Goal: Obtain resource: Download file/media

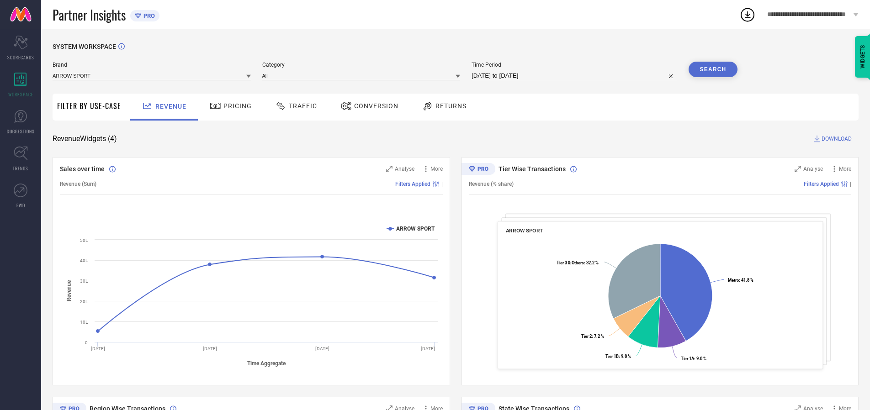
click at [294, 106] on span "Traffic" at bounding box center [303, 105] width 28 height 7
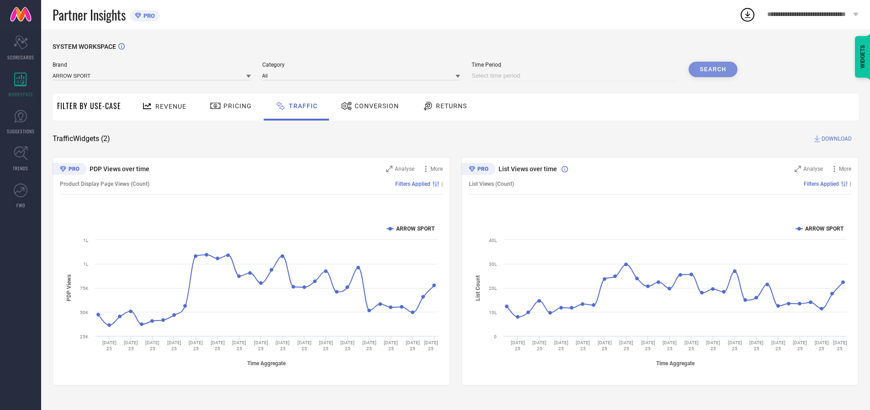
click at [576, 76] on input at bounding box center [574, 75] width 206 height 11
select select "9"
select select "2025"
select select "10"
select select "2025"
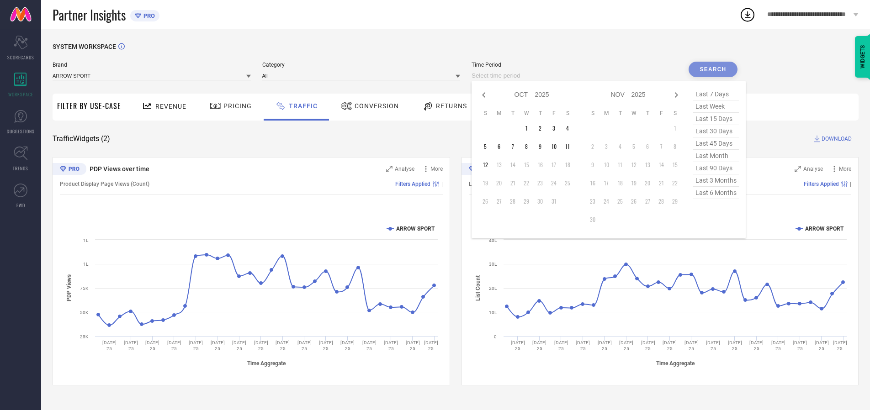
select select "8"
select select "2025"
select select "9"
select select "2025"
click at [570, 183] on td "27" at bounding box center [568, 183] width 14 height 14
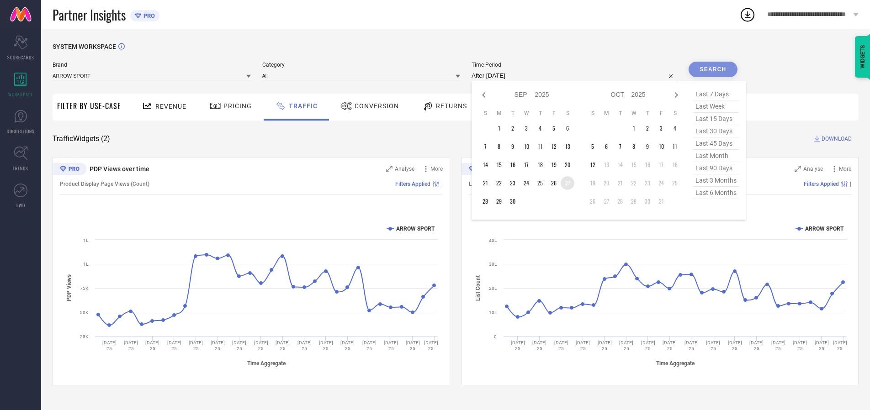
type input "[DATE] to [DATE]"
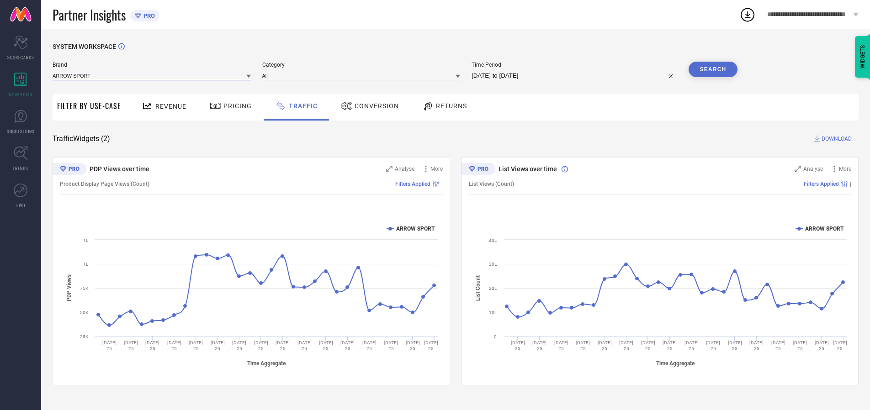
click at [152, 75] on input at bounding box center [152, 76] width 198 height 10
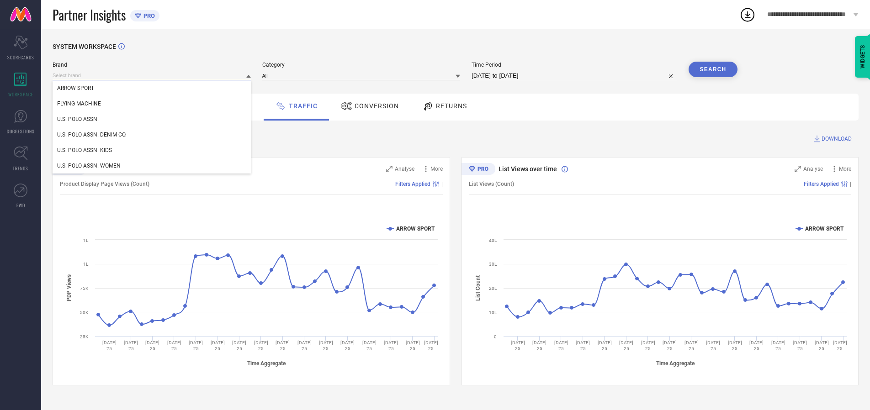
click at [152, 75] on input at bounding box center [152, 76] width 198 height 10
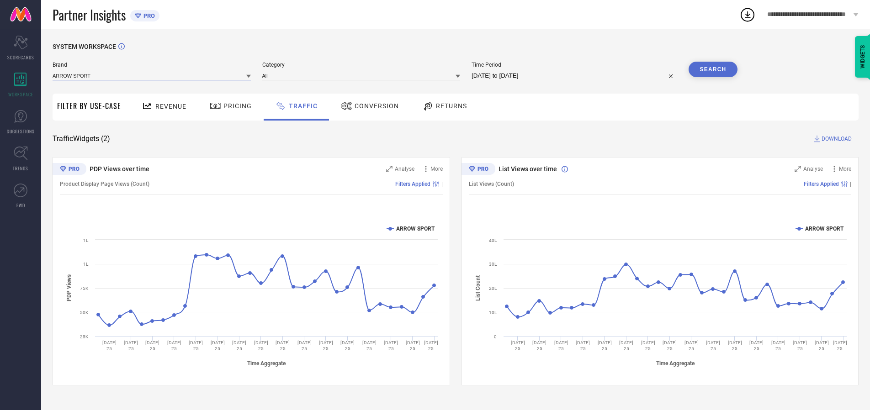
click at [152, 75] on input at bounding box center [152, 76] width 198 height 10
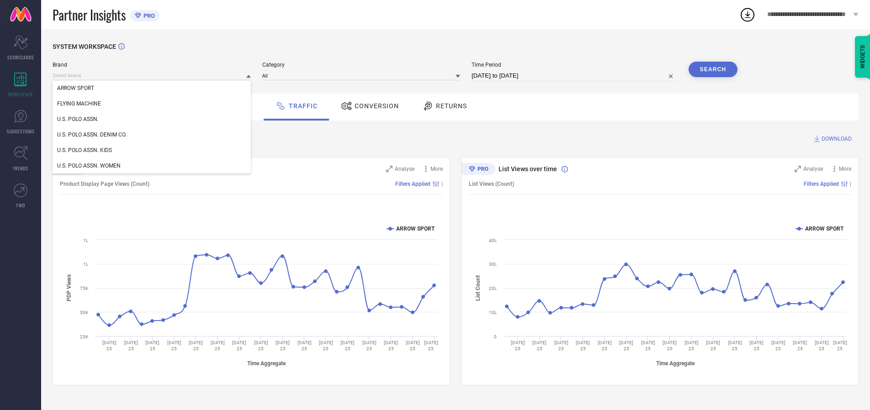
click at [152, 119] on div "U.S. POLO ASSN." at bounding box center [152, 119] width 198 height 16
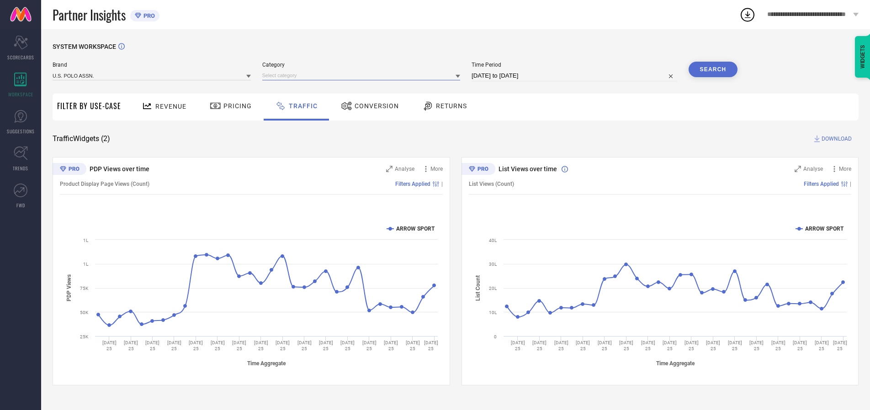
click at [363, 75] on input at bounding box center [361, 76] width 198 height 10
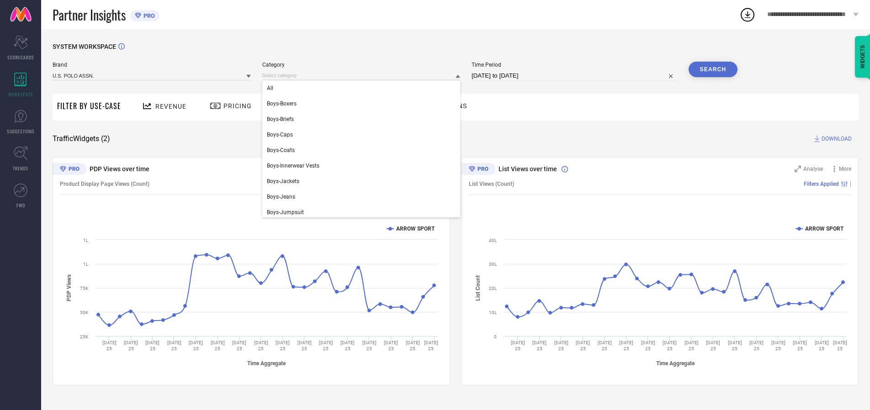
click at [363, 88] on div "All" at bounding box center [361, 88] width 198 height 16
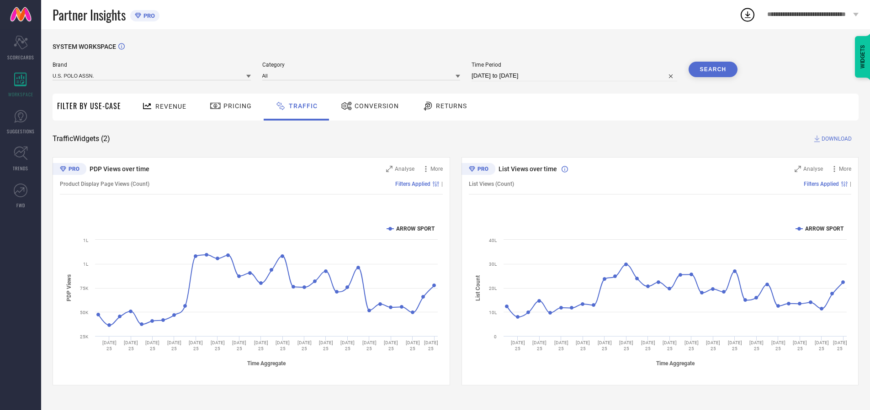
click at [713, 69] on button "Search" at bounding box center [712, 70] width 49 height 16
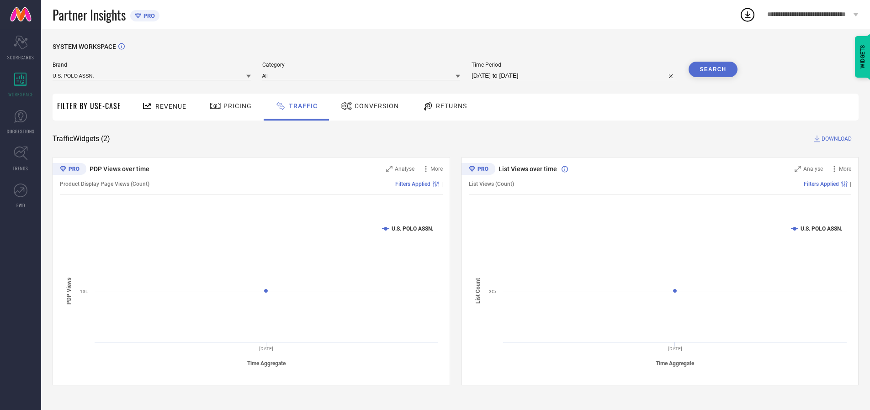
click at [835, 139] on span "DOWNLOAD" at bounding box center [836, 138] width 30 height 9
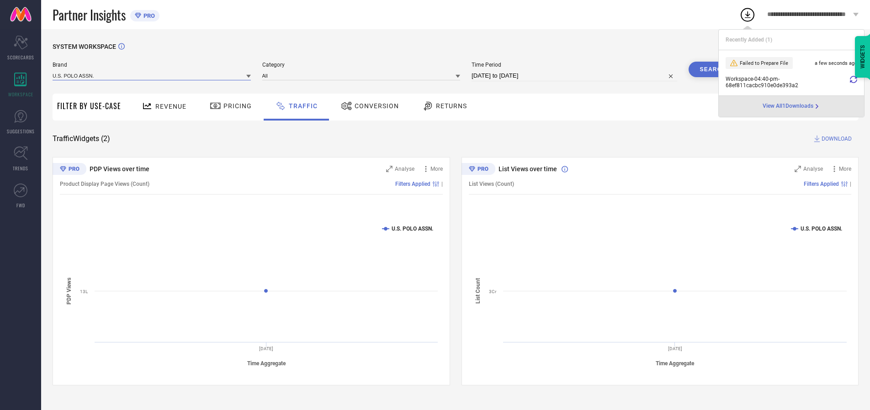
click at [152, 75] on input at bounding box center [152, 76] width 198 height 10
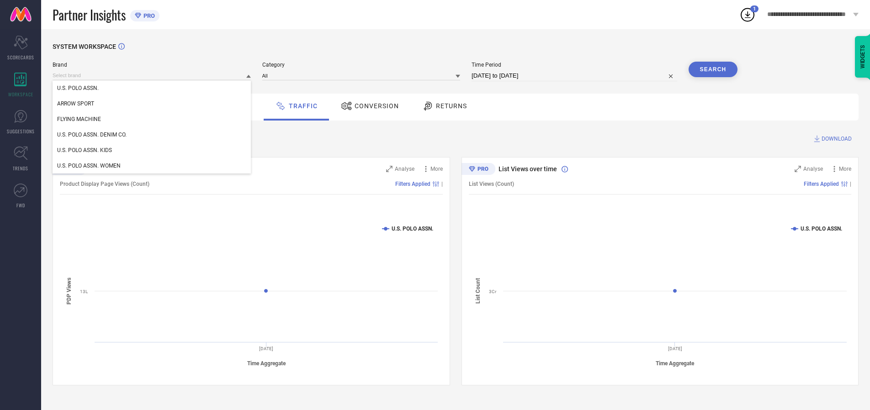
click at [152, 135] on div "U.S. POLO ASSN. DENIM CO." at bounding box center [152, 135] width 198 height 16
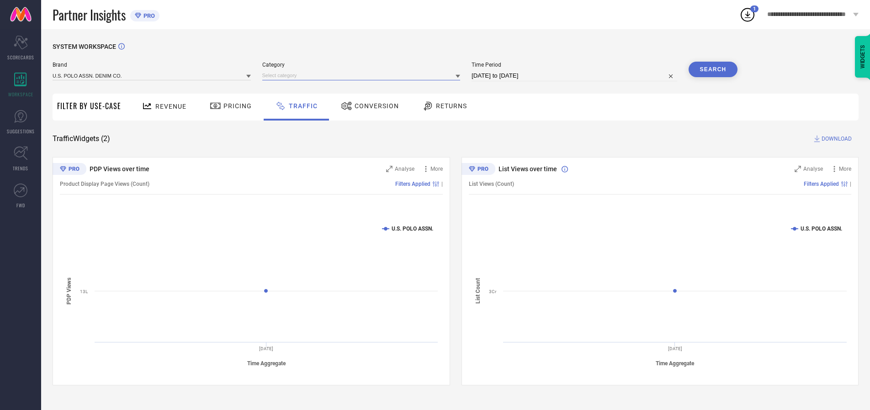
click at [363, 75] on input at bounding box center [361, 76] width 198 height 10
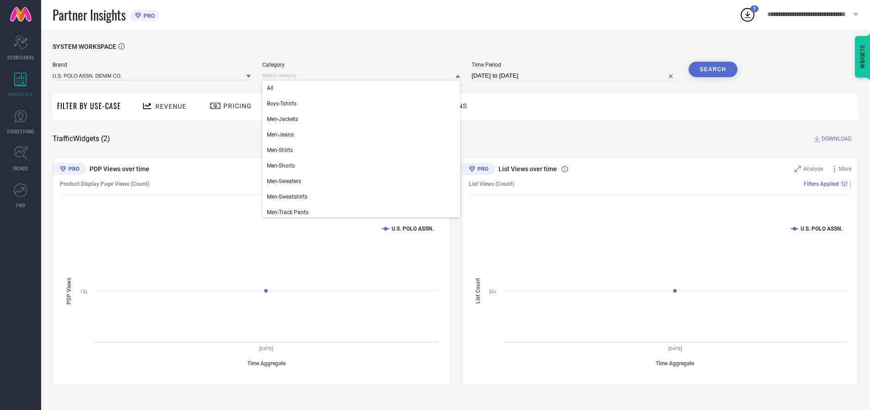
click at [363, 88] on div "All" at bounding box center [361, 88] width 198 height 16
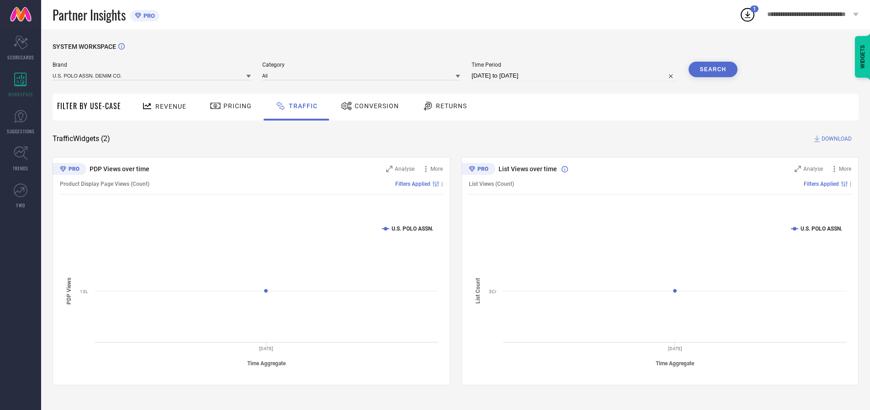
click at [713, 69] on button "Search" at bounding box center [712, 70] width 49 height 16
click at [835, 139] on span "DOWNLOAD" at bounding box center [836, 138] width 30 height 9
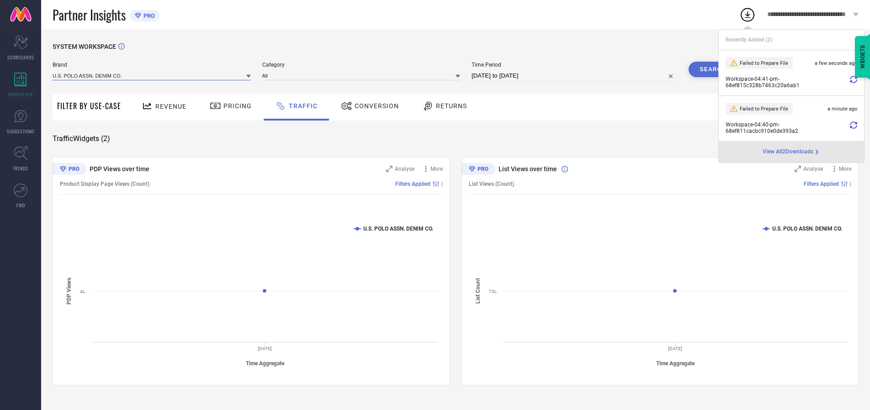
click at [152, 75] on input at bounding box center [152, 76] width 198 height 10
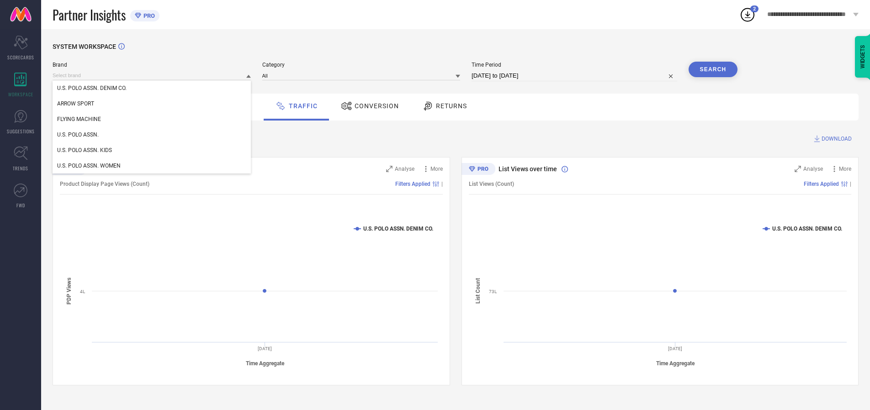
click at [152, 150] on div "U.S. POLO ASSN. KIDS" at bounding box center [152, 151] width 198 height 16
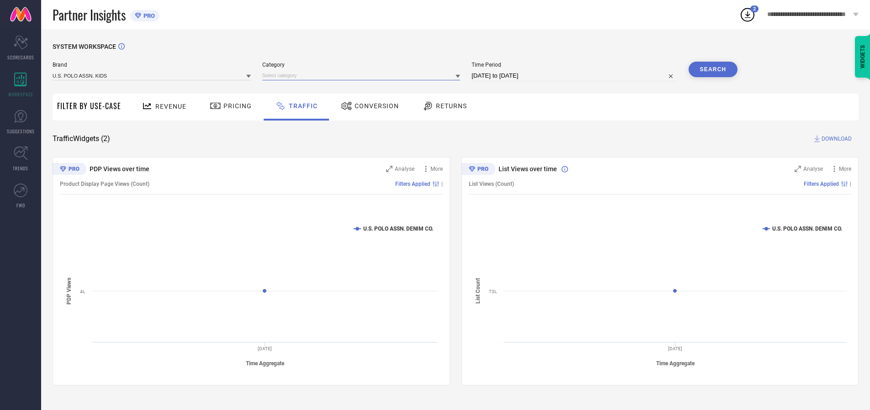
click at [363, 75] on input at bounding box center [361, 76] width 198 height 10
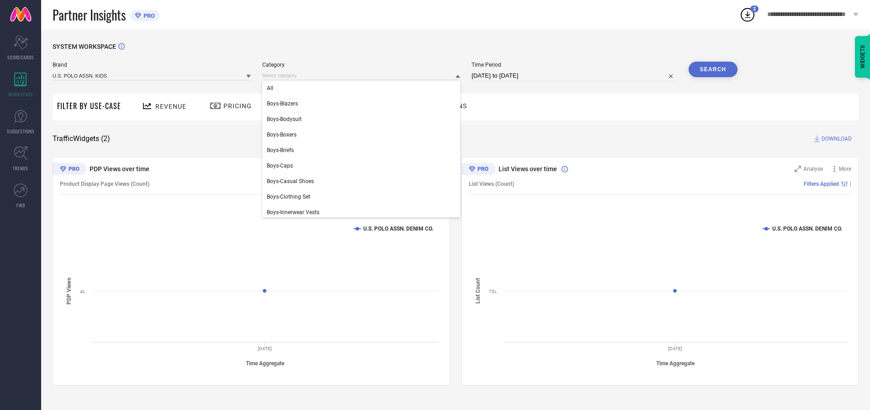
click at [363, 88] on div "All" at bounding box center [361, 88] width 198 height 16
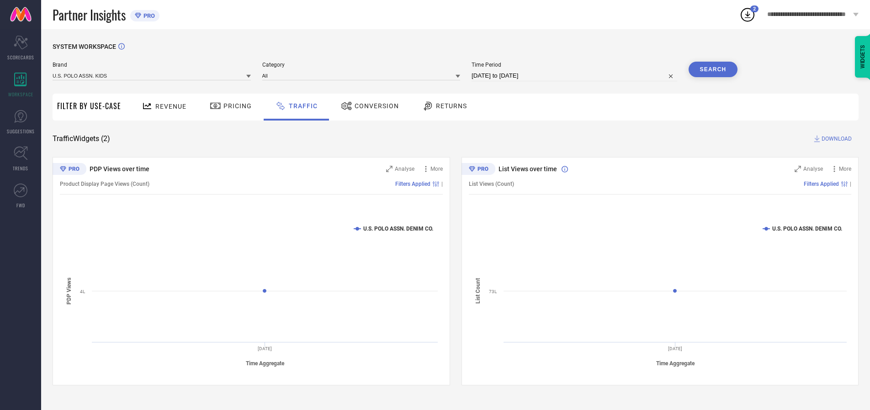
click at [713, 69] on button "Search" at bounding box center [712, 70] width 49 height 16
click at [835, 139] on span "DOWNLOAD" at bounding box center [836, 138] width 30 height 9
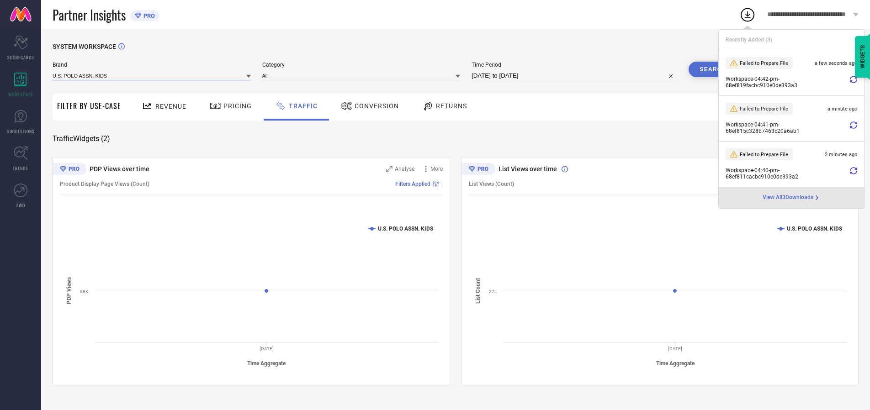
click at [152, 75] on input at bounding box center [152, 76] width 198 height 10
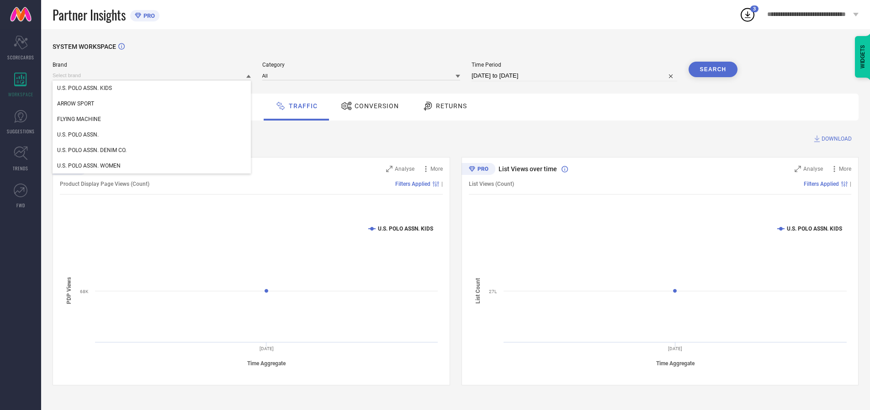
click at [152, 166] on div "U.S. POLO ASSN. WOMEN" at bounding box center [152, 166] width 198 height 16
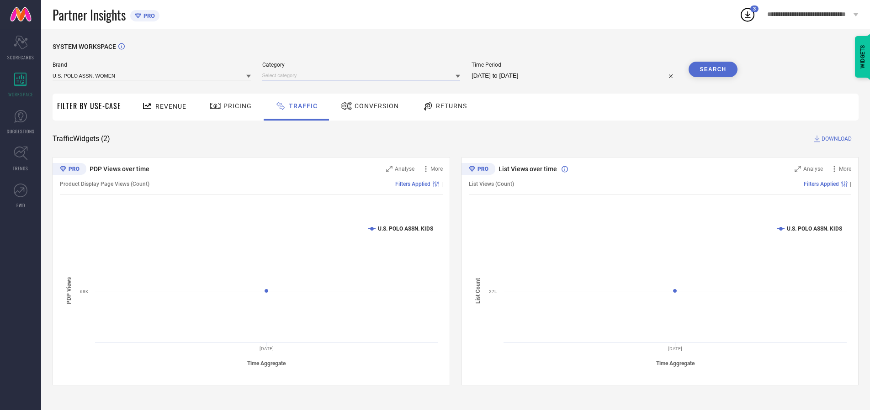
click at [363, 75] on input at bounding box center [361, 76] width 198 height 10
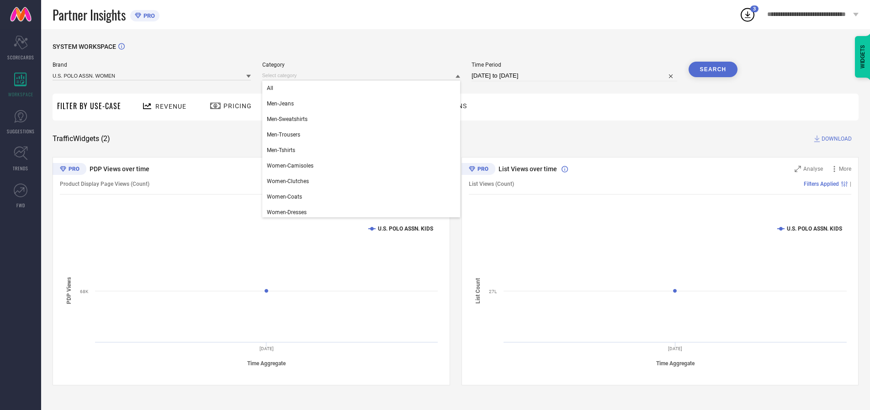
click at [363, 88] on div "All" at bounding box center [361, 88] width 198 height 16
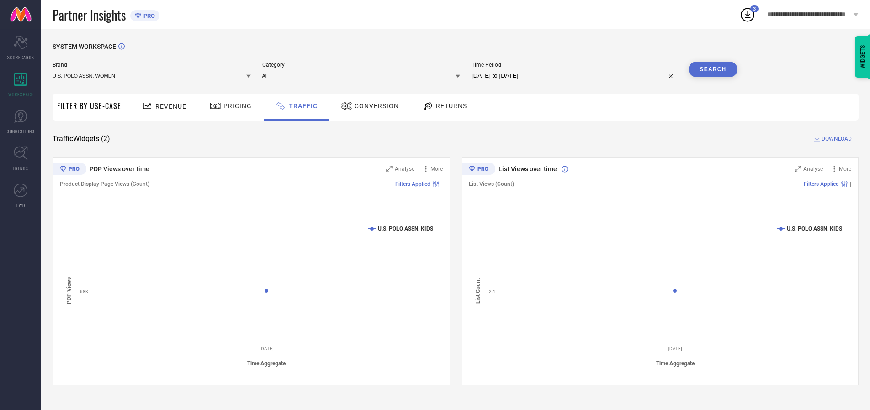
click at [713, 69] on button "Search" at bounding box center [712, 70] width 49 height 16
click at [835, 139] on span "DOWNLOAD" at bounding box center [836, 138] width 30 height 9
click at [576, 76] on input at bounding box center [574, 75] width 206 height 11
select select "9"
select select "2025"
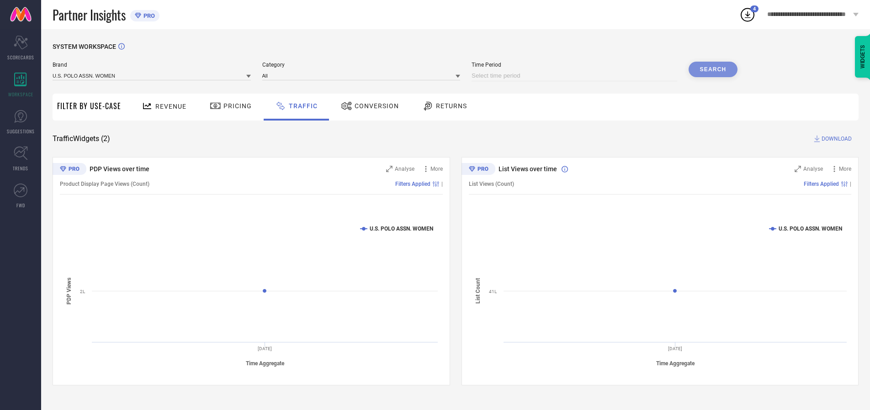
select select "10"
select select "2025"
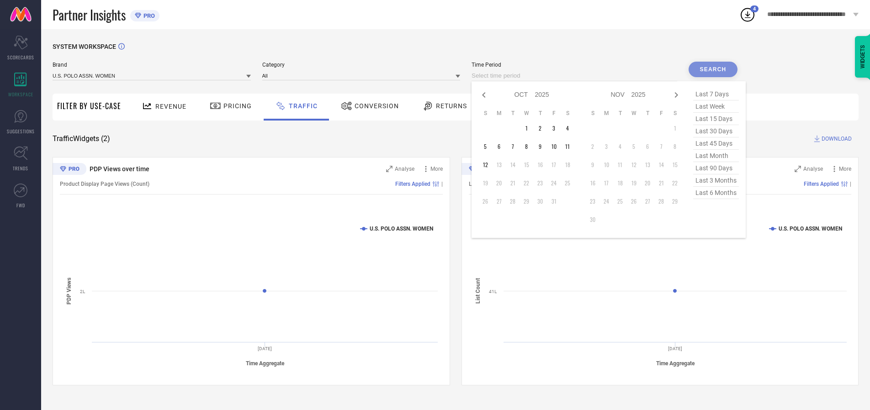
select select "8"
select select "2025"
select select "9"
select select "2025"
click at [488, 201] on td "28" at bounding box center [485, 202] width 14 height 14
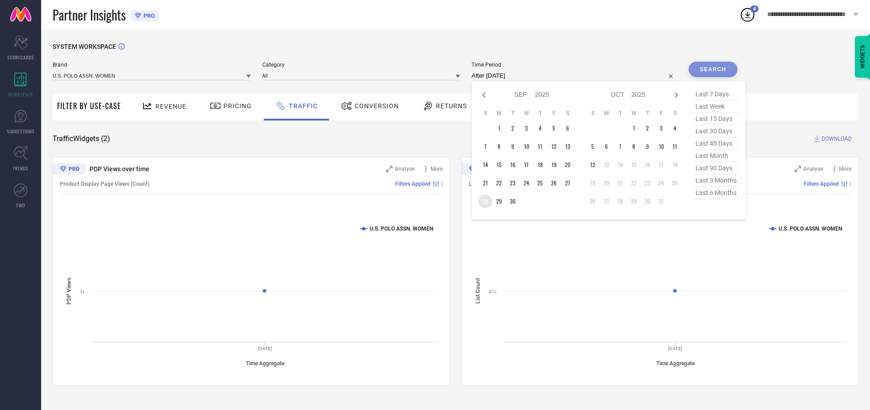
type input "[DATE] to [DATE]"
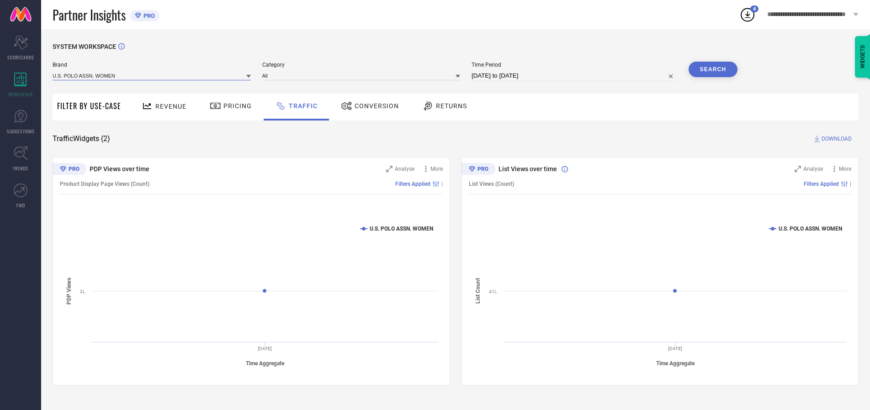
click at [152, 75] on input at bounding box center [152, 76] width 198 height 10
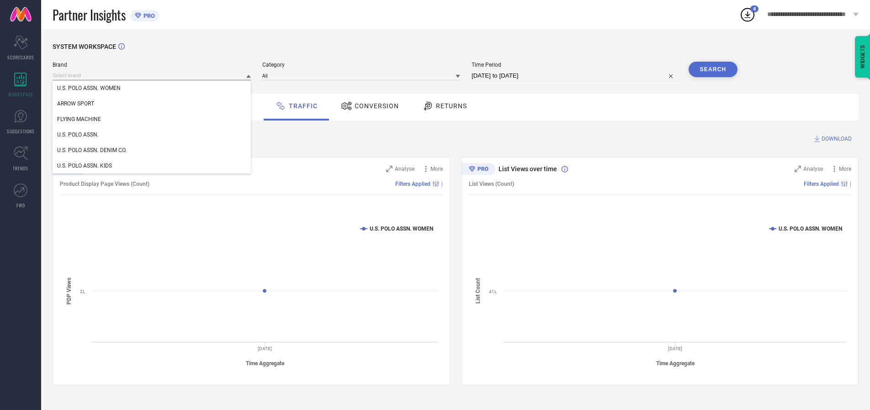
click at [152, 75] on input at bounding box center [152, 76] width 198 height 10
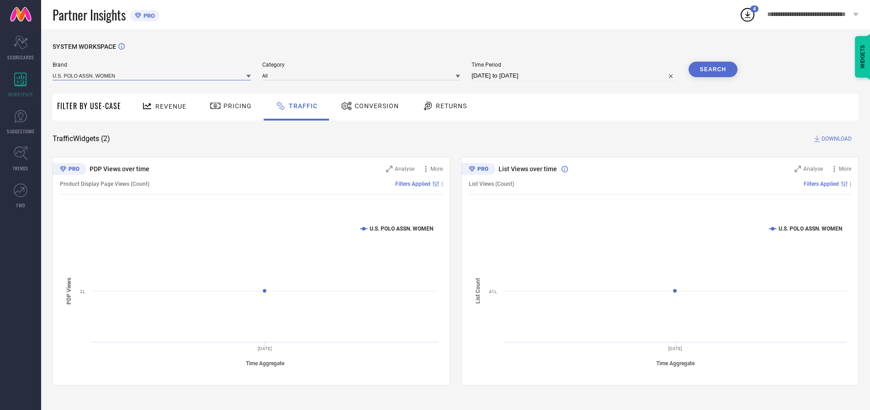
click at [152, 75] on input at bounding box center [152, 76] width 198 height 10
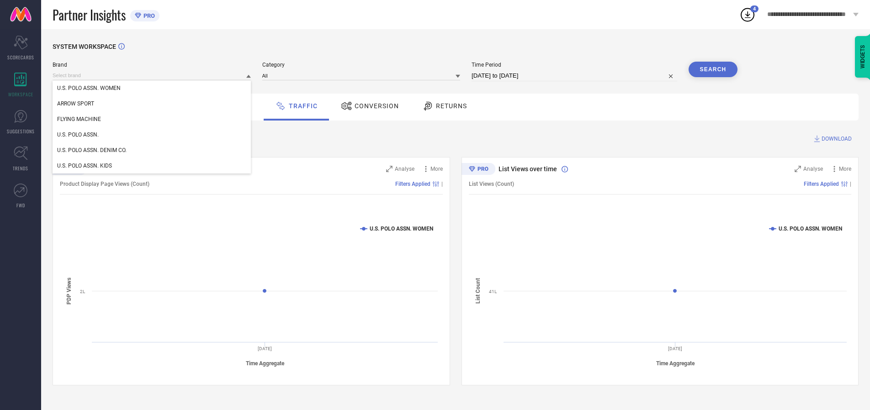
click at [152, 88] on div "U.S. POLO ASSN. WOMEN" at bounding box center [152, 88] width 198 height 16
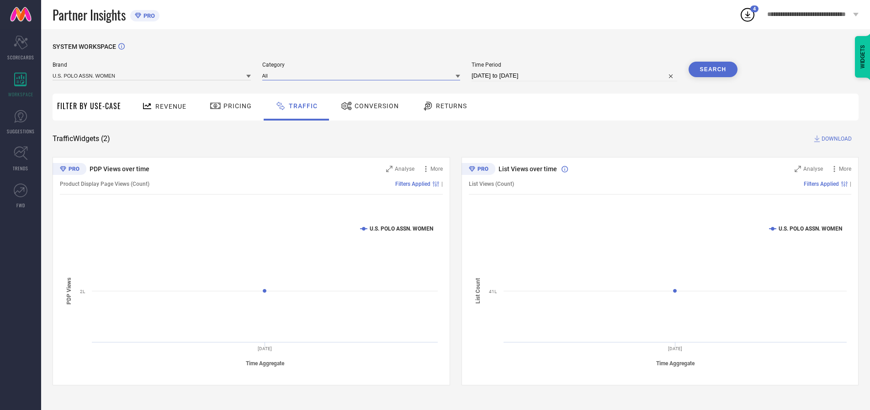
click at [363, 75] on input at bounding box center [361, 76] width 198 height 10
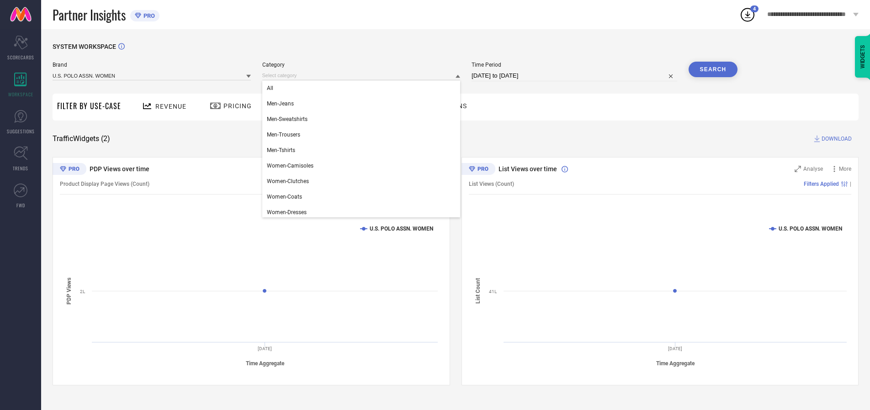
click at [363, 88] on div "All" at bounding box center [361, 88] width 198 height 16
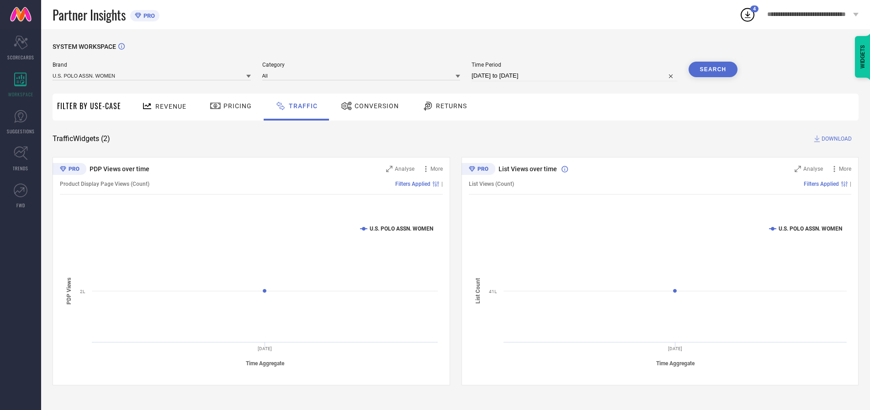
click at [713, 69] on button "Search" at bounding box center [712, 70] width 49 height 16
click at [835, 139] on span "DOWNLOAD" at bounding box center [836, 138] width 30 height 9
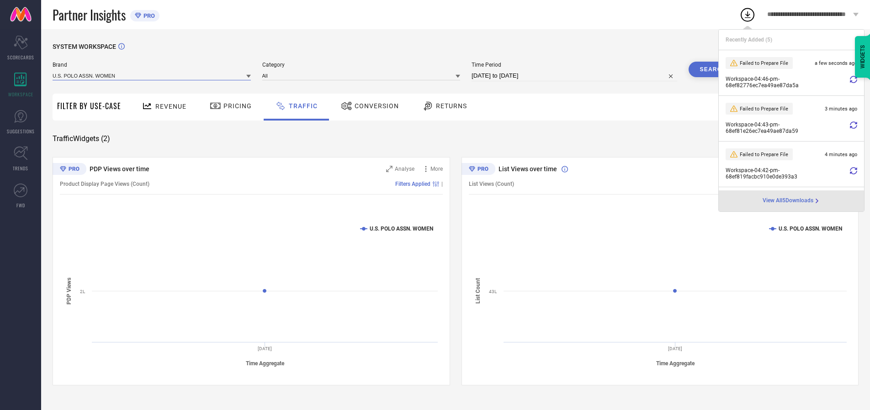
click at [152, 75] on input at bounding box center [152, 76] width 198 height 10
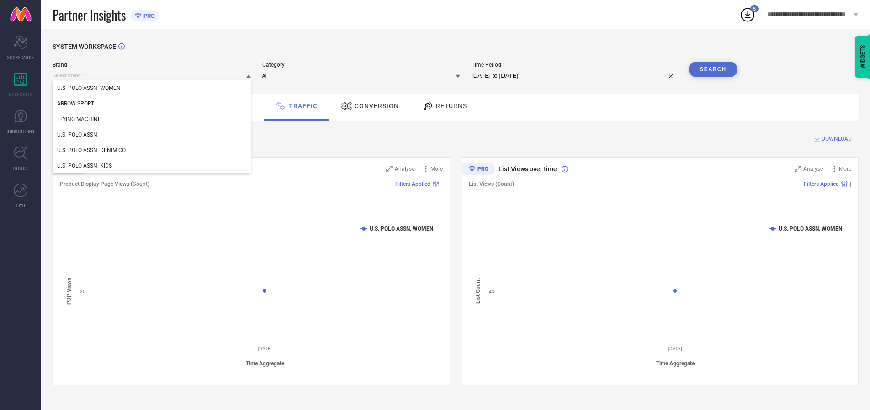
click at [152, 135] on div "U.S. POLO ASSN." at bounding box center [152, 135] width 198 height 16
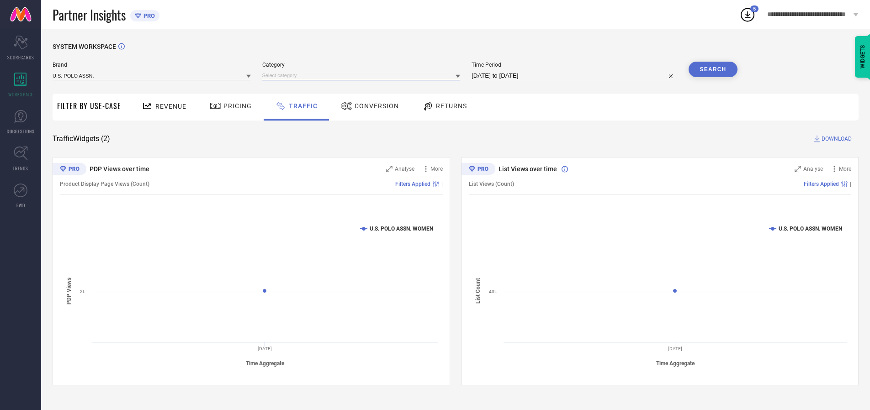
click at [363, 75] on input at bounding box center [361, 76] width 198 height 10
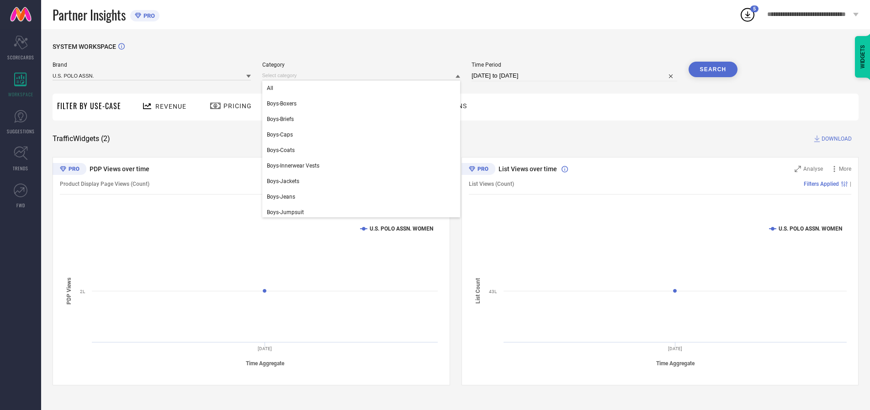
click at [363, 88] on div "All" at bounding box center [361, 88] width 198 height 16
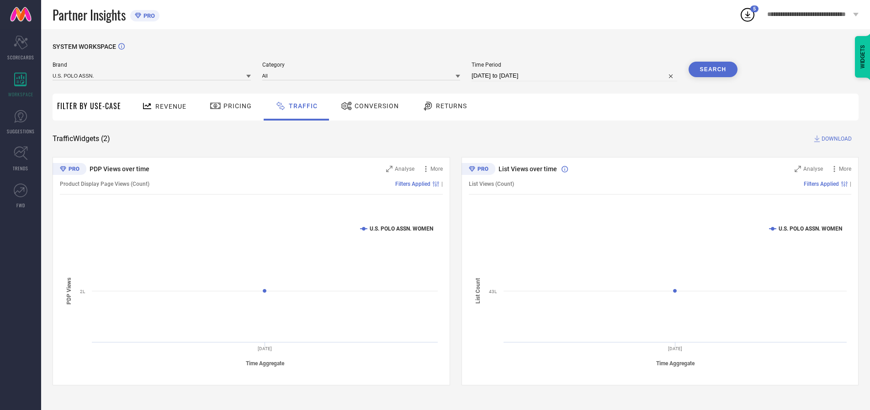
click at [713, 69] on button "Search" at bounding box center [712, 70] width 49 height 16
click at [835, 139] on span "DOWNLOAD" at bounding box center [836, 138] width 30 height 9
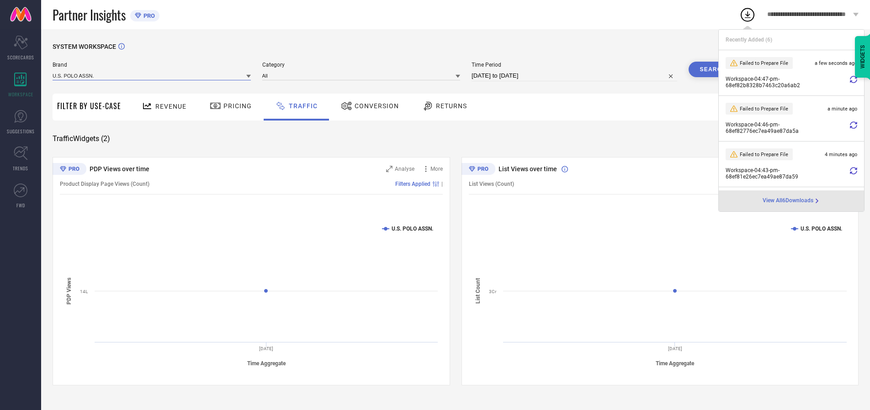
click at [152, 75] on input at bounding box center [152, 76] width 198 height 10
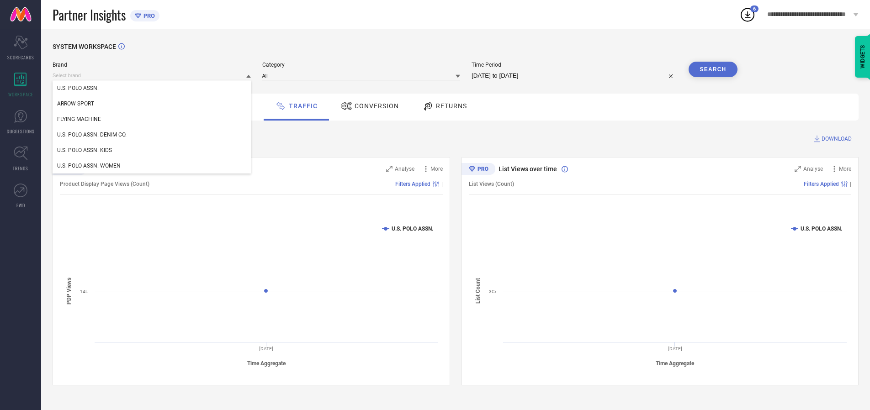
click at [152, 135] on div "U.S. POLO ASSN. DENIM CO." at bounding box center [152, 135] width 198 height 16
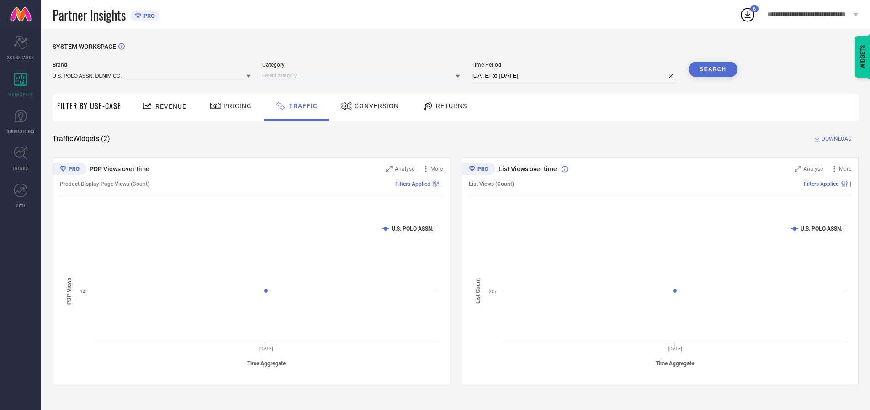
click at [363, 75] on input at bounding box center [361, 76] width 198 height 10
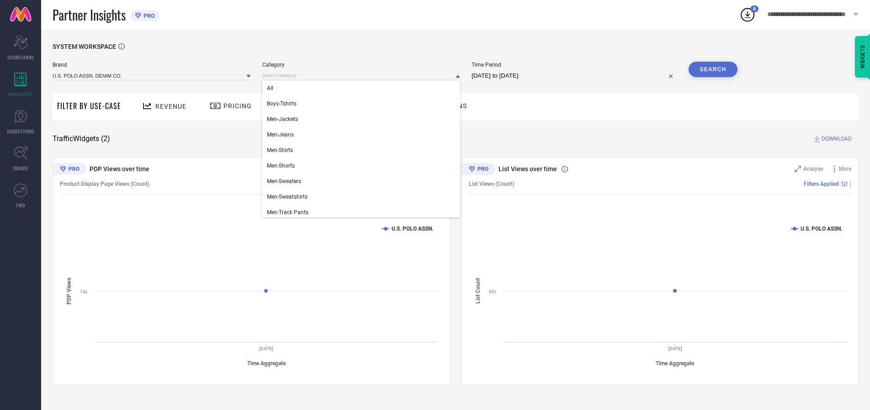
click at [363, 88] on div "All" at bounding box center [361, 88] width 198 height 16
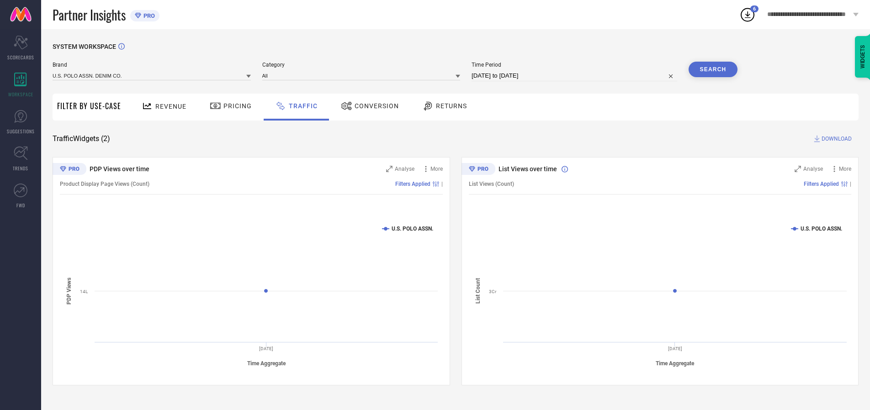
click at [713, 69] on button "Search" at bounding box center [712, 70] width 49 height 16
click at [835, 139] on span "DOWNLOAD" at bounding box center [836, 138] width 30 height 9
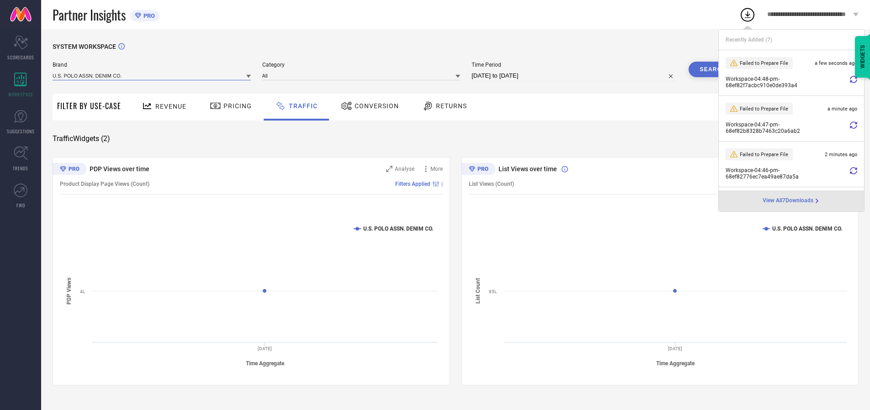
click at [152, 75] on input at bounding box center [152, 76] width 198 height 10
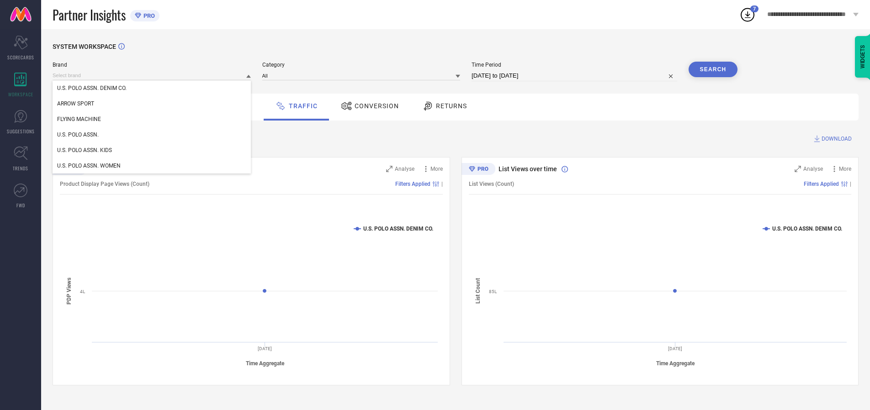
click at [152, 150] on div "U.S. POLO ASSN. KIDS" at bounding box center [152, 151] width 198 height 16
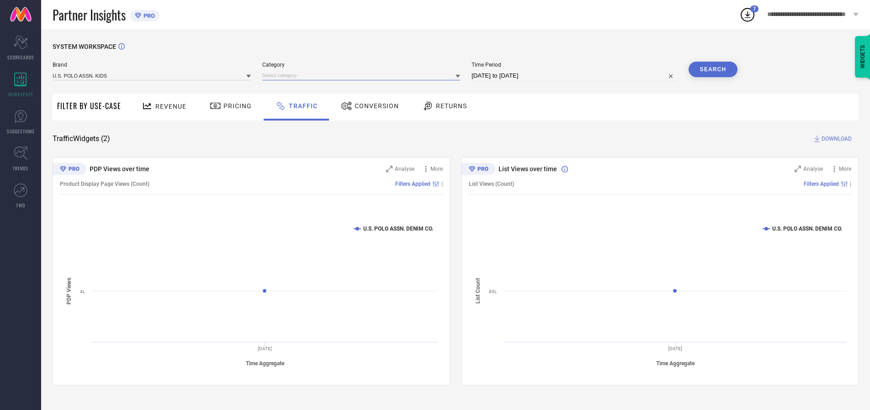
click at [363, 75] on input at bounding box center [361, 76] width 198 height 10
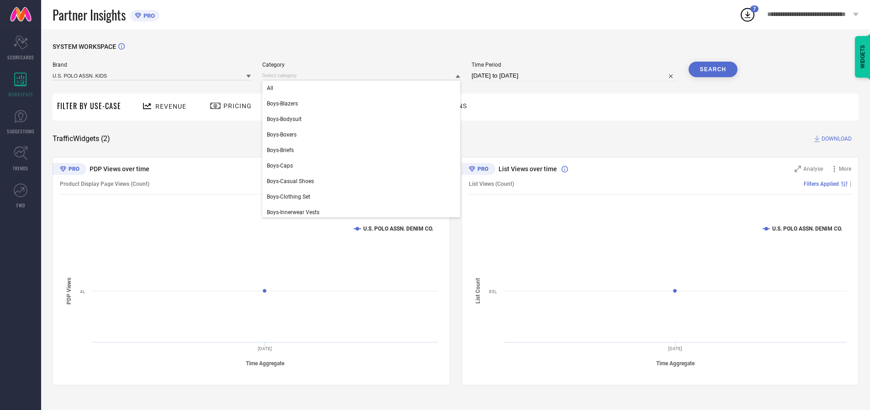
click at [363, 88] on div "All" at bounding box center [361, 88] width 198 height 16
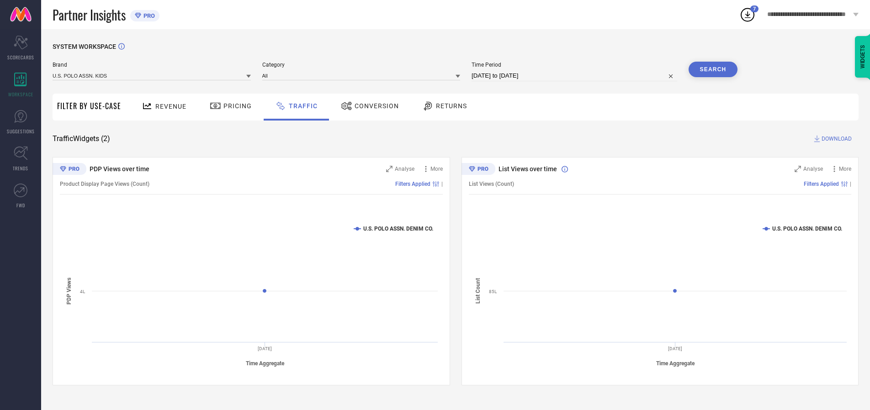
click at [713, 69] on button "Search" at bounding box center [712, 70] width 49 height 16
click at [835, 139] on span "DOWNLOAD" at bounding box center [836, 138] width 30 height 9
click at [576, 76] on input at bounding box center [574, 75] width 206 height 11
select select "9"
select select "2025"
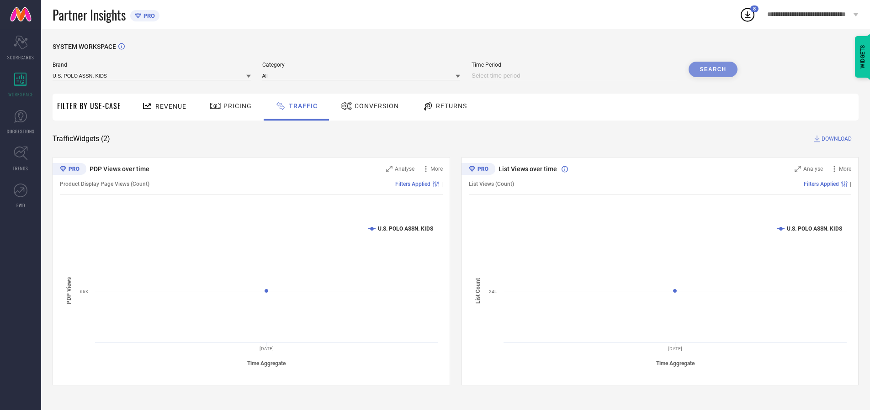
select select "10"
select select "2025"
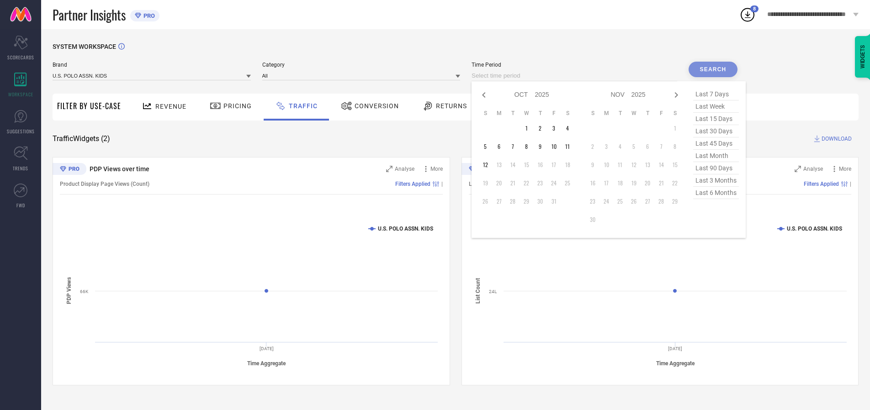
select select "8"
select select "2025"
select select "9"
select select "2025"
click at [502, 201] on td "29" at bounding box center [499, 202] width 14 height 14
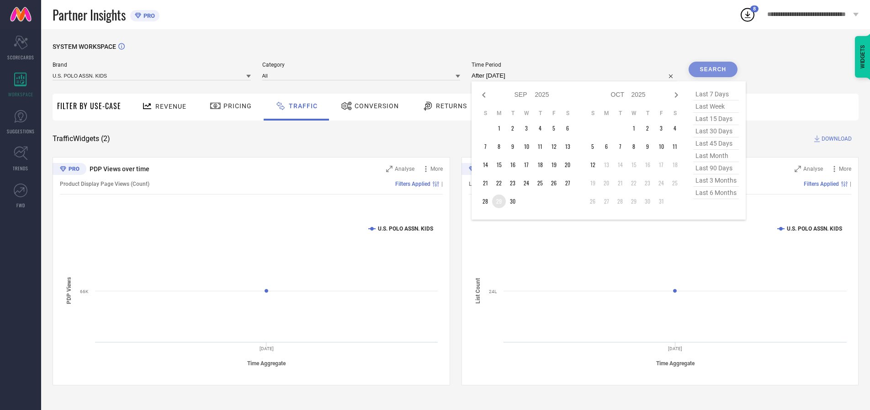
type input "[DATE] to [DATE]"
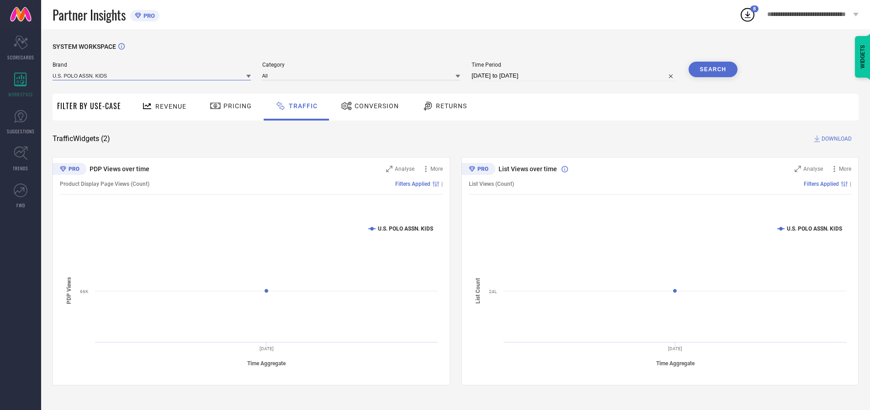
click at [152, 75] on input at bounding box center [152, 76] width 198 height 10
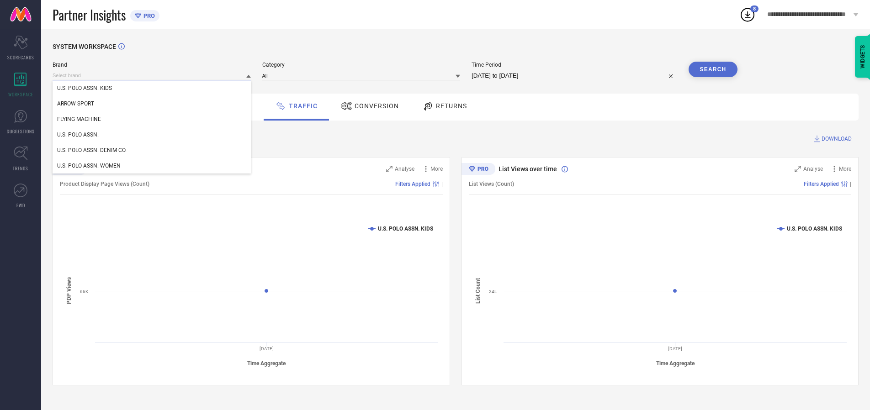
click at [152, 75] on input at bounding box center [152, 76] width 198 height 10
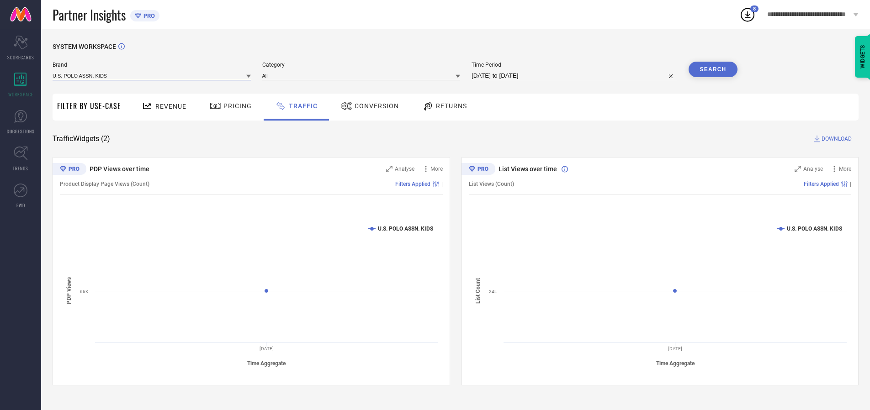
click at [152, 75] on input at bounding box center [152, 76] width 198 height 10
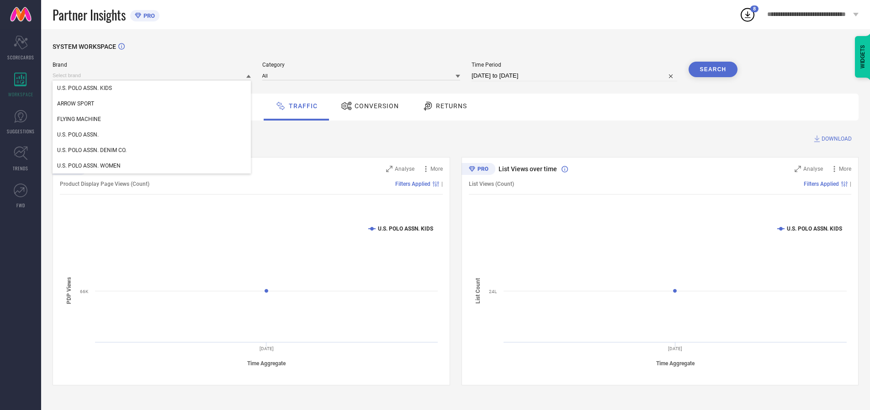
click at [152, 88] on div "U.S. POLO ASSN. KIDS" at bounding box center [152, 88] width 198 height 16
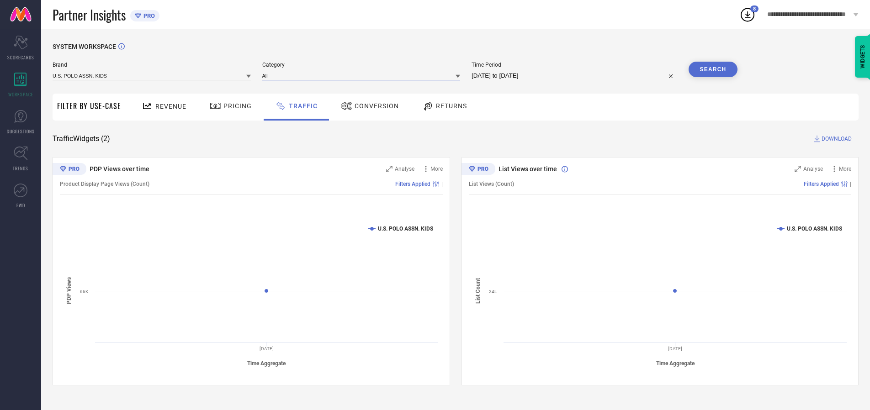
click at [363, 75] on input at bounding box center [361, 76] width 198 height 10
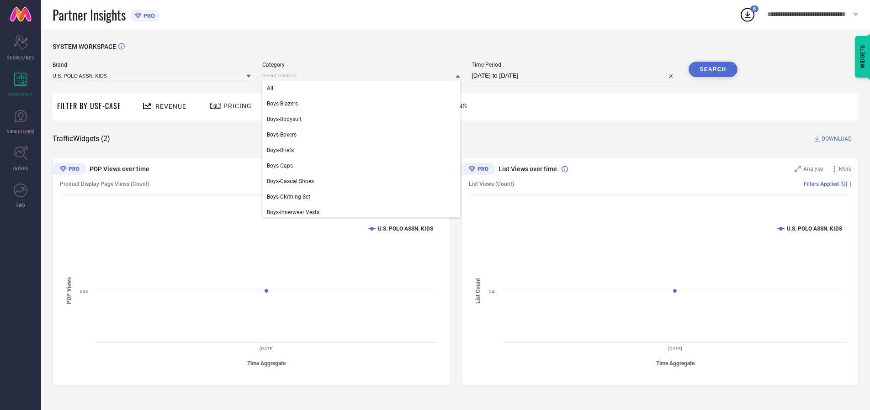
click at [363, 88] on div "All" at bounding box center [361, 88] width 198 height 16
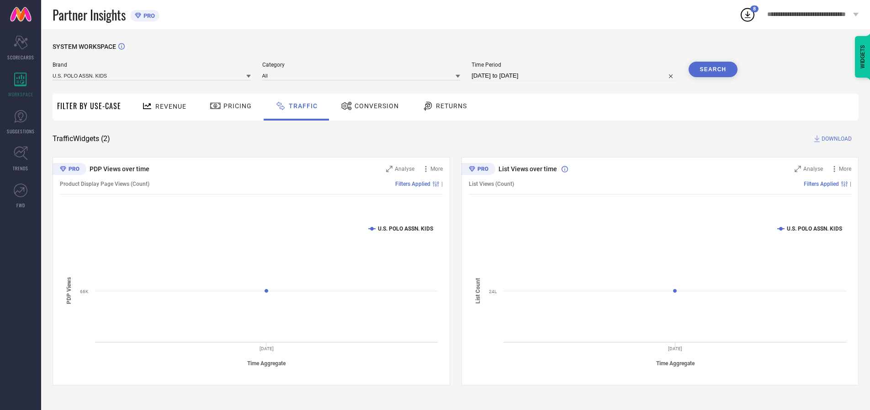
click at [713, 69] on button "Search" at bounding box center [712, 70] width 49 height 16
click at [835, 139] on span "DOWNLOAD" at bounding box center [836, 138] width 30 height 9
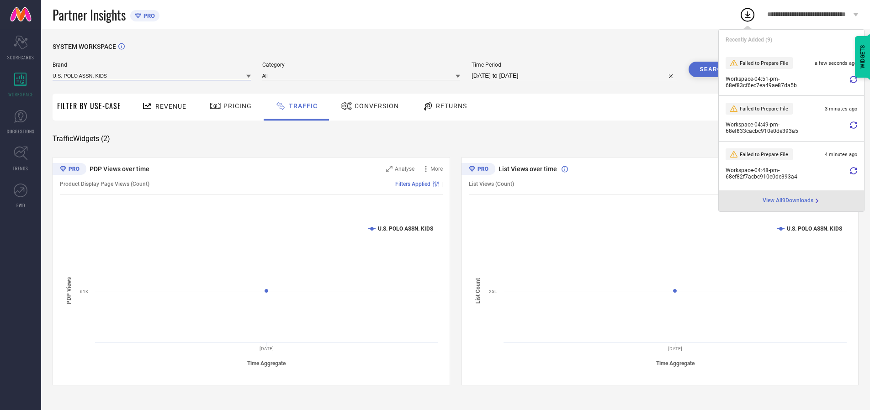
click at [152, 75] on input at bounding box center [152, 76] width 198 height 10
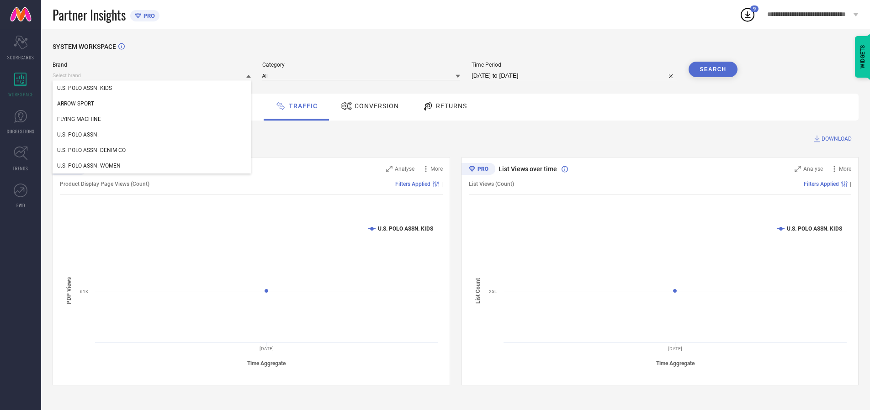
click at [152, 135] on div "U.S. POLO ASSN." at bounding box center [152, 135] width 198 height 16
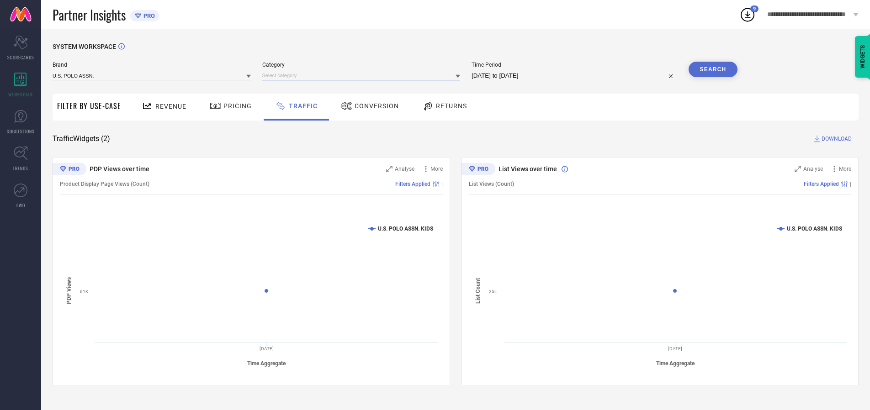
click at [363, 75] on input at bounding box center [361, 76] width 198 height 10
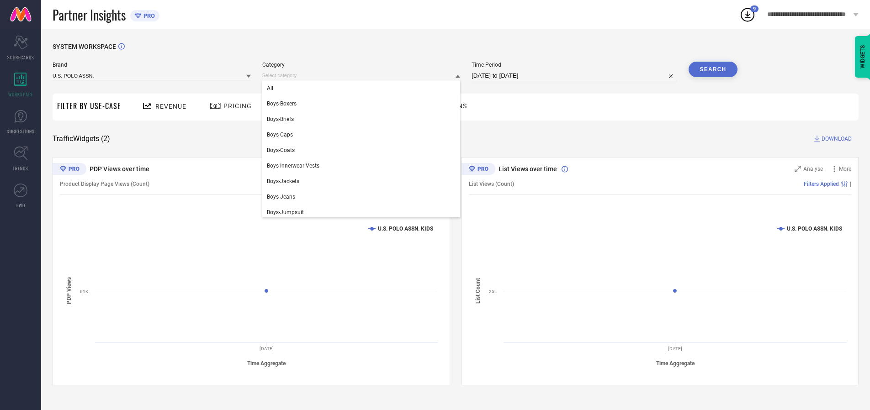
click at [363, 88] on div "All" at bounding box center [361, 88] width 198 height 16
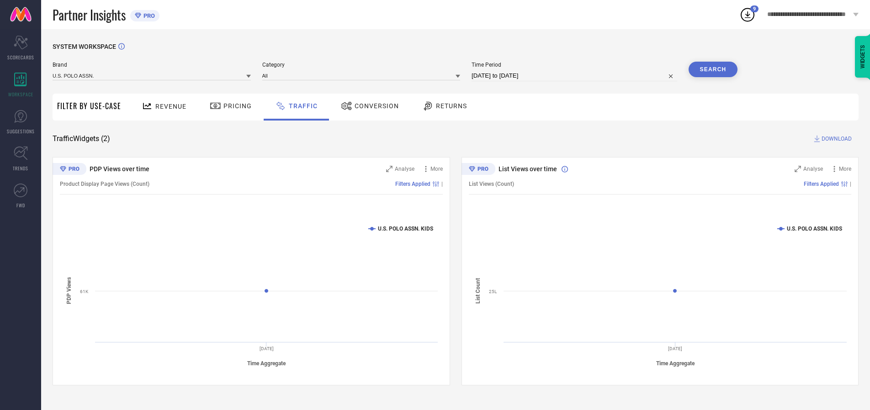
click at [713, 69] on button "Search" at bounding box center [712, 70] width 49 height 16
click at [835, 139] on span "DOWNLOAD" at bounding box center [836, 138] width 30 height 9
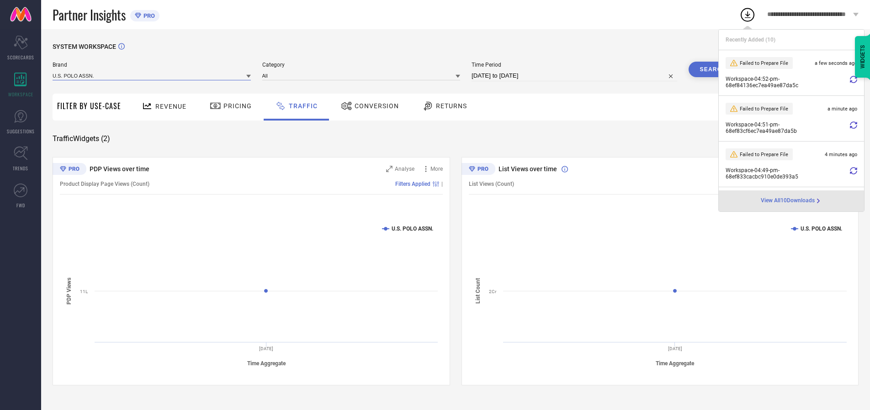
click at [152, 75] on input at bounding box center [152, 76] width 198 height 10
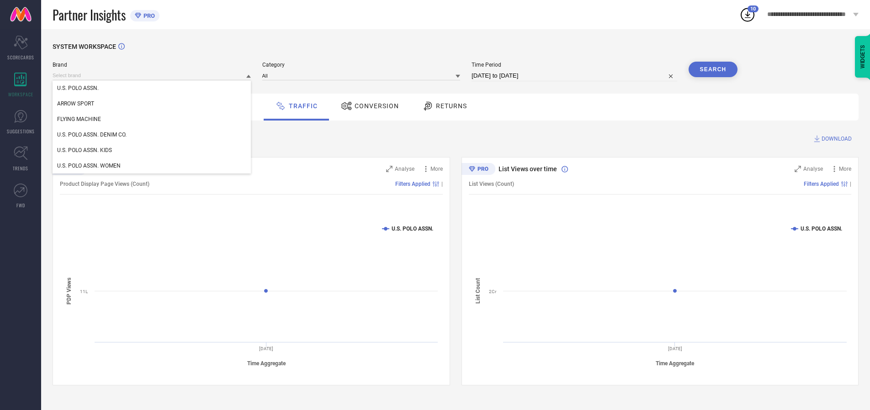
click at [152, 135] on div "U.S. POLO ASSN. DENIM CO." at bounding box center [152, 135] width 198 height 16
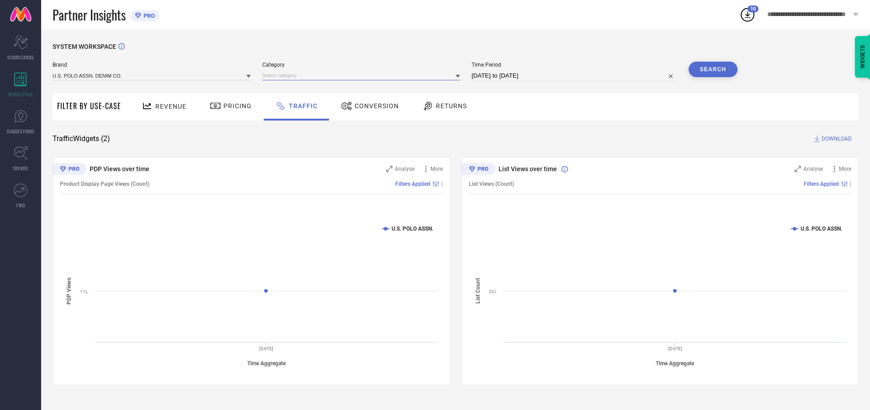
click at [363, 75] on input at bounding box center [361, 76] width 198 height 10
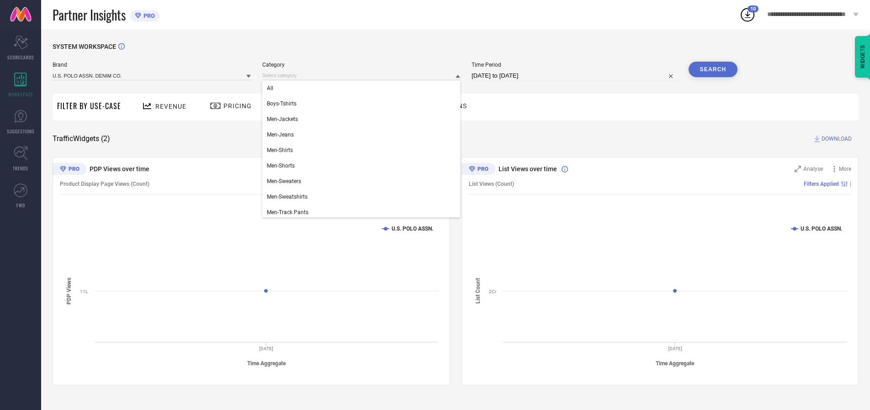
click at [363, 88] on div "All" at bounding box center [361, 88] width 198 height 16
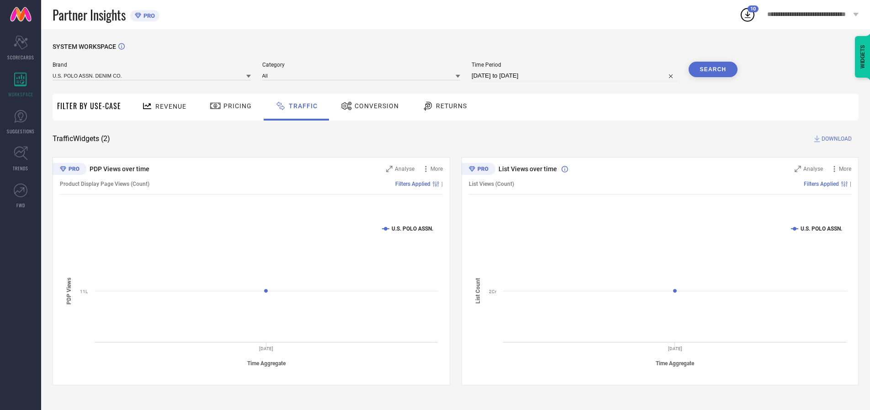
click at [713, 69] on button "Search" at bounding box center [712, 70] width 49 height 16
click at [835, 139] on span "DOWNLOAD" at bounding box center [836, 138] width 30 height 9
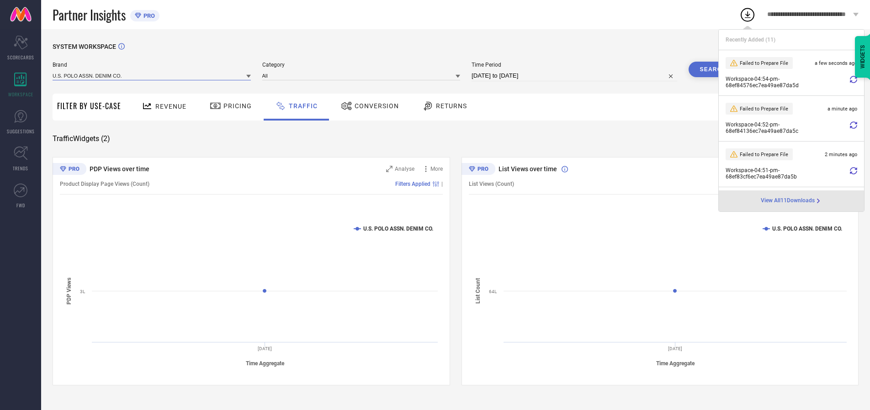
click at [152, 75] on input at bounding box center [152, 76] width 198 height 10
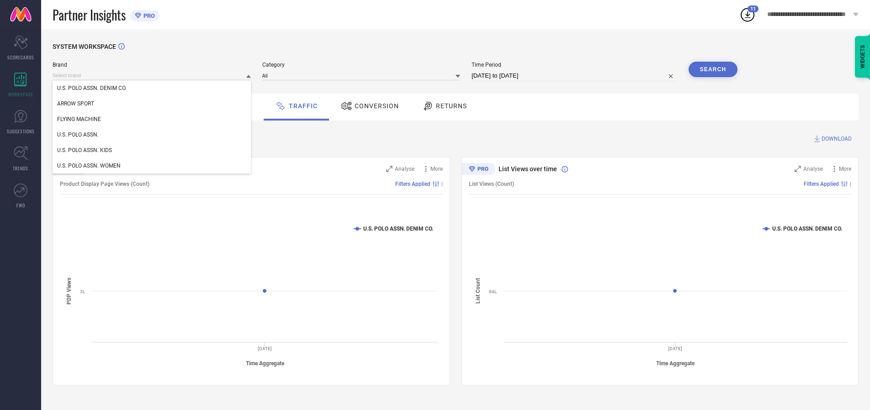
click at [152, 166] on div "U.S. POLO ASSN. WOMEN" at bounding box center [152, 166] width 198 height 16
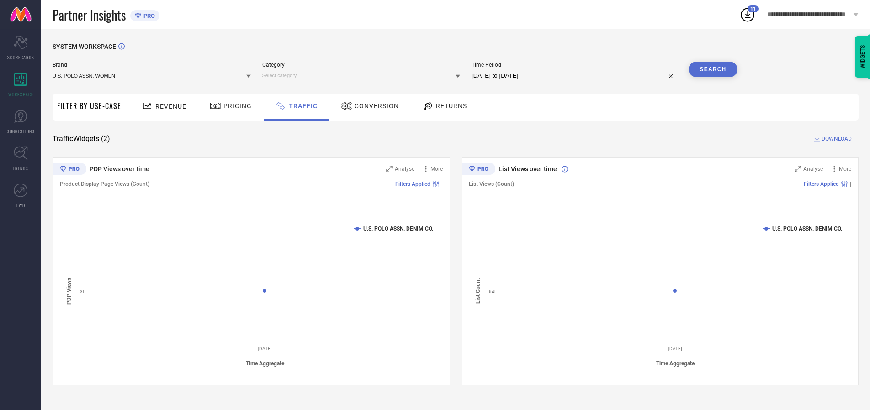
click at [363, 75] on input at bounding box center [361, 76] width 198 height 10
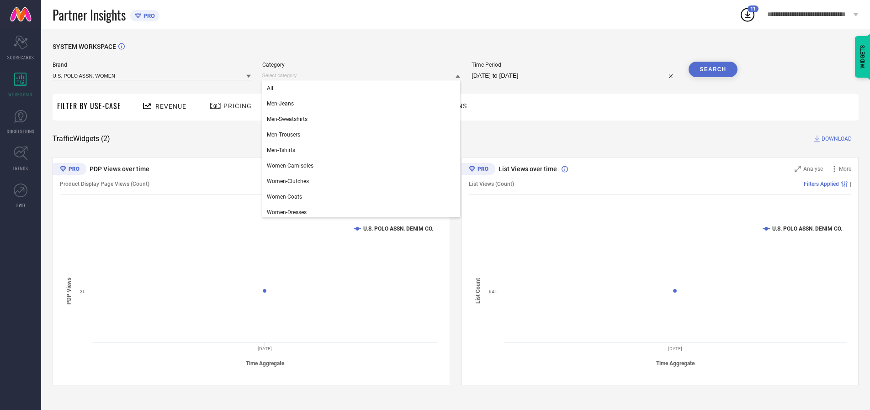
click at [363, 88] on div "All" at bounding box center [361, 88] width 198 height 16
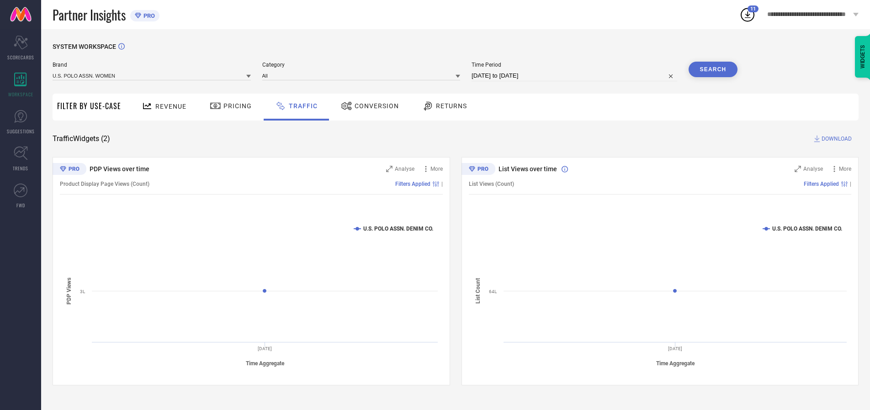
click at [713, 69] on button "Search" at bounding box center [712, 70] width 49 height 16
click at [835, 139] on span "DOWNLOAD" at bounding box center [836, 138] width 30 height 9
click at [576, 76] on input at bounding box center [574, 75] width 206 height 11
select select "9"
select select "2025"
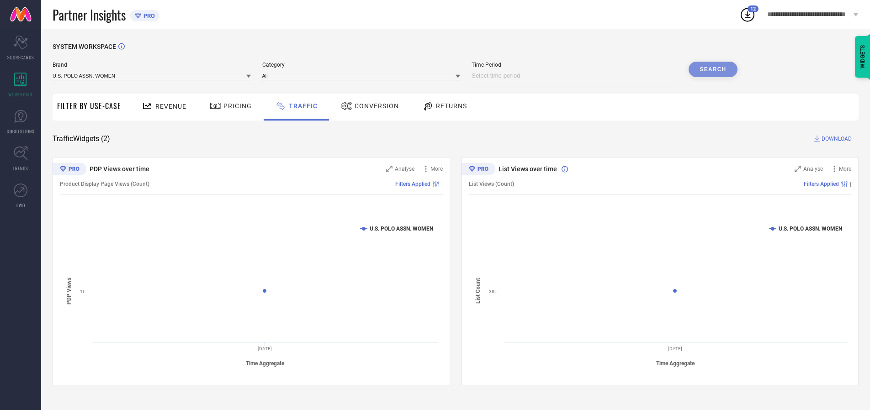
select select "10"
select select "2025"
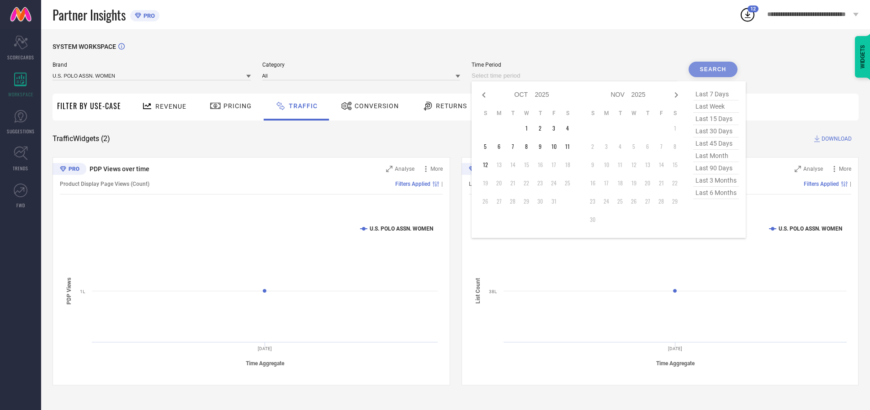
select select "8"
select select "2025"
select select "9"
select select "2025"
click at [515, 201] on td "30" at bounding box center [513, 202] width 14 height 14
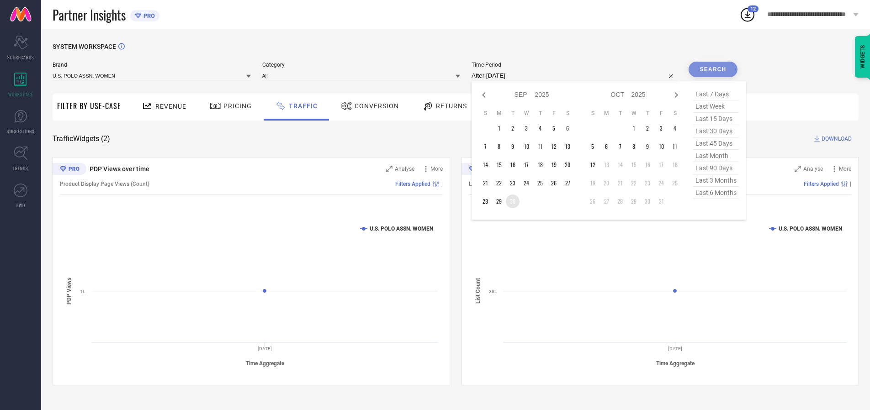
type input "[DATE] to [DATE]"
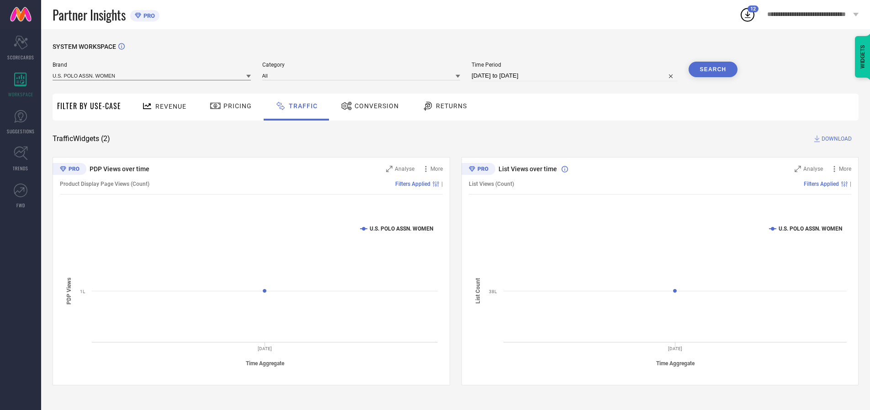
click at [152, 75] on input at bounding box center [152, 76] width 198 height 10
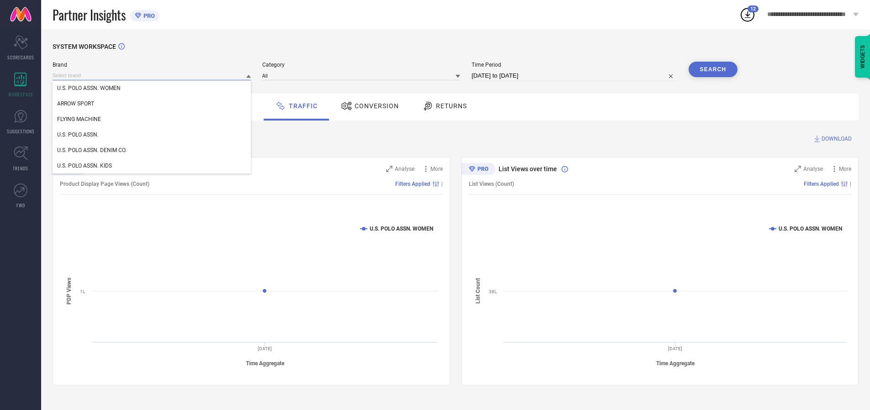
click at [152, 75] on input at bounding box center [152, 76] width 198 height 10
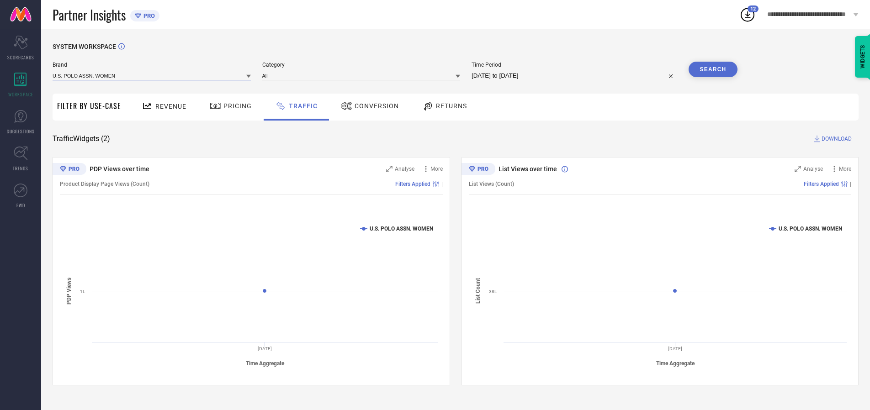
click at [152, 75] on input at bounding box center [152, 76] width 198 height 10
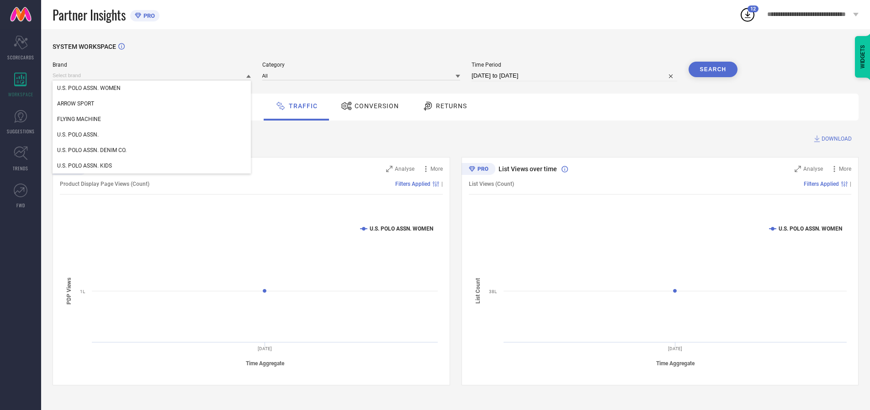
click at [152, 88] on div "U.S. POLO ASSN. WOMEN" at bounding box center [152, 88] width 198 height 16
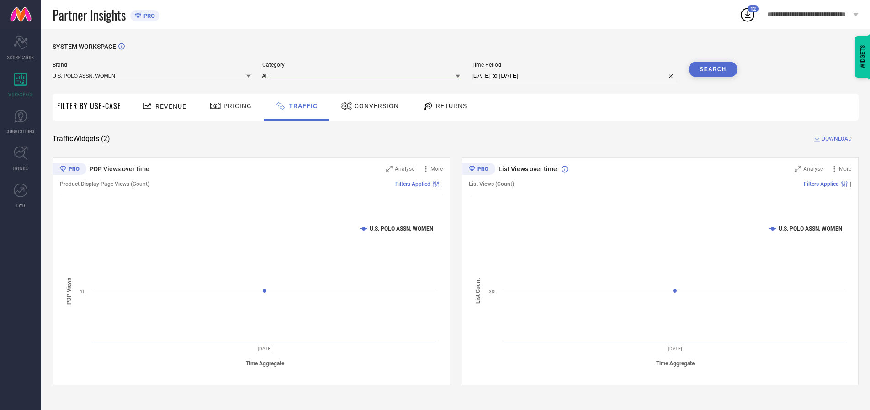
click at [363, 75] on input at bounding box center [361, 76] width 198 height 10
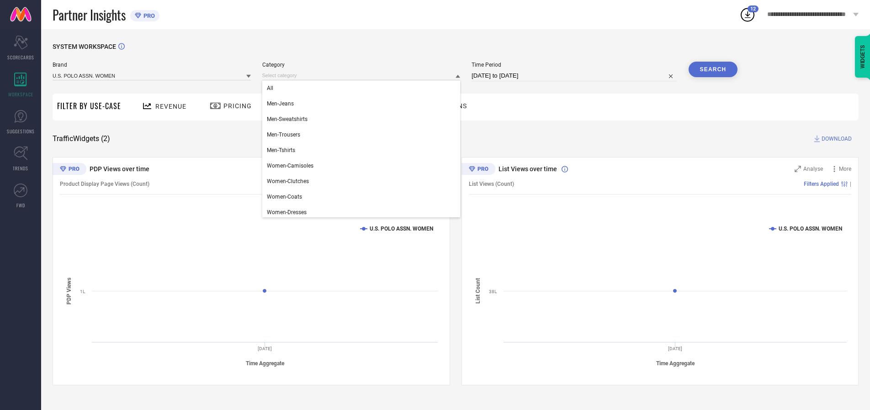
click at [363, 88] on div "All" at bounding box center [361, 88] width 198 height 16
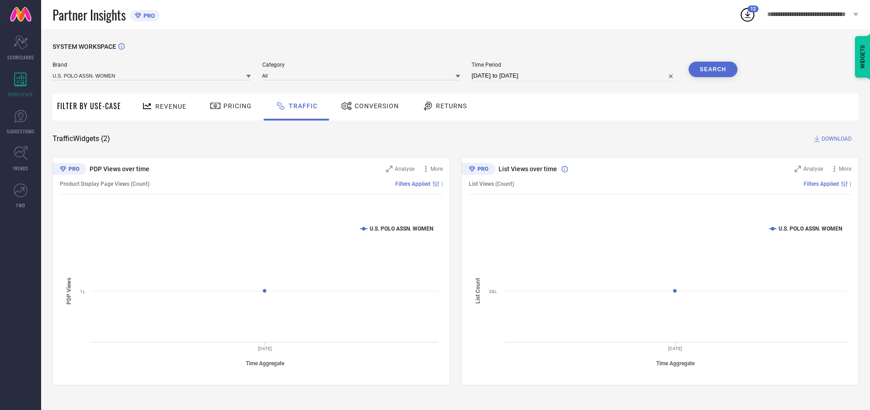
click at [713, 69] on button "Search" at bounding box center [712, 70] width 49 height 16
click at [835, 139] on span "DOWNLOAD" at bounding box center [836, 138] width 30 height 9
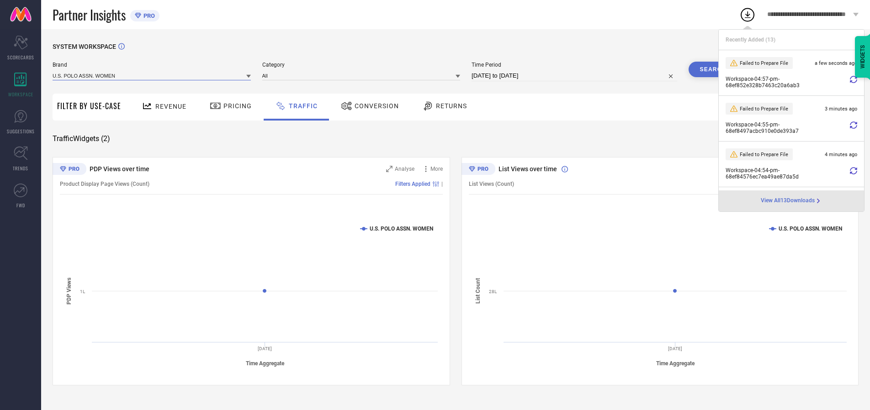
click at [152, 75] on input at bounding box center [152, 76] width 198 height 10
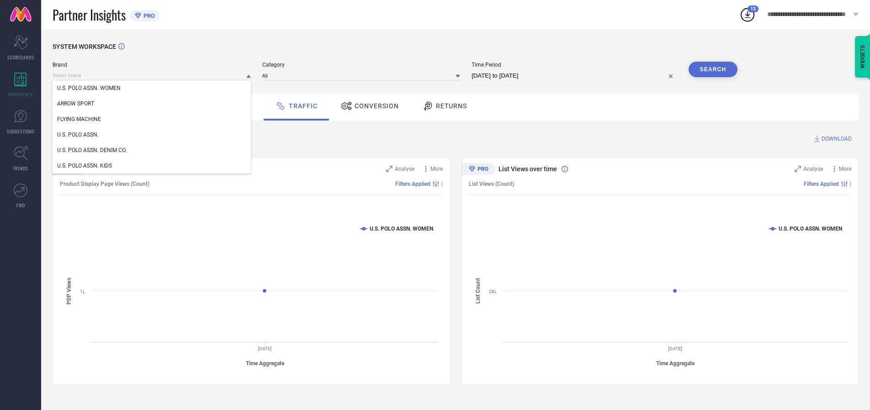
click at [152, 135] on div "U.S. POLO ASSN." at bounding box center [152, 135] width 198 height 16
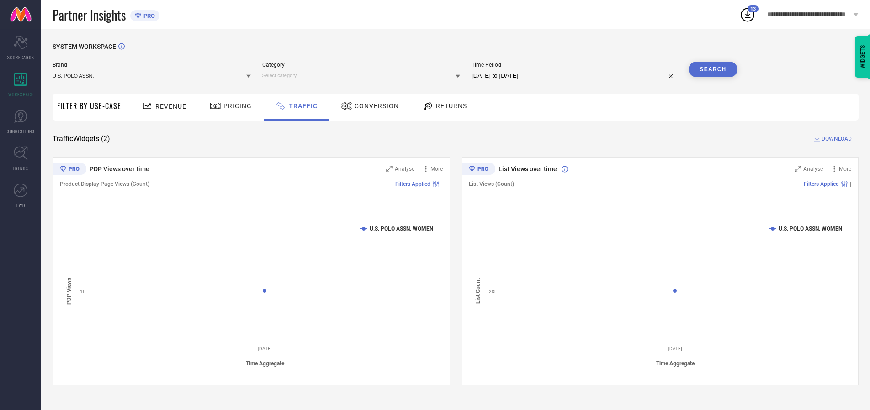
click at [363, 75] on input at bounding box center [361, 76] width 198 height 10
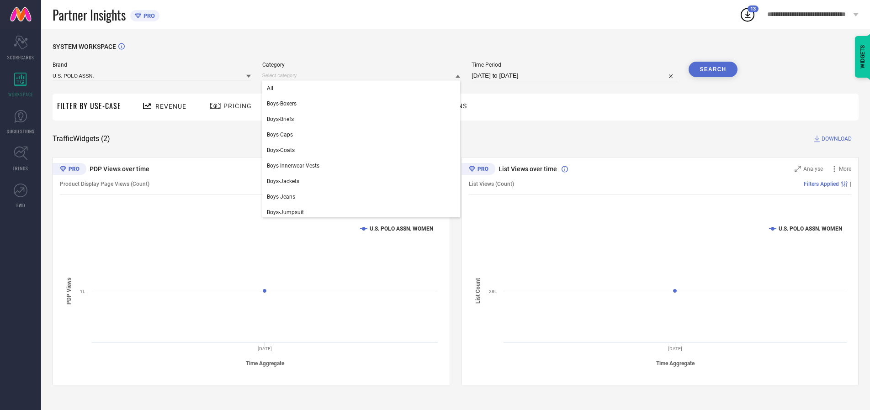
click at [363, 88] on div "All" at bounding box center [361, 88] width 198 height 16
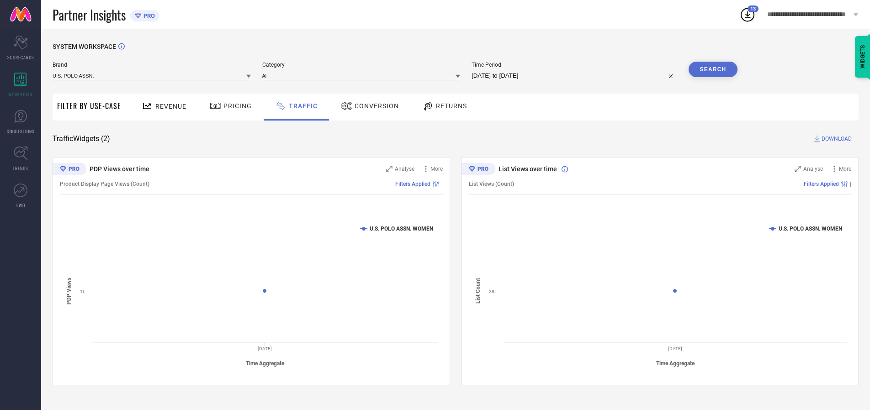
click at [713, 69] on button "Search" at bounding box center [712, 70] width 49 height 16
click at [835, 139] on span "DOWNLOAD" at bounding box center [836, 138] width 30 height 9
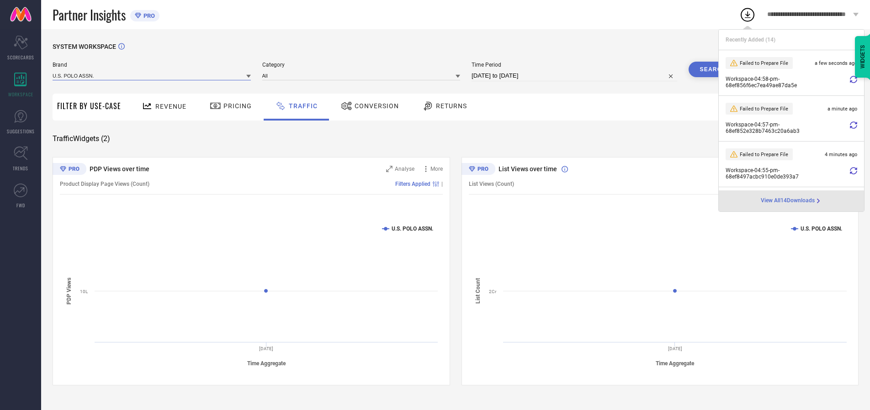
click at [152, 75] on input at bounding box center [152, 76] width 198 height 10
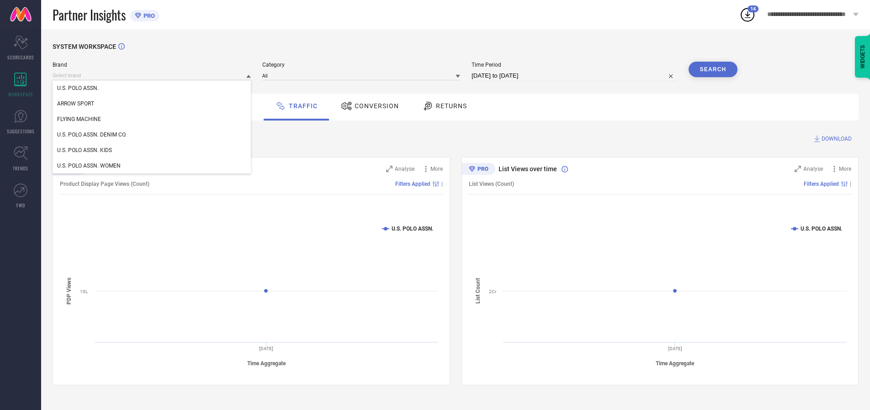
click at [152, 135] on div "U.S. POLO ASSN. DENIM CO." at bounding box center [152, 135] width 198 height 16
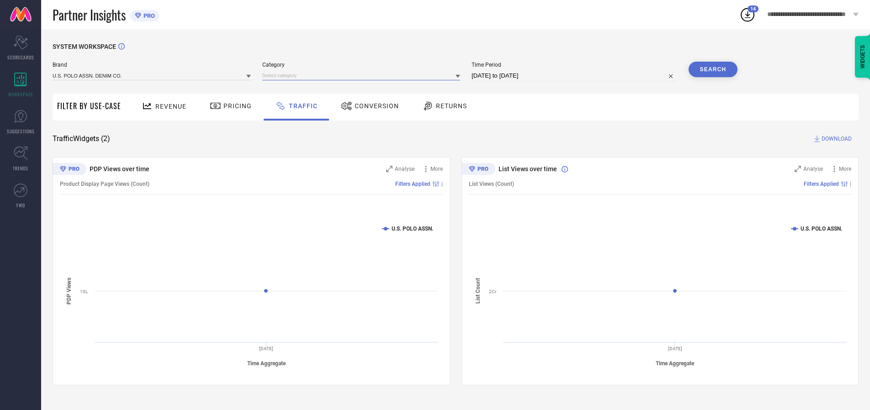
click at [363, 75] on input at bounding box center [361, 76] width 198 height 10
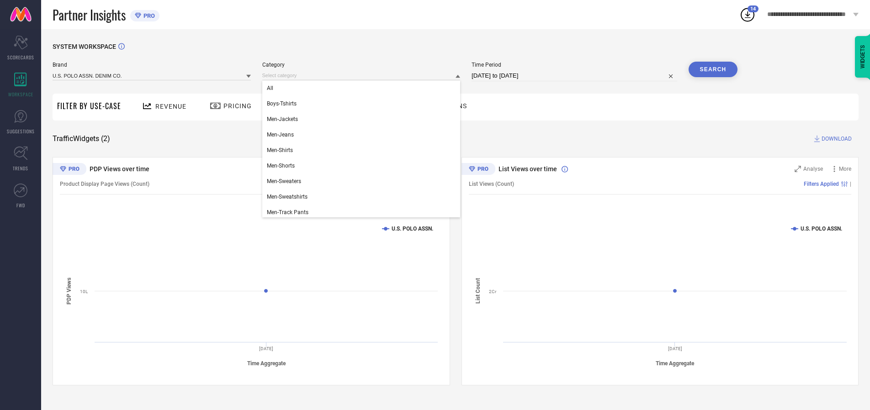
click at [363, 88] on div "All" at bounding box center [361, 88] width 198 height 16
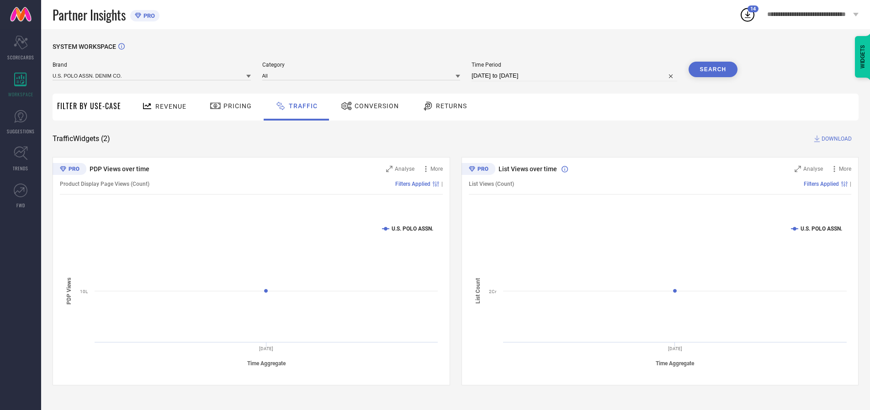
click at [713, 69] on button "Search" at bounding box center [712, 70] width 49 height 16
click at [835, 139] on span "DOWNLOAD" at bounding box center [836, 138] width 30 height 9
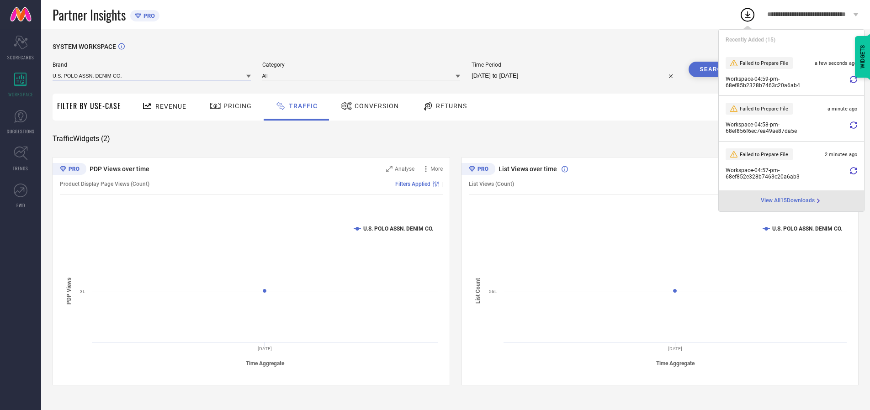
click at [152, 75] on input at bounding box center [152, 76] width 198 height 10
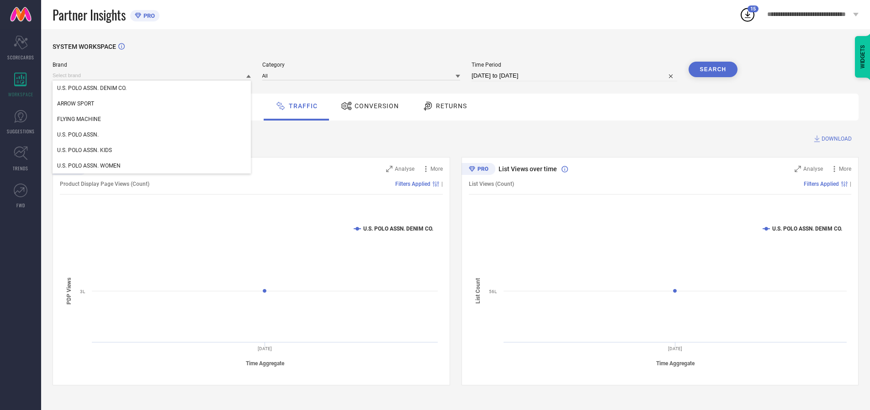
click at [152, 150] on div "U.S. POLO ASSN. KIDS" at bounding box center [152, 151] width 198 height 16
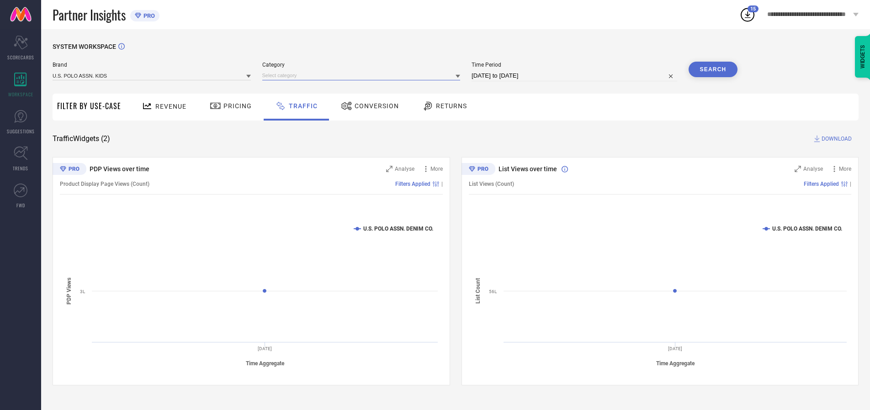
click at [363, 75] on input at bounding box center [361, 76] width 198 height 10
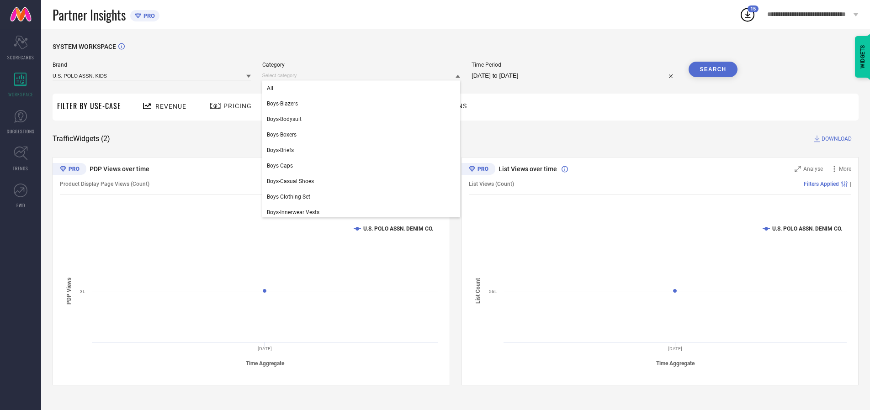
click at [363, 88] on div "All" at bounding box center [361, 88] width 198 height 16
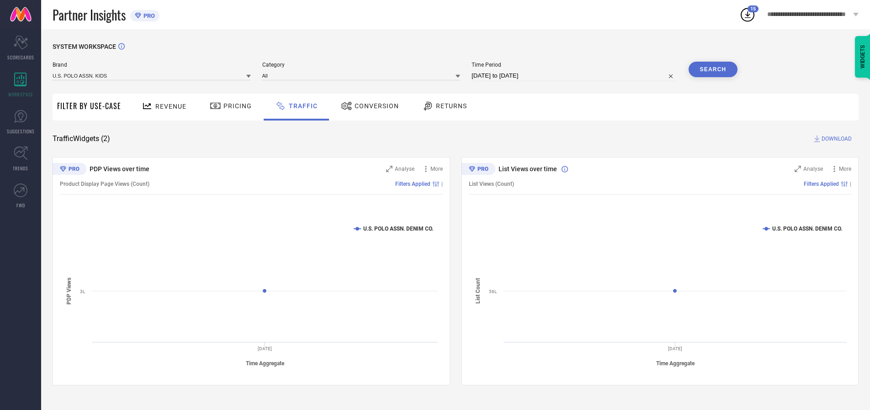
click at [713, 69] on button "Search" at bounding box center [712, 70] width 49 height 16
click at [835, 139] on span "DOWNLOAD" at bounding box center [836, 138] width 30 height 9
click at [576, 76] on input at bounding box center [574, 75] width 206 height 11
select select "9"
select select "2025"
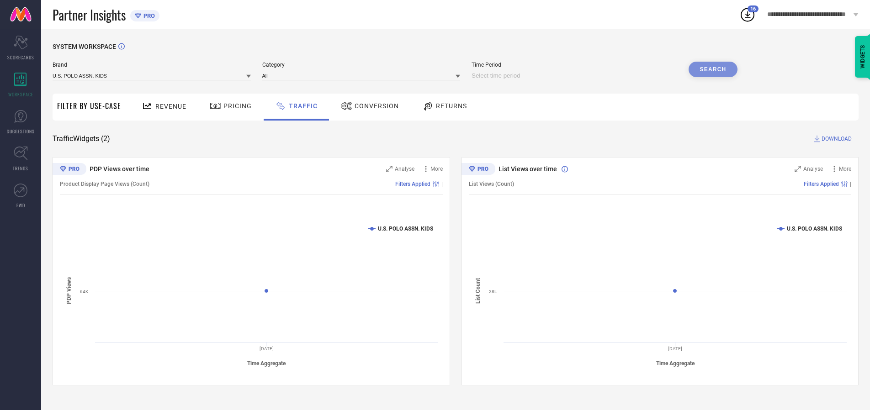
select select "10"
select select "2025"
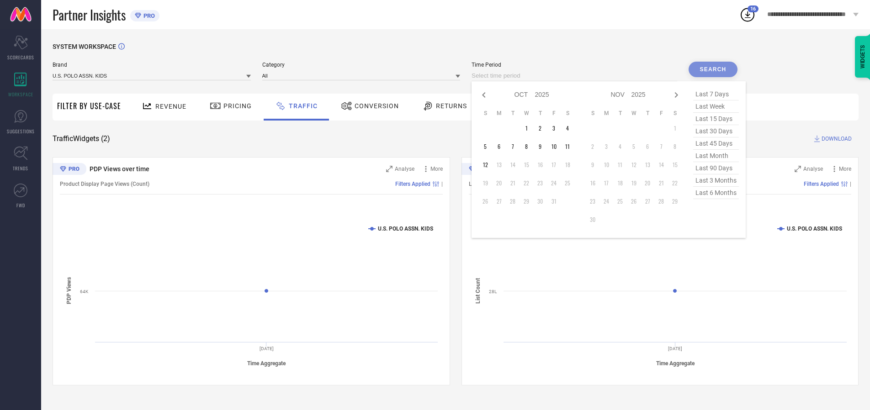
click at [529, 128] on td "1" at bounding box center [526, 129] width 14 height 14
type input "[DATE] to [DATE]"
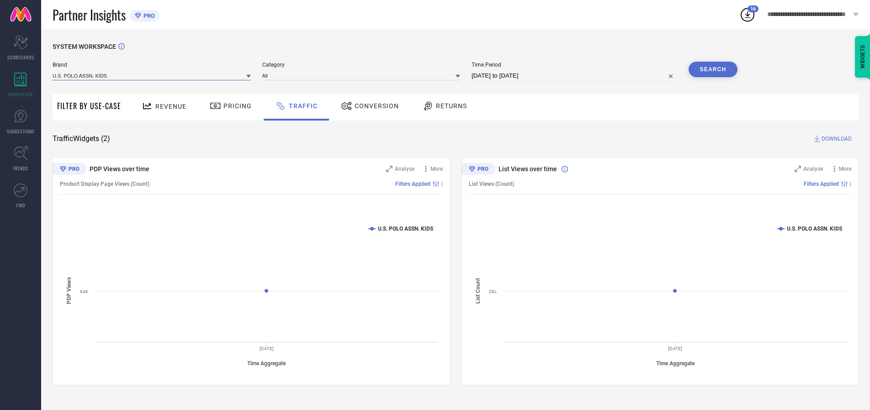
click at [152, 75] on input at bounding box center [152, 76] width 198 height 10
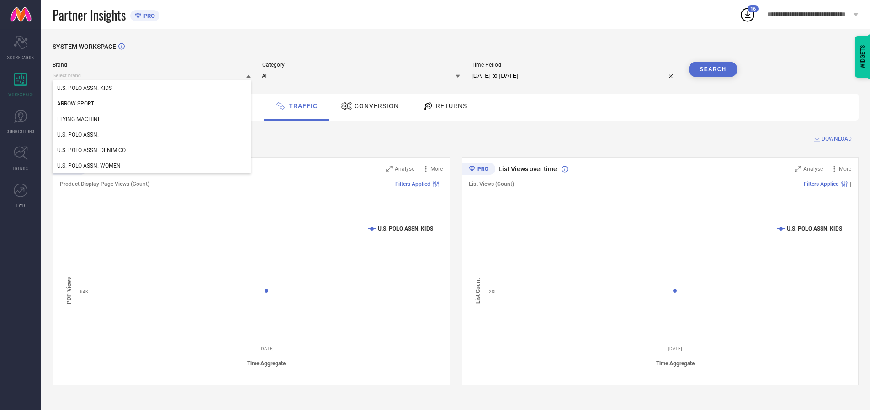
click at [152, 75] on input at bounding box center [152, 76] width 198 height 10
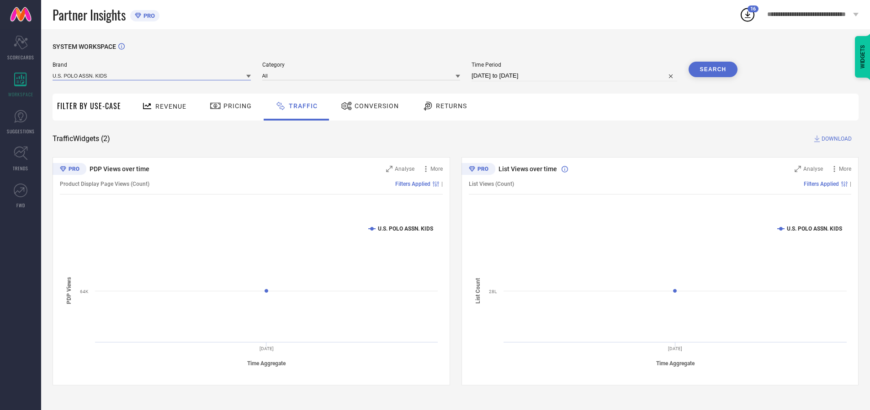
click at [152, 75] on input at bounding box center [152, 76] width 198 height 10
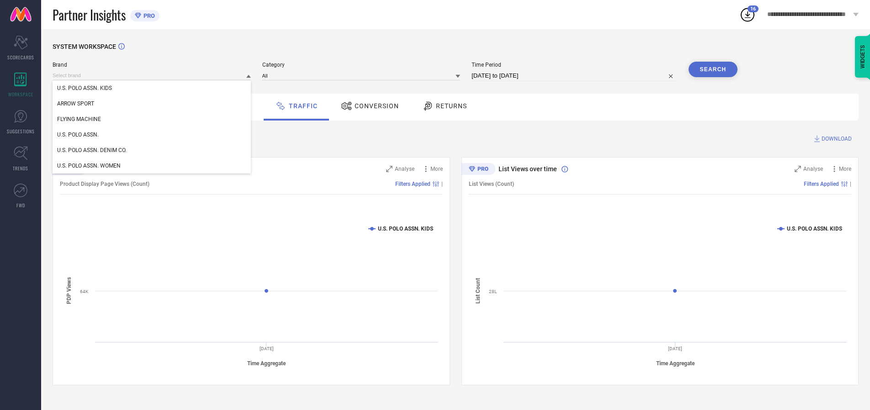
click at [152, 88] on div "U.S. POLO ASSN. KIDS" at bounding box center [152, 88] width 198 height 16
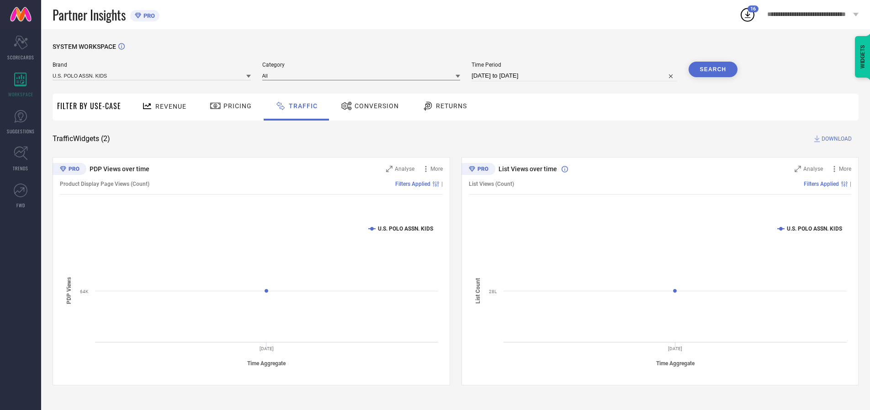
click at [363, 75] on input at bounding box center [361, 76] width 198 height 10
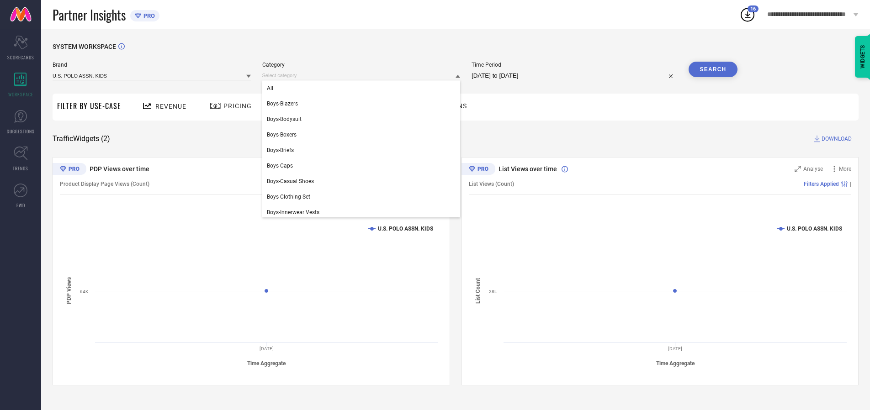
click at [363, 88] on div "All" at bounding box center [361, 88] width 198 height 16
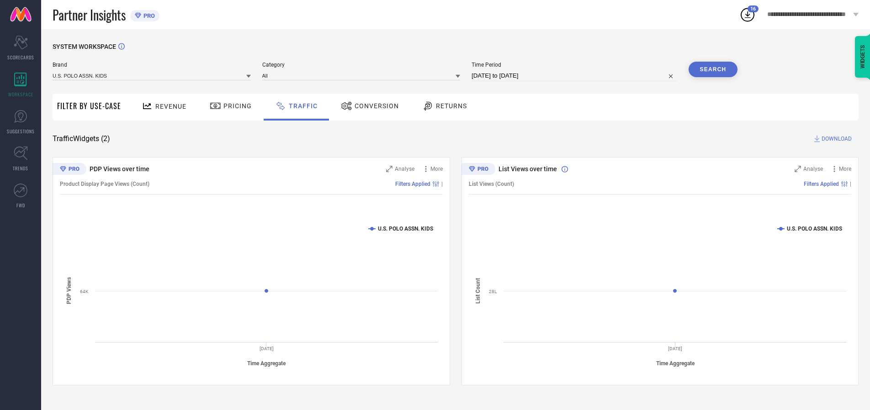
click at [713, 69] on button "Search" at bounding box center [712, 70] width 49 height 16
click at [835, 139] on span "DOWNLOAD" at bounding box center [836, 138] width 30 height 9
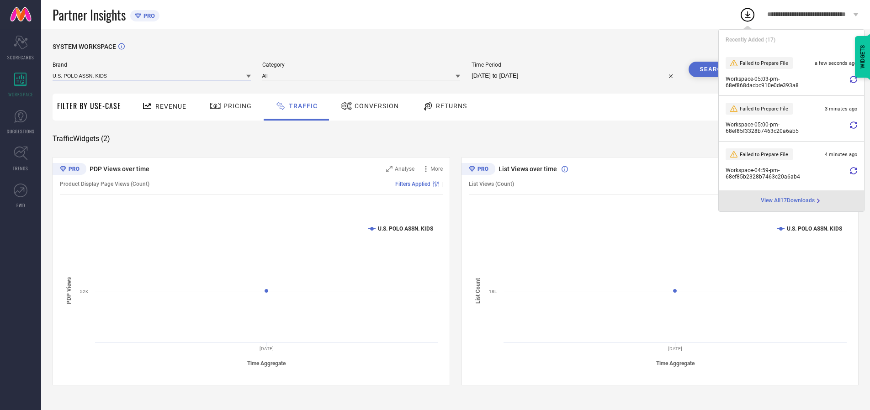
click at [152, 75] on input at bounding box center [152, 76] width 198 height 10
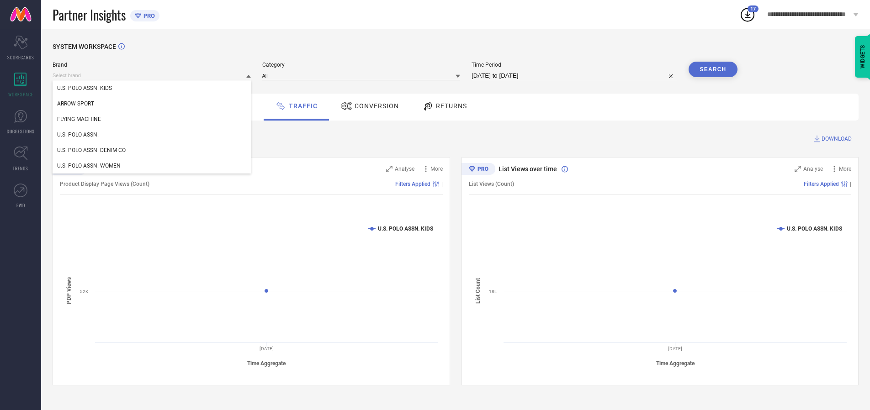
click at [152, 135] on div "U.S. POLO ASSN." at bounding box center [152, 135] width 198 height 16
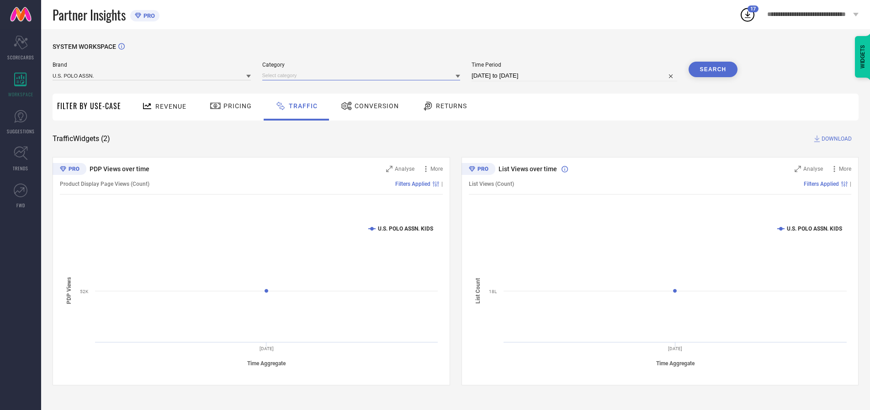
click at [363, 75] on input at bounding box center [361, 76] width 198 height 10
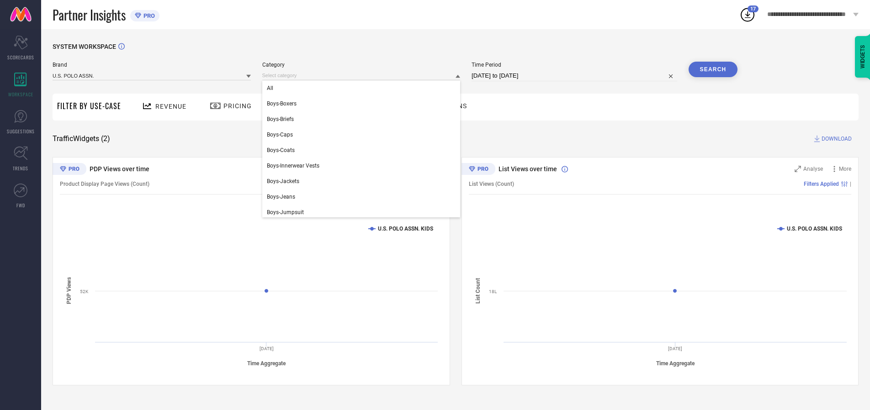
click at [363, 88] on div "All" at bounding box center [361, 88] width 198 height 16
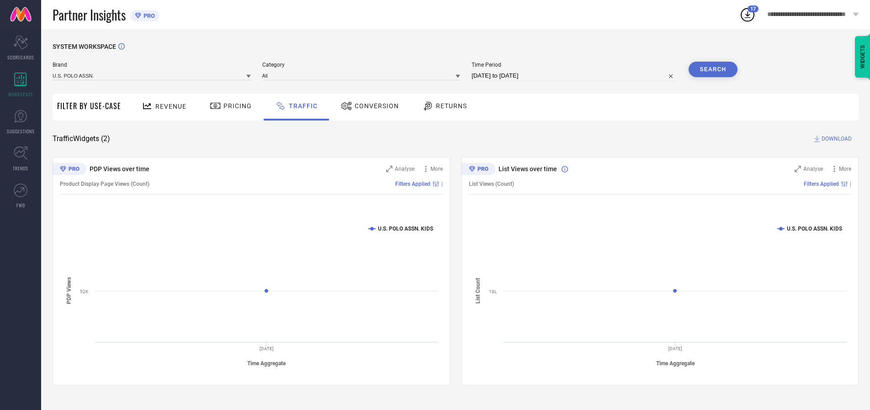
click at [713, 69] on button "Search" at bounding box center [712, 70] width 49 height 16
click at [835, 139] on span "DOWNLOAD" at bounding box center [836, 138] width 30 height 9
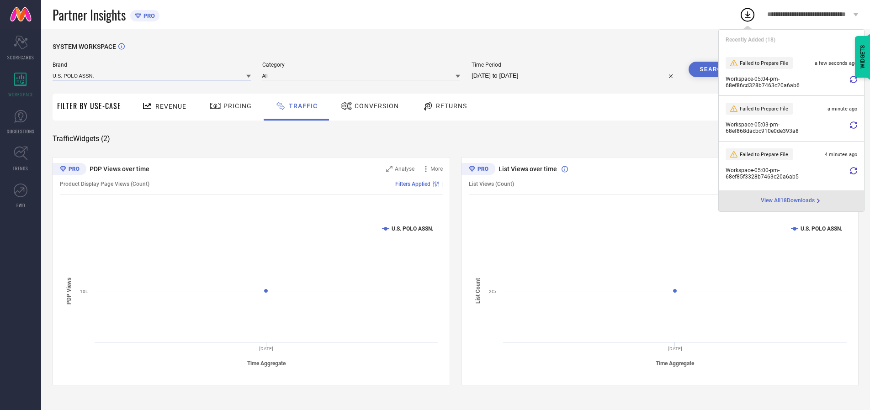
click at [152, 75] on input at bounding box center [152, 76] width 198 height 10
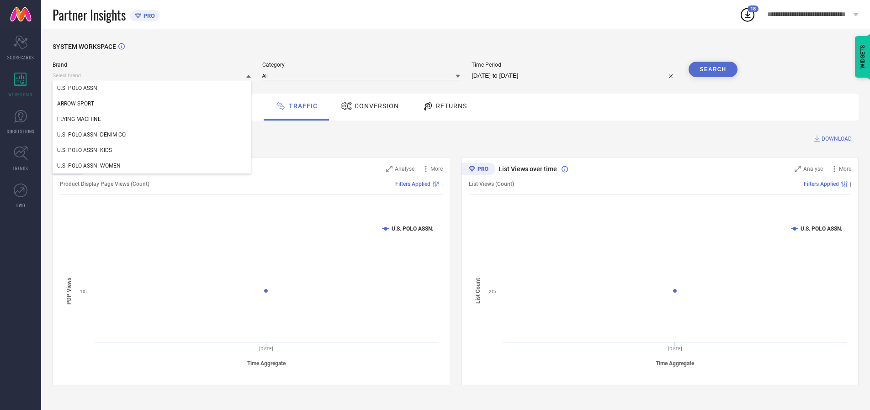
click at [152, 135] on div "U.S. POLO ASSN. DENIM CO." at bounding box center [152, 135] width 198 height 16
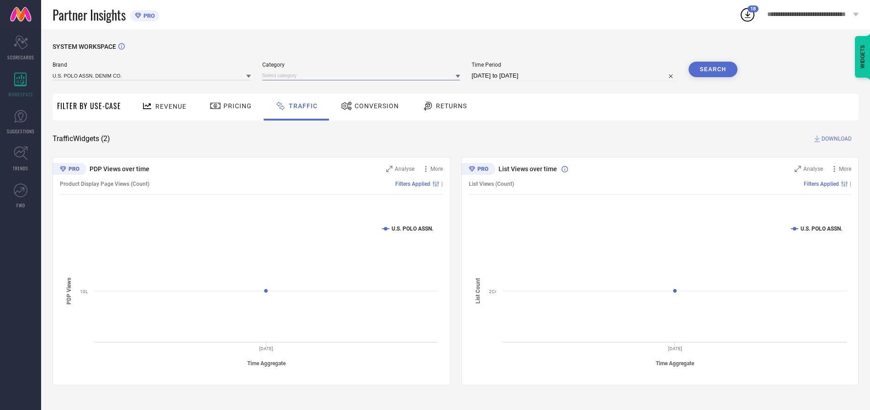
click at [363, 75] on input at bounding box center [361, 76] width 198 height 10
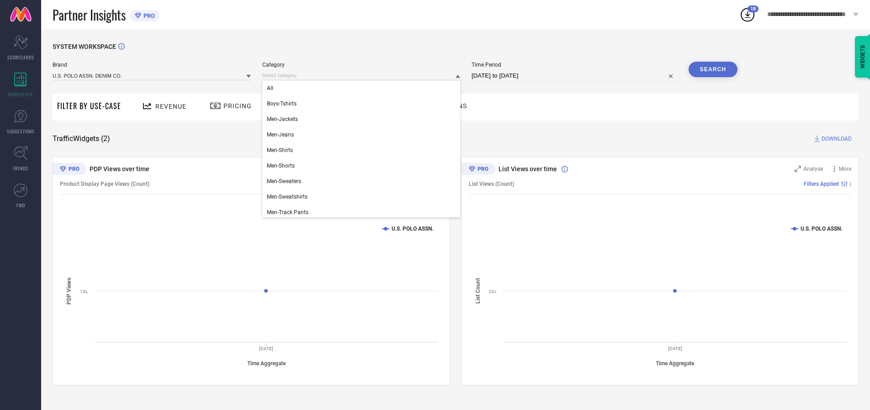
click at [363, 88] on div "All" at bounding box center [361, 88] width 198 height 16
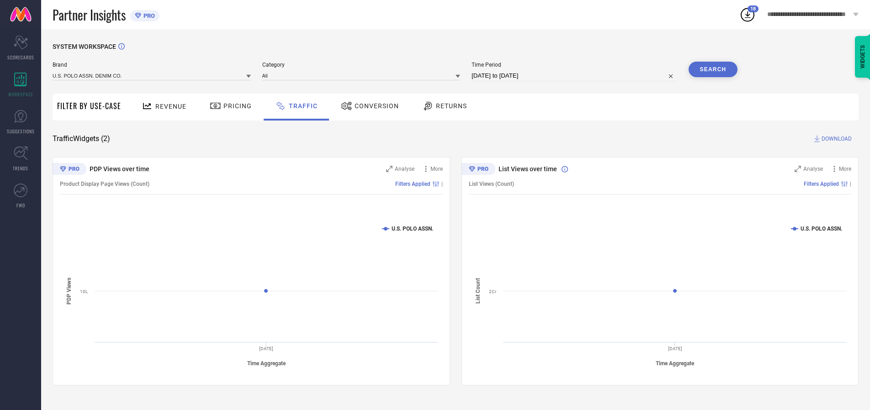
click at [713, 69] on button "Search" at bounding box center [712, 70] width 49 height 16
click at [835, 139] on span "DOWNLOAD" at bounding box center [836, 138] width 30 height 9
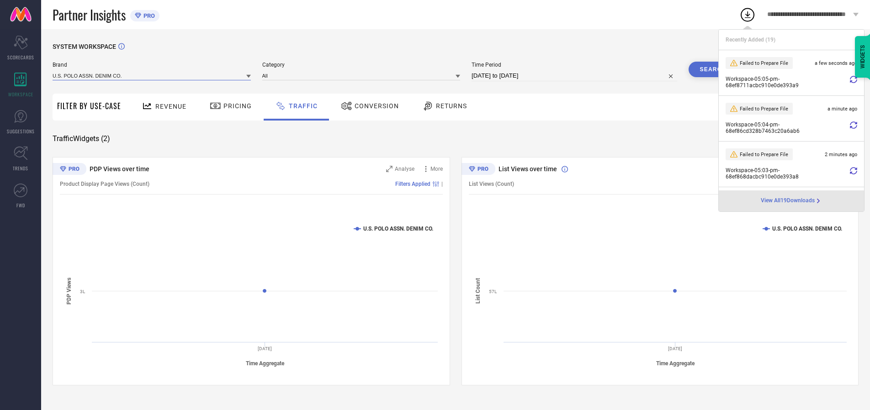
click at [152, 75] on input at bounding box center [152, 76] width 198 height 10
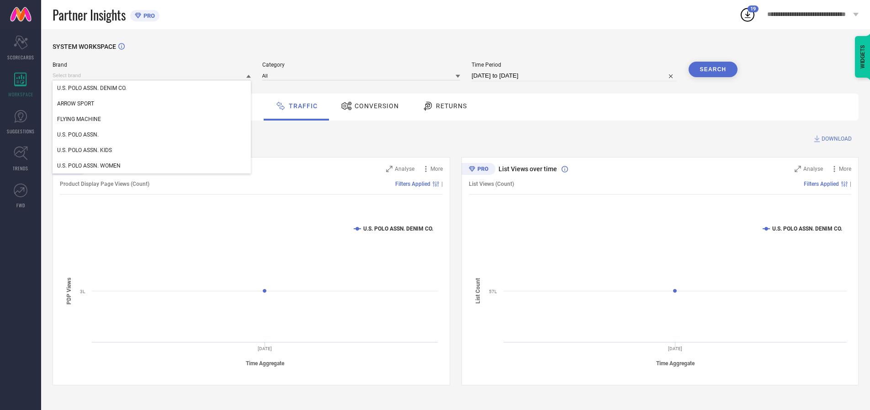
click at [152, 166] on div "U.S. POLO ASSN. WOMEN" at bounding box center [152, 166] width 198 height 16
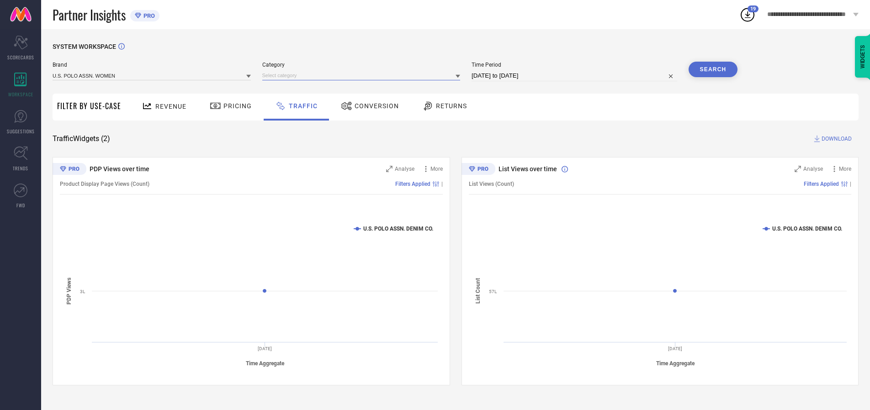
click at [363, 75] on input at bounding box center [361, 76] width 198 height 10
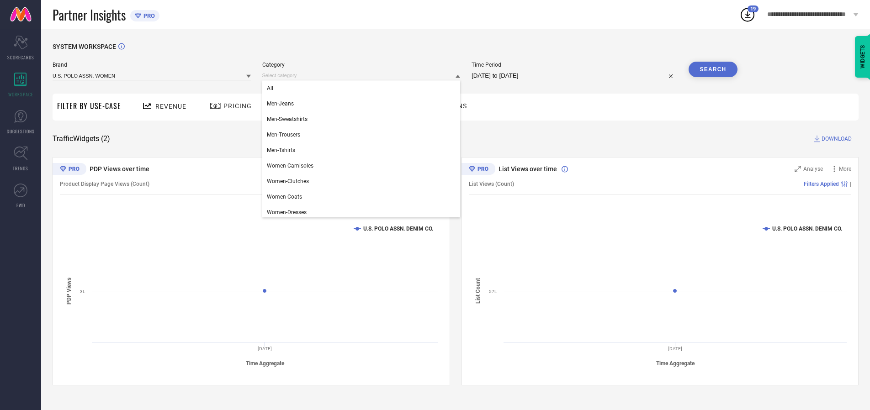
click at [363, 88] on div "All" at bounding box center [361, 88] width 198 height 16
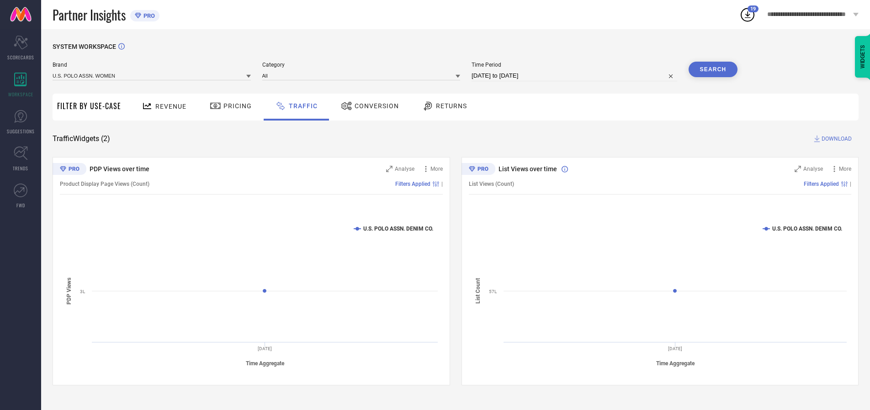
click at [713, 69] on button "Search" at bounding box center [712, 70] width 49 height 16
click at [835, 139] on span "DOWNLOAD" at bounding box center [836, 138] width 30 height 9
click at [576, 76] on input at bounding box center [574, 75] width 206 height 11
select select "9"
select select "2025"
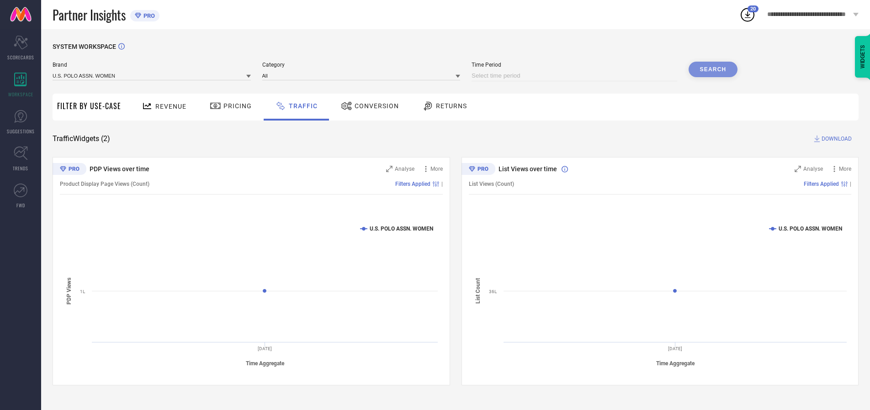
select select "10"
select select "2025"
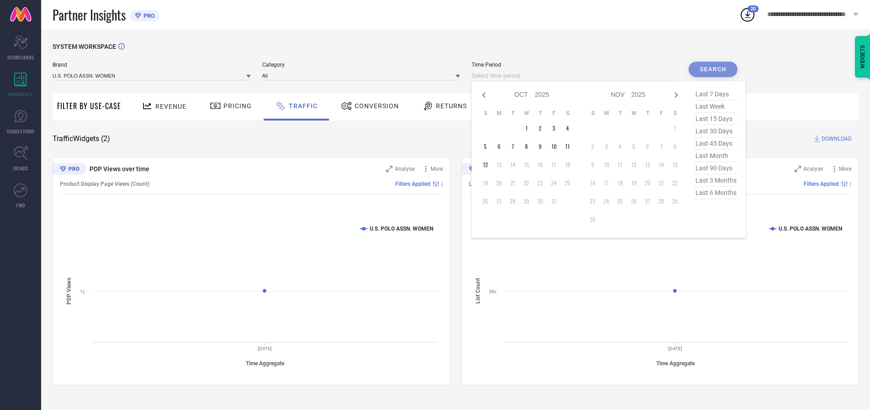
click at [543, 128] on td "2" at bounding box center [540, 129] width 14 height 14
type input "[DATE] to [DATE]"
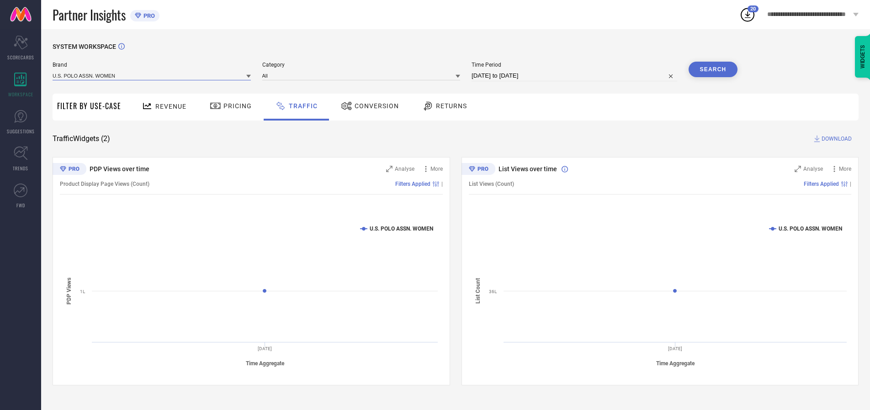
click at [152, 75] on input at bounding box center [152, 76] width 198 height 10
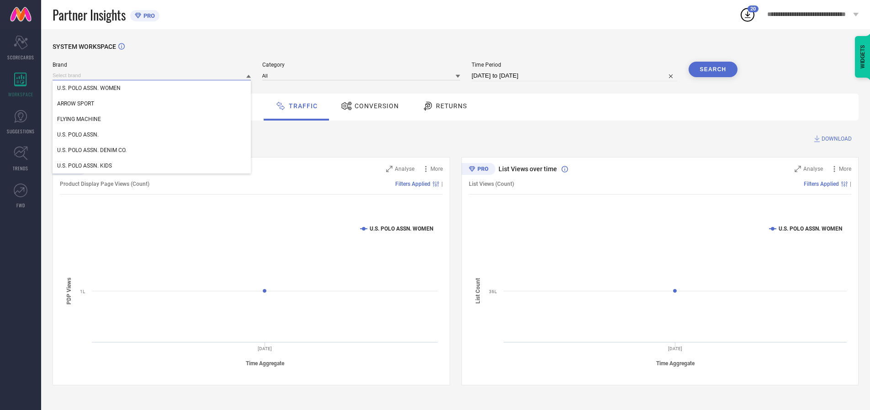
click at [152, 75] on input at bounding box center [152, 76] width 198 height 10
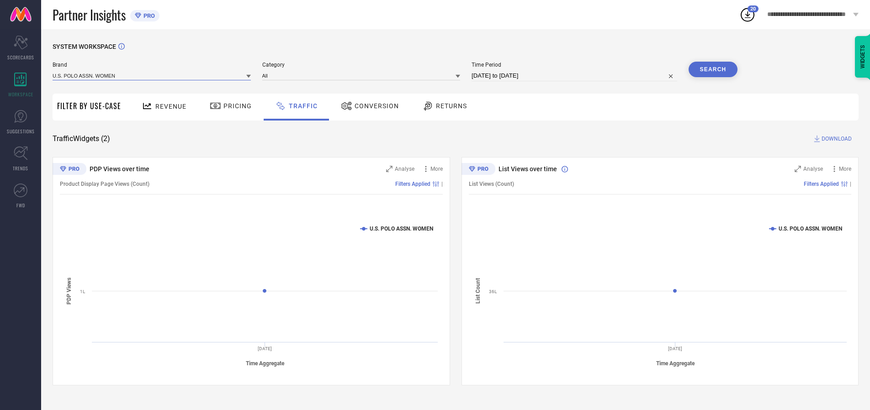
click at [152, 75] on input at bounding box center [152, 76] width 198 height 10
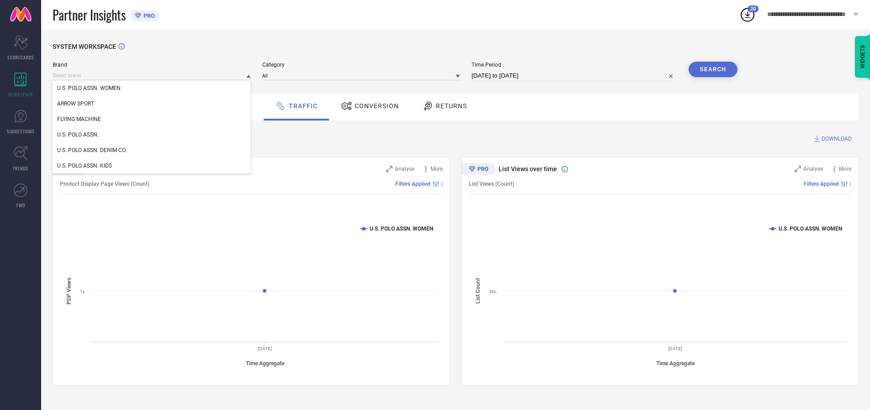
click at [152, 88] on div "U.S. POLO ASSN. WOMEN" at bounding box center [152, 88] width 198 height 16
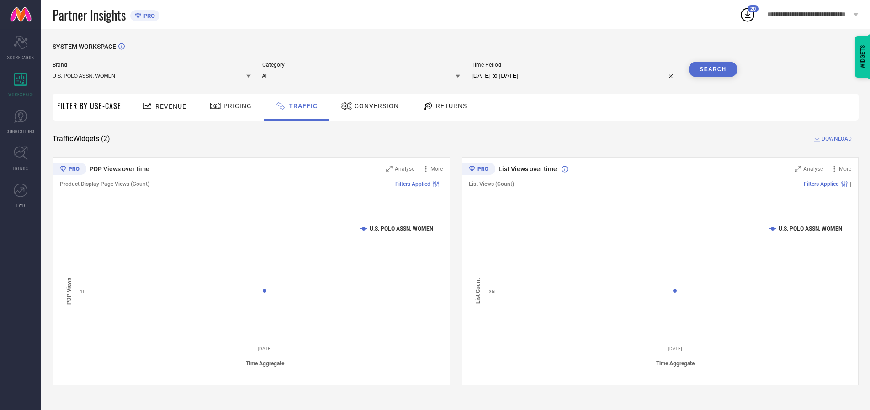
click at [363, 75] on input at bounding box center [361, 76] width 198 height 10
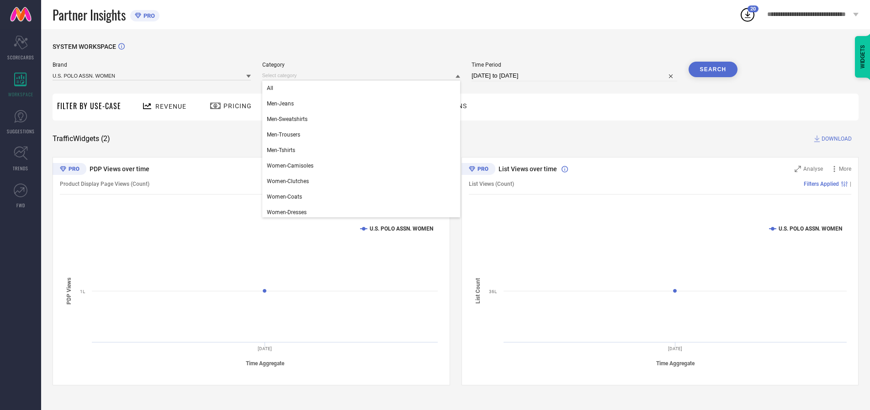
click at [363, 88] on div "All" at bounding box center [361, 88] width 198 height 16
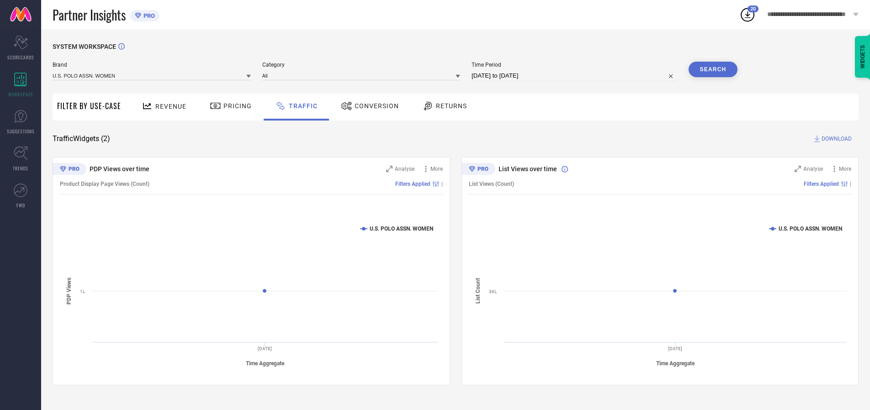
click at [713, 69] on button "Search" at bounding box center [712, 70] width 49 height 16
click at [835, 139] on span "DOWNLOAD" at bounding box center [836, 138] width 30 height 9
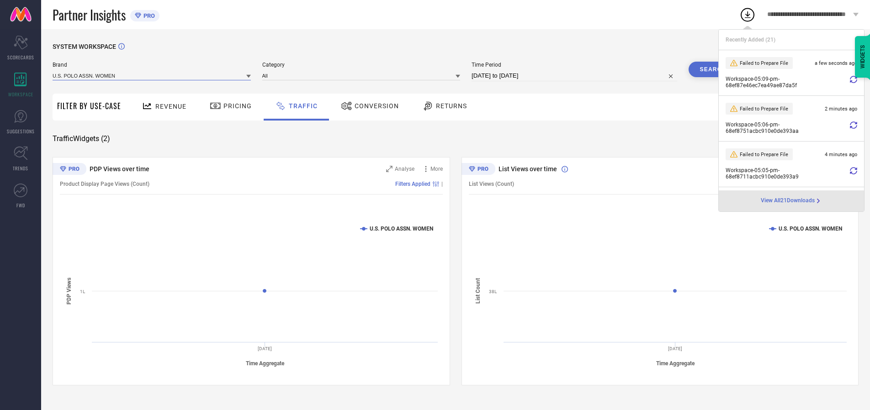
click at [152, 75] on input at bounding box center [152, 76] width 198 height 10
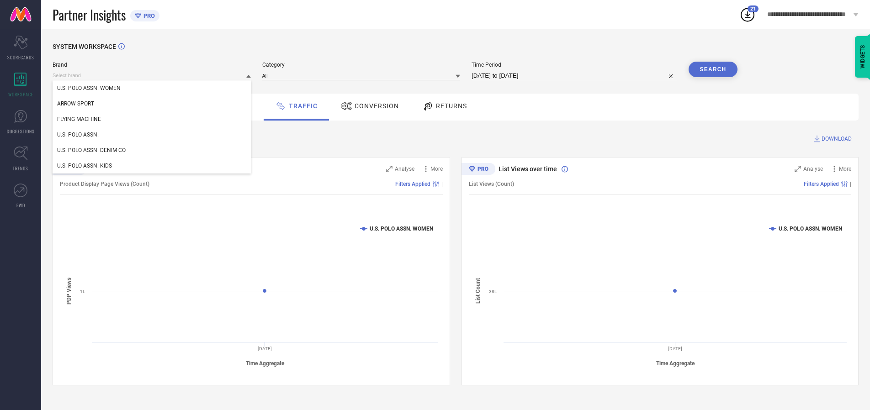
click at [152, 135] on div "U.S. POLO ASSN." at bounding box center [152, 135] width 198 height 16
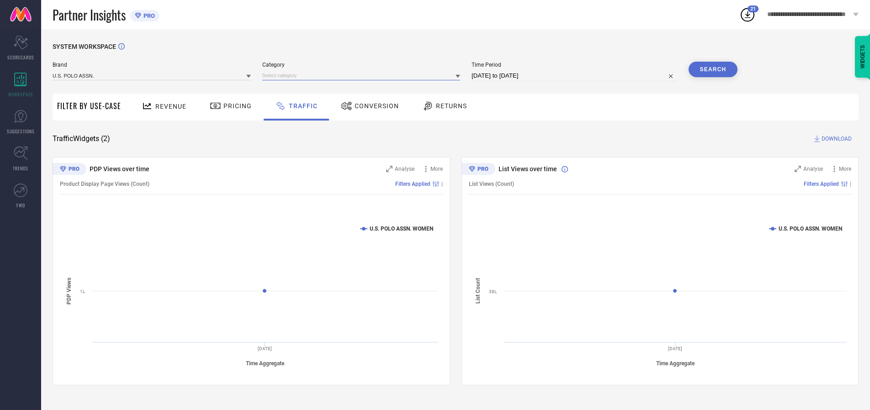
click at [363, 75] on input at bounding box center [361, 76] width 198 height 10
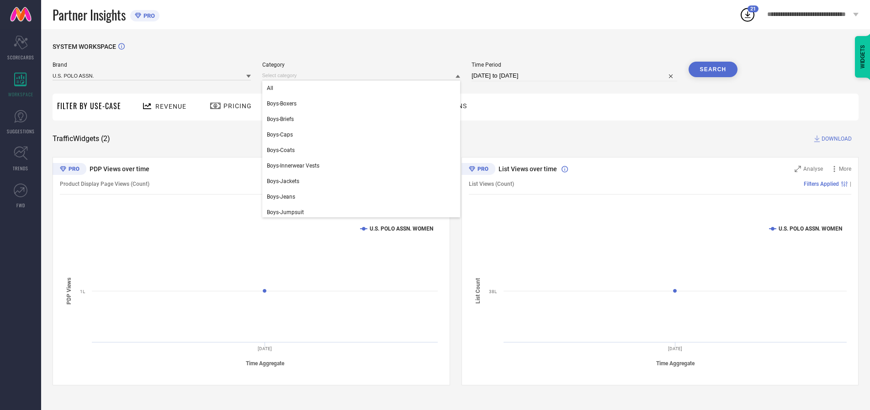
click at [363, 88] on div "All" at bounding box center [361, 88] width 198 height 16
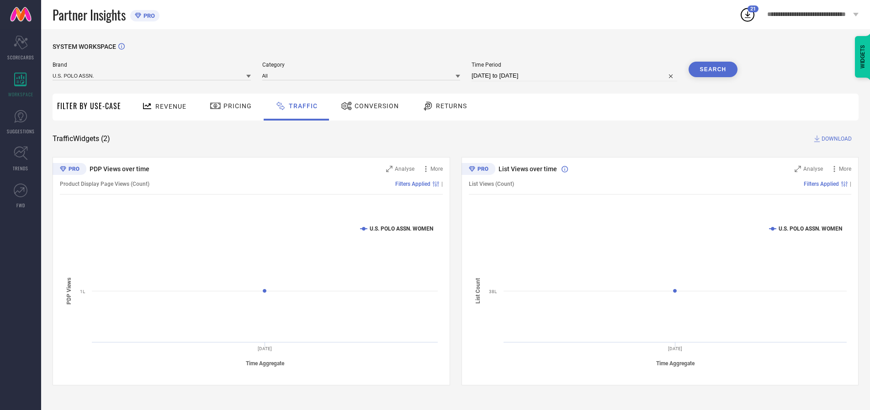
click at [713, 69] on button "Search" at bounding box center [712, 70] width 49 height 16
click at [835, 139] on span "DOWNLOAD" at bounding box center [836, 138] width 30 height 9
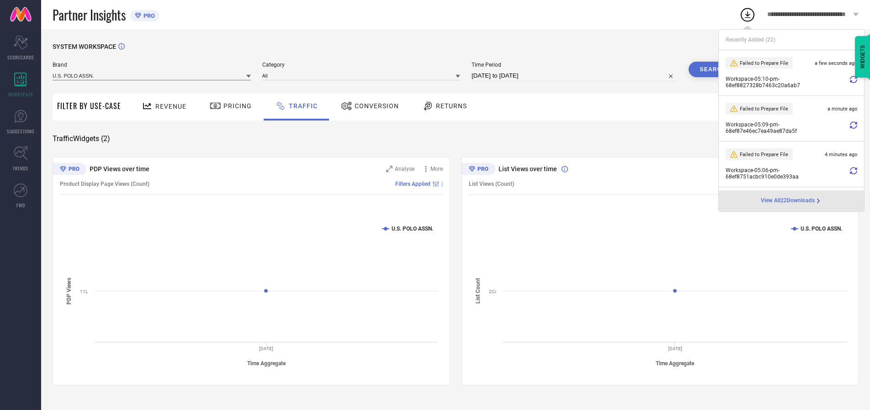
click at [152, 75] on input at bounding box center [152, 76] width 198 height 10
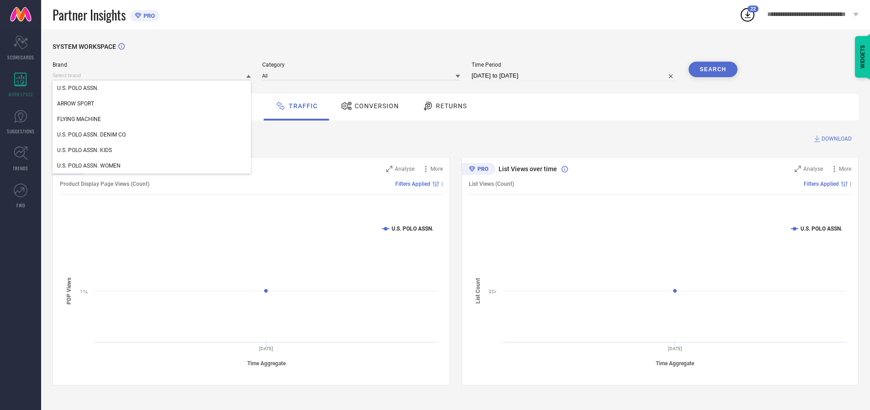
click at [152, 135] on div "U.S. POLO ASSN. DENIM CO." at bounding box center [152, 135] width 198 height 16
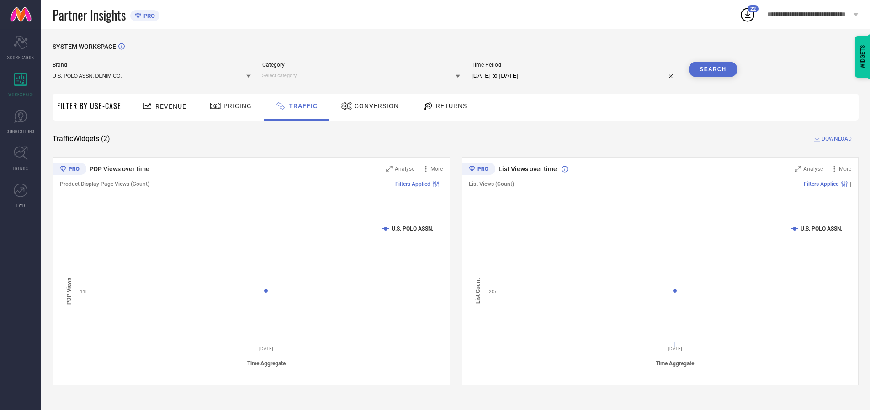
click at [363, 75] on input at bounding box center [361, 76] width 198 height 10
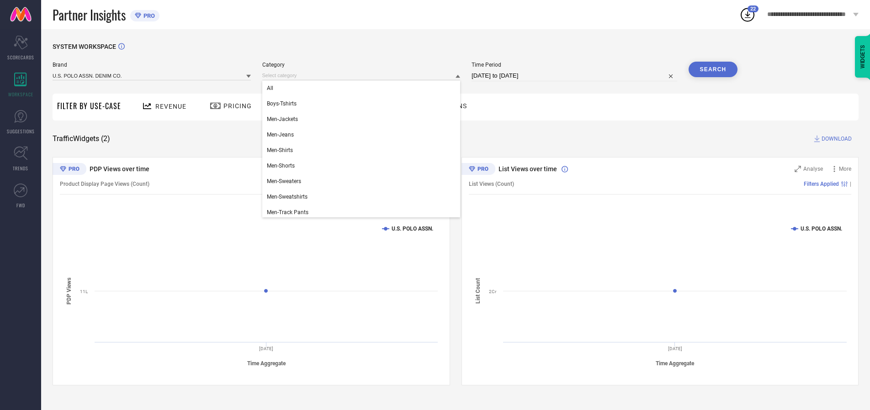
click at [363, 88] on div "All" at bounding box center [361, 88] width 198 height 16
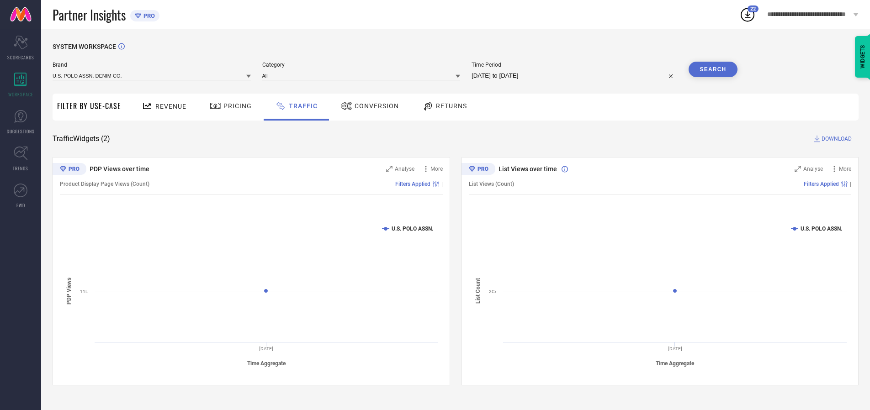
click at [713, 69] on button "Search" at bounding box center [712, 70] width 49 height 16
click at [835, 139] on span "DOWNLOAD" at bounding box center [836, 138] width 30 height 9
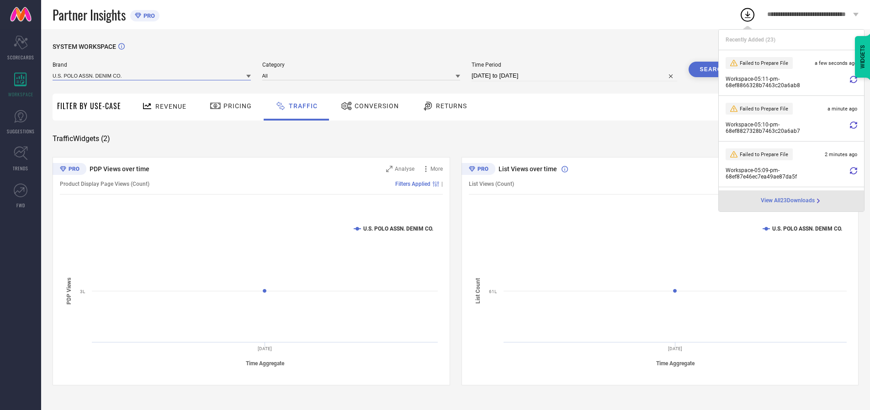
click at [152, 75] on input at bounding box center [152, 76] width 198 height 10
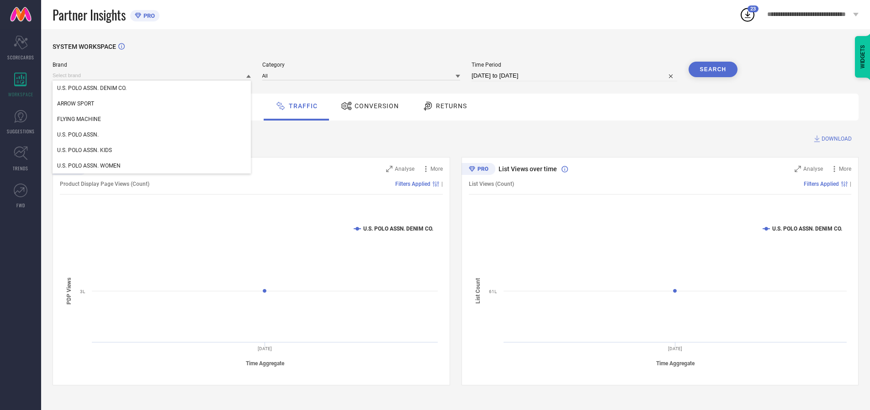
click at [152, 150] on div "U.S. POLO ASSN. KIDS" at bounding box center [152, 151] width 198 height 16
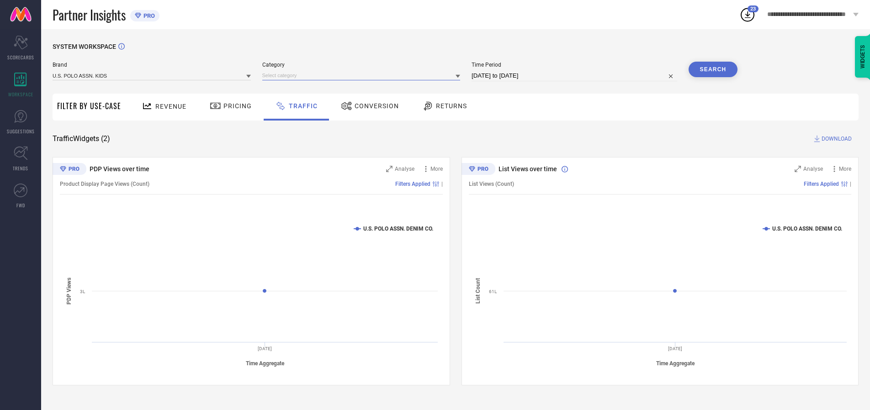
click at [363, 75] on input at bounding box center [361, 76] width 198 height 10
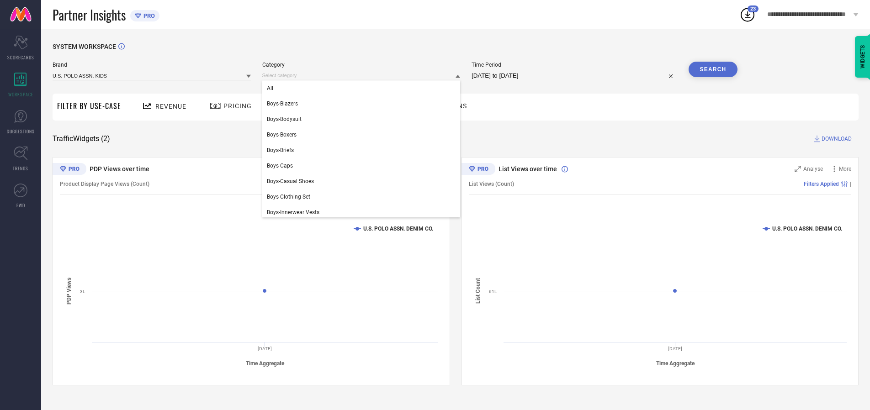
click at [363, 88] on div "All" at bounding box center [361, 88] width 198 height 16
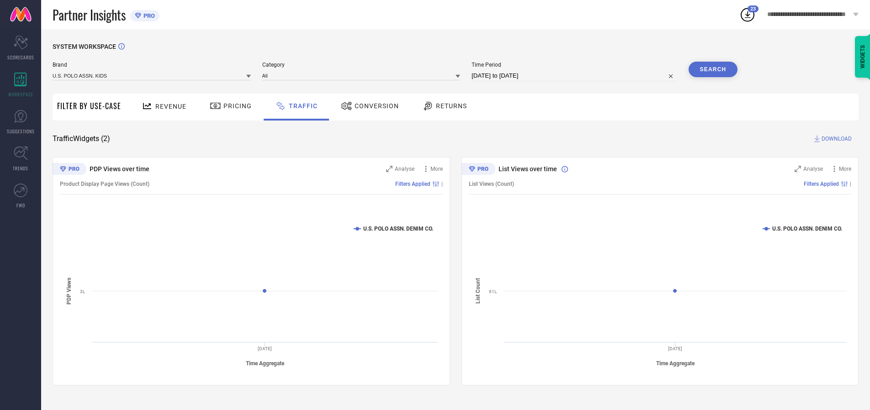
click at [713, 69] on button "Search" at bounding box center [712, 70] width 49 height 16
click at [835, 139] on span "DOWNLOAD" at bounding box center [836, 138] width 30 height 9
click at [576, 76] on input at bounding box center [574, 75] width 206 height 11
select select "9"
select select "2025"
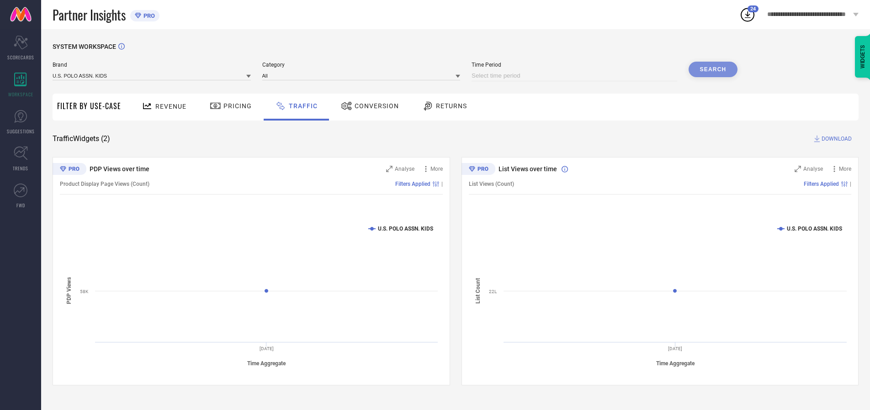
select select "10"
select select "2025"
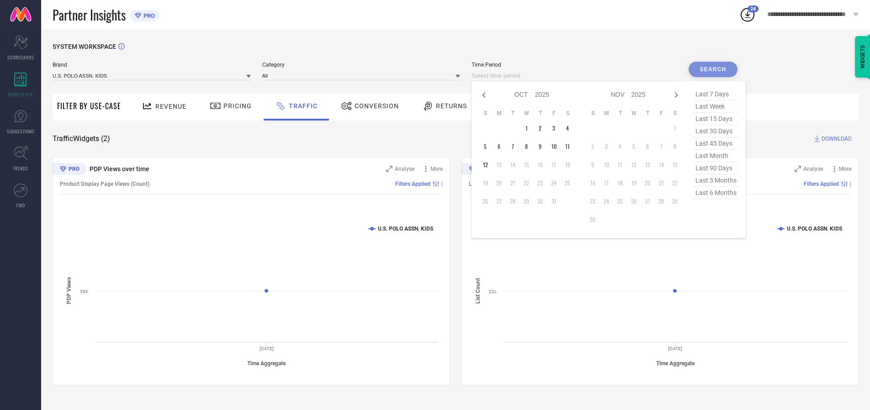
click at [556, 128] on td "3" at bounding box center [554, 129] width 14 height 14
type input "[DATE] to [DATE]"
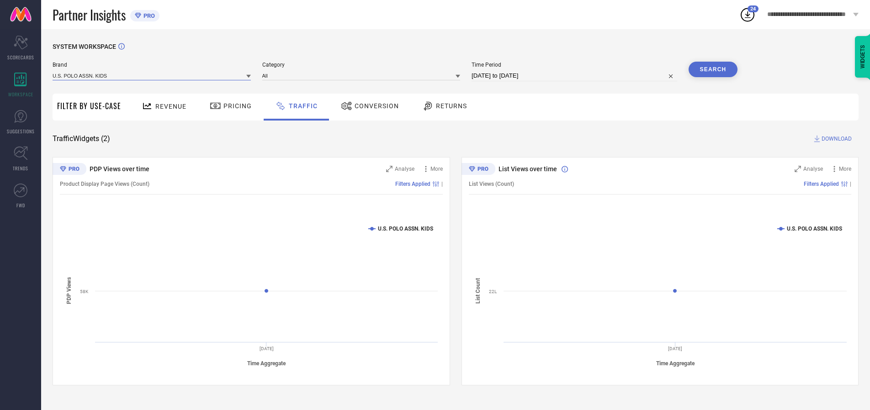
click at [152, 75] on input at bounding box center [152, 76] width 198 height 10
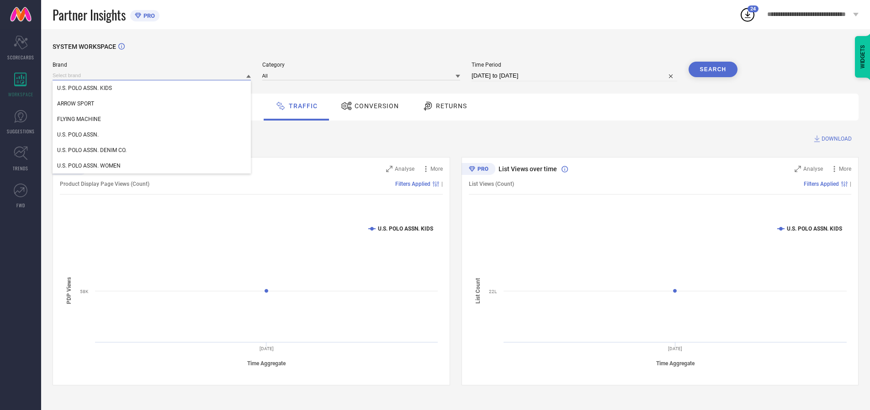
click at [152, 75] on input at bounding box center [152, 76] width 198 height 10
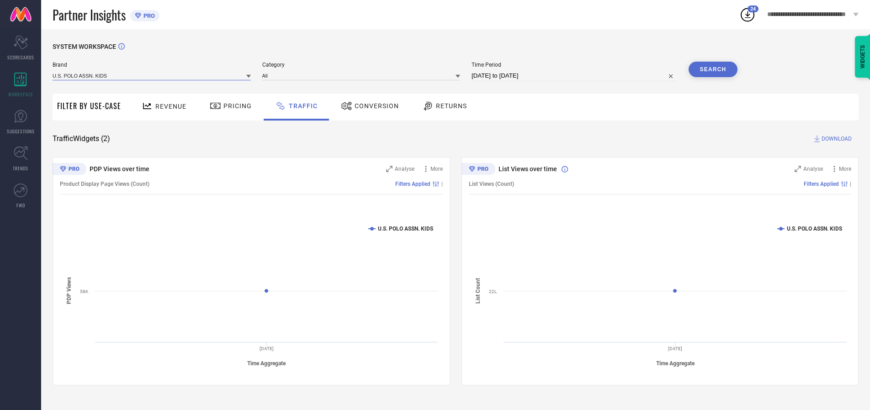
click at [152, 75] on input at bounding box center [152, 76] width 198 height 10
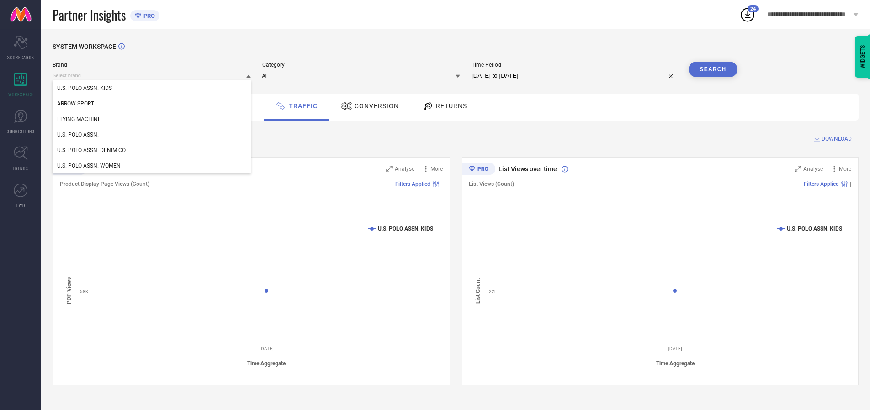
click at [152, 88] on div "U.S. POLO ASSN. KIDS" at bounding box center [152, 88] width 198 height 16
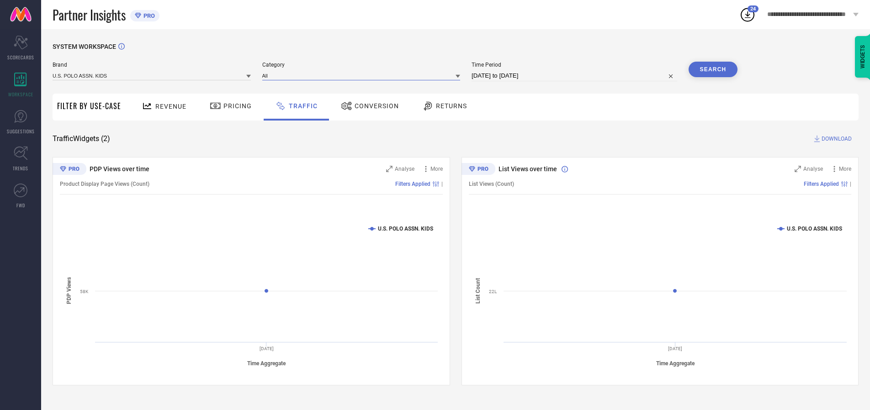
click at [363, 75] on input at bounding box center [361, 76] width 198 height 10
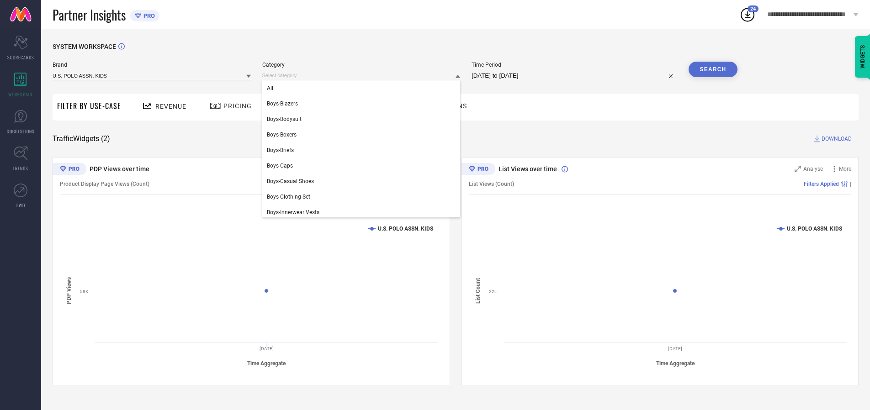
click at [363, 88] on div "All" at bounding box center [361, 88] width 198 height 16
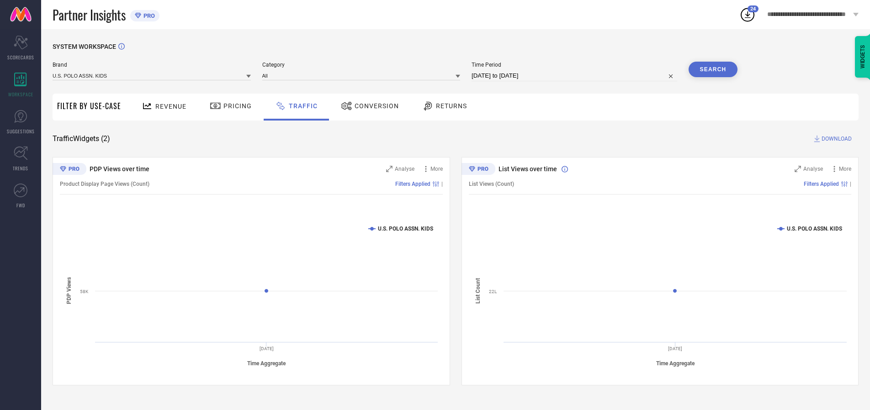
click at [713, 69] on button "Search" at bounding box center [712, 70] width 49 height 16
click at [835, 139] on span "DOWNLOAD" at bounding box center [836, 138] width 30 height 9
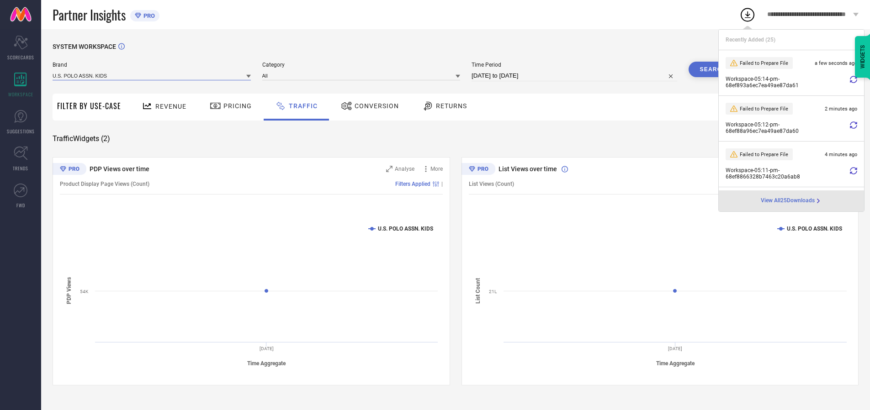
click at [152, 75] on input at bounding box center [152, 76] width 198 height 10
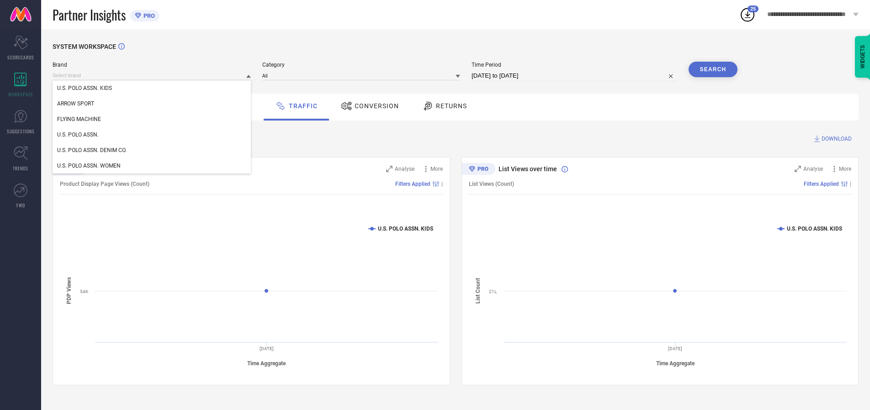
click at [152, 135] on div "U.S. POLO ASSN." at bounding box center [152, 135] width 198 height 16
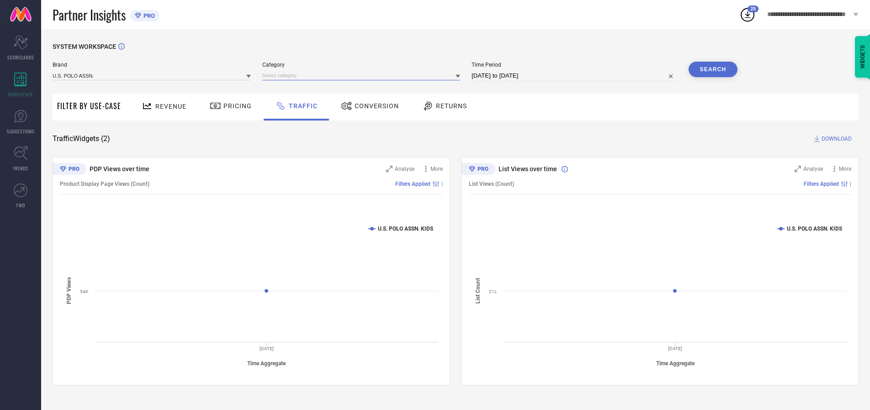
click at [363, 75] on input at bounding box center [361, 76] width 198 height 10
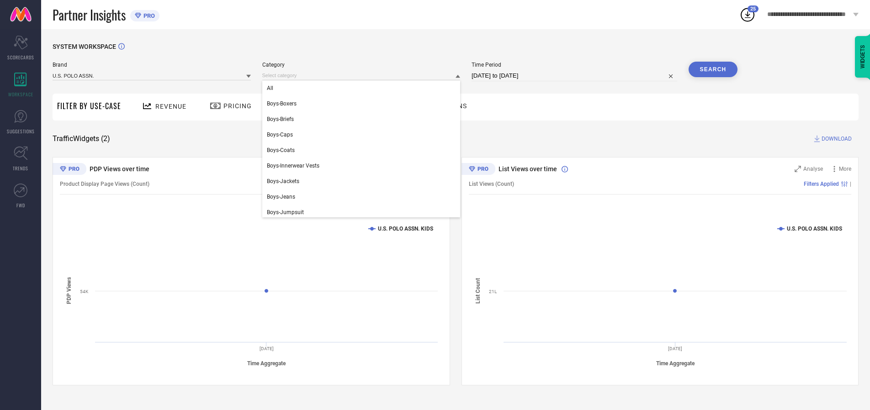
click at [363, 88] on div "All" at bounding box center [361, 88] width 198 height 16
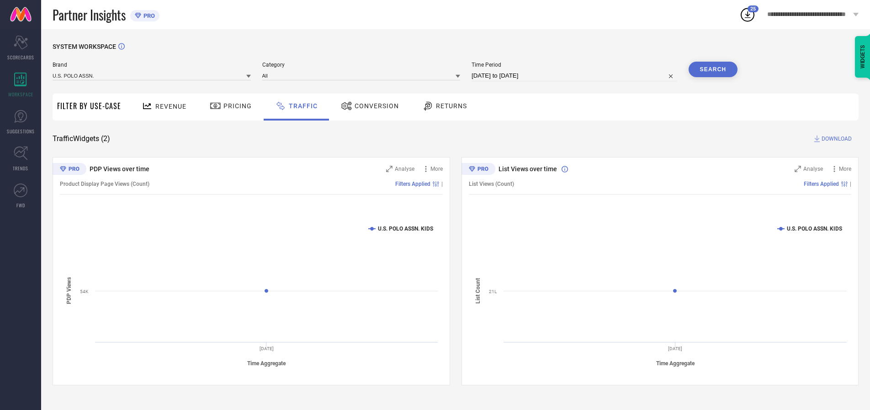
click at [713, 69] on button "Search" at bounding box center [712, 70] width 49 height 16
click at [835, 139] on span "DOWNLOAD" at bounding box center [836, 138] width 30 height 9
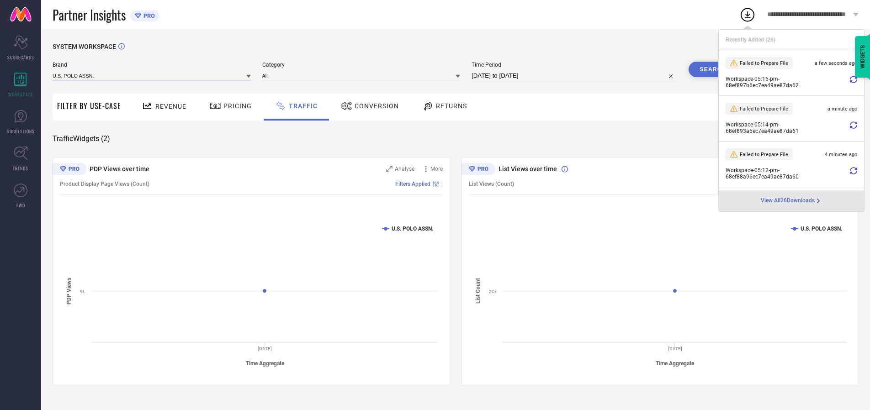
click at [152, 75] on input at bounding box center [152, 76] width 198 height 10
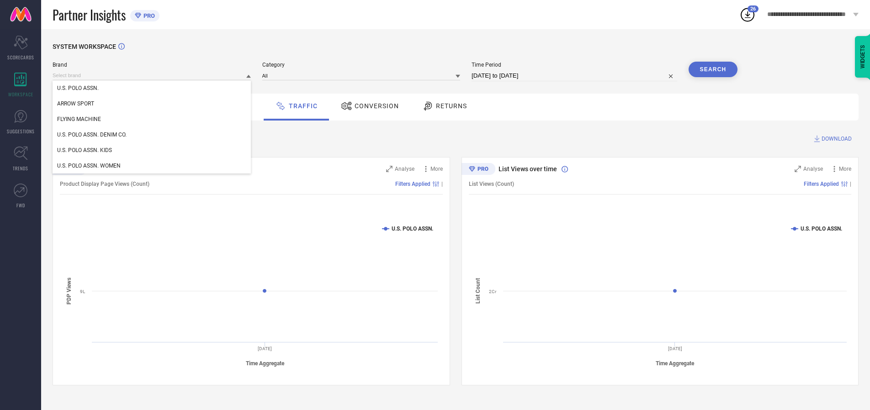
click at [152, 135] on div "U.S. POLO ASSN. DENIM CO." at bounding box center [152, 135] width 198 height 16
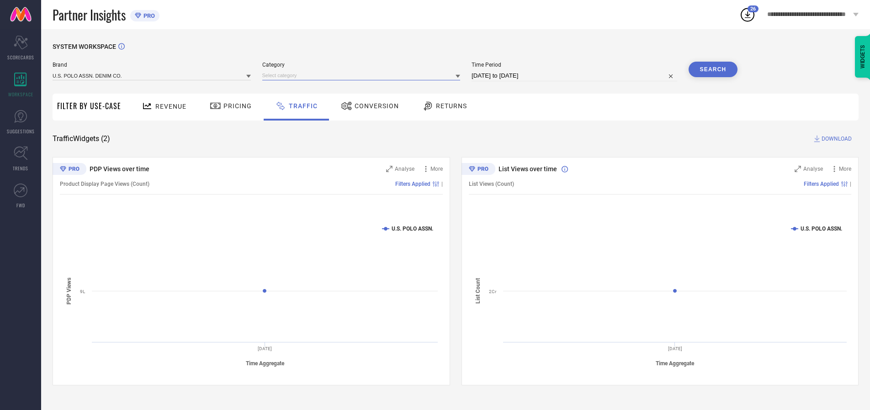
click at [363, 75] on input at bounding box center [361, 76] width 198 height 10
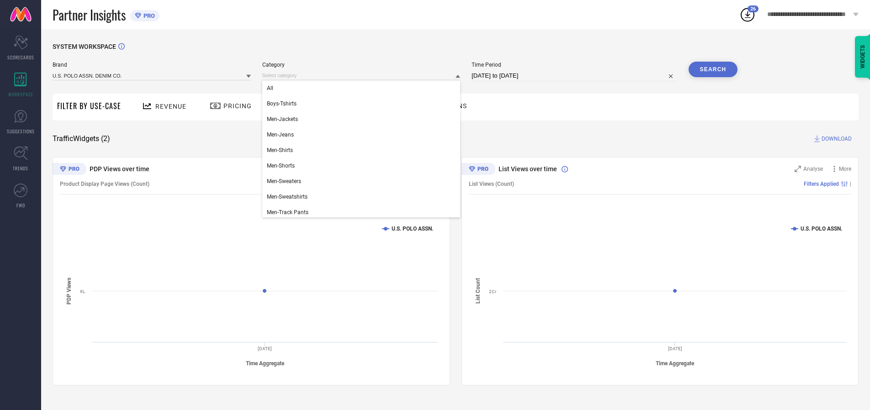
click at [363, 88] on div "All" at bounding box center [361, 88] width 198 height 16
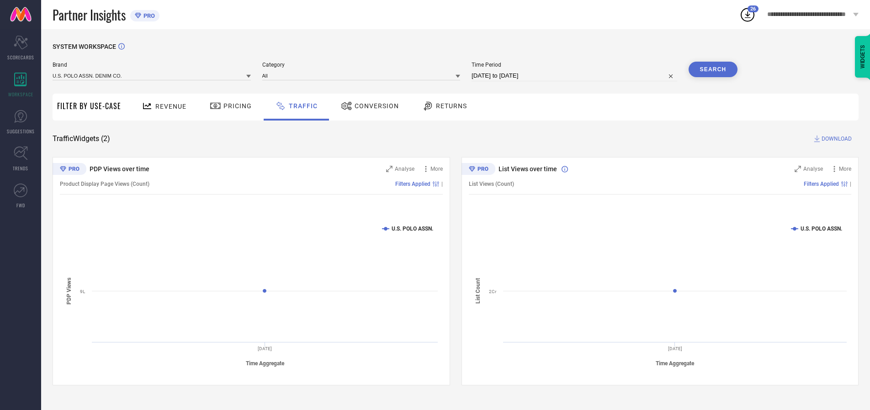
click at [713, 69] on button "Search" at bounding box center [712, 70] width 49 height 16
click at [835, 139] on span "DOWNLOAD" at bounding box center [836, 138] width 30 height 9
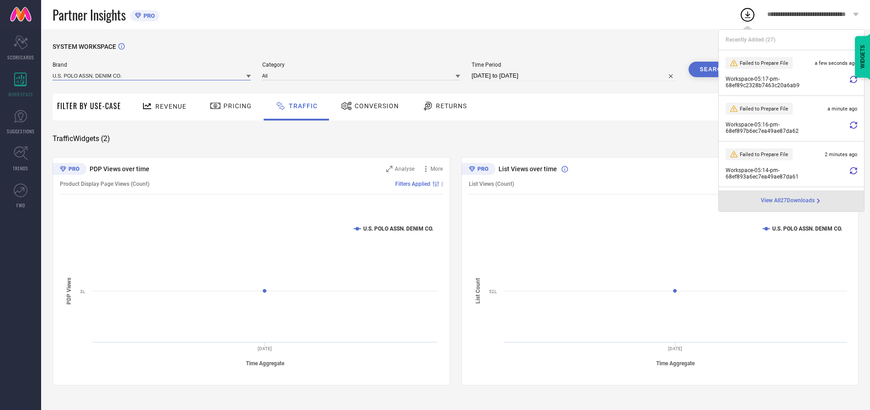
click at [152, 75] on input at bounding box center [152, 76] width 198 height 10
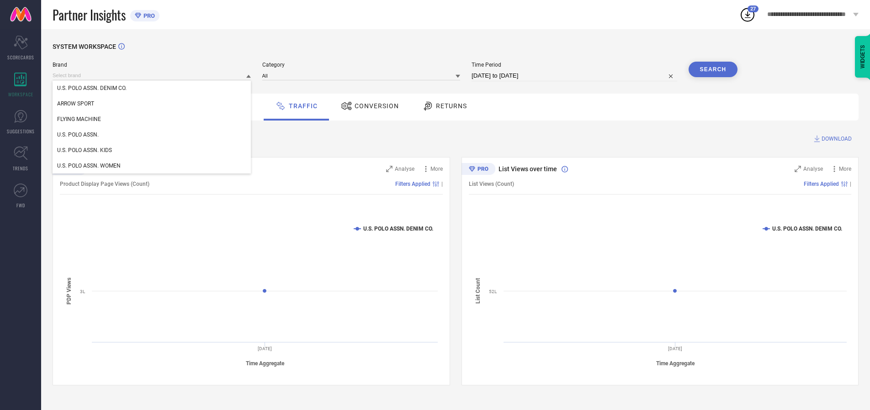
click at [152, 166] on div "U.S. POLO ASSN. WOMEN" at bounding box center [152, 166] width 198 height 16
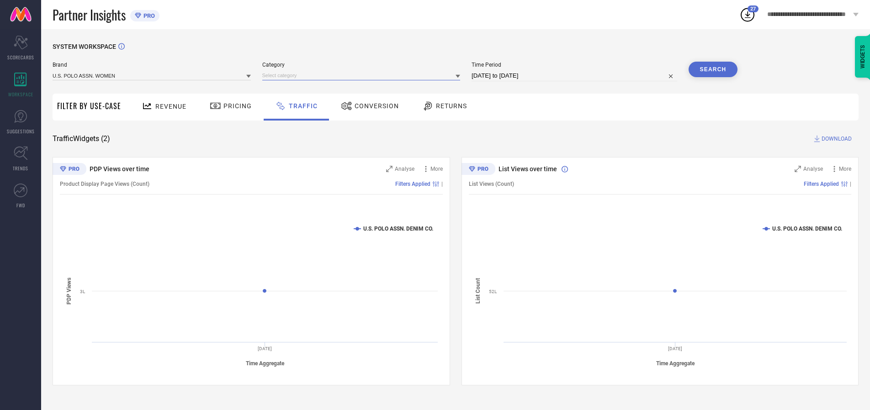
click at [363, 75] on input at bounding box center [361, 76] width 198 height 10
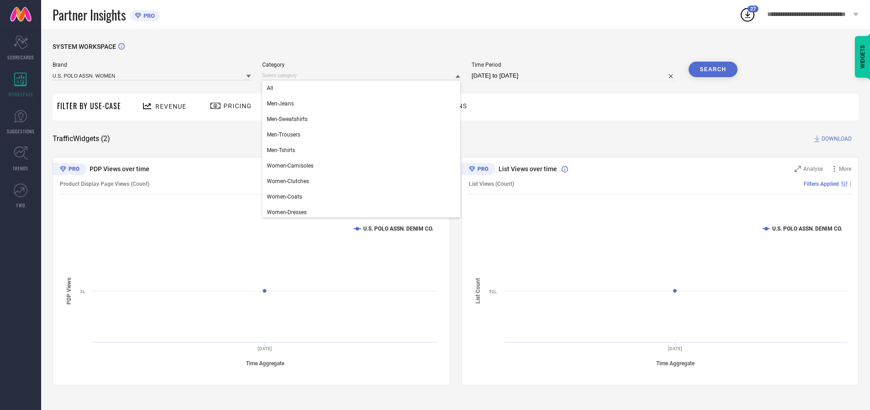
click at [363, 88] on div "All" at bounding box center [361, 88] width 198 height 16
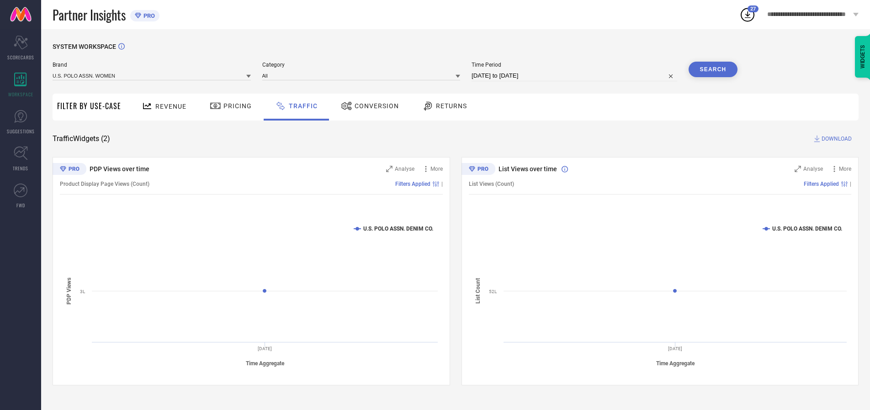
click at [713, 69] on button "Search" at bounding box center [712, 70] width 49 height 16
click at [835, 139] on span "DOWNLOAD" at bounding box center [836, 138] width 30 height 9
click at [576, 76] on input at bounding box center [574, 75] width 206 height 11
select select "9"
select select "2025"
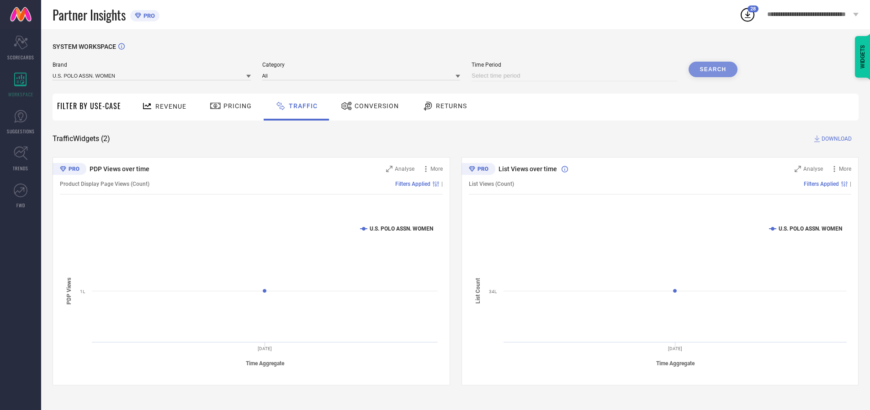
select select "10"
select select "2025"
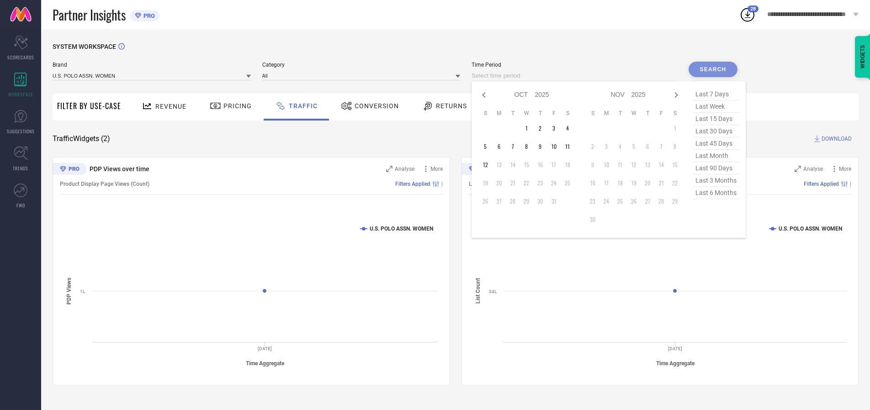
click at [570, 128] on td "4" at bounding box center [568, 129] width 14 height 14
type input "[DATE] to [DATE]"
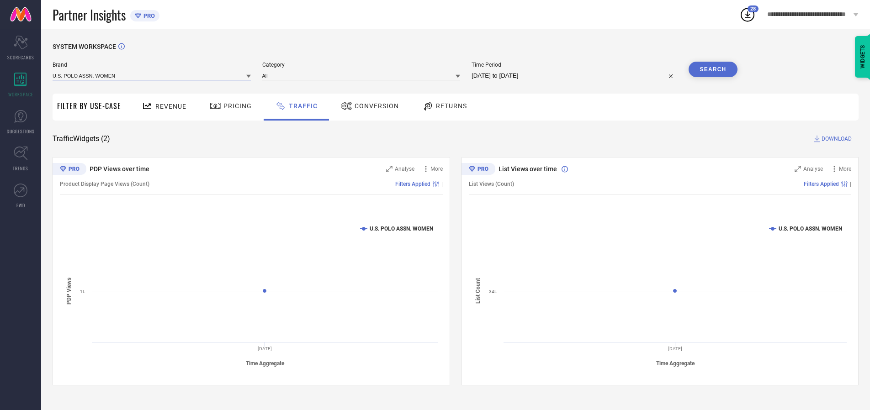
click at [152, 75] on input at bounding box center [152, 76] width 198 height 10
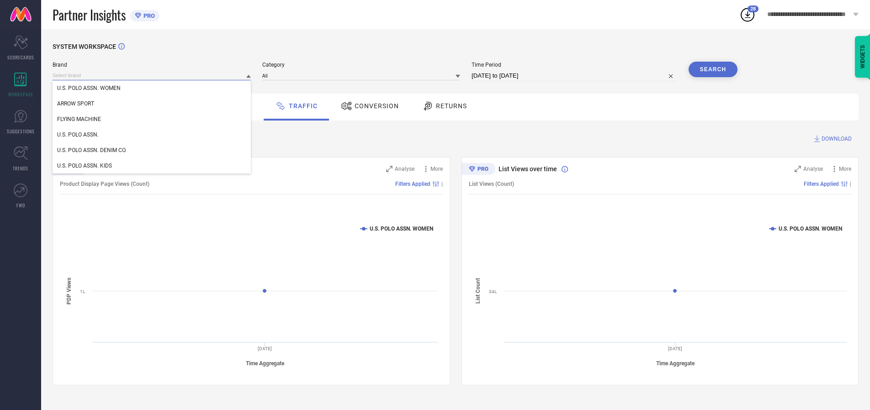
click at [152, 75] on input at bounding box center [152, 76] width 198 height 10
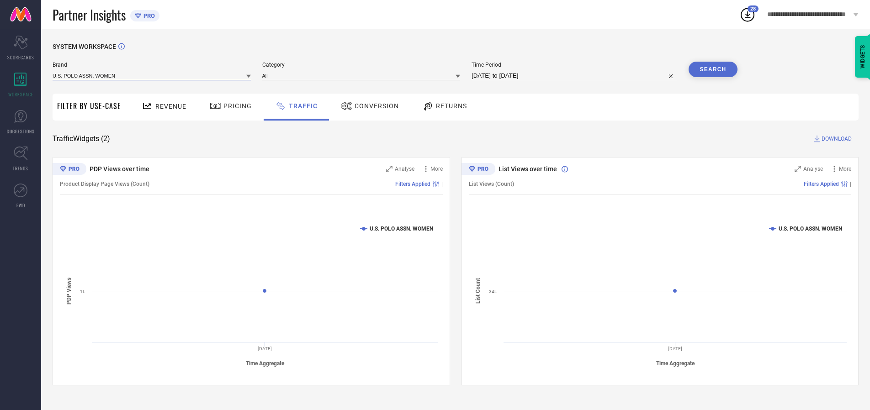
click at [152, 75] on input at bounding box center [152, 76] width 198 height 10
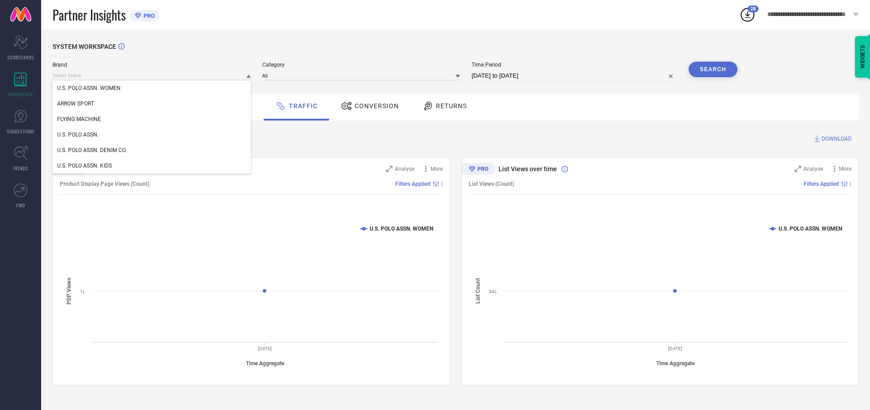
click at [152, 88] on div "U.S. POLO ASSN. WOMEN" at bounding box center [152, 88] width 198 height 16
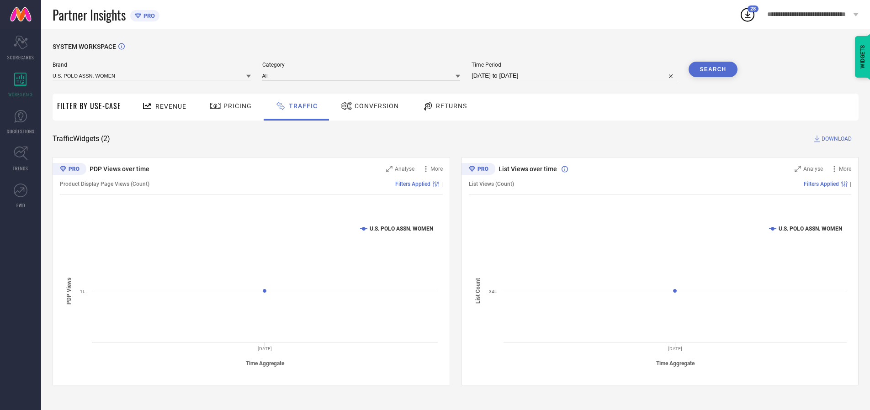
click at [363, 75] on input at bounding box center [361, 76] width 198 height 10
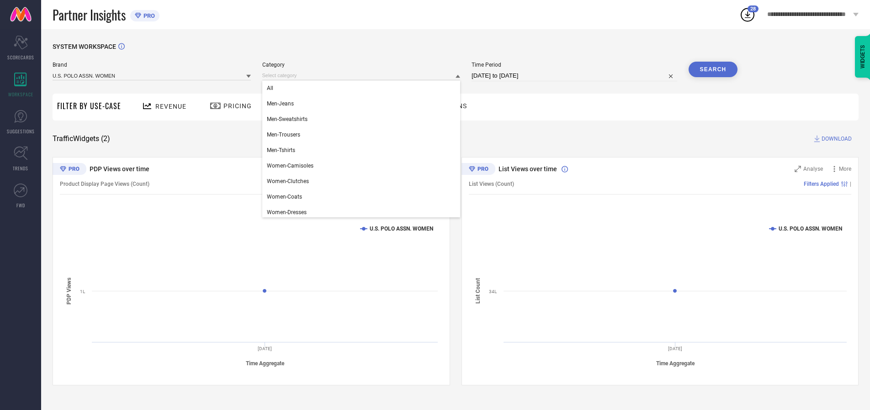
click at [363, 88] on div "All" at bounding box center [361, 88] width 198 height 16
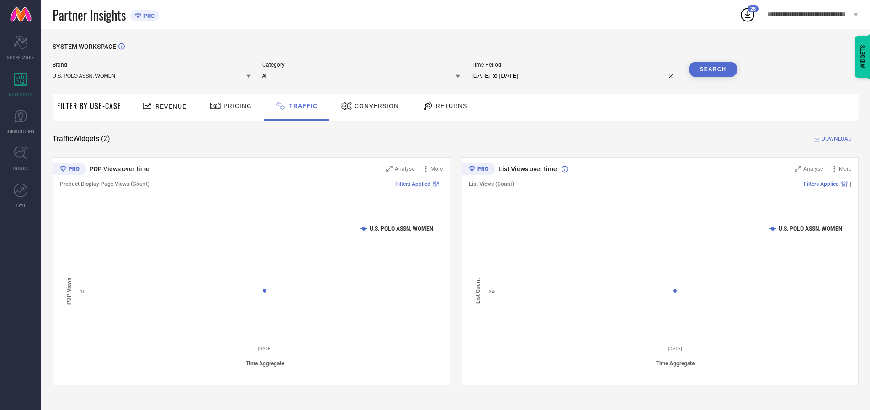
click at [713, 69] on button "Search" at bounding box center [712, 70] width 49 height 16
click at [835, 139] on span "DOWNLOAD" at bounding box center [836, 138] width 30 height 9
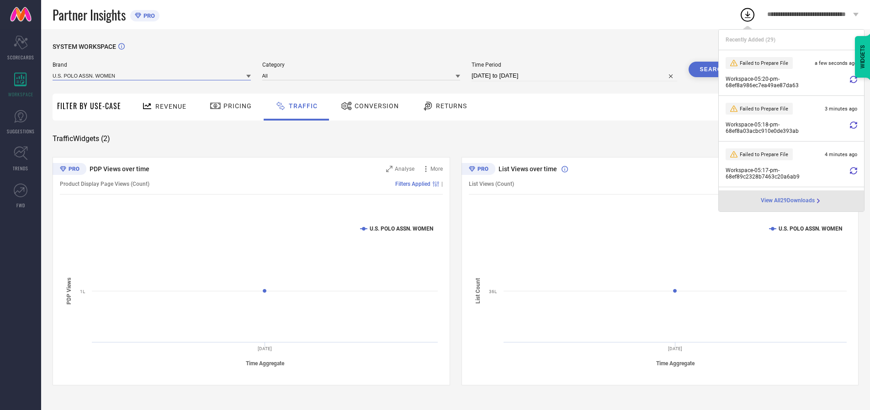
click at [152, 75] on input at bounding box center [152, 76] width 198 height 10
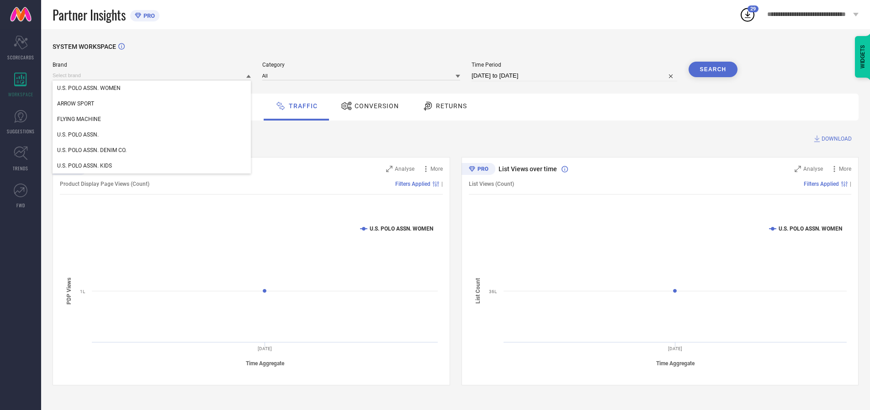
click at [152, 135] on div "U.S. POLO ASSN." at bounding box center [152, 135] width 198 height 16
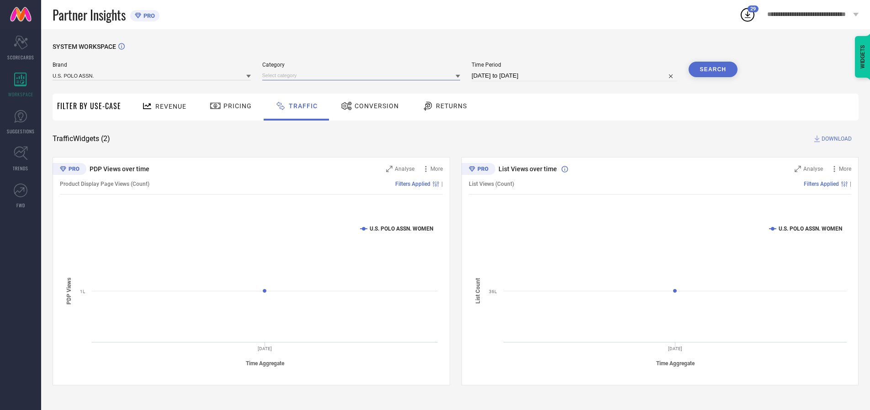
click at [363, 75] on input at bounding box center [361, 76] width 198 height 10
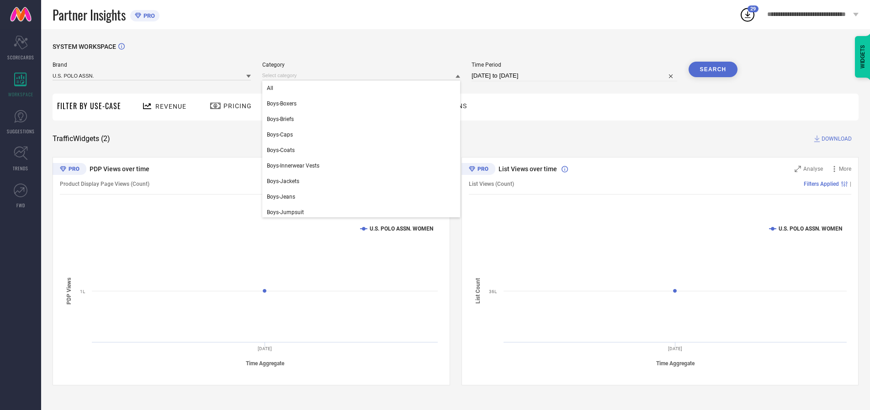
click at [363, 88] on div "All" at bounding box center [361, 88] width 198 height 16
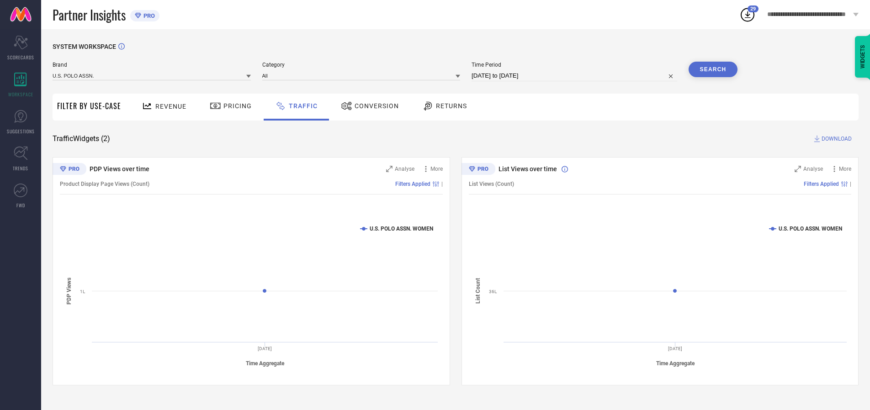
click at [713, 69] on button "Search" at bounding box center [712, 70] width 49 height 16
click at [835, 139] on span "DOWNLOAD" at bounding box center [836, 138] width 30 height 9
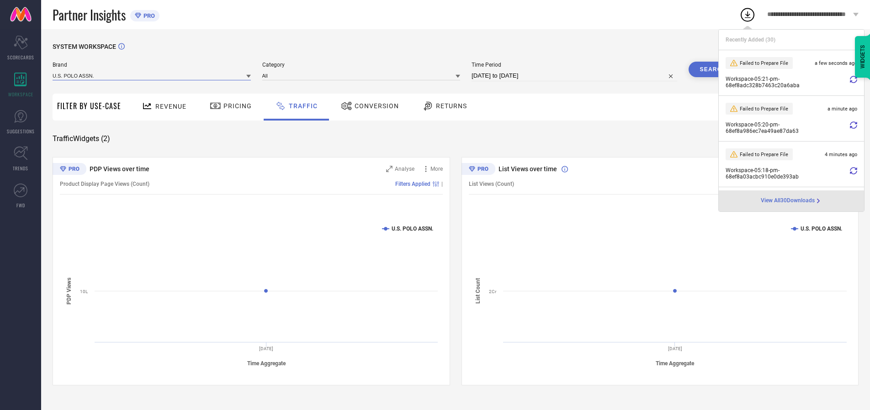
click at [152, 75] on input at bounding box center [152, 76] width 198 height 10
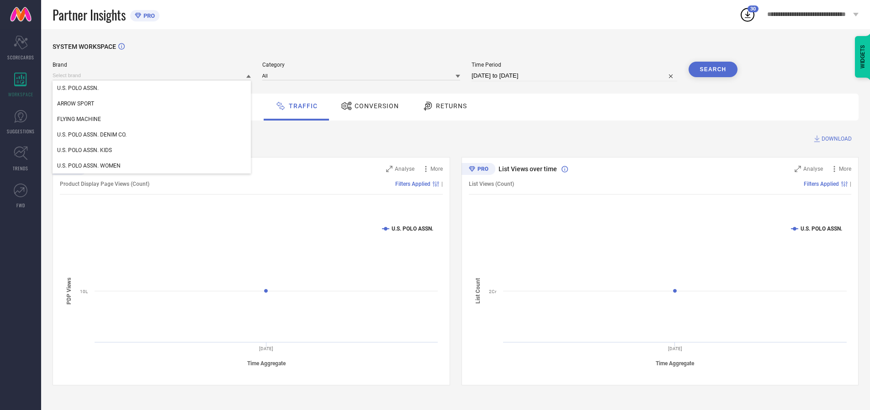
click at [152, 135] on div "U.S. POLO ASSN. DENIM CO." at bounding box center [152, 135] width 198 height 16
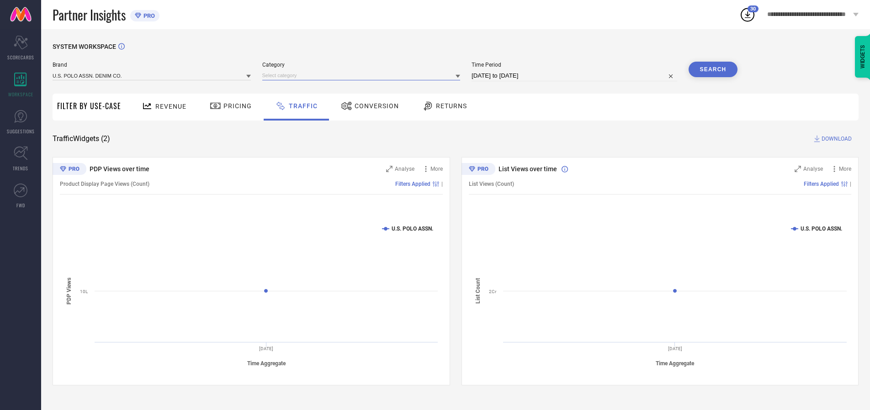
click at [363, 75] on input at bounding box center [361, 76] width 198 height 10
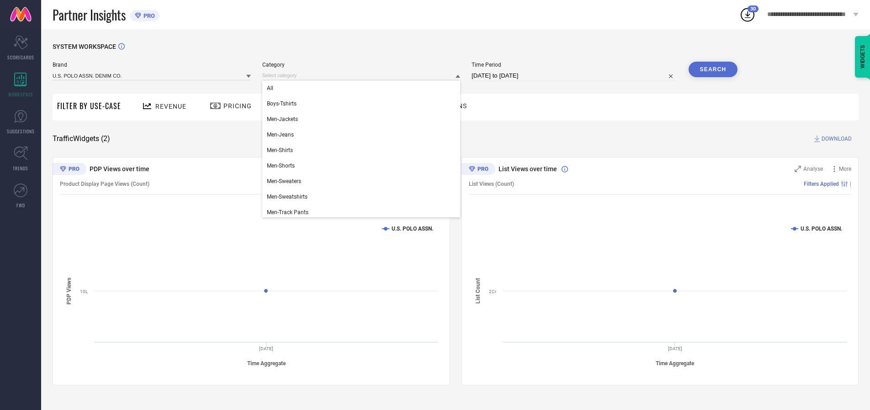
click at [363, 88] on div "All" at bounding box center [361, 88] width 198 height 16
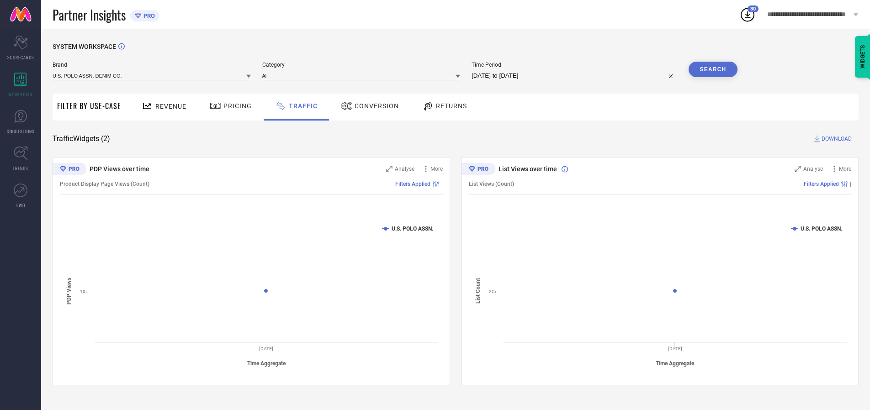
click at [713, 69] on button "Search" at bounding box center [712, 70] width 49 height 16
click at [835, 139] on span "DOWNLOAD" at bounding box center [836, 138] width 30 height 9
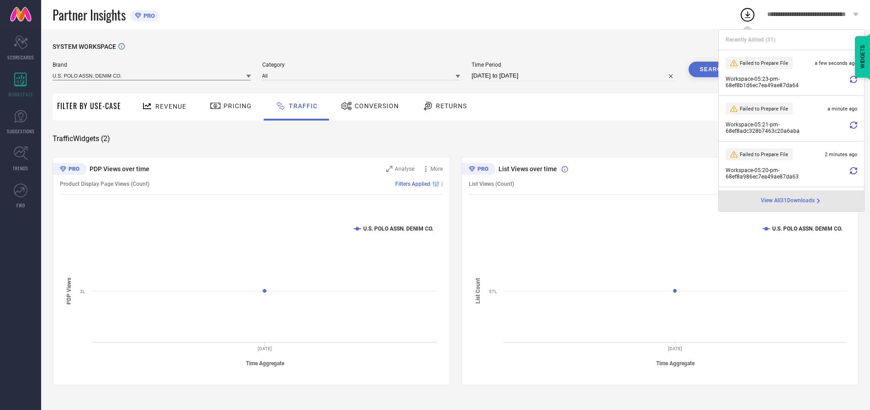
click at [152, 75] on input at bounding box center [152, 76] width 198 height 10
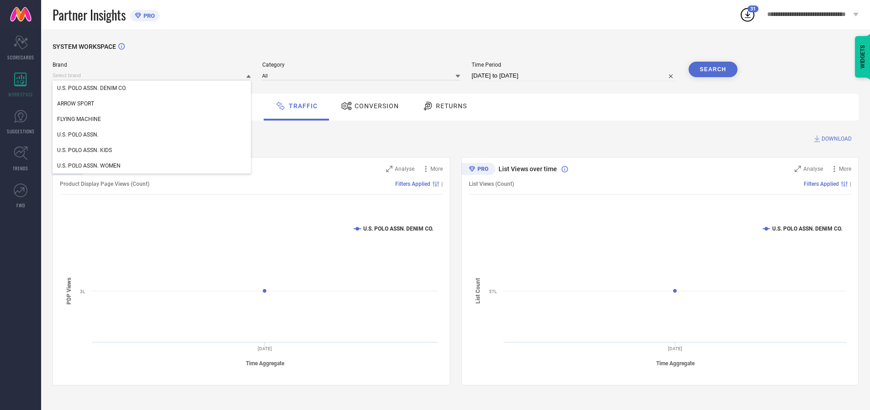
click at [152, 150] on div "U.S. POLO ASSN. KIDS" at bounding box center [152, 151] width 198 height 16
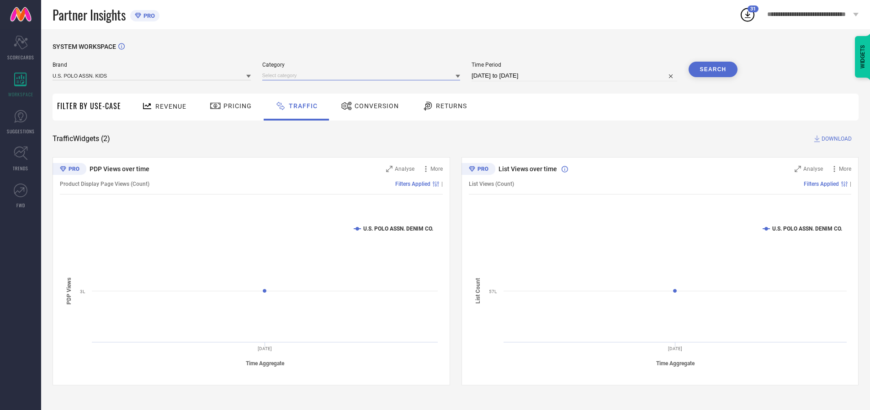
click at [363, 75] on input at bounding box center [361, 76] width 198 height 10
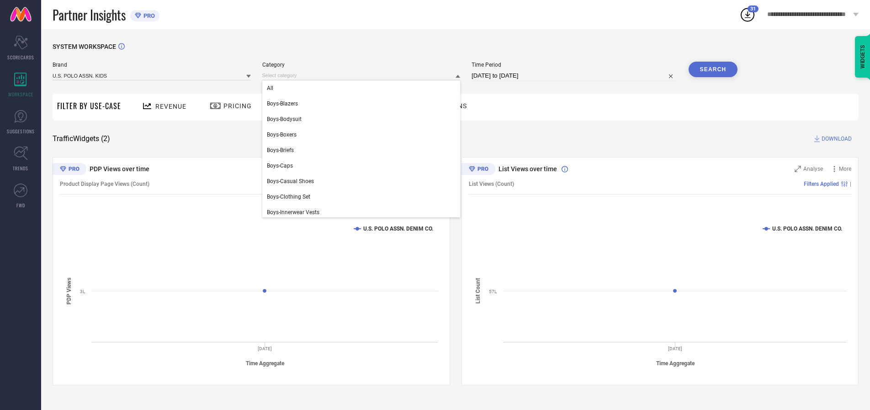
click at [363, 88] on div "All" at bounding box center [361, 88] width 198 height 16
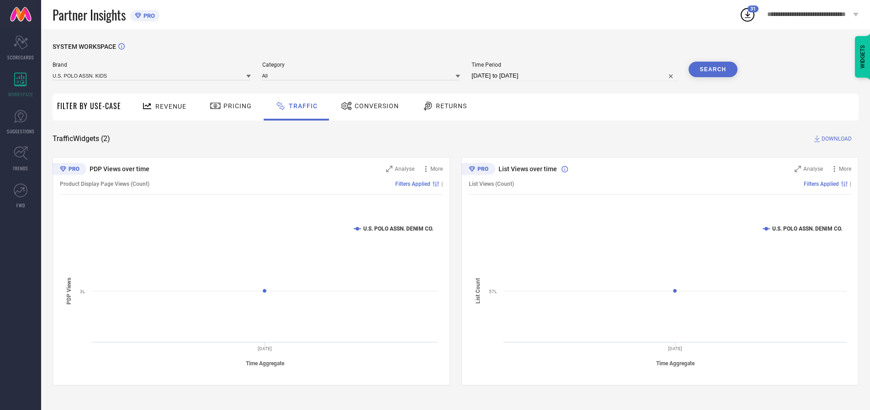
click at [713, 69] on button "Search" at bounding box center [712, 70] width 49 height 16
click at [835, 139] on span "DOWNLOAD" at bounding box center [836, 138] width 30 height 9
click at [576, 76] on input at bounding box center [574, 75] width 206 height 11
select select "9"
select select "2025"
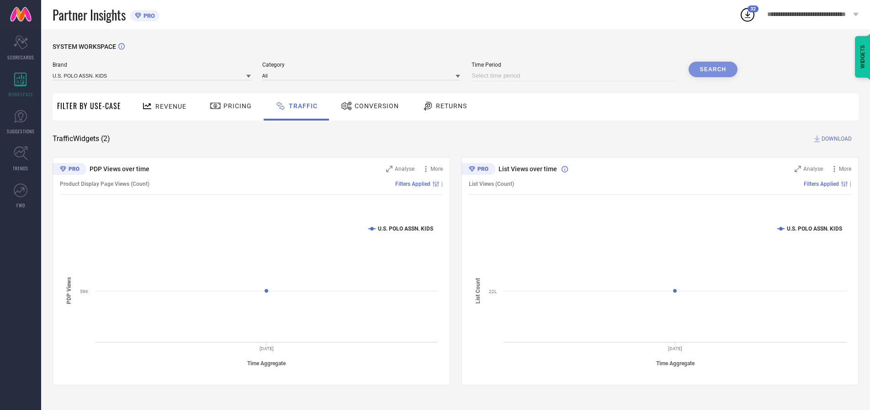
select select "10"
select select "2025"
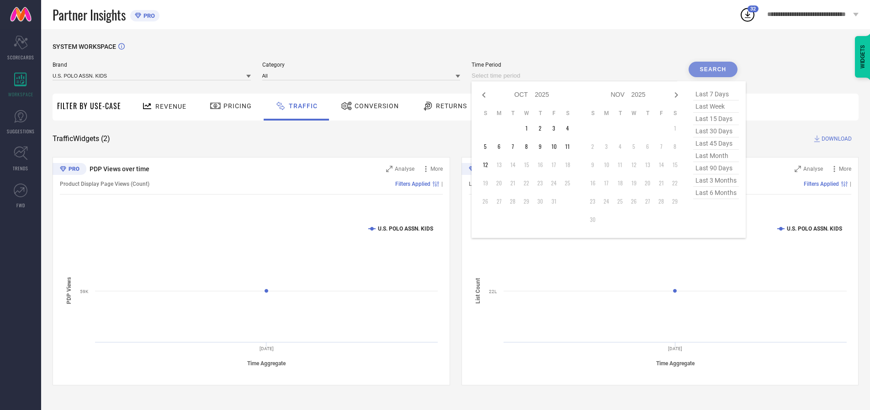
click at [488, 147] on td "5" at bounding box center [485, 147] width 14 height 14
type input "[DATE] to [DATE]"
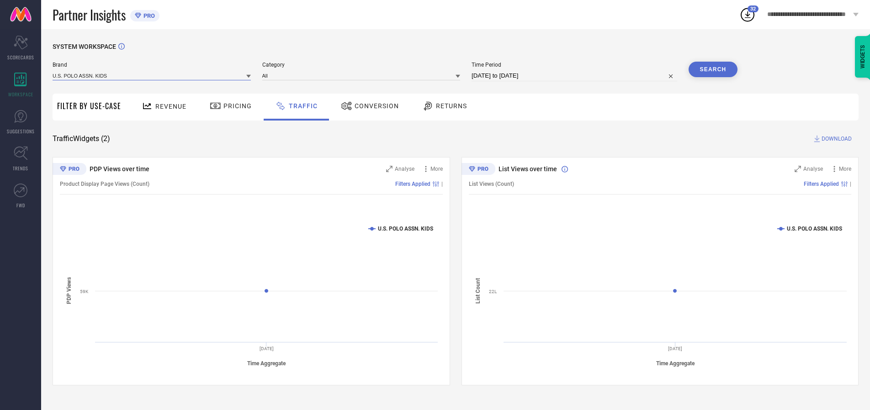
click at [152, 75] on input at bounding box center [152, 76] width 198 height 10
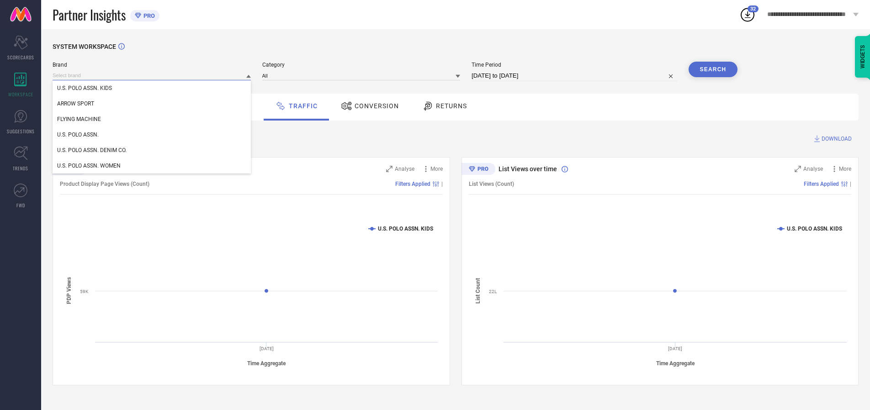
click at [152, 75] on input at bounding box center [152, 76] width 198 height 10
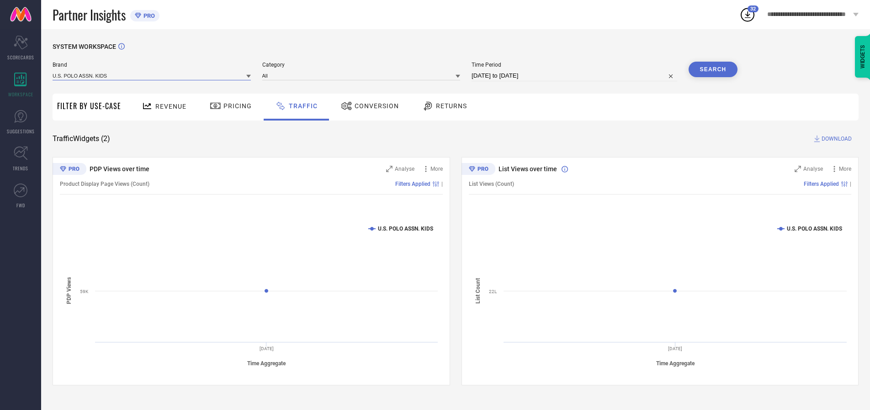
click at [152, 75] on input at bounding box center [152, 76] width 198 height 10
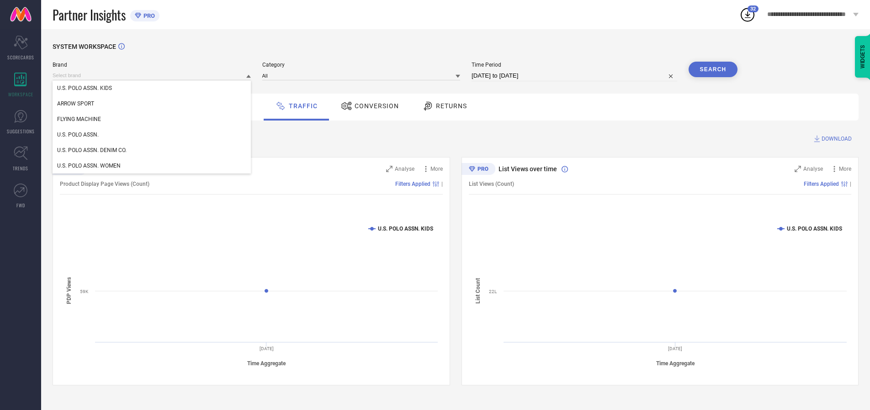
click at [152, 88] on div "U.S. POLO ASSN. KIDS" at bounding box center [152, 88] width 198 height 16
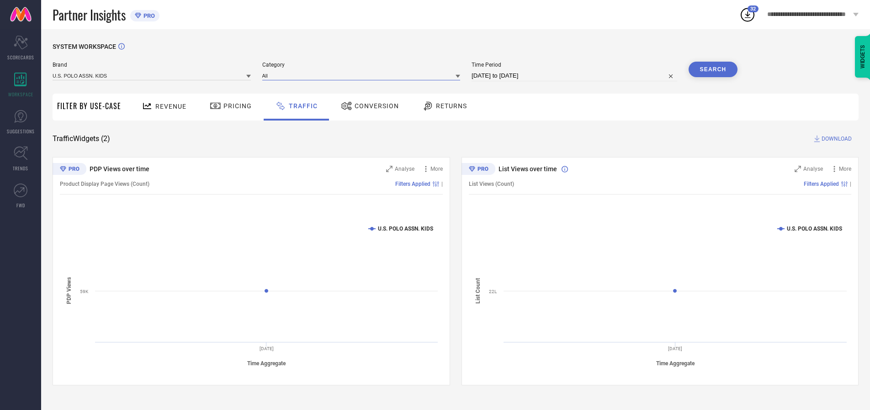
click at [363, 75] on input at bounding box center [361, 76] width 198 height 10
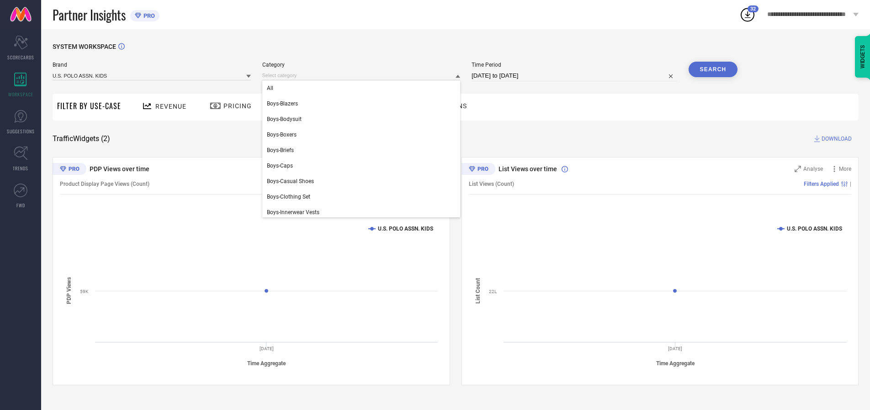
click at [363, 88] on div "All" at bounding box center [361, 88] width 198 height 16
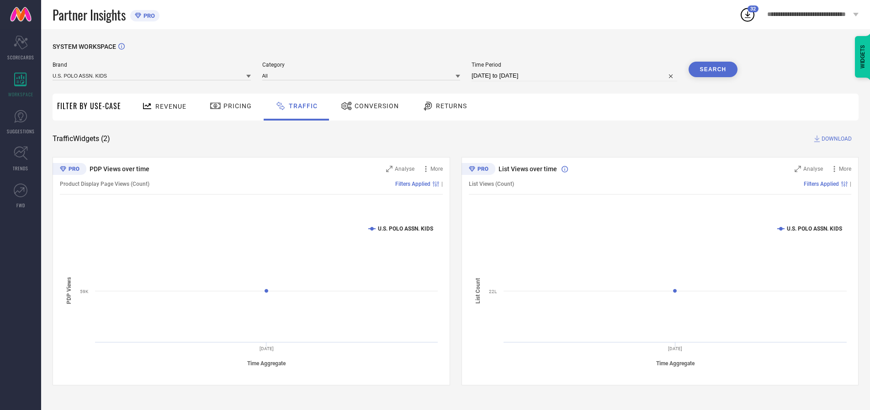
click at [713, 69] on button "Search" at bounding box center [712, 70] width 49 height 16
click at [835, 139] on span "DOWNLOAD" at bounding box center [836, 138] width 30 height 9
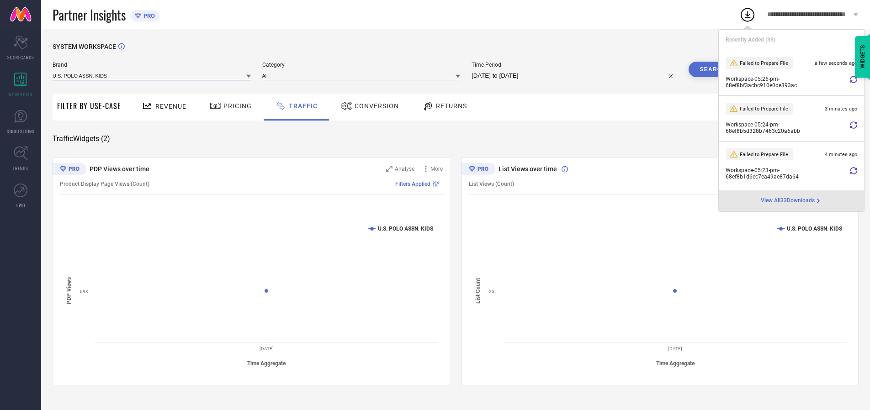
click at [152, 75] on input at bounding box center [152, 76] width 198 height 10
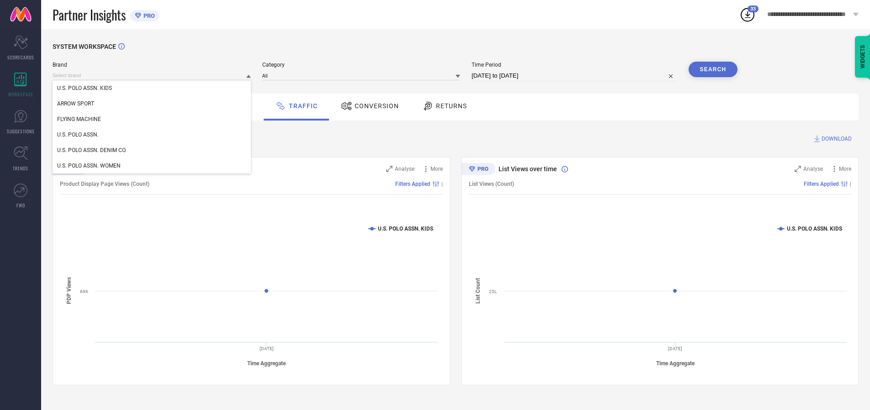
click at [152, 135] on div "U.S. POLO ASSN." at bounding box center [152, 135] width 198 height 16
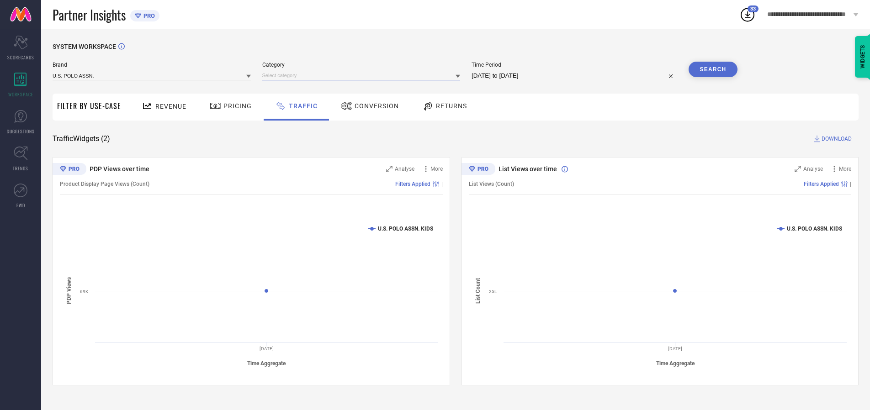
click at [363, 75] on input at bounding box center [361, 76] width 198 height 10
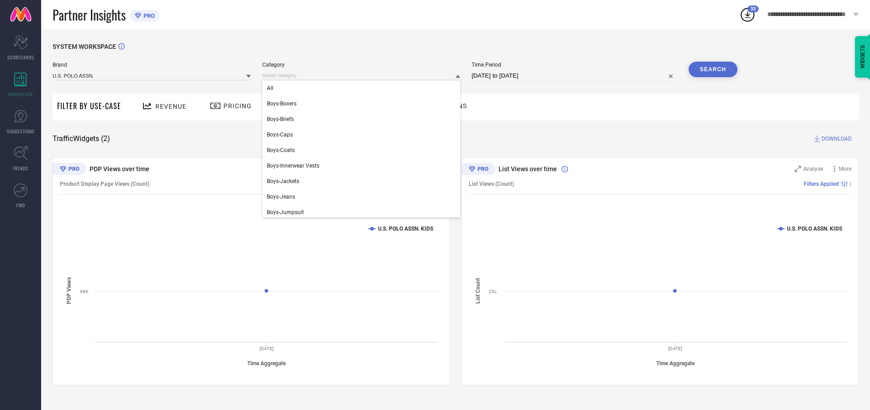
click at [363, 88] on div "All" at bounding box center [361, 88] width 198 height 16
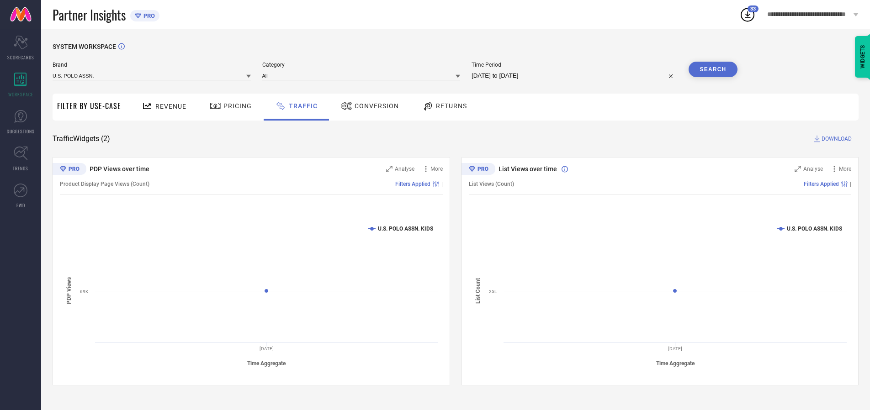
click at [713, 69] on button "Search" at bounding box center [712, 70] width 49 height 16
click at [835, 139] on span "DOWNLOAD" at bounding box center [836, 138] width 30 height 9
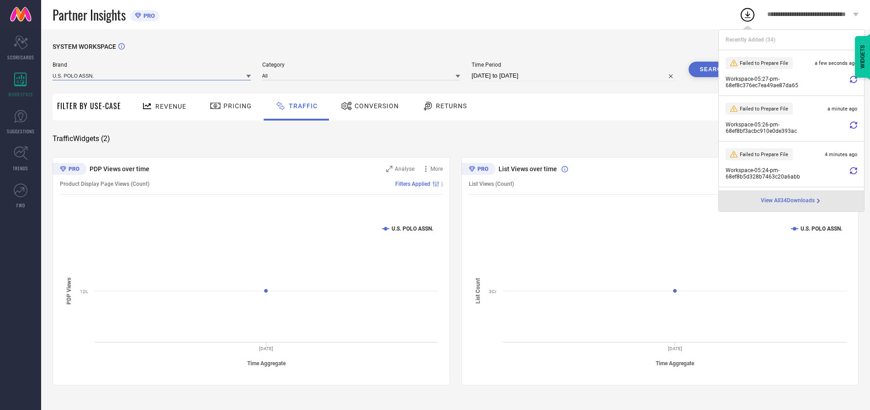
click at [152, 75] on input at bounding box center [152, 76] width 198 height 10
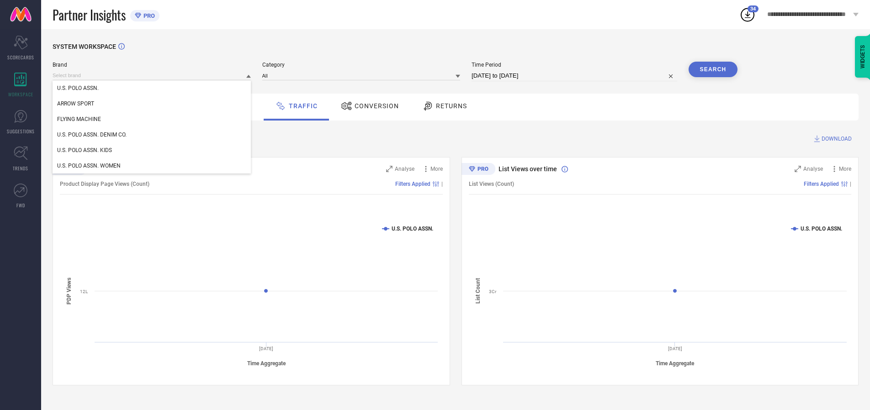
click at [152, 135] on div "U.S. POLO ASSN. DENIM CO." at bounding box center [152, 135] width 198 height 16
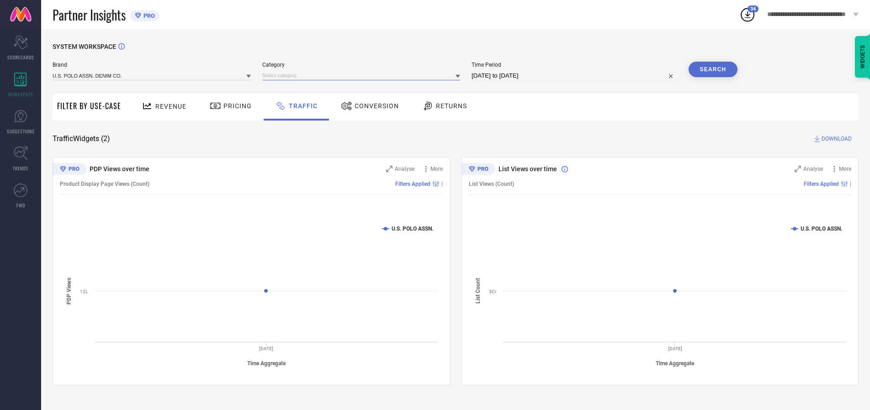
click at [363, 75] on input at bounding box center [361, 76] width 198 height 10
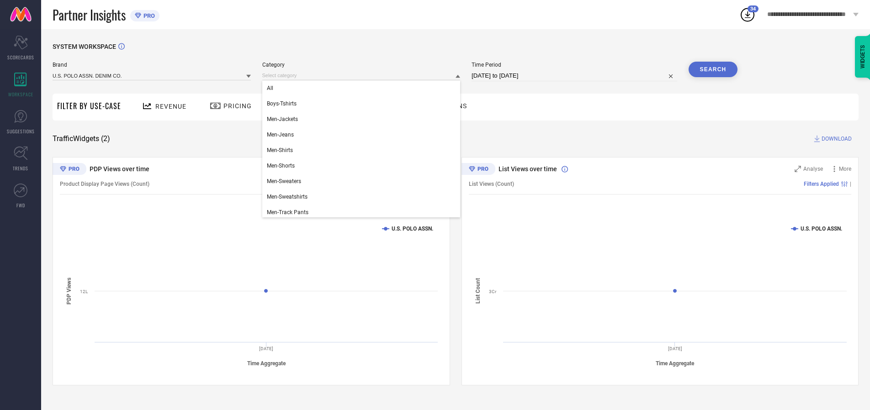
click at [363, 88] on div "All" at bounding box center [361, 88] width 198 height 16
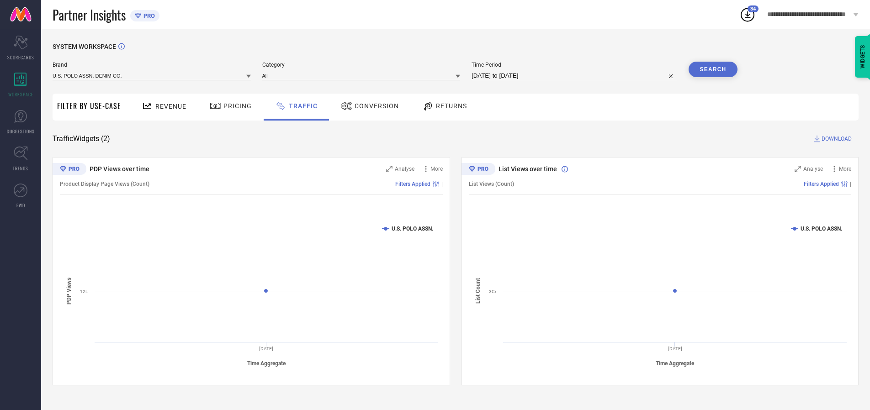
click at [713, 69] on button "Search" at bounding box center [712, 70] width 49 height 16
click at [835, 139] on span "DOWNLOAD" at bounding box center [836, 138] width 30 height 9
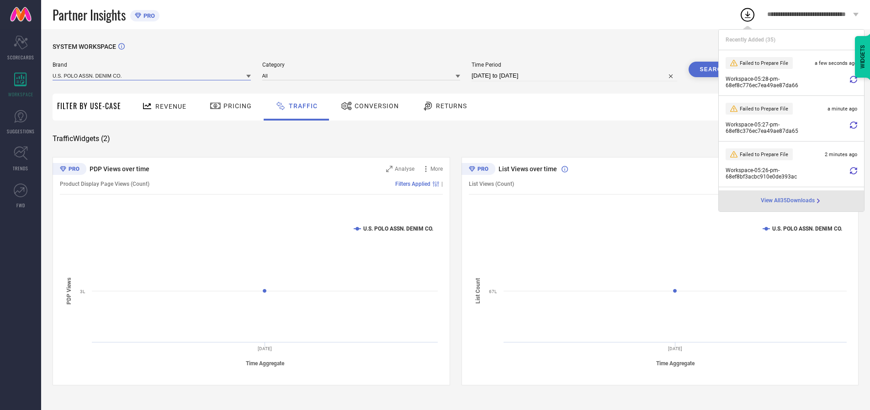
click at [152, 75] on input at bounding box center [152, 76] width 198 height 10
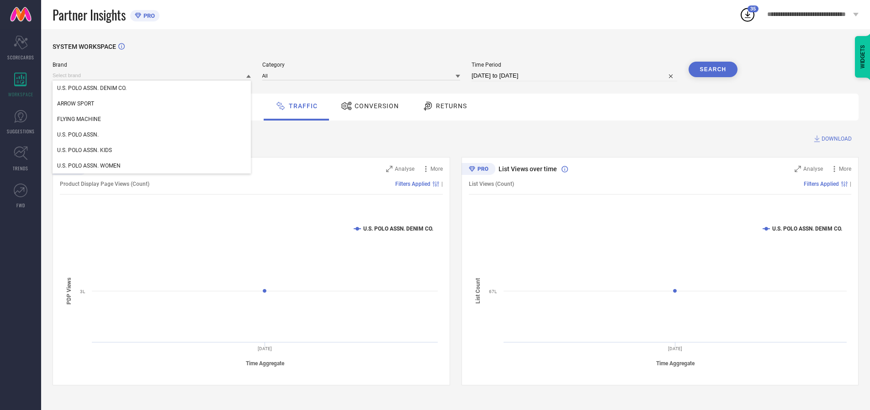
click at [152, 166] on div "U.S. POLO ASSN. WOMEN" at bounding box center [152, 166] width 198 height 16
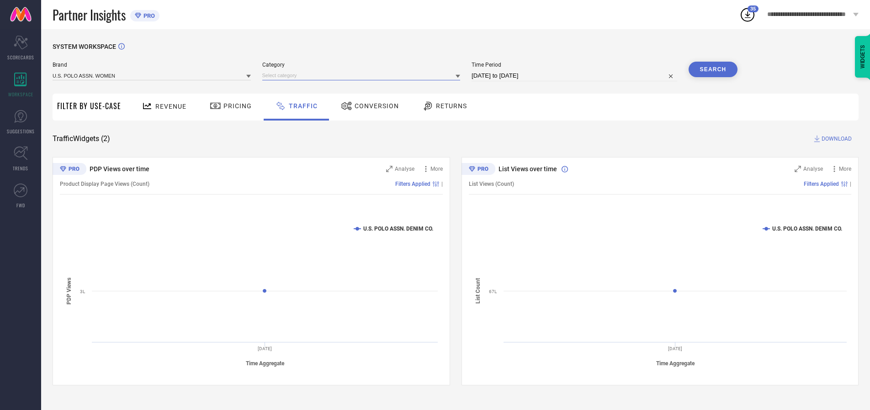
click at [363, 75] on input at bounding box center [361, 76] width 198 height 10
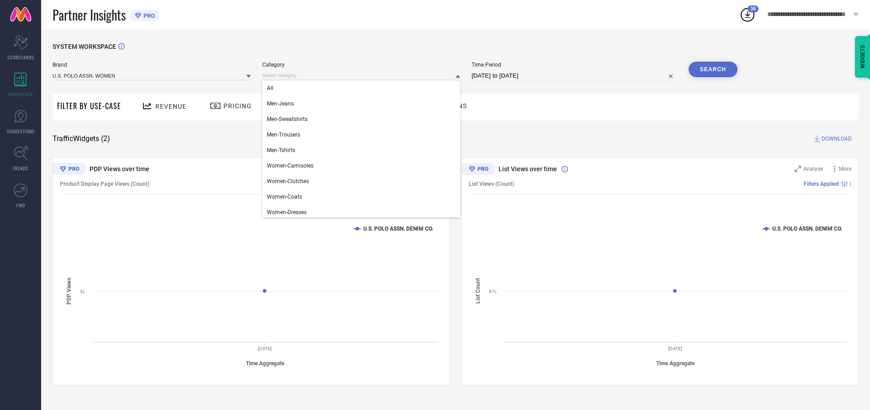
click at [363, 88] on div "All" at bounding box center [361, 88] width 198 height 16
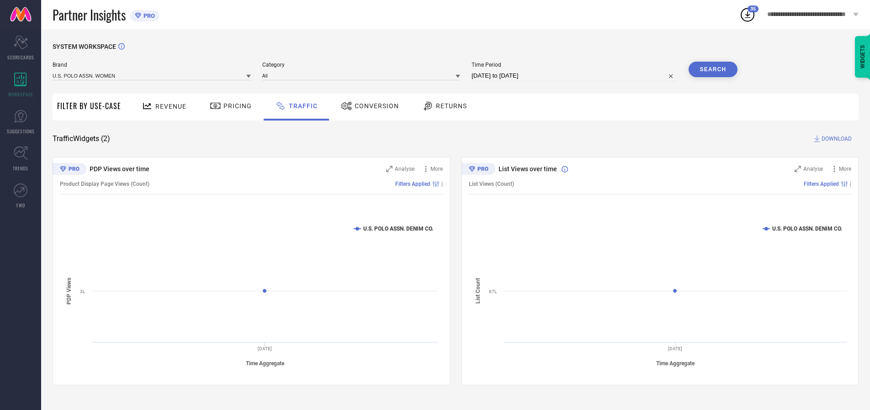
click at [713, 69] on button "Search" at bounding box center [712, 70] width 49 height 16
click at [835, 139] on span "DOWNLOAD" at bounding box center [836, 138] width 30 height 9
click at [576, 76] on input at bounding box center [574, 75] width 206 height 11
select select "9"
select select "2025"
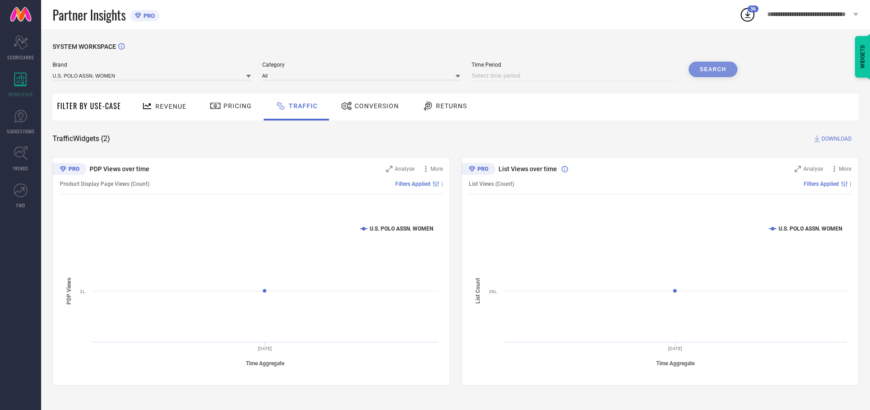
select select "10"
select select "2025"
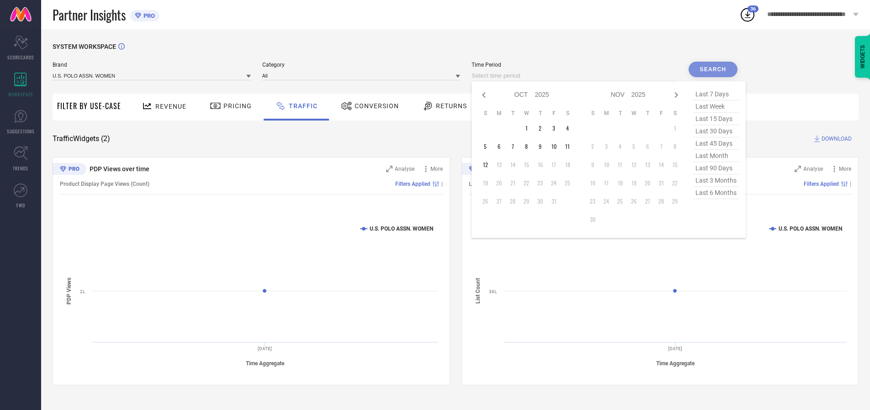
click at [502, 147] on td "6" at bounding box center [499, 147] width 14 height 14
type input "[DATE] to [DATE]"
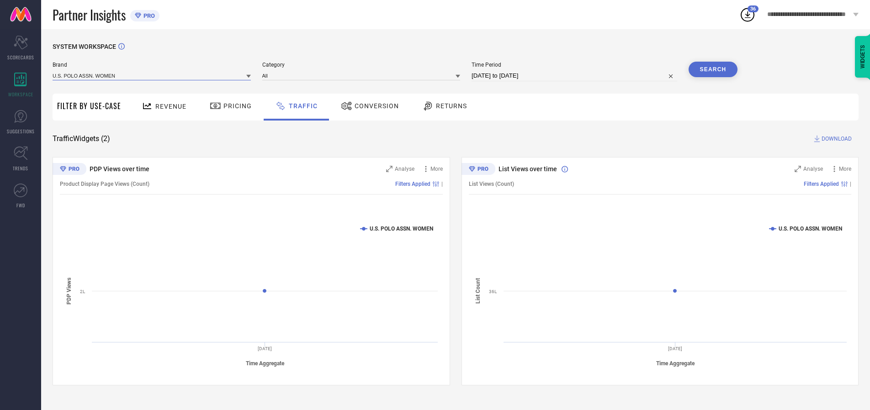
click at [152, 75] on input at bounding box center [152, 76] width 198 height 10
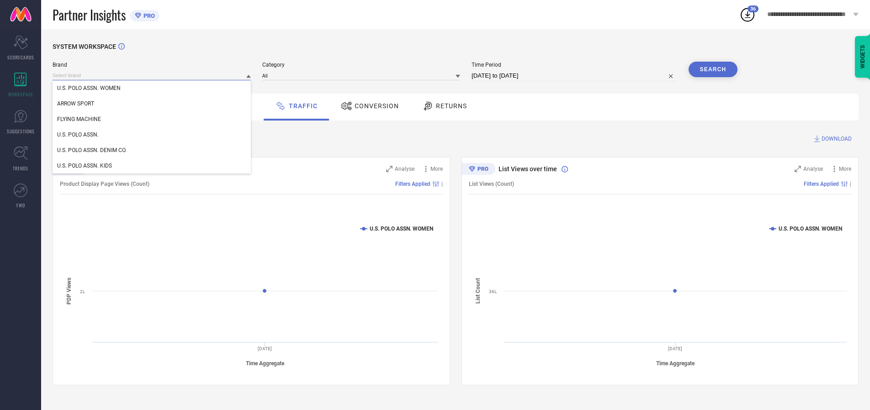
click at [152, 75] on input at bounding box center [152, 76] width 198 height 10
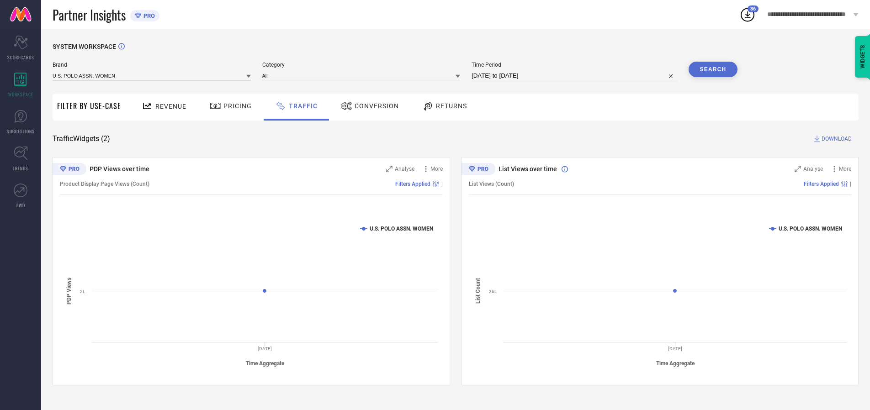
click at [152, 75] on input at bounding box center [152, 76] width 198 height 10
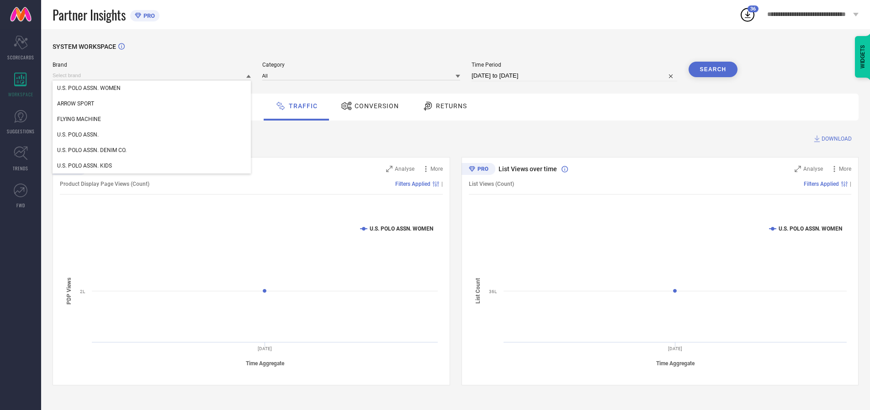
click at [152, 88] on div "U.S. POLO ASSN. WOMEN" at bounding box center [152, 88] width 198 height 16
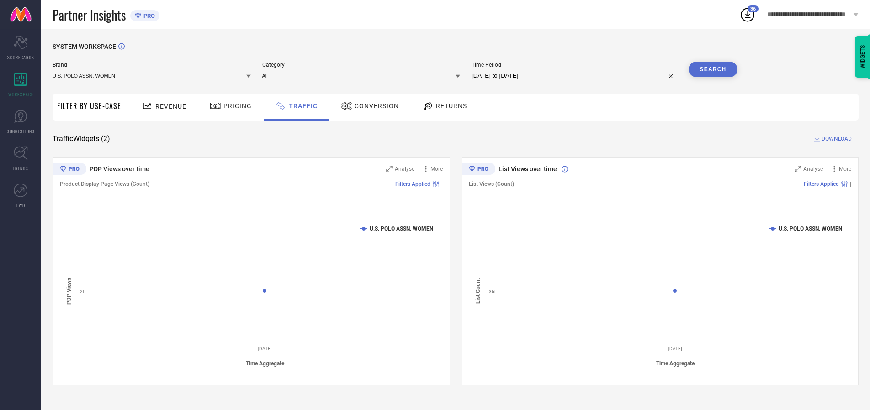
click at [363, 75] on input at bounding box center [361, 76] width 198 height 10
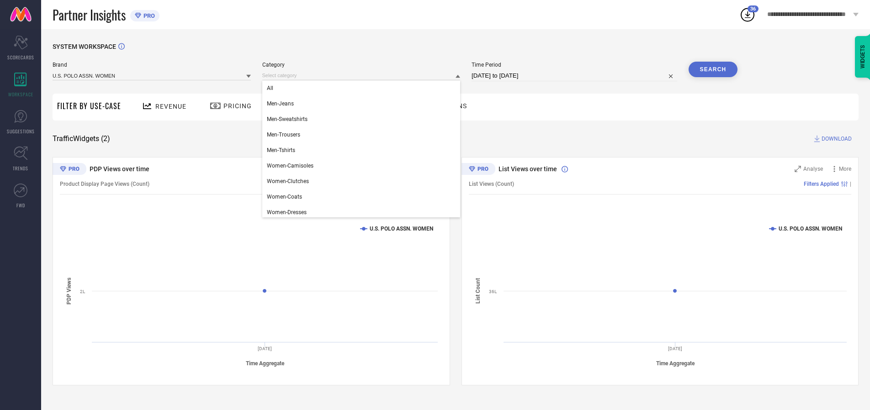
click at [363, 88] on div "All" at bounding box center [361, 88] width 198 height 16
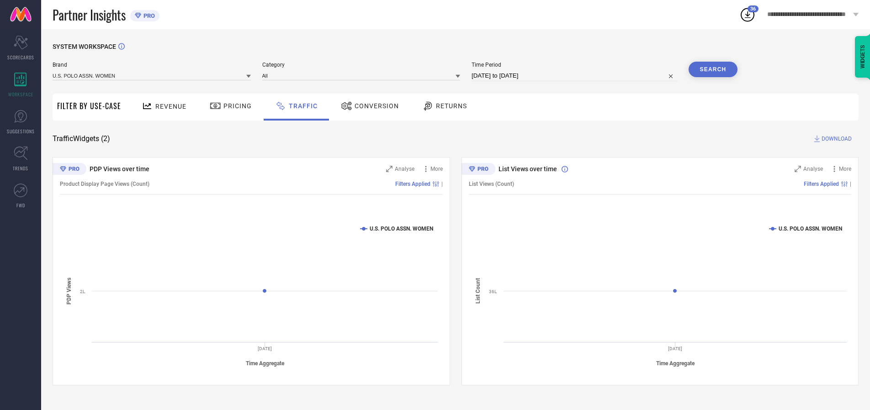
click at [713, 69] on button "Search" at bounding box center [712, 70] width 49 height 16
click at [835, 139] on span "DOWNLOAD" at bounding box center [836, 138] width 30 height 9
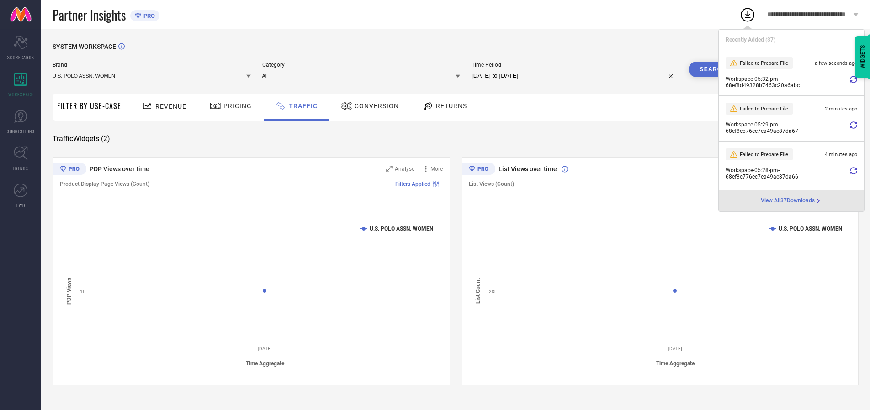
click at [152, 75] on input at bounding box center [152, 76] width 198 height 10
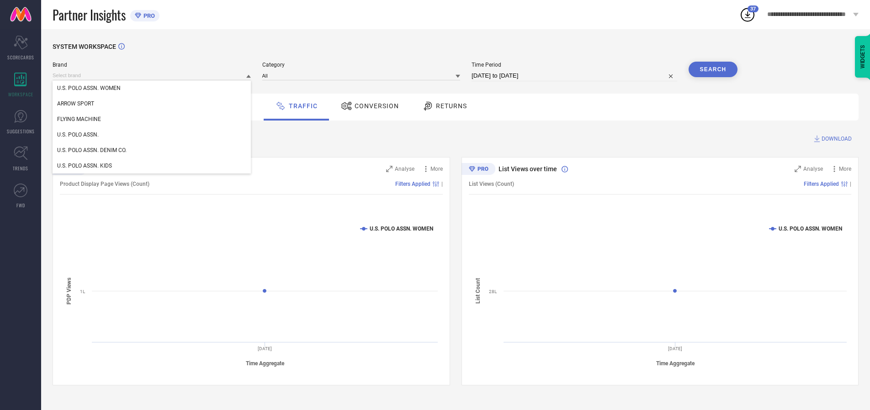
click at [152, 135] on div "U.S. POLO ASSN." at bounding box center [152, 135] width 198 height 16
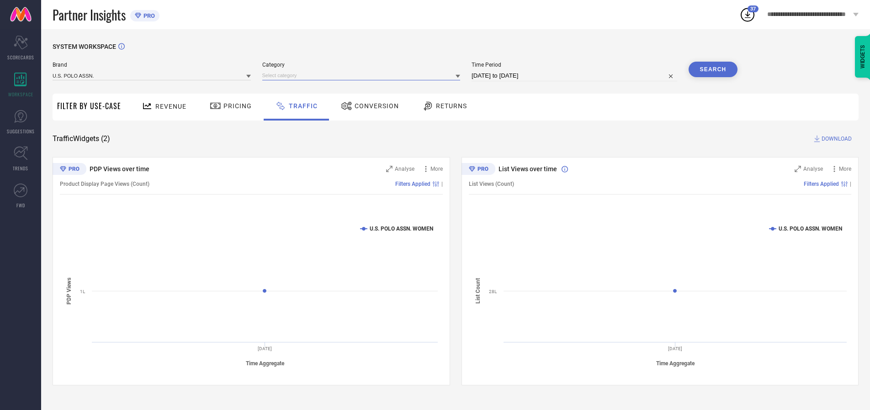
click at [363, 75] on input at bounding box center [361, 76] width 198 height 10
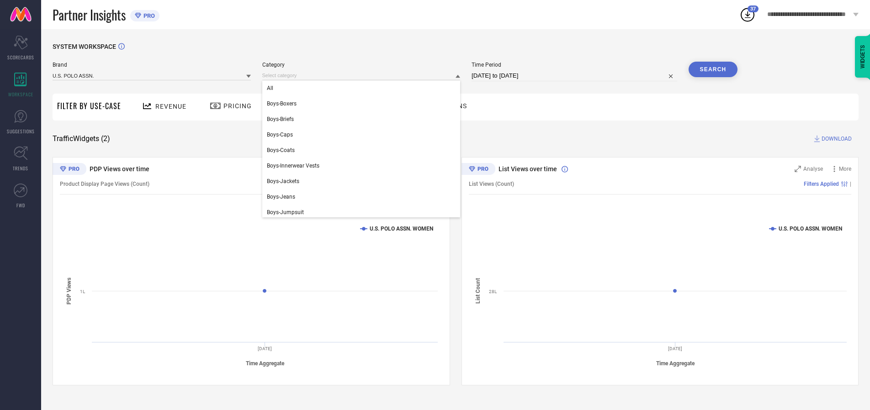
click at [363, 88] on div "All" at bounding box center [361, 88] width 198 height 16
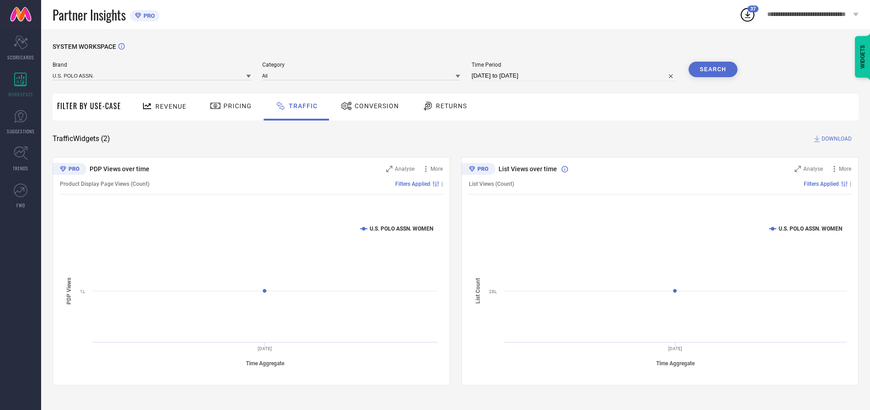
click at [713, 69] on button "Search" at bounding box center [712, 70] width 49 height 16
click at [835, 139] on span "DOWNLOAD" at bounding box center [836, 138] width 30 height 9
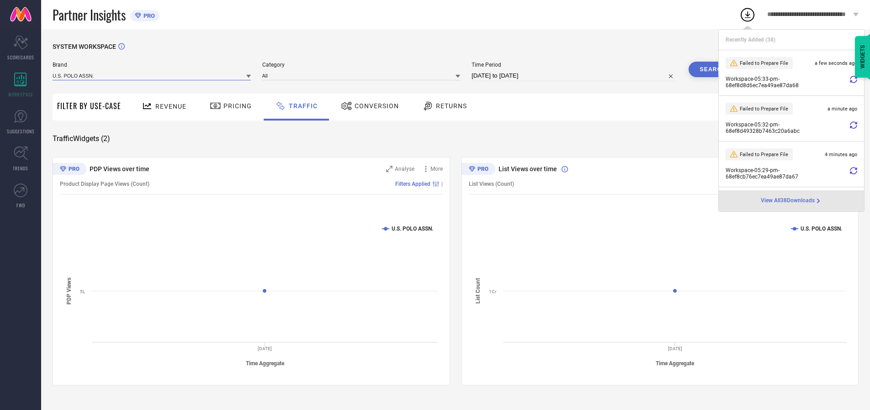
click at [152, 75] on input at bounding box center [152, 76] width 198 height 10
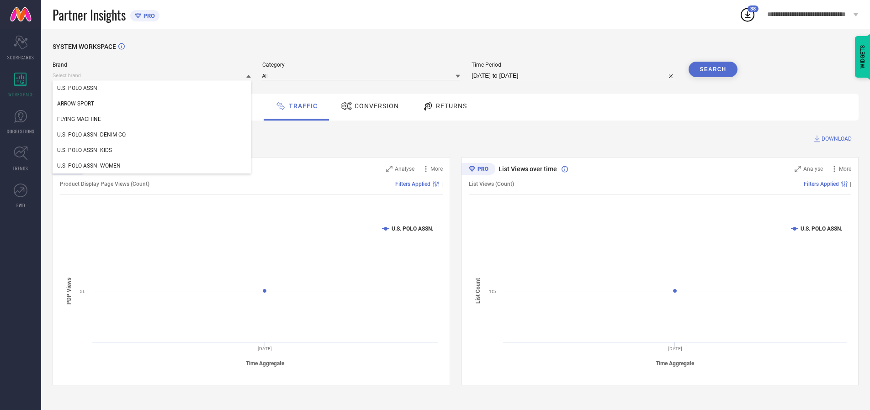
click at [152, 135] on div "U.S. POLO ASSN. DENIM CO." at bounding box center [152, 135] width 198 height 16
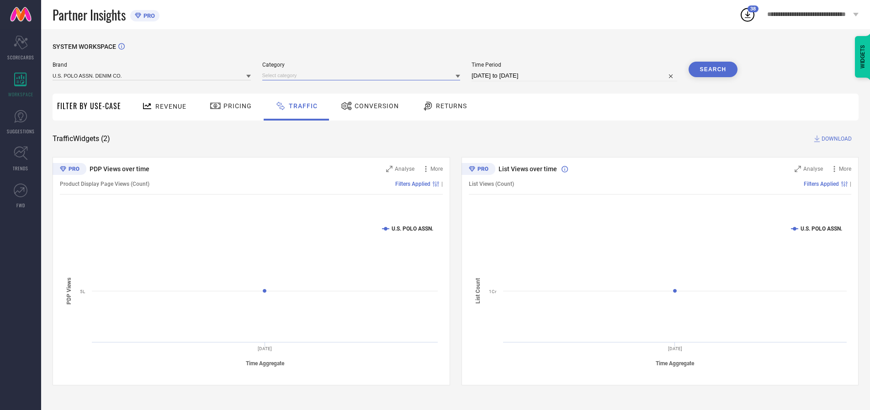
click at [363, 75] on input at bounding box center [361, 76] width 198 height 10
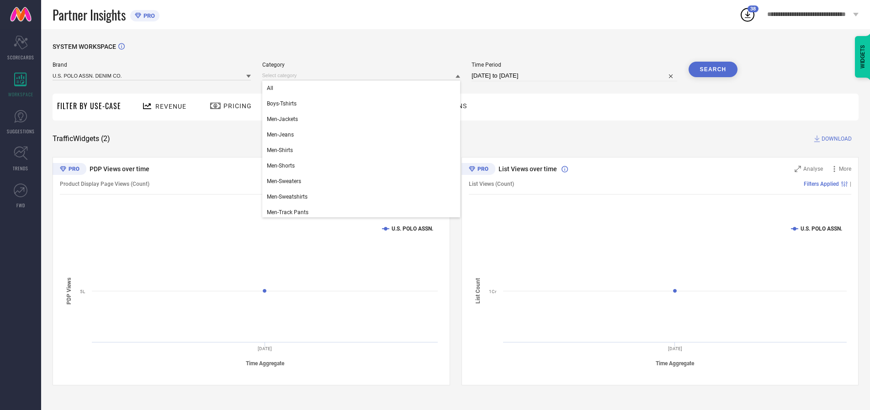
click at [363, 88] on div "All" at bounding box center [361, 88] width 198 height 16
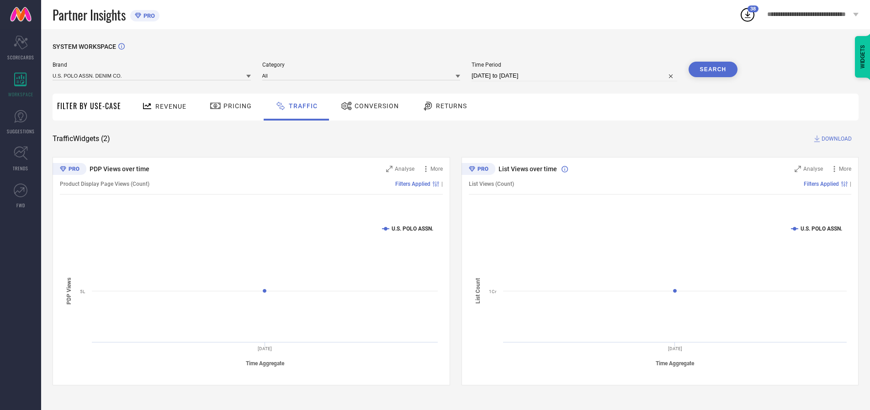
click at [713, 69] on button "Search" at bounding box center [712, 70] width 49 height 16
click at [835, 139] on span "DOWNLOAD" at bounding box center [836, 138] width 30 height 9
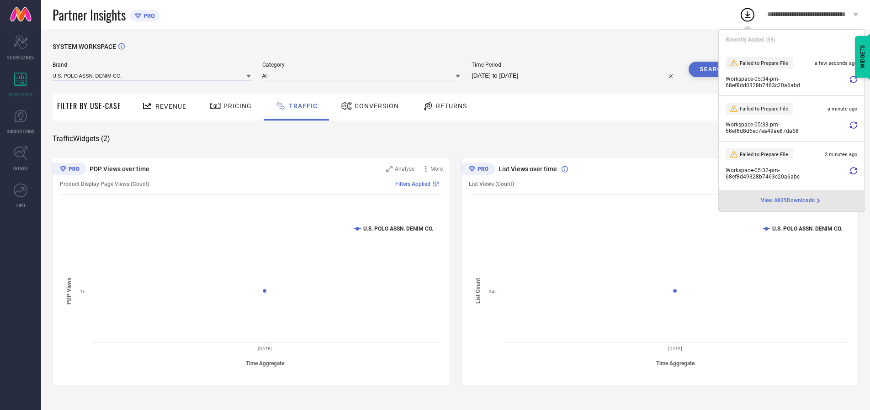
click at [152, 75] on input at bounding box center [152, 76] width 198 height 10
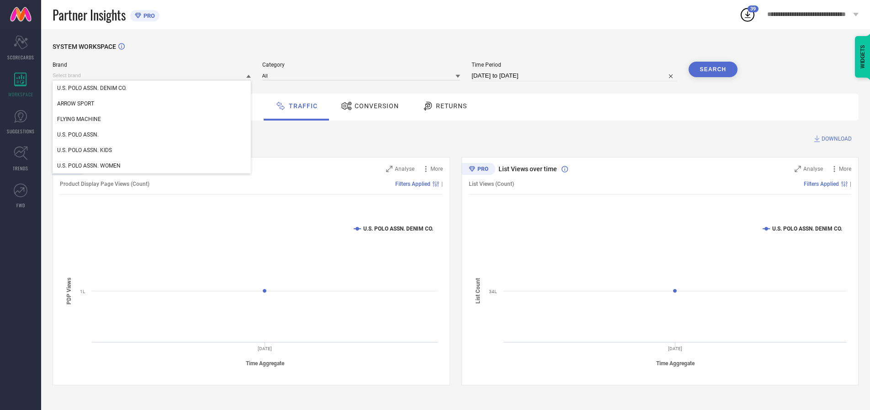
click at [152, 150] on div "U.S. POLO ASSN. KIDS" at bounding box center [152, 151] width 198 height 16
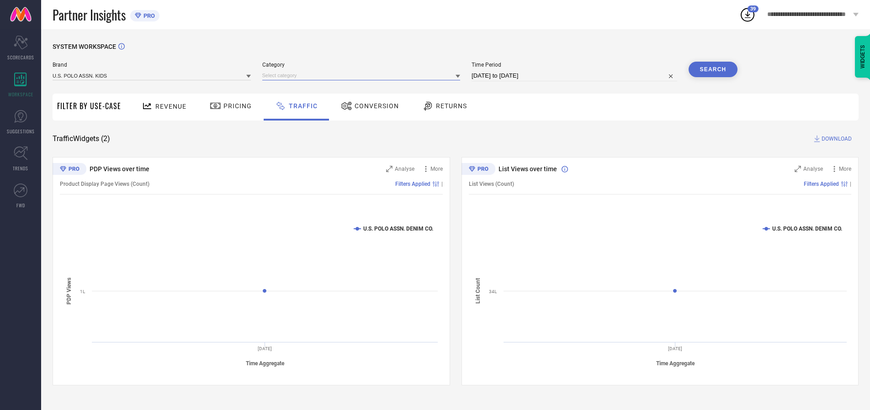
click at [363, 75] on input at bounding box center [361, 76] width 198 height 10
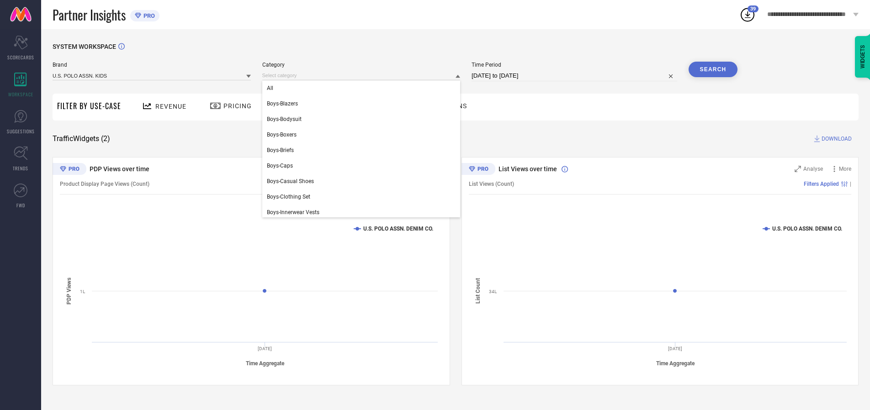
click at [363, 88] on div "All" at bounding box center [361, 88] width 198 height 16
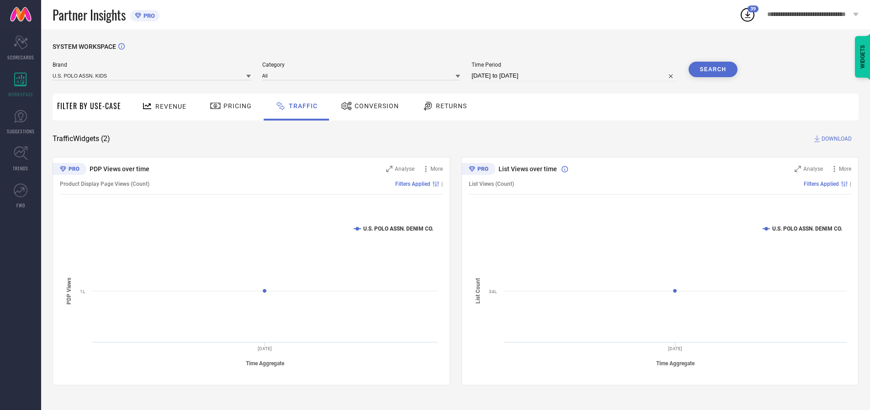
click at [713, 69] on button "Search" at bounding box center [712, 70] width 49 height 16
click at [835, 139] on span "DOWNLOAD" at bounding box center [836, 138] width 30 height 9
click at [576, 76] on input at bounding box center [574, 75] width 206 height 11
select select "9"
select select "2025"
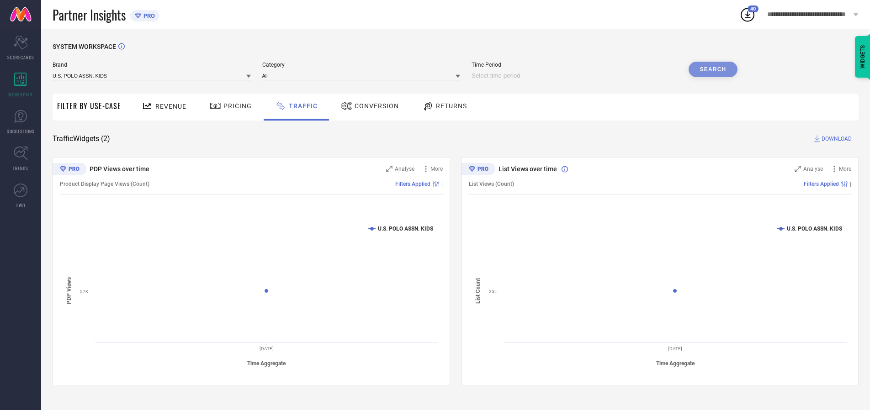
select select "10"
select select "2025"
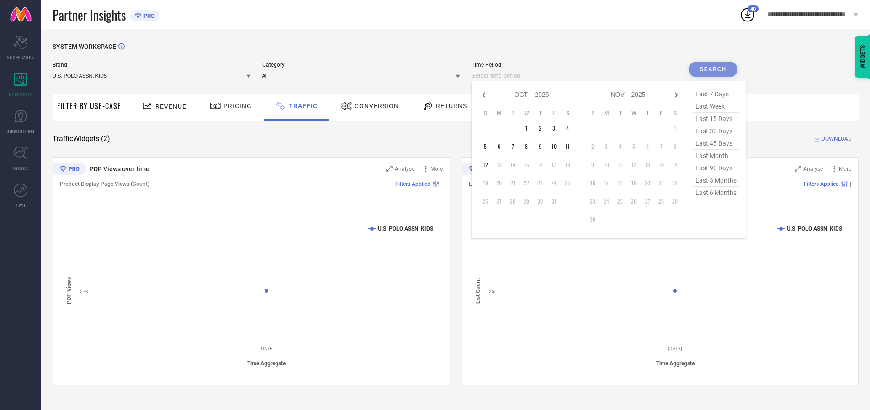
click at [515, 147] on td "7" at bounding box center [513, 147] width 14 height 14
type input "[DATE] to [DATE]"
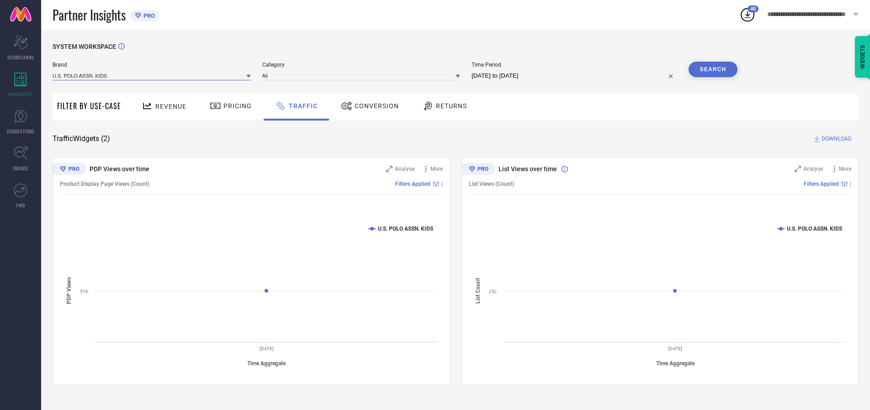
click at [152, 75] on input at bounding box center [152, 76] width 198 height 10
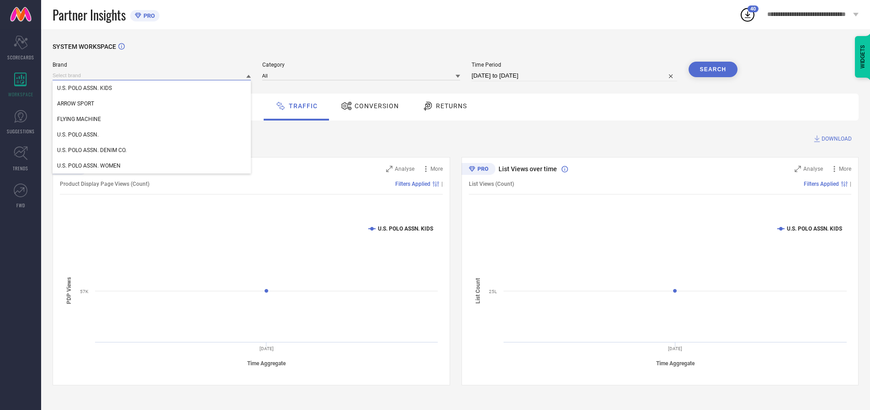
click at [152, 75] on input at bounding box center [152, 76] width 198 height 10
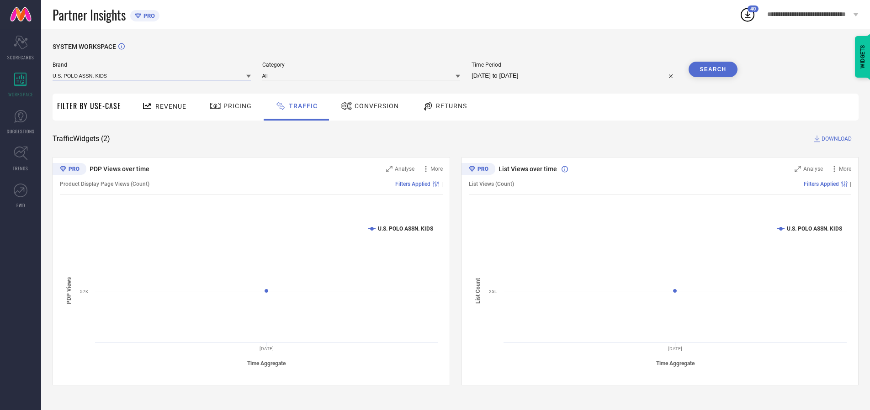
click at [152, 75] on input at bounding box center [152, 76] width 198 height 10
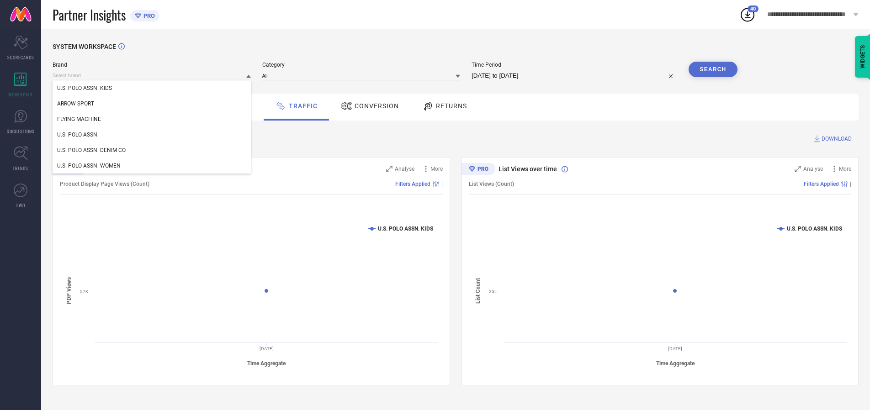
click at [152, 88] on div "U.S. POLO ASSN. KIDS" at bounding box center [152, 88] width 198 height 16
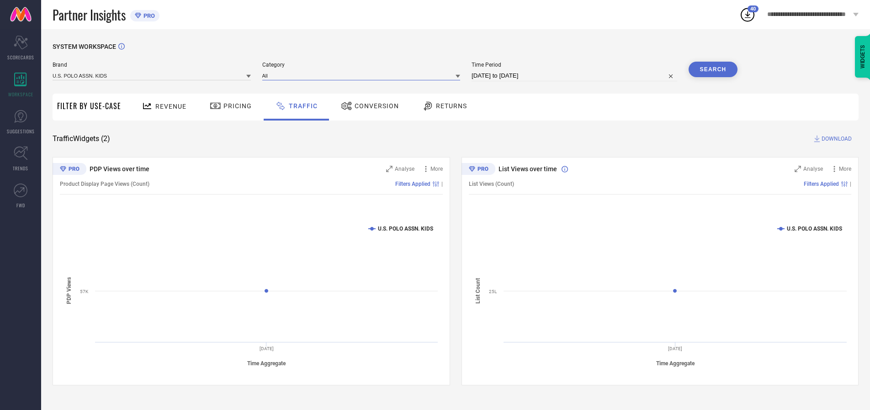
click at [363, 75] on input at bounding box center [361, 76] width 198 height 10
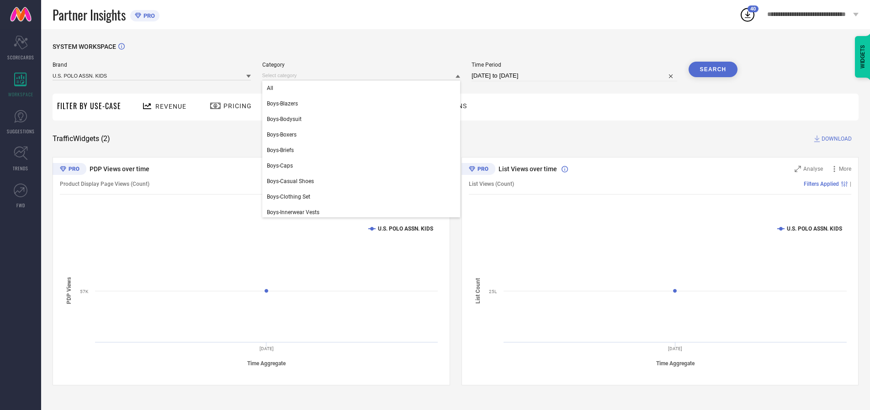
click at [363, 88] on div "All" at bounding box center [361, 88] width 198 height 16
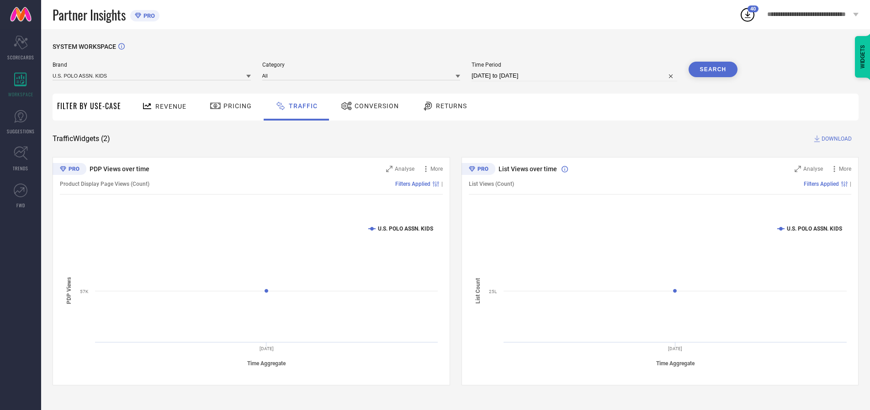
click at [713, 69] on button "Search" at bounding box center [712, 70] width 49 height 16
click at [835, 139] on span "DOWNLOAD" at bounding box center [836, 138] width 30 height 9
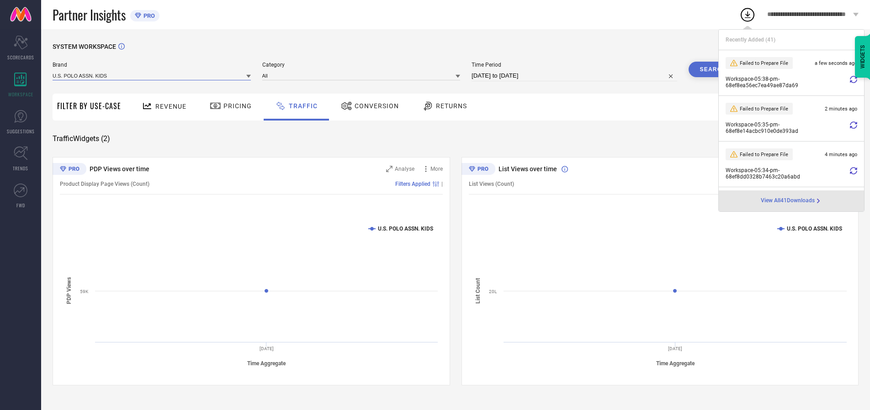
click at [152, 75] on input at bounding box center [152, 76] width 198 height 10
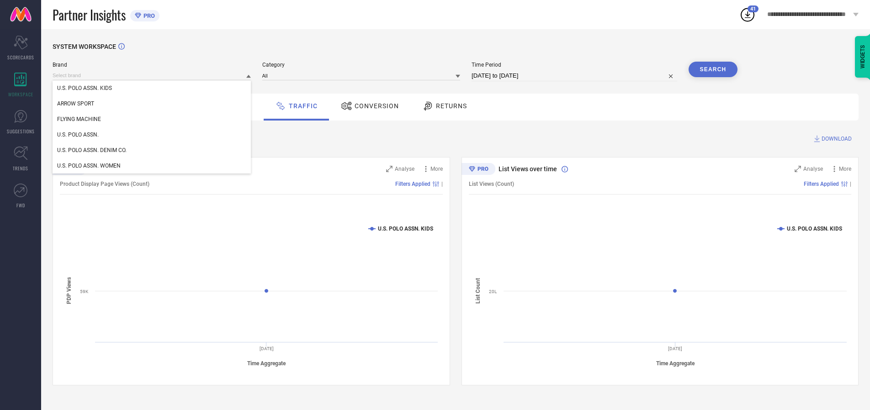
click at [152, 135] on div "U.S. POLO ASSN." at bounding box center [152, 135] width 198 height 16
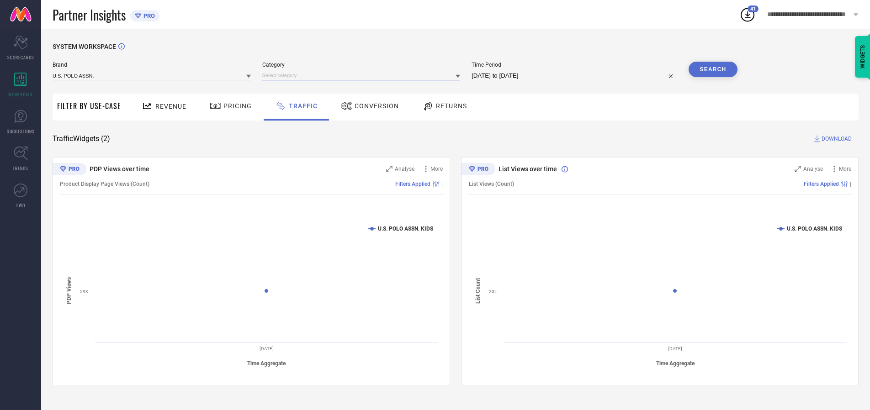
click at [363, 75] on input at bounding box center [361, 76] width 198 height 10
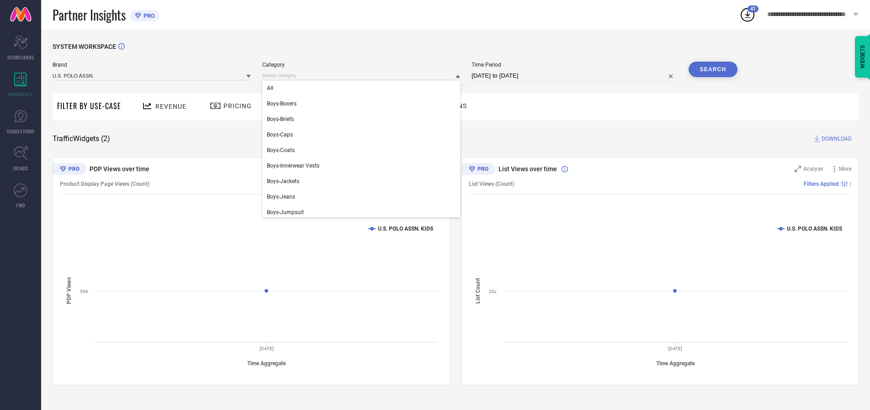
click at [363, 88] on div "All" at bounding box center [361, 88] width 198 height 16
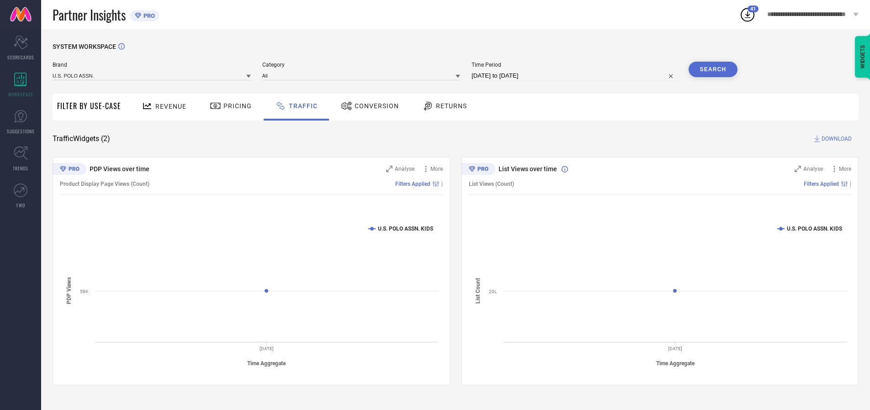
click at [713, 69] on button "Search" at bounding box center [712, 70] width 49 height 16
click at [835, 139] on span "DOWNLOAD" at bounding box center [836, 138] width 30 height 9
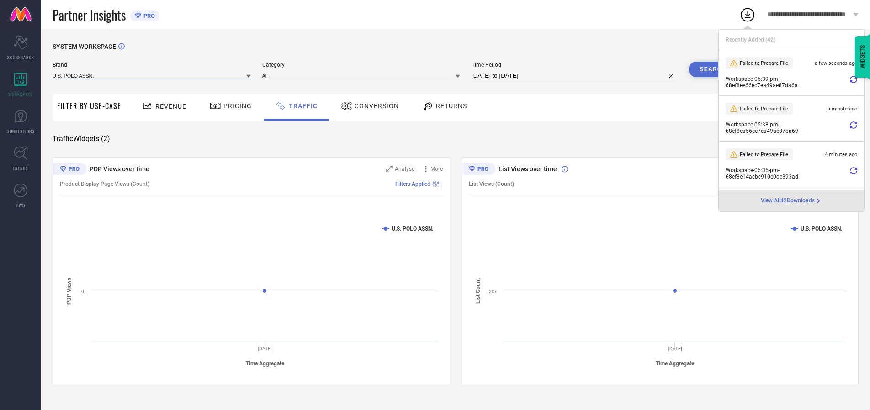
click at [152, 75] on input at bounding box center [152, 76] width 198 height 10
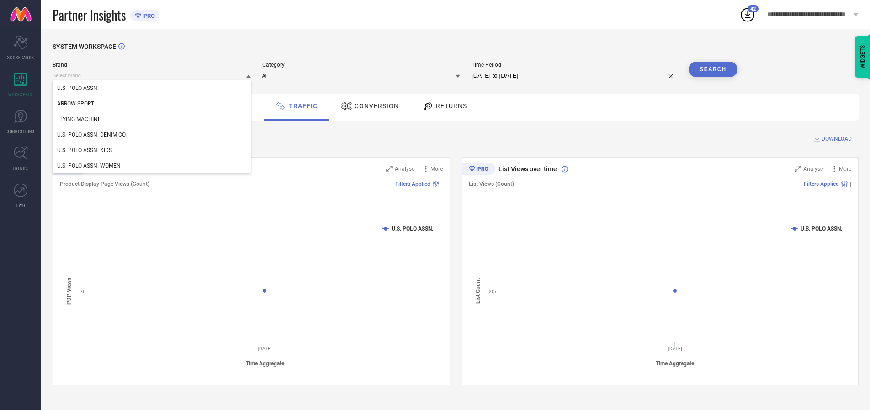
click at [152, 135] on div "U.S. POLO ASSN. DENIM CO." at bounding box center [152, 135] width 198 height 16
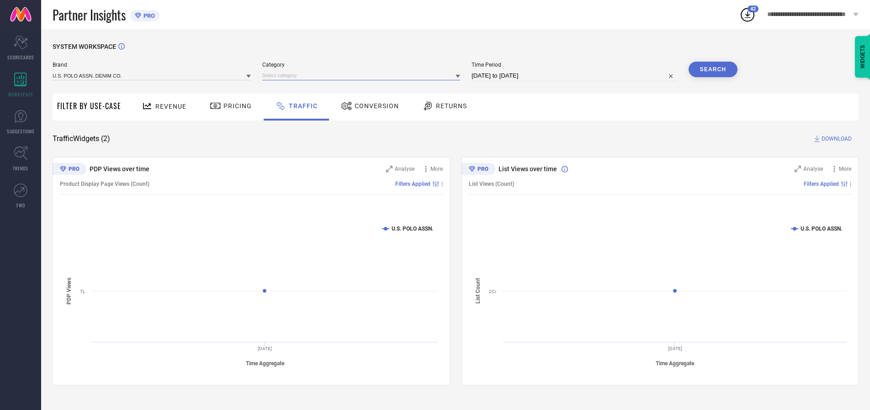
click at [363, 75] on input at bounding box center [361, 76] width 198 height 10
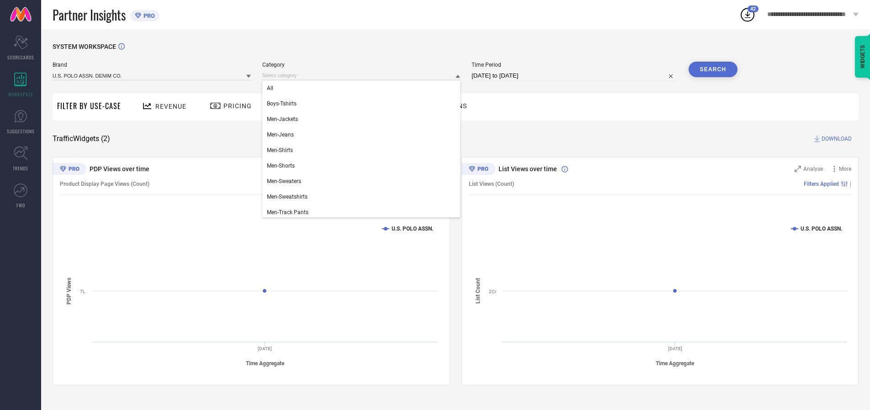
click at [363, 88] on div "All" at bounding box center [361, 88] width 198 height 16
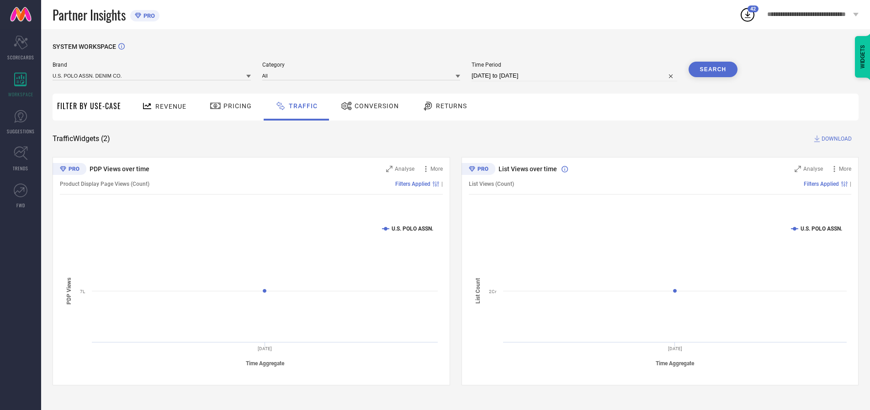
click at [713, 69] on button "Search" at bounding box center [712, 70] width 49 height 16
click at [835, 139] on span "DOWNLOAD" at bounding box center [836, 138] width 30 height 9
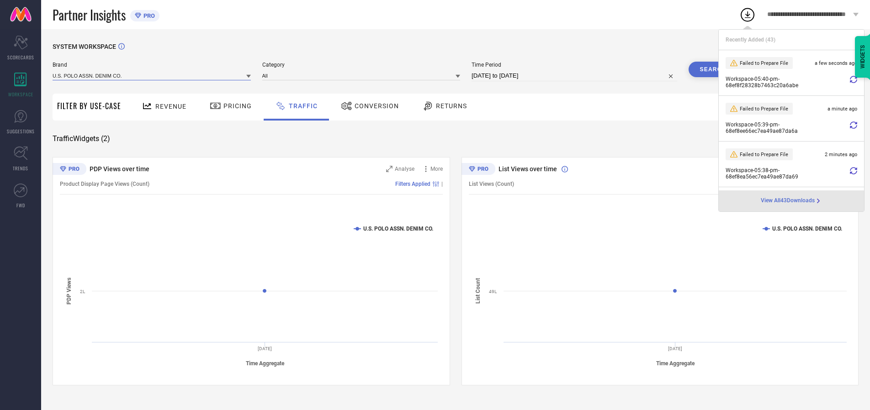
click at [152, 75] on input at bounding box center [152, 76] width 198 height 10
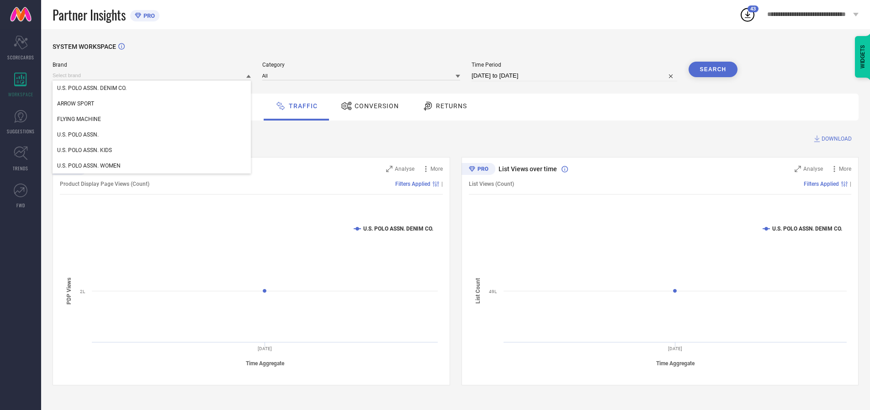
click at [152, 166] on div "U.S. POLO ASSN. WOMEN" at bounding box center [152, 166] width 198 height 16
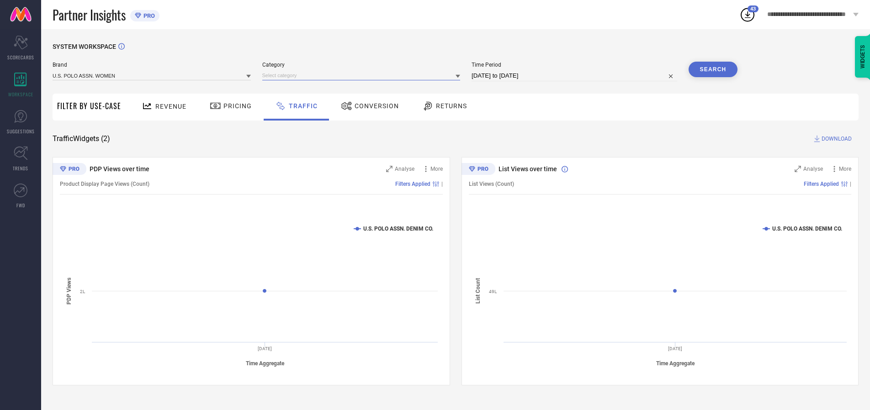
click at [363, 75] on input at bounding box center [361, 76] width 198 height 10
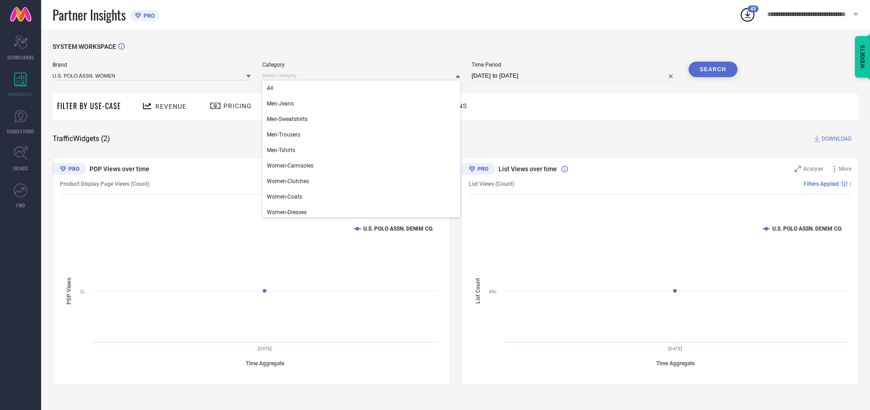
click at [363, 88] on div "All" at bounding box center [361, 88] width 198 height 16
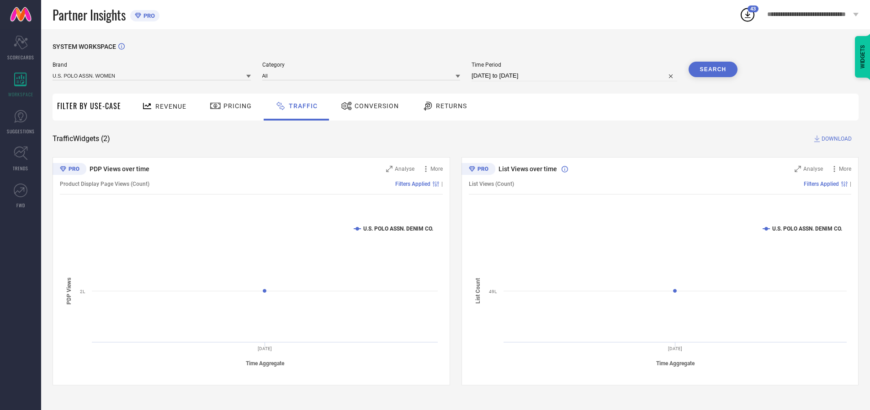
click at [713, 69] on button "Search" at bounding box center [712, 70] width 49 height 16
click at [835, 139] on span "DOWNLOAD" at bounding box center [836, 138] width 30 height 9
click at [576, 76] on input at bounding box center [574, 75] width 206 height 11
select select "9"
select select "2025"
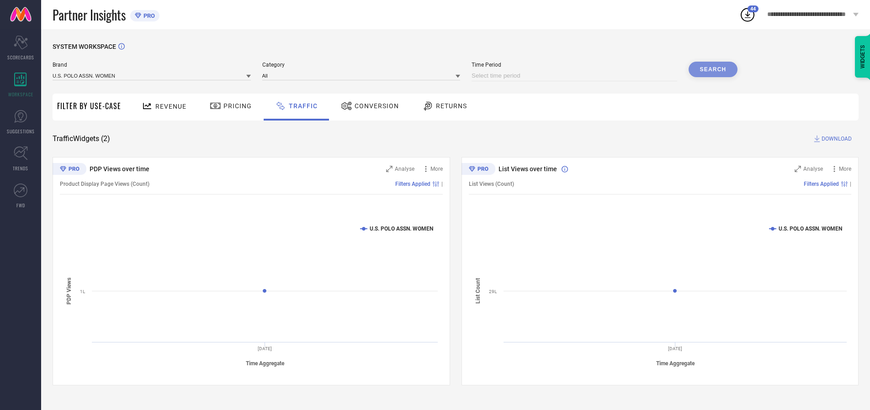
select select "10"
select select "2025"
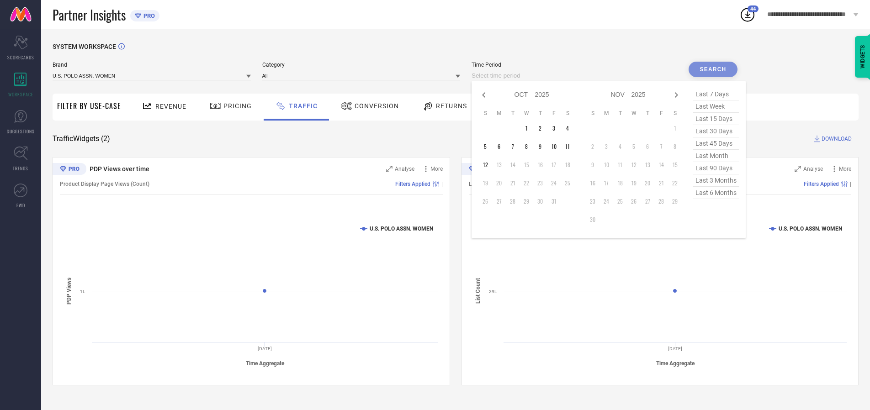
click at [529, 147] on td "8" at bounding box center [526, 147] width 14 height 14
type input "[DATE] to [DATE]"
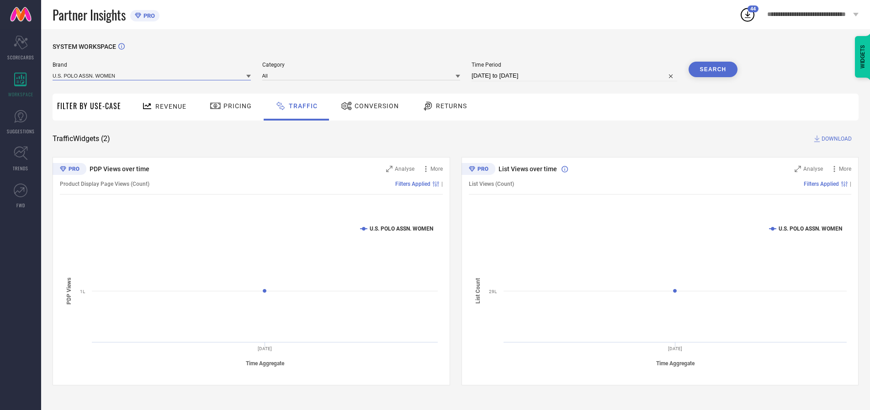
click at [152, 75] on input at bounding box center [152, 76] width 198 height 10
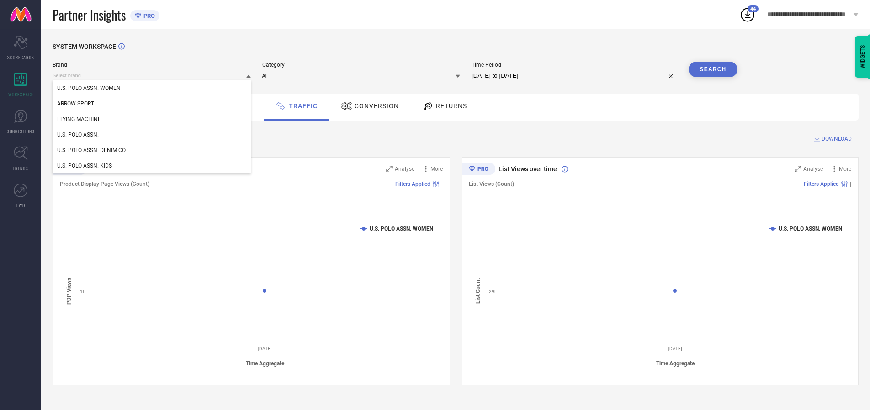
click at [152, 75] on input at bounding box center [152, 76] width 198 height 10
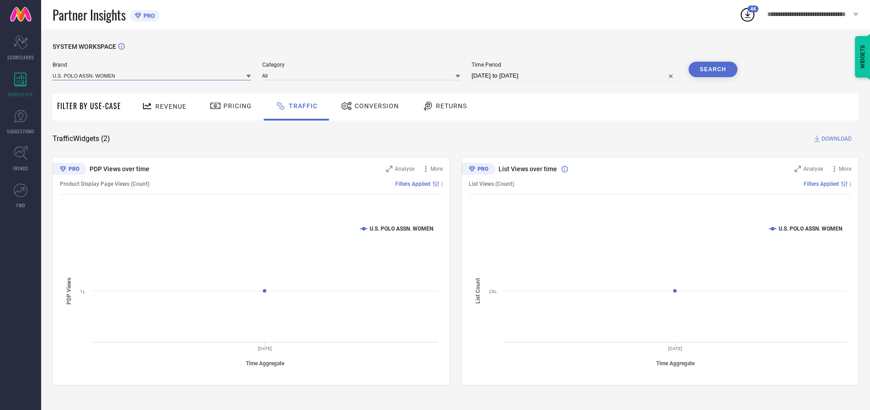
click at [152, 75] on input at bounding box center [152, 76] width 198 height 10
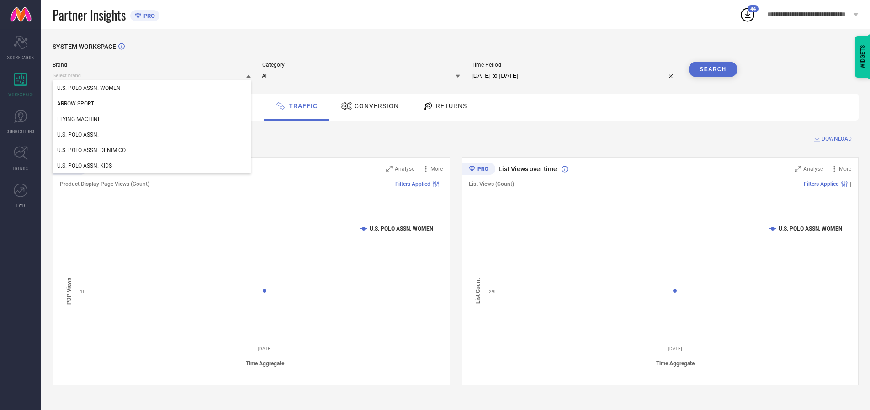
click at [152, 88] on div "U.S. POLO ASSN. WOMEN" at bounding box center [152, 88] width 198 height 16
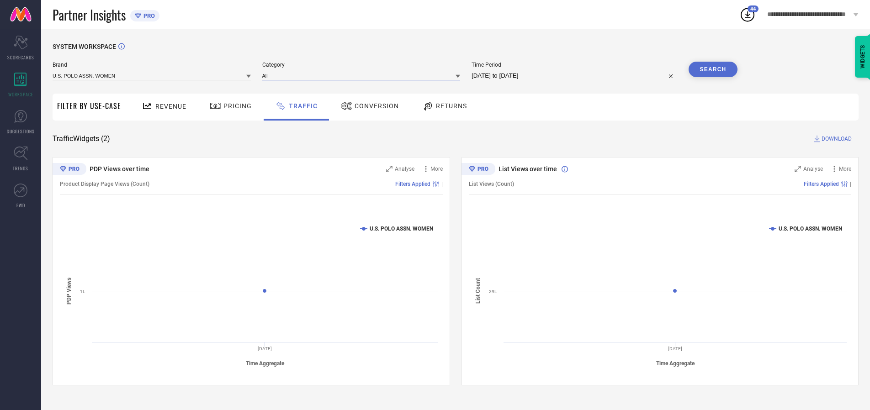
click at [363, 75] on input at bounding box center [361, 76] width 198 height 10
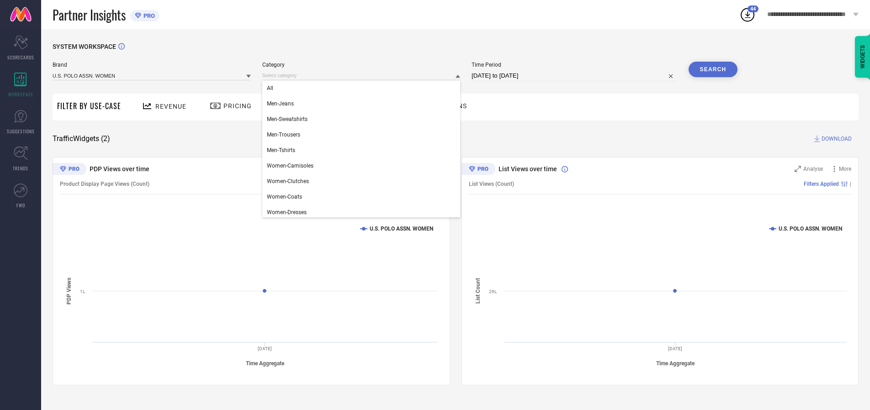
click at [363, 88] on div "All" at bounding box center [361, 88] width 198 height 16
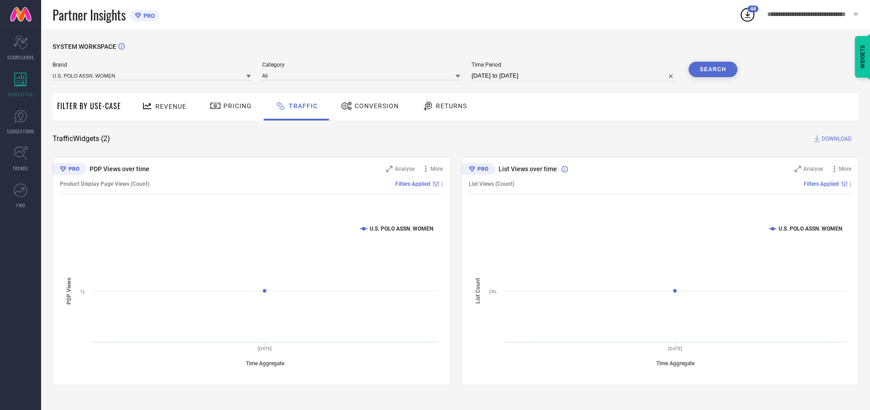
click at [713, 69] on button "Search" at bounding box center [712, 70] width 49 height 16
click at [835, 139] on span "DOWNLOAD" at bounding box center [836, 138] width 30 height 9
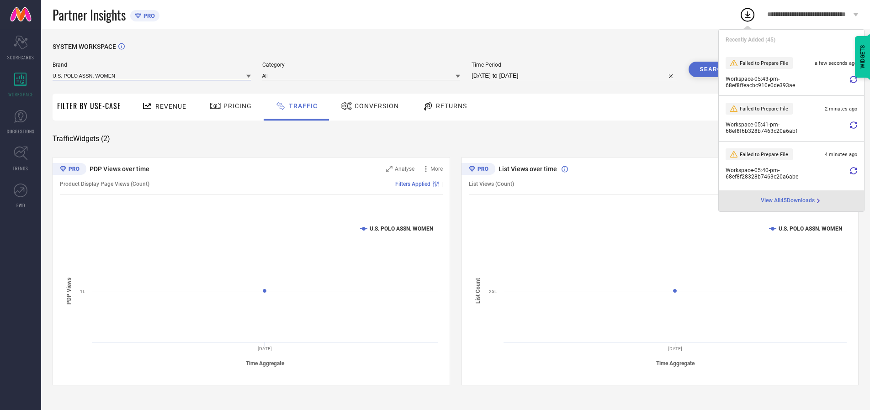
click at [152, 75] on input at bounding box center [152, 76] width 198 height 10
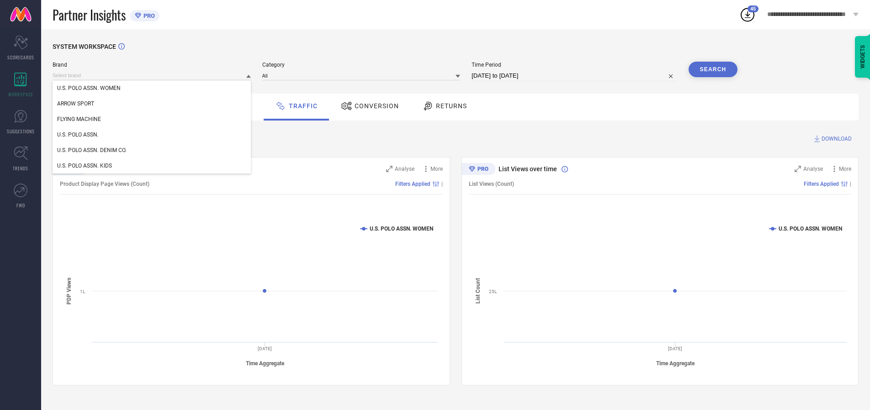
click at [152, 135] on div "U.S. POLO ASSN." at bounding box center [152, 135] width 198 height 16
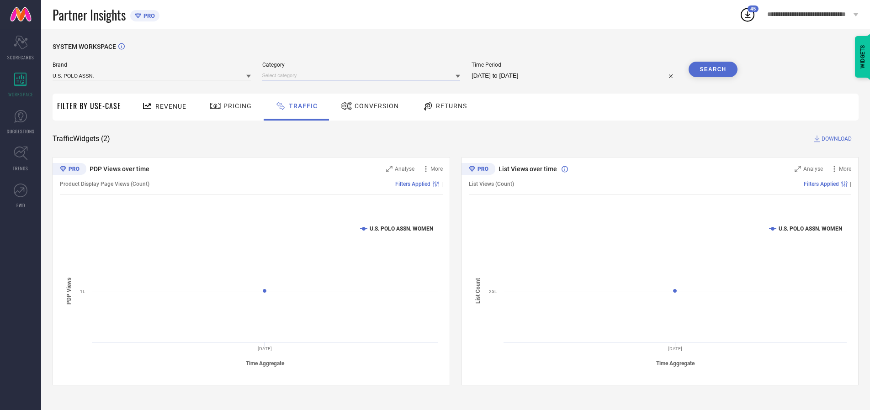
click at [363, 75] on input at bounding box center [361, 76] width 198 height 10
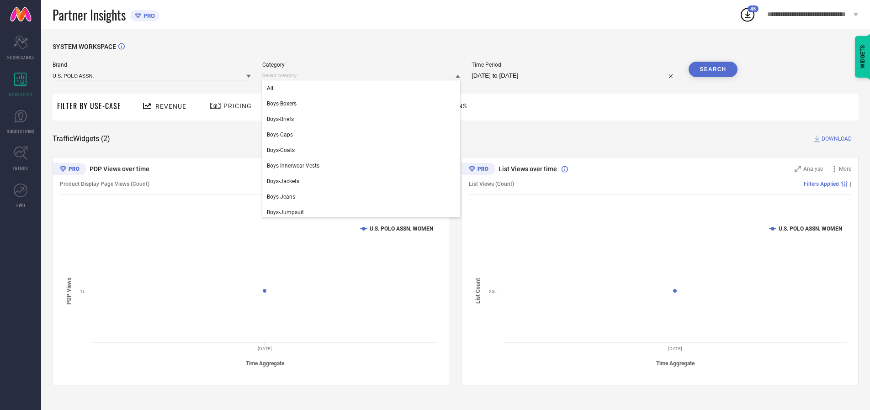
click at [363, 88] on div "All" at bounding box center [361, 88] width 198 height 16
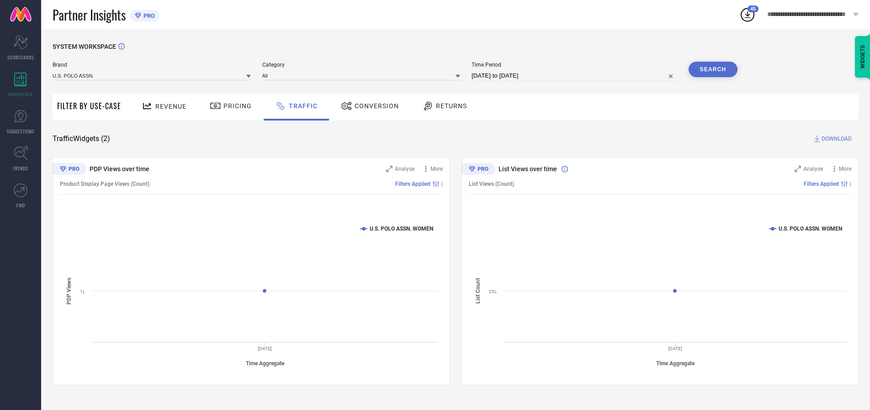
click at [713, 69] on button "Search" at bounding box center [712, 70] width 49 height 16
click at [835, 139] on span "DOWNLOAD" at bounding box center [836, 138] width 30 height 9
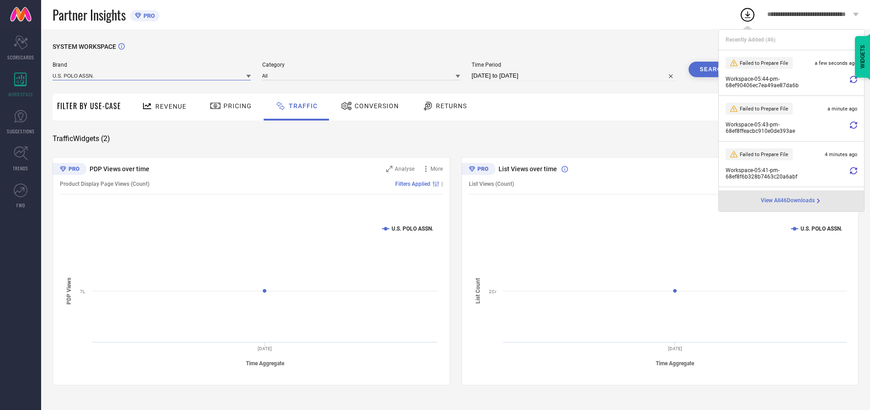
click at [152, 75] on input at bounding box center [152, 76] width 198 height 10
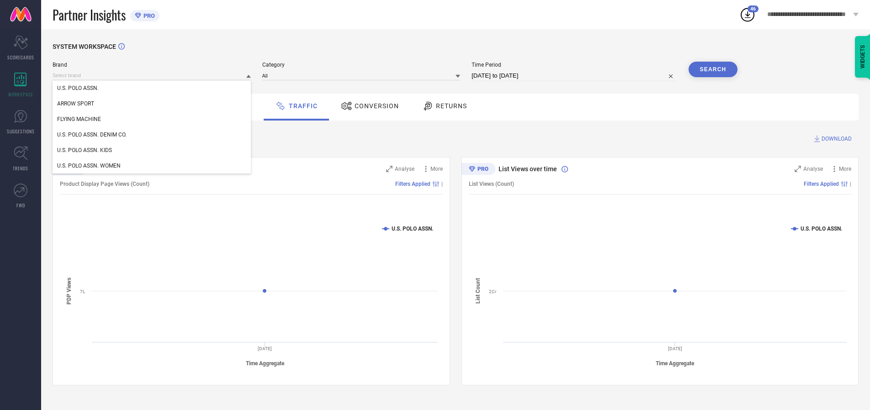
click at [152, 135] on div "U.S. POLO ASSN. DENIM CO." at bounding box center [152, 135] width 198 height 16
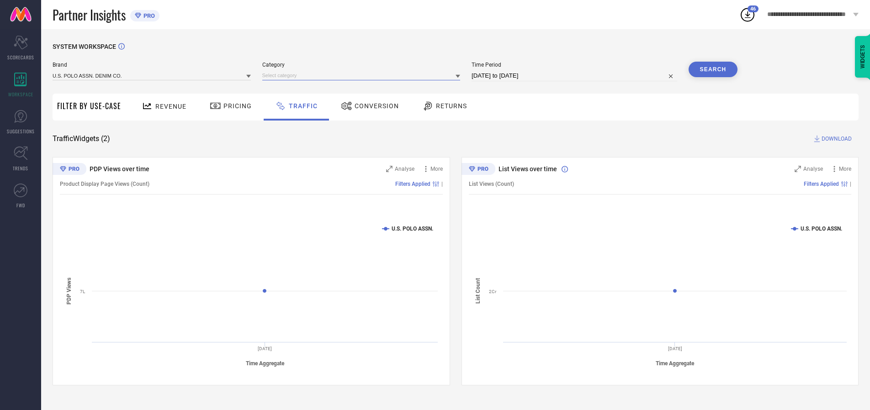
click at [363, 75] on input at bounding box center [361, 76] width 198 height 10
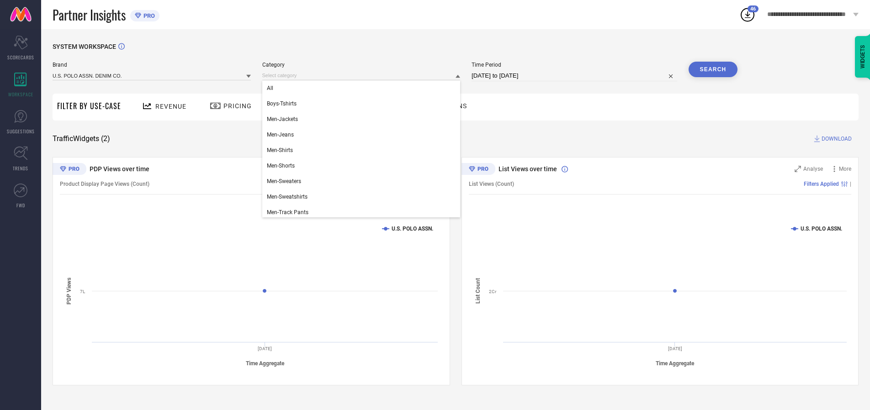
click at [363, 88] on div "All" at bounding box center [361, 88] width 198 height 16
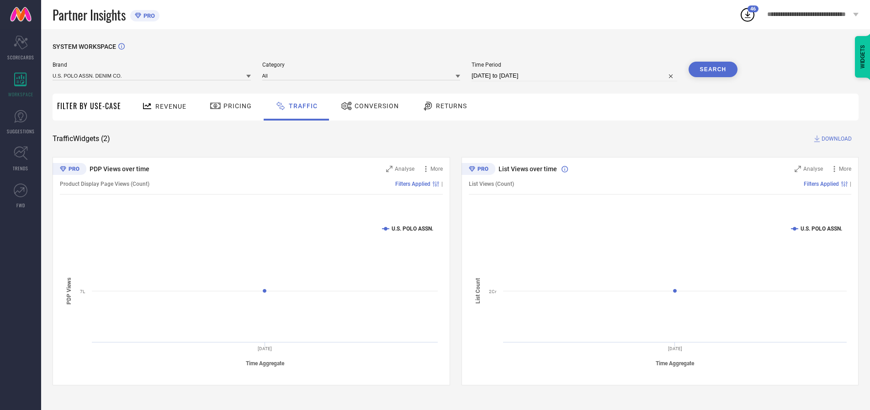
click at [713, 69] on button "Search" at bounding box center [712, 70] width 49 height 16
click at [835, 139] on span "DOWNLOAD" at bounding box center [836, 138] width 30 height 9
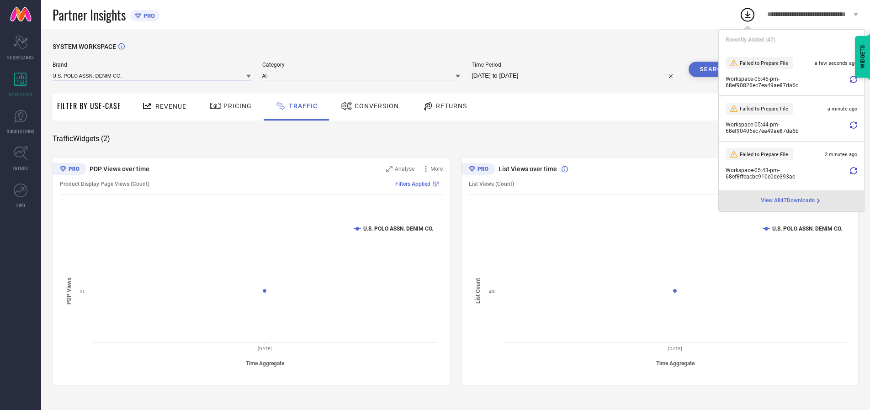
click at [152, 75] on input at bounding box center [152, 76] width 198 height 10
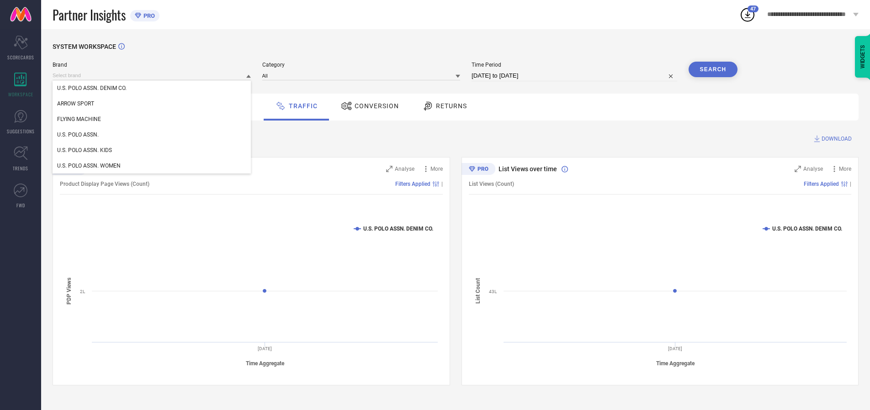
click at [152, 150] on div "U.S. POLO ASSN. KIDS" at bounding box center [152, 151] width 198 height 16
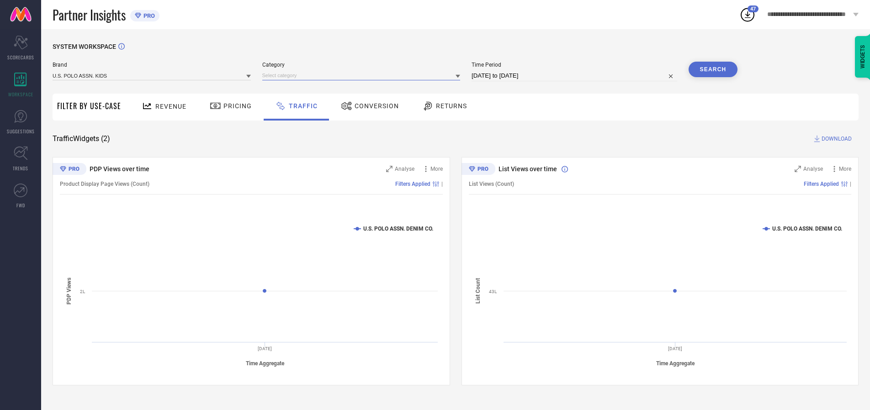
click at [363, 75] on input at bounding box center [361, 76] width 198 height 10
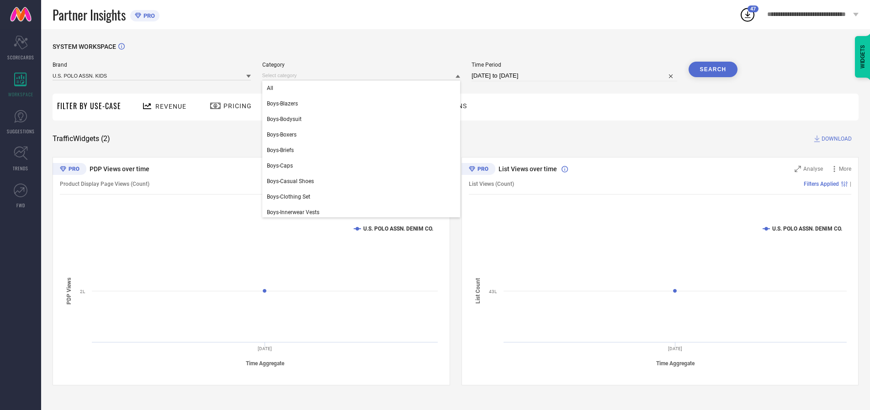
click at [363, 88] on div "All" at bounding box center [361, 88] width 198 height 16
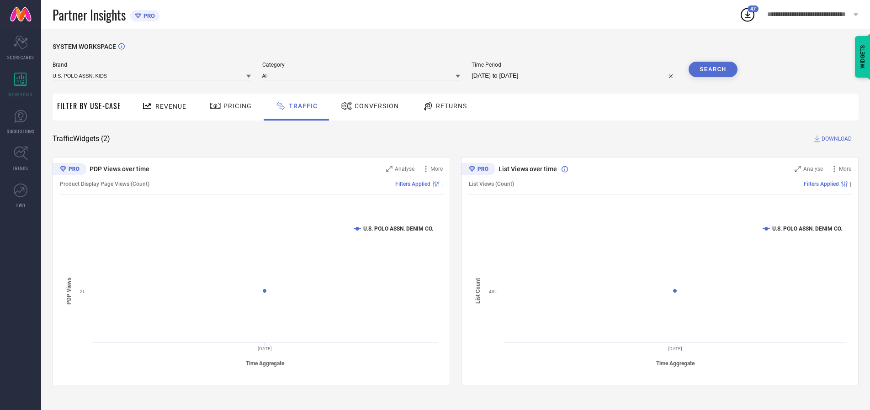
click at [713, 69] on button "Search" at bounding box center [712, 70] width 49 height 16
click at [835, 139] on span "DOWNLOAD" at bounding box center [836, 138] width 30 height 9
click at [576, 76] on input at bounding box center [574, 75] width 206 height 11
select select "9"
select select "2025"
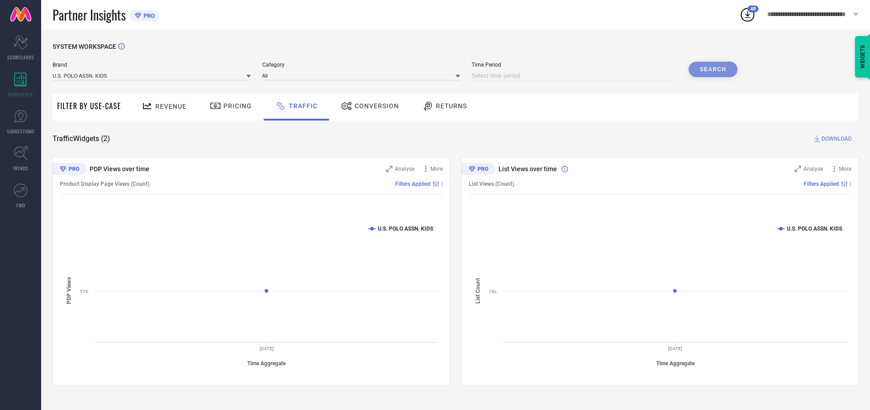
select select "10"
select select "2025"
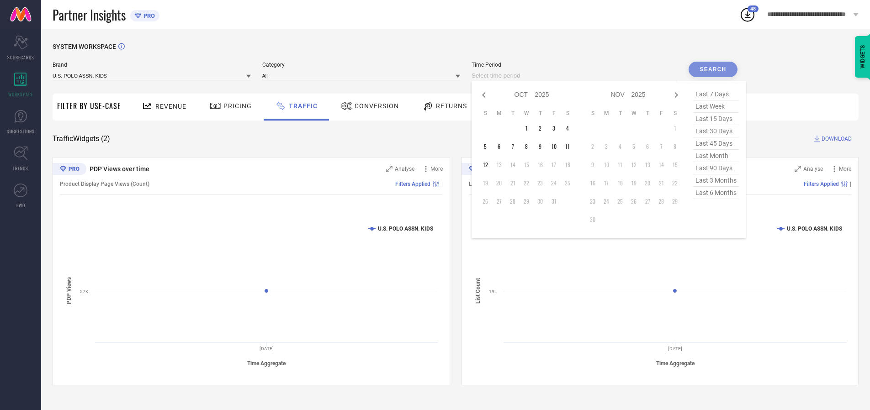
click at [543, 147] on td "9" at bounding box center [540, 147] width 14 height 14
type input "[DATE] to [DATE]"
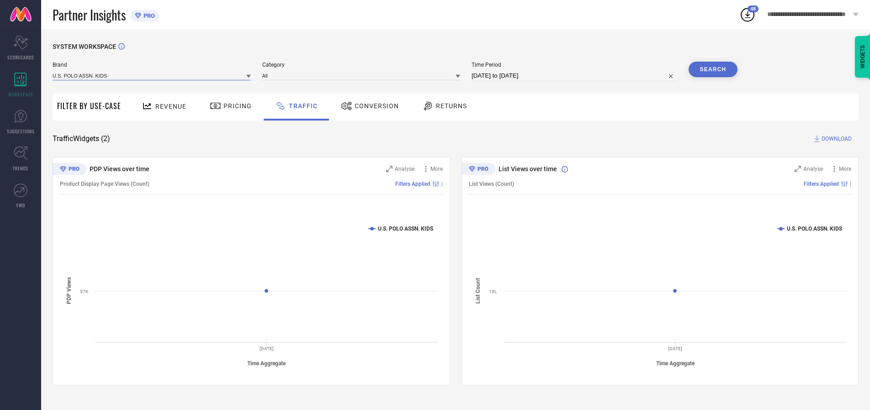
click at [152, 75] on input at bounding box center [152, 76] width 198 height 10
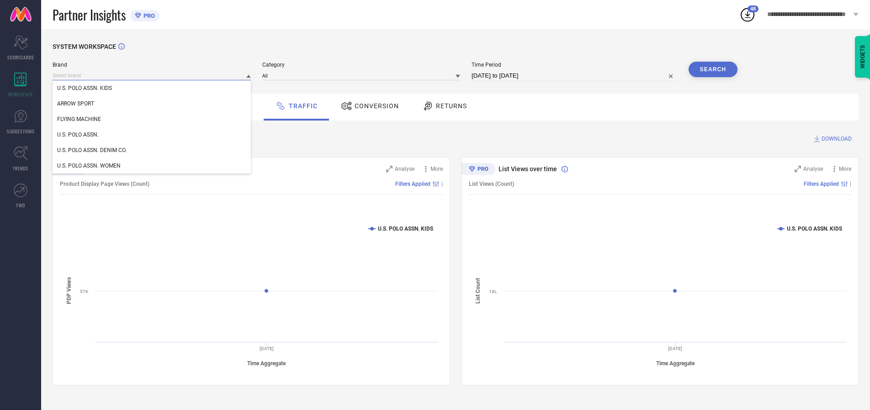
click at [152, 75] on input at bounding box center [152, 76] width 198 height 10
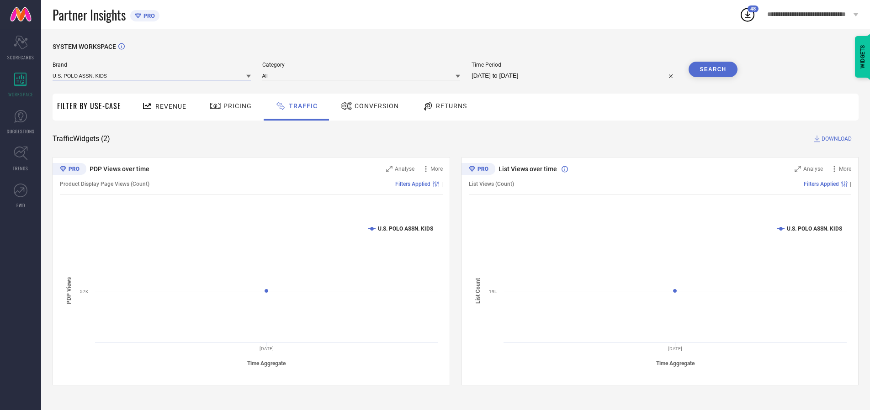
click at [152, 75] on input at bounding box center [152, 76] width 198 height 10
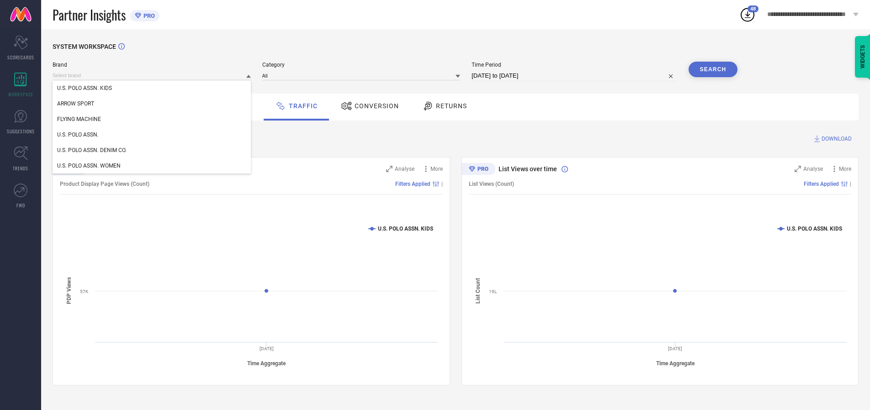
click at [152, 88] on div "U.S. POLO ASSN. KIDS" at bounding box center [152, 88] width 198 height 16
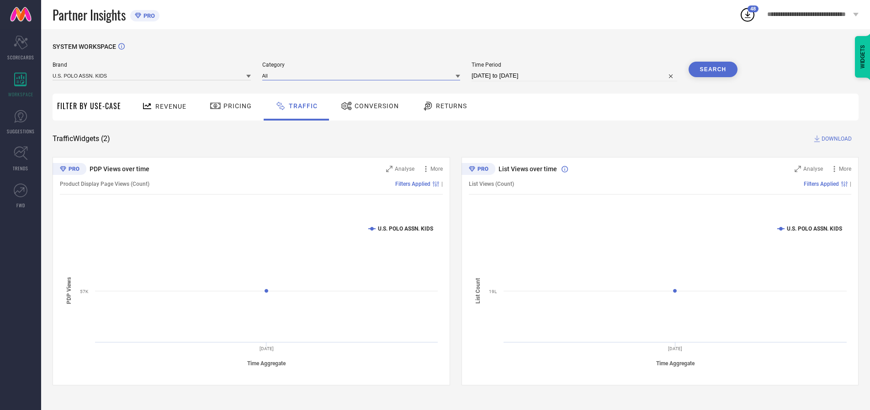
click at [363, 75] on input at bounding box center [361, 76] width 198 height 10
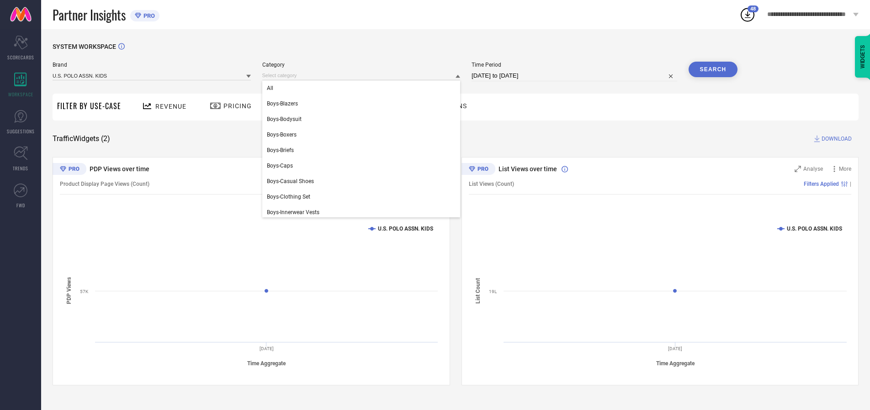
click at [363, 88] on div "All" at bounding box center [361, 88] width 198 height 16
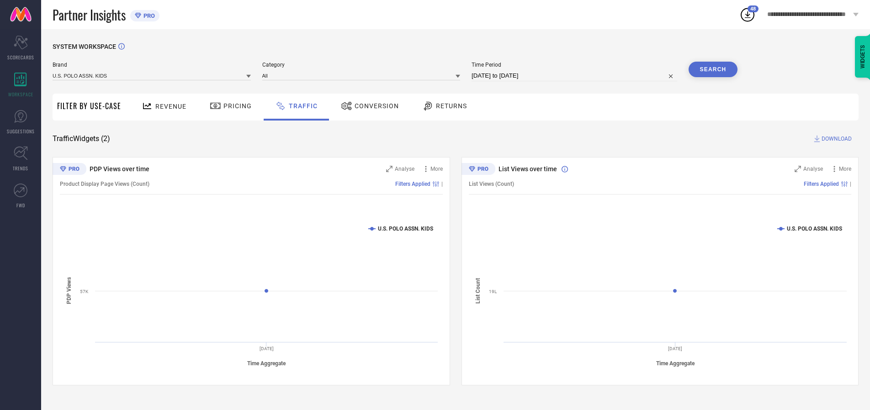
click at [713, 69] on button "Search" at bounding box center [712, 70] width 49 height 16
click at [835, 139] on span "DOWNLOAD" at bounding box center [836, 138] width 30 height 9
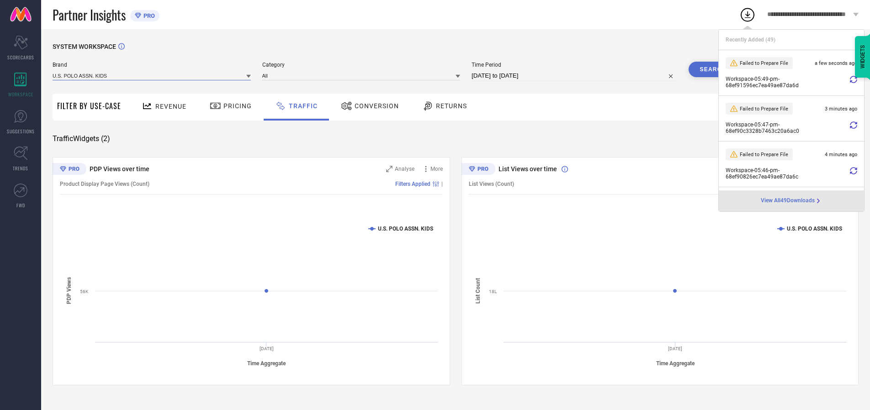
click at [152, 75] on input at bounding box center [152, 76] width 198 height 10
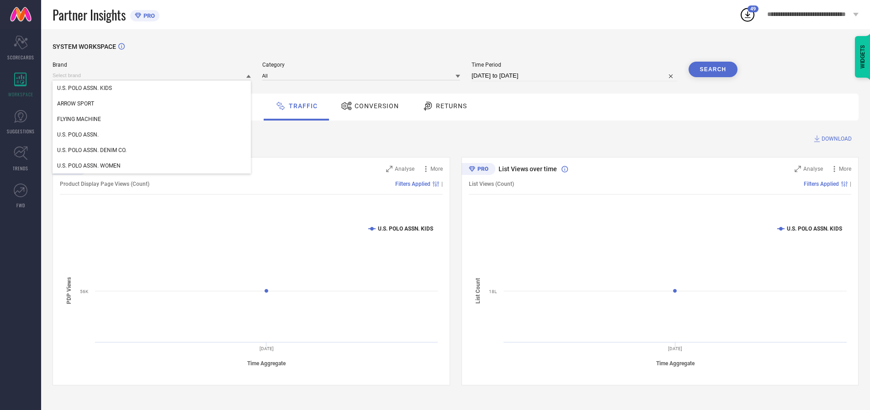
click at [152, 135] on div "U.S. POLO ASSN." at bounding box center [152, 135] width 198 height 16
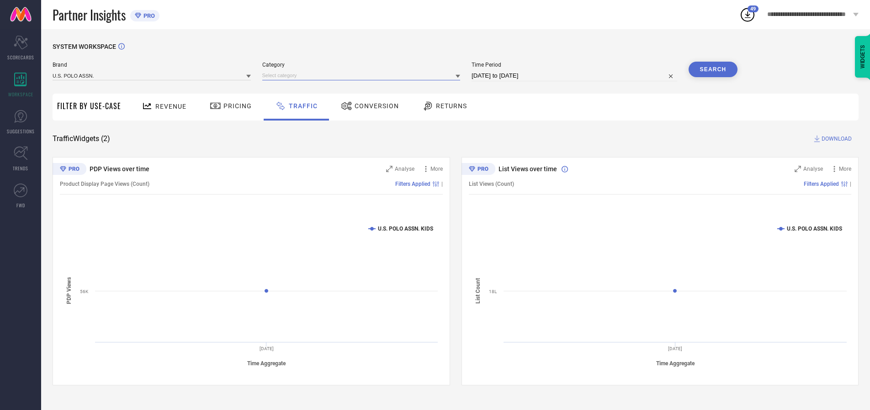
click at [363, 75] on input at bounding box center [361, 76] width 198 height 10
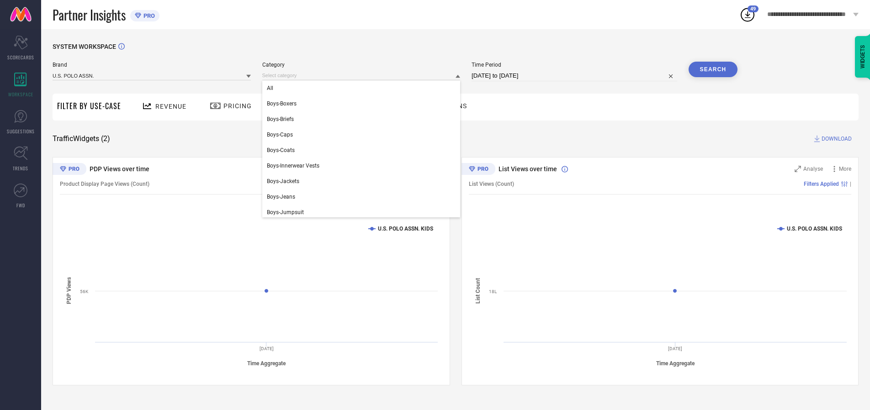
click at [363, 88] on div "All" at bounding box center [361, 88] width 198 height 16
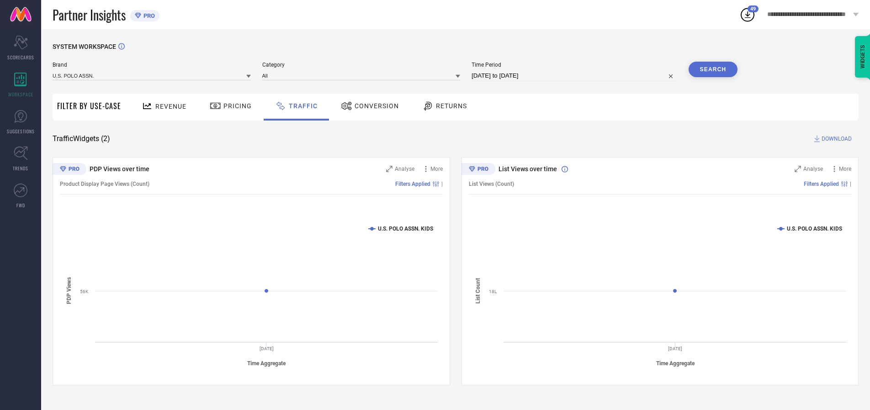
click at [713, 69] on button "Search" at bounding box center [712, 70] width 49 height 16
click at [835, 139] on span "DOWNLOAD" at bounding box center [836, 138] width 30 height 9
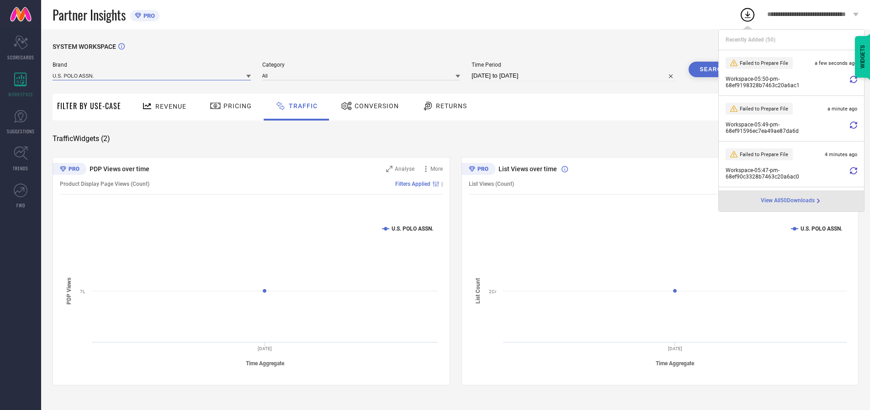
click at [152, 75] on input at bounding box center [152, 76] width 198 height 10
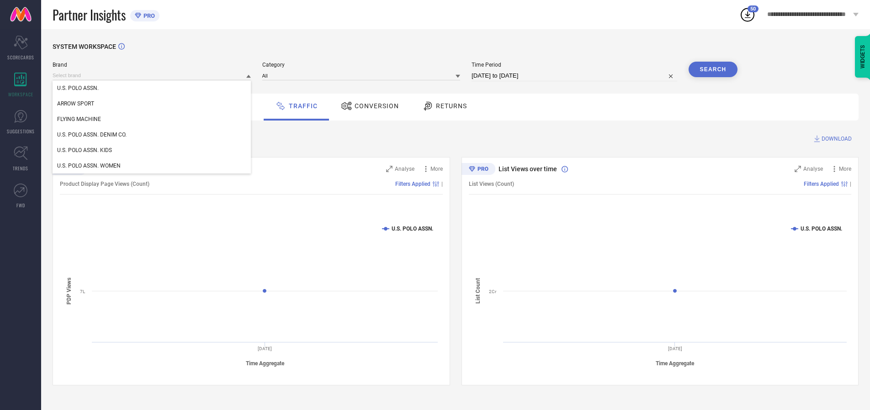
click at [152, 135] on div "U.S. POLO ASSN. DENIM CO." at bounding box center [152, 135] width 198 height 16
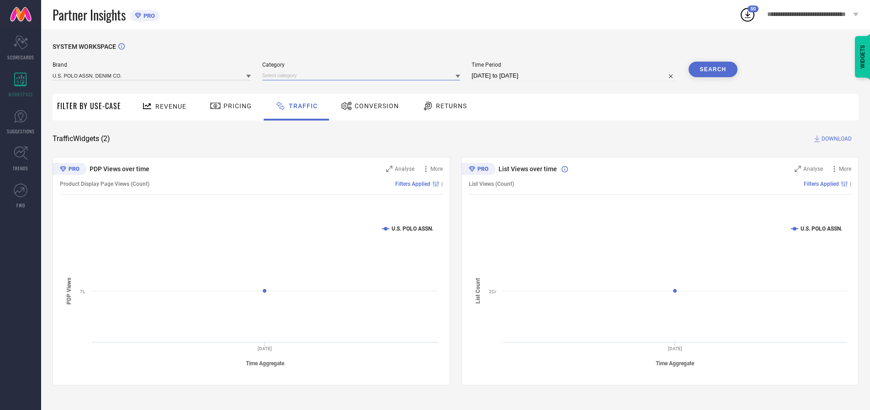
click at [363, 75] on input at bounding box center [361, 76] width 198 height 10
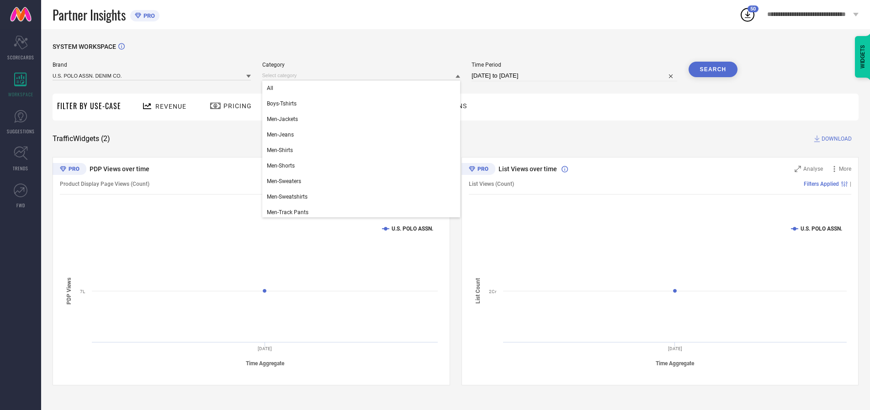
click at [363, 88] on div "All" at bounding box center [361, 88] width 198 height 16
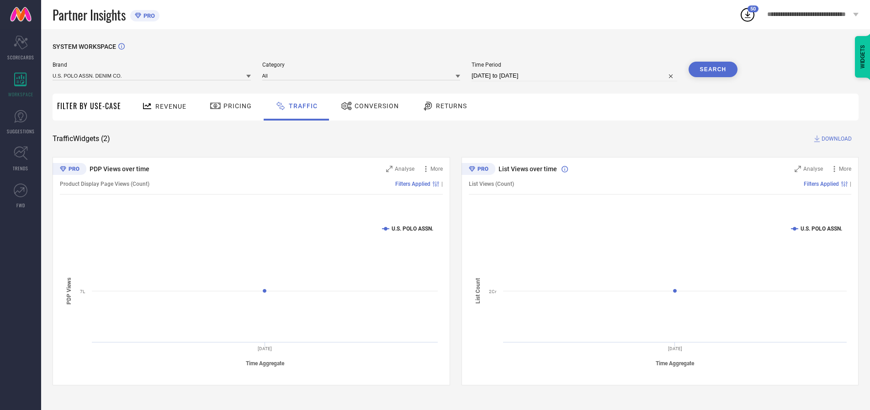
click at [713, 69] on button "Search" at bounding box center [712, 70] width 49 height 16
click at [835, 139] on span "DOWNLOAD" at bounding box center [836, 138] width 30 height 9
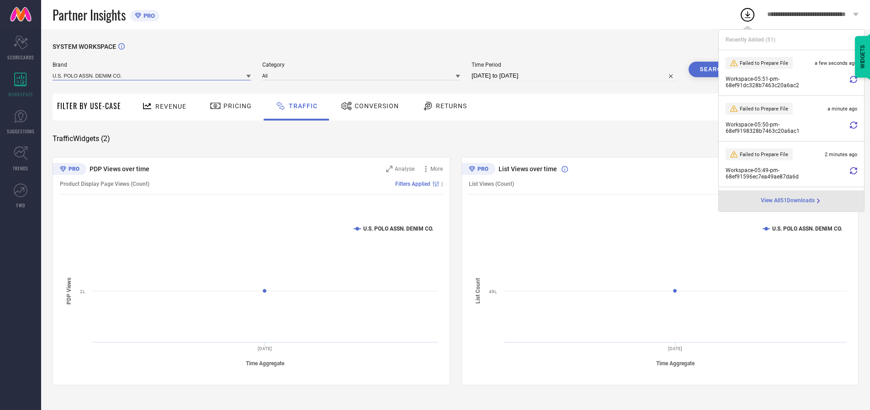
click at [152, 75] on input at bounding box center [152, 76] width 198 height 10
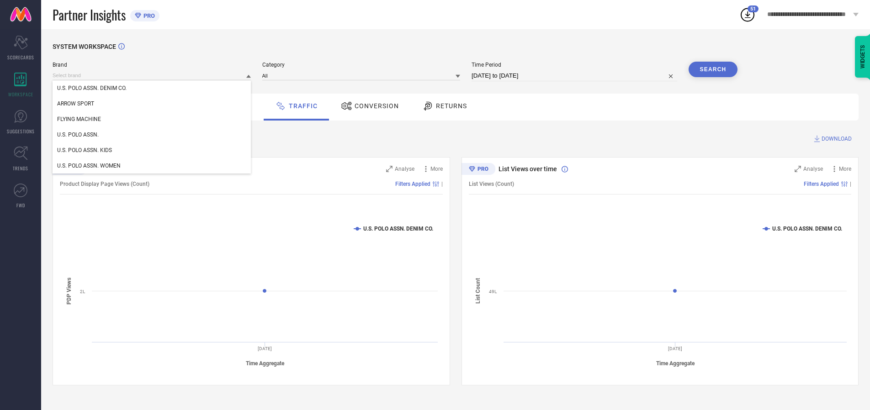
click at [152, 166] on div "U.S. POLO ASSN. WOMEN" at bounding box center [152, 166] width 198 height 16
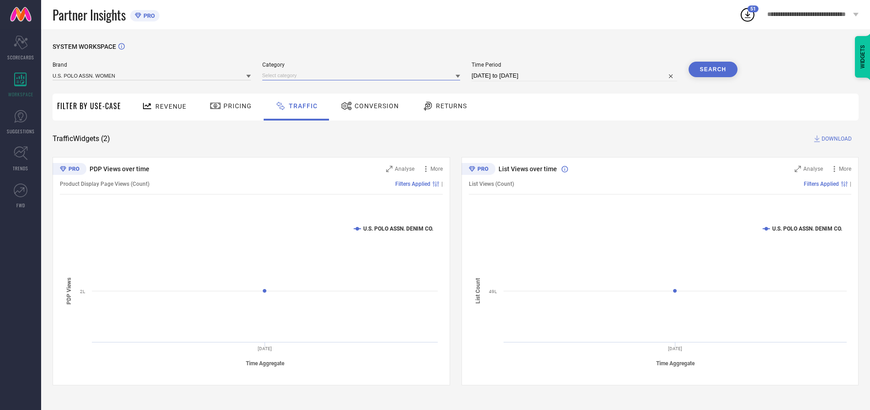
click at [363, 75] on input at bounding box center [361, 76] width 198 height 10
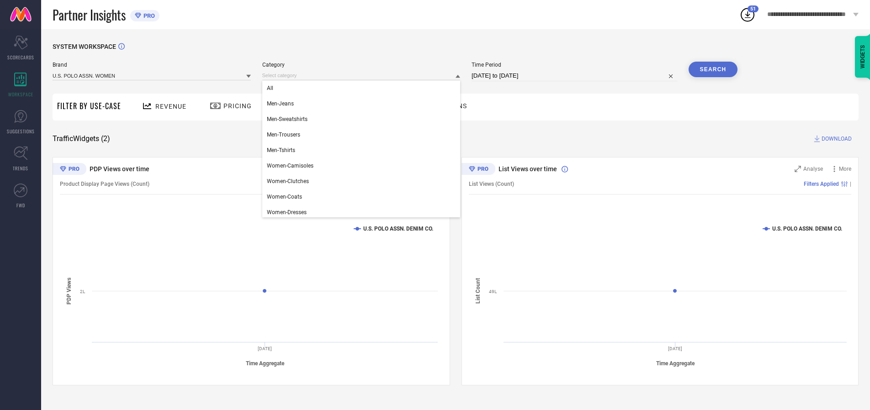
click at [363, 88] on div "All" at bounding box center [361, 88] width 198 height 16
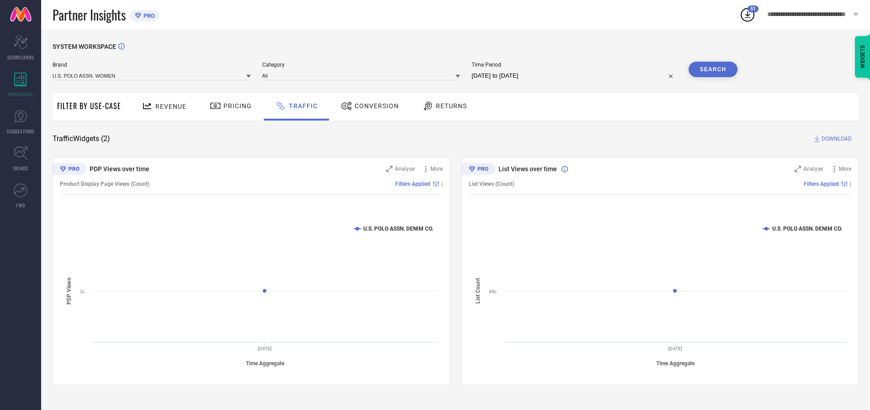
click at [713, 69] on button "Search" at bounding box center [712, 70] width 49 height 16
click at [835, 139] on span "DOWNLOAD" at bounding box center [836, 138] width 30 height 9
click at [576, 76] on input at bounding box center [574, 75] width 206 height 11
select select "9"
select select "2025"
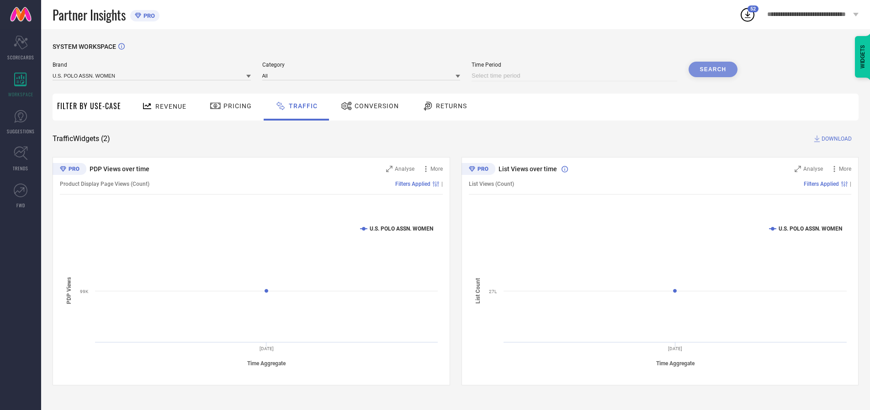
select select "10"
select select "2025"
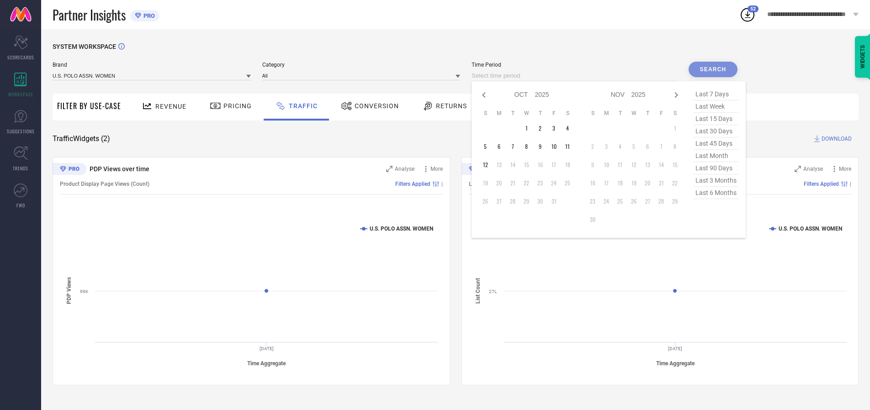
click at [556, 147] on td "10" at bounding box center [554, 147] width 14 height 14
type input "[DATE] to [DATE]"
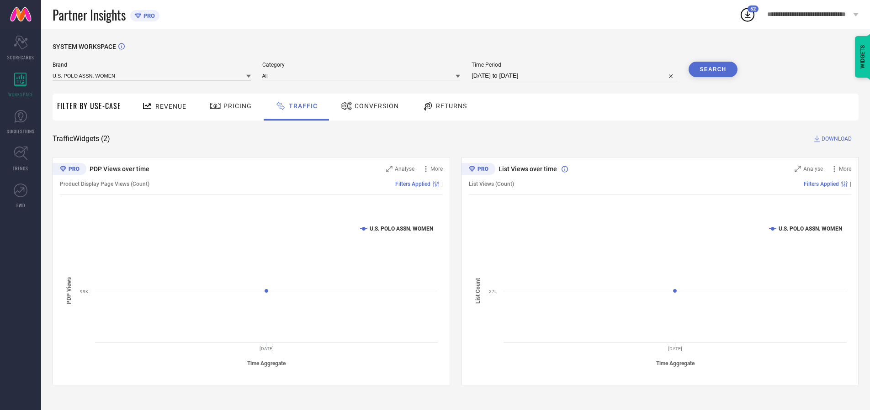
click at [152, 75] on input at bounding box center [152, 76] width 198 height 10
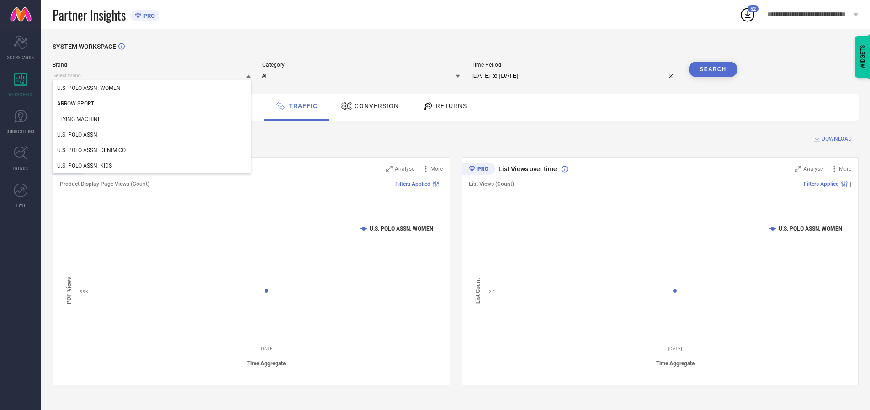
click at [152, 75] on input at bounding box center [152, 76] width 198 height 10
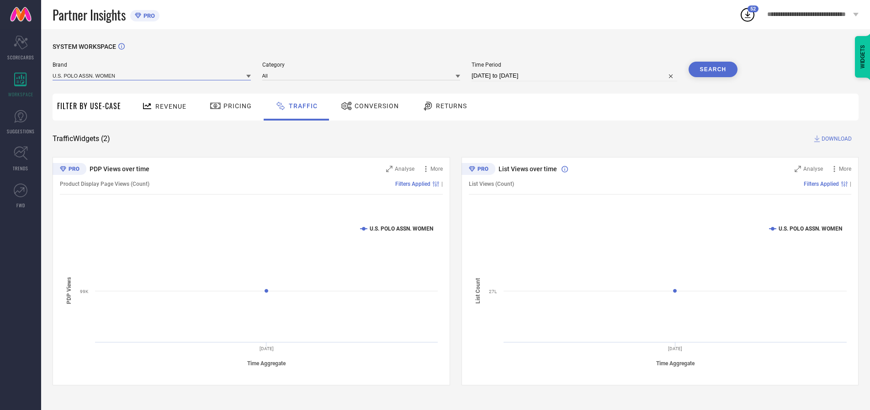
click at [152, 75] on input at bounding box center [152, 76] width 198 height 10
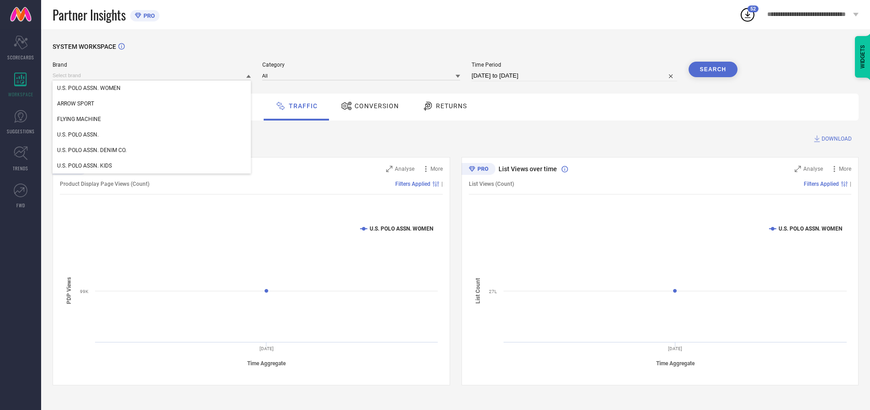
click at [152, 88] on div "U.S. POLO ASSN. WOMEN" at bounding box center [152, 88] width 198 height 16
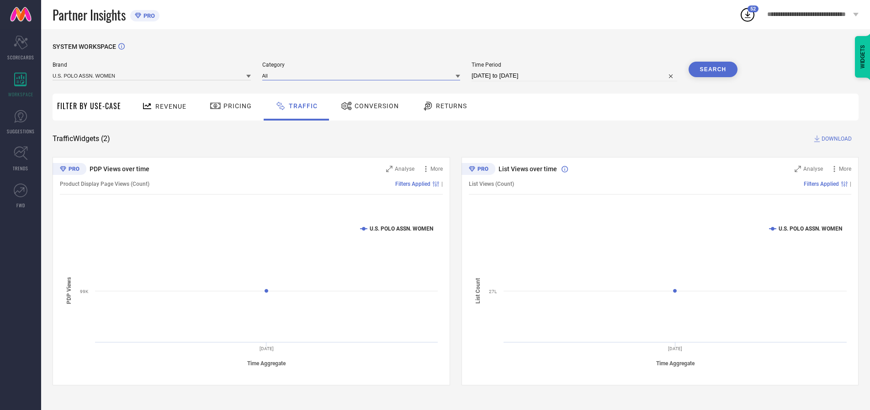
click at [363, 75] on input at bounding box center [361, 76] width 198 height 10
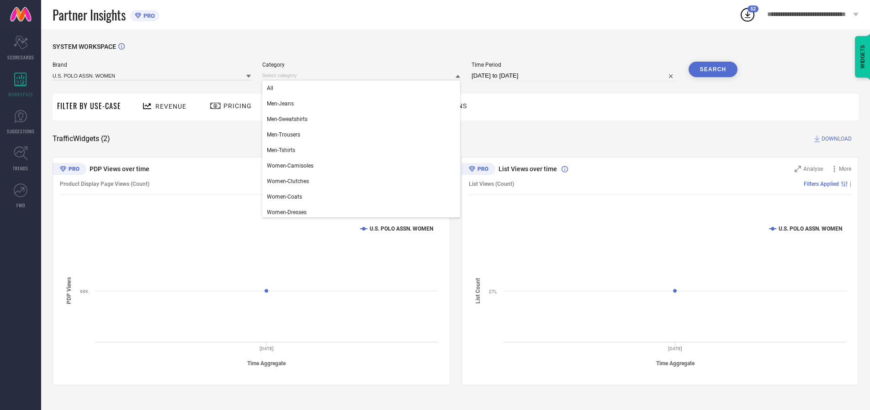
click at [363, 88] on div "All" at bounding box center [361, 88] width 198 height 16
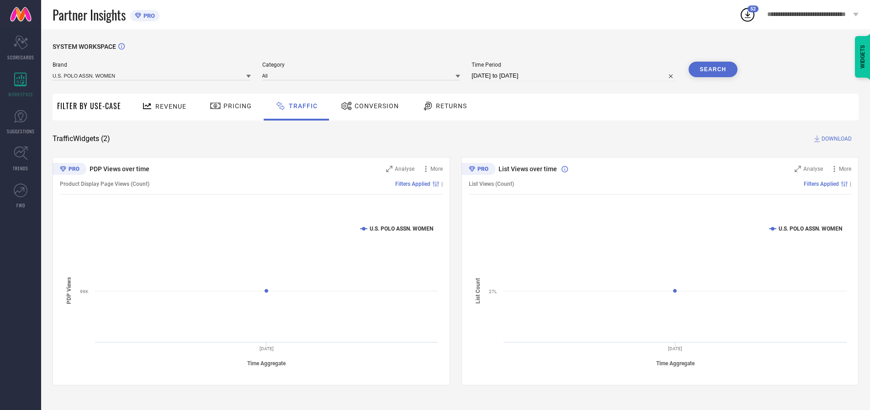
click at [713, 69] on button "Search" at bounding box center [712, 70] width 49 height 16
click at [835, 139] on span "DOWNLOAD" at bounding box center [836, 138] width 30 height 9
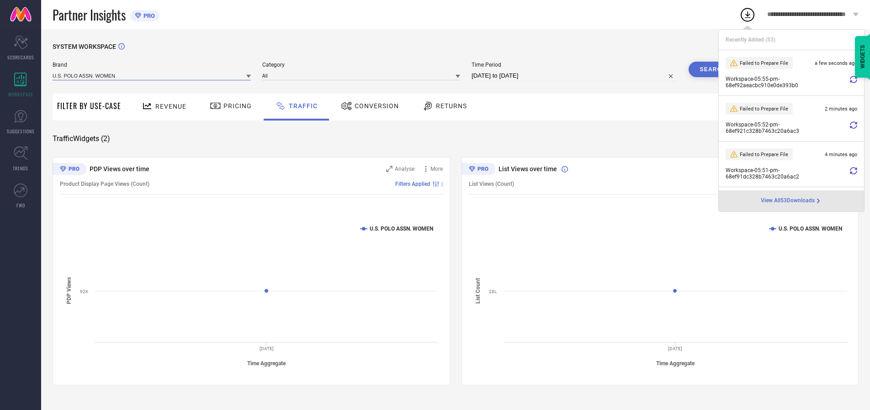
click at [152, 75] on input at bounding box center [152, 76] width 198 height 10
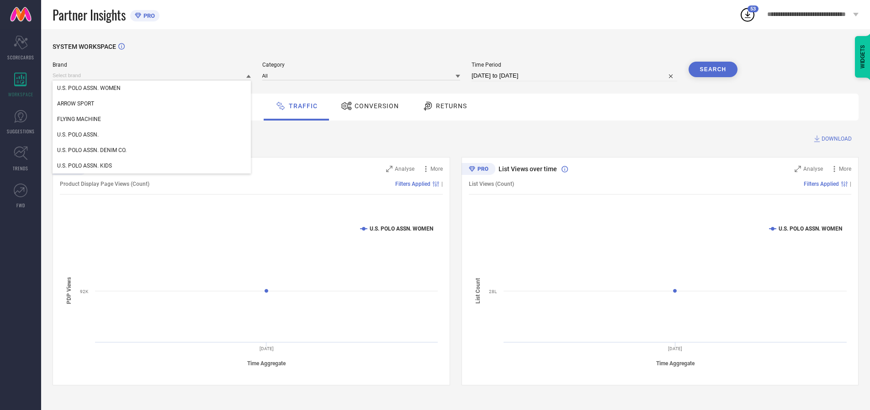
click at [152, 135] on div "U.S. POLO ASSN." at bounding box center [152, 135] width 198 height 16
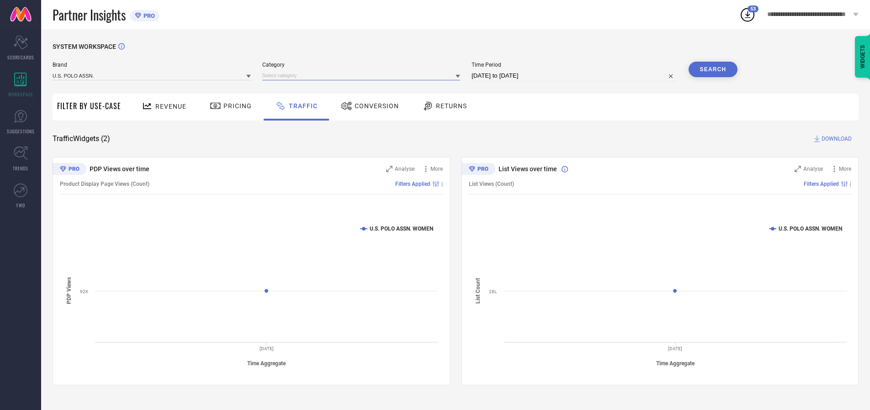
click at [363, 75] on input at bounding box center [361, 76] width 198 height 10
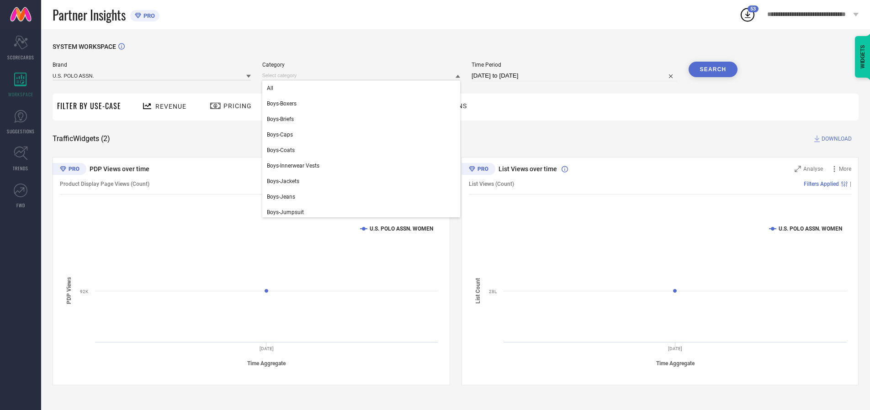
click at [363, 88] on div "All" at bounding box center [361, 88] width 198 height 16
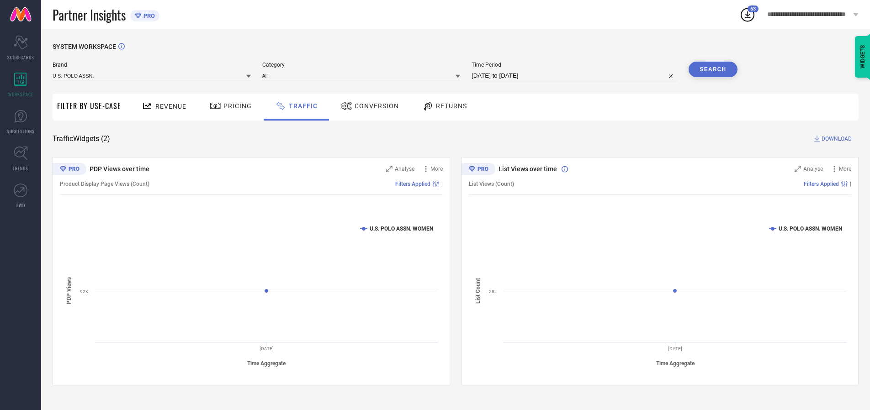
click at [713, 69] on button "Search" at bounding box center [712, 70] width 49 height 16
click at [835, 139] on span "DOWNLOAD" at bounding box center [836, 138] width 30 height 9
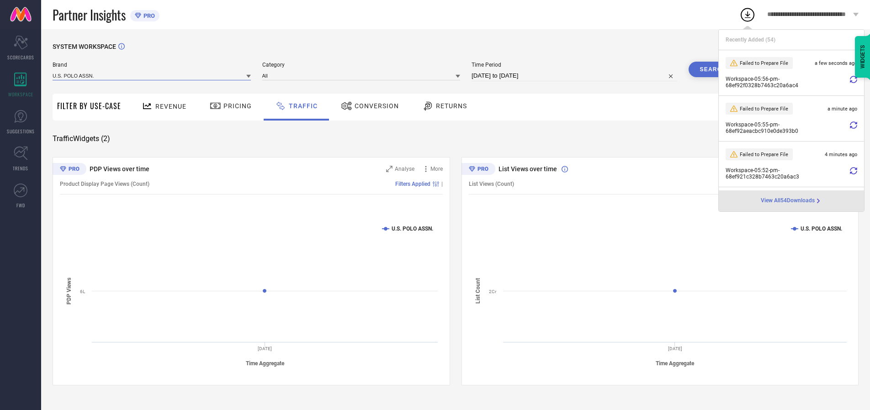
click at [152, 75] on input at bounding box center [152, 76] width 198 height 10
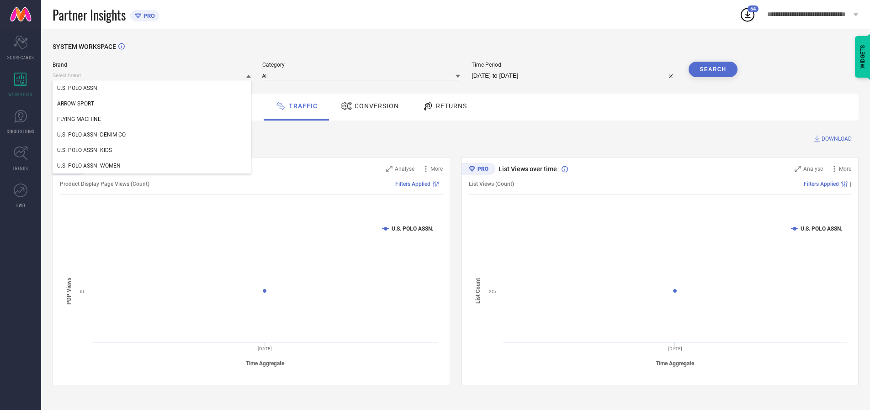
click at [152, 135] on div "U.S. POLO ASSN. DENIM CO." at bounding box center [152, 135] width 198 height 16
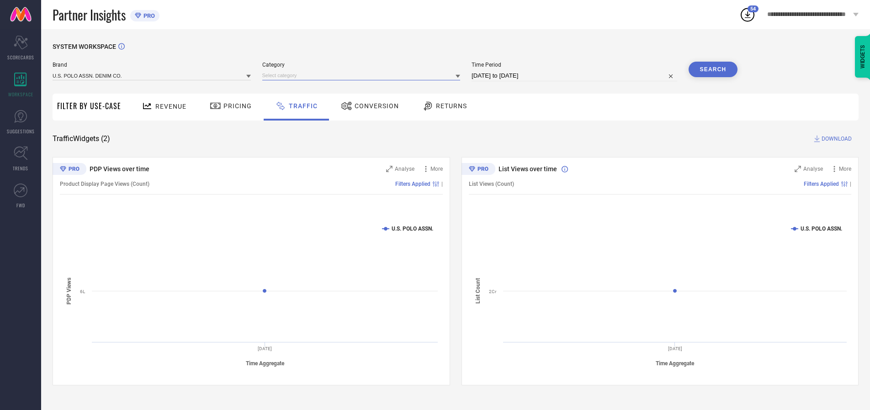
click at [363, 75] on input at bounding box center [361, 76] width 198 height 10
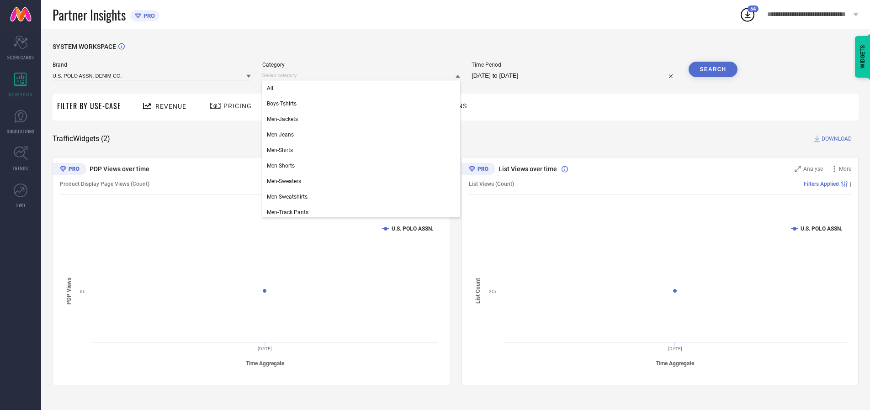
click at [363, 88] on div "All" at bounding box center [361, 88] width 198 height 16
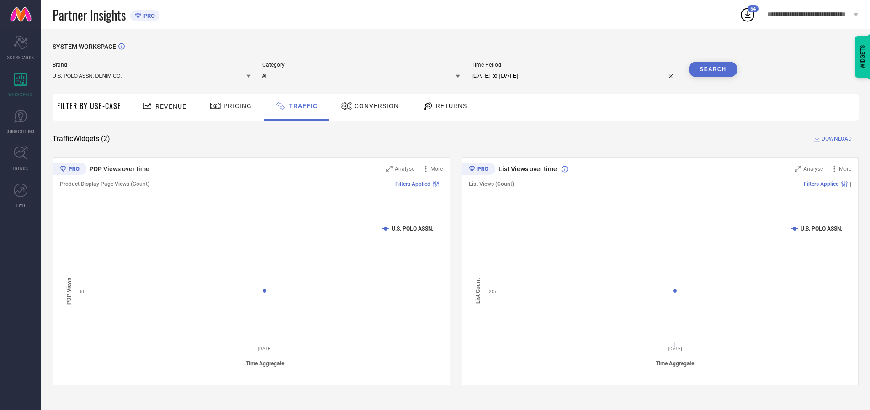
click at [713, 69] on button "Search" at bounding box center [712, 70] width 49 height 16
click at [835, 139] on span "DOWNLOAD" at bounding box center [836, 138] width 30 height 9
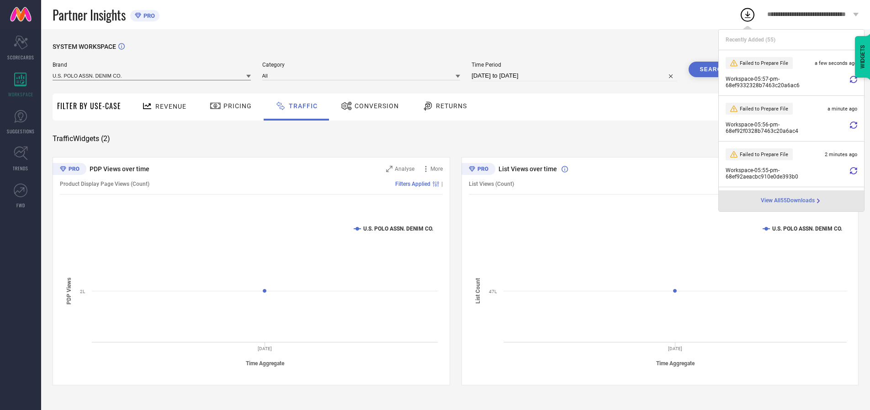
click at [152, 75] on input at bounding box center [152, 76] width 198 height 10
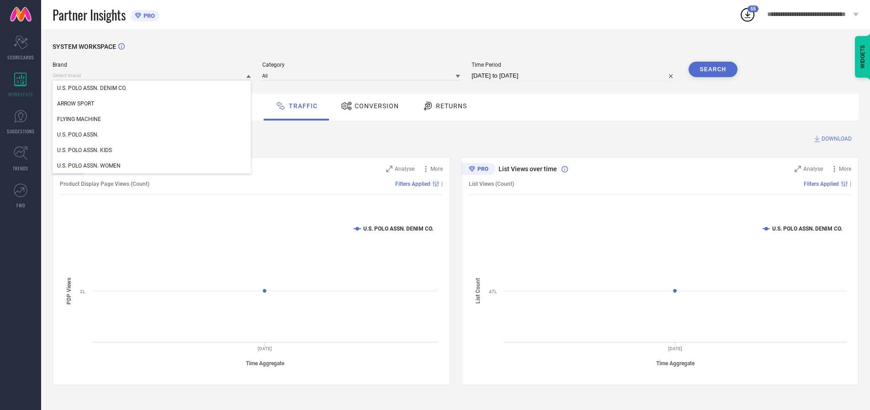
click at [152, 150] on div "U.S. POLO ASSN. KIDS" at bounding box center [152, 151] width 198 height 16
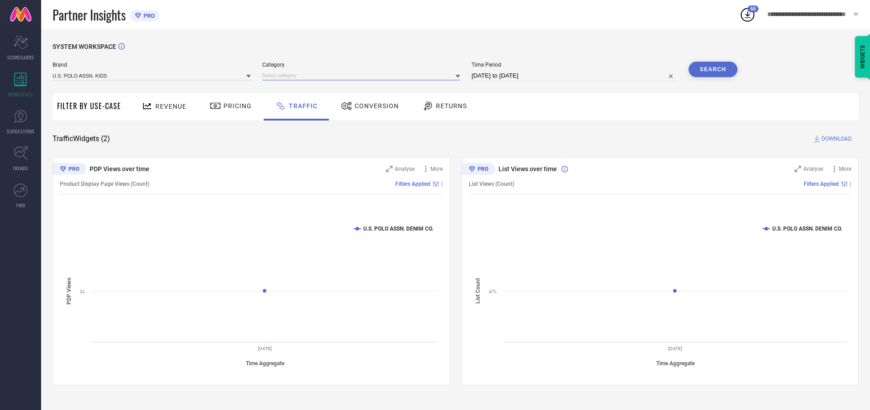
click at [363, 75] on input at bounding box center [361, 76] width 198 height 10
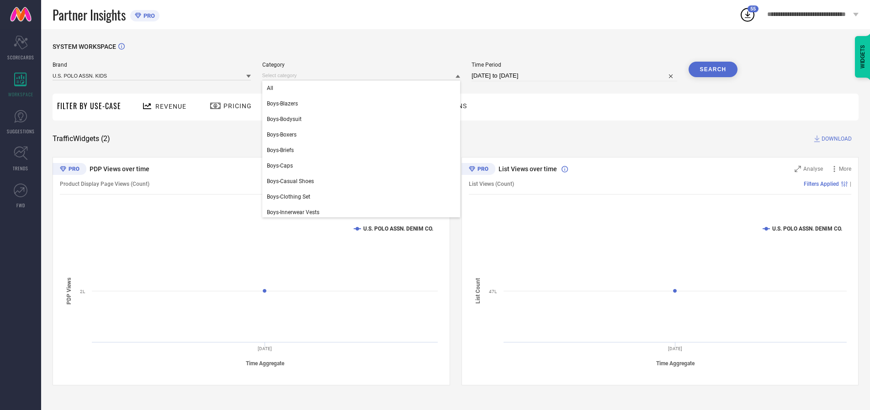
click at [363, 88] on div "All" at bounding box center [361, 88] width 198 height 16
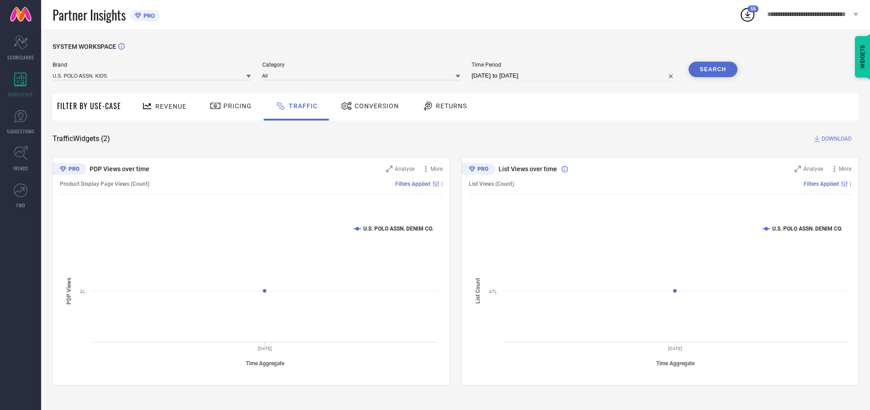
click at [713, 69] on button "Search" at bounding box center [712, 70] width 49 height 16
click at [835, 139] on span "DOWNLOAD" at bounding box center [836, 138] width 30 height 9
click at [576, 76] on input at bounding box center [574, 75] width 206 height 11
select select "9"
select select "2025"
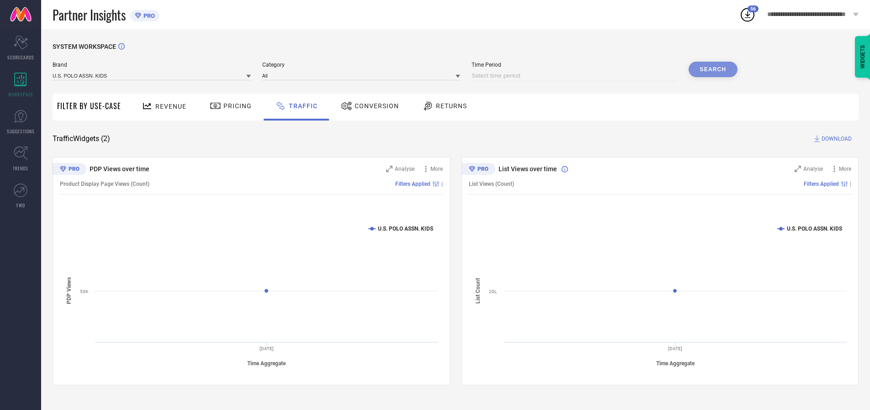
select select "10"
select select "2025"
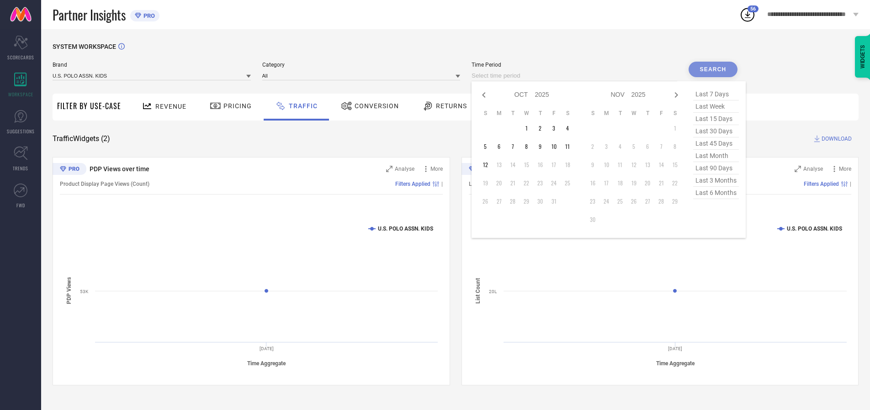
click at [570, 147] on td "11" at bounding box center [568, 147] width 14 height 14
type input "[DATE] to [DATE]"
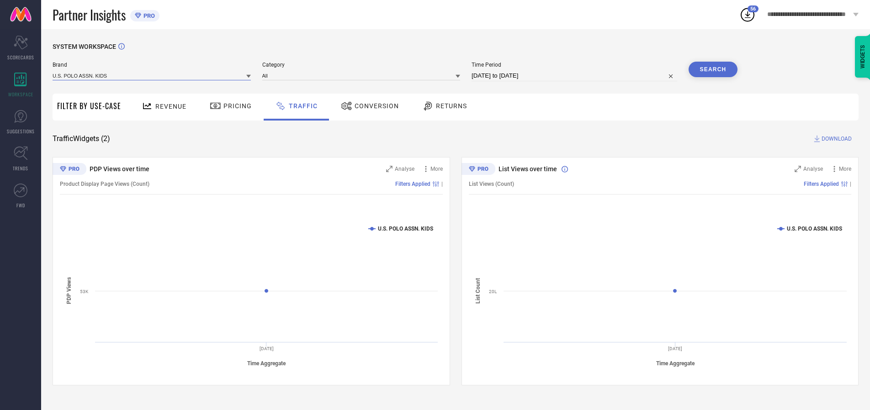
click at [152, 75] on input at bounding box center [152, 76] width 198 height 10
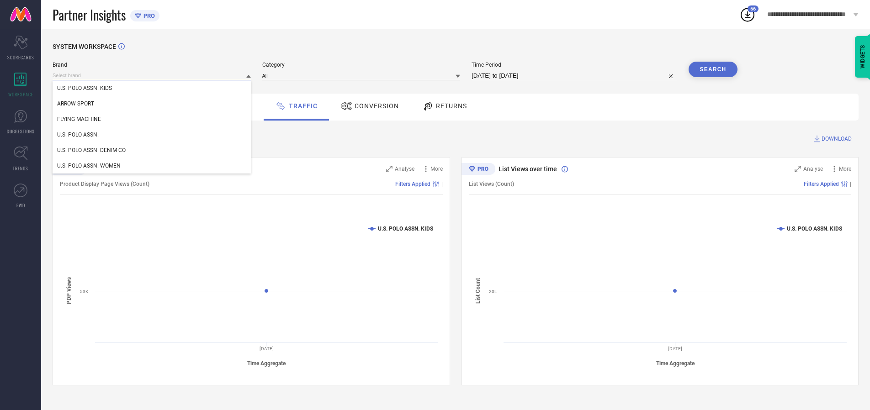
click at [152, 75] on input at bounding box center [152, 76] width 198 height 10
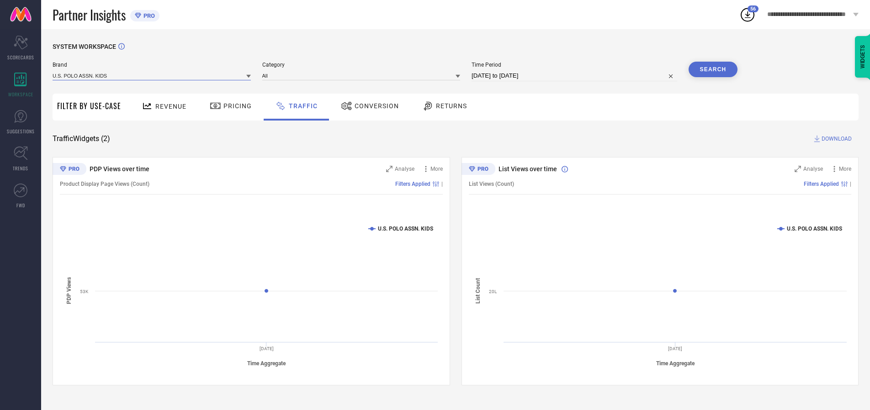
click at [152, 75] on input at bounding box center [152, 76] width 198 height 10
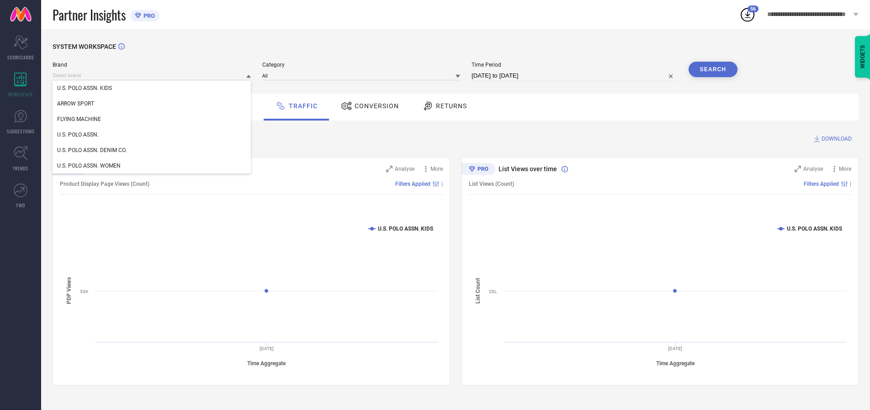
click at [152, 88] on div "U.S. POLO ASSN. KIDS" at bounding box center [152, 88] width 198 height 16
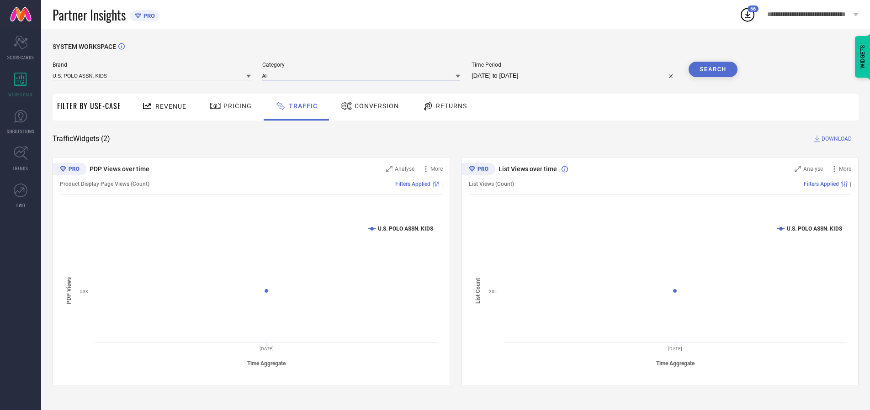
click at [363, 75] on input at bounding box center [361, 76] width 198 height 10
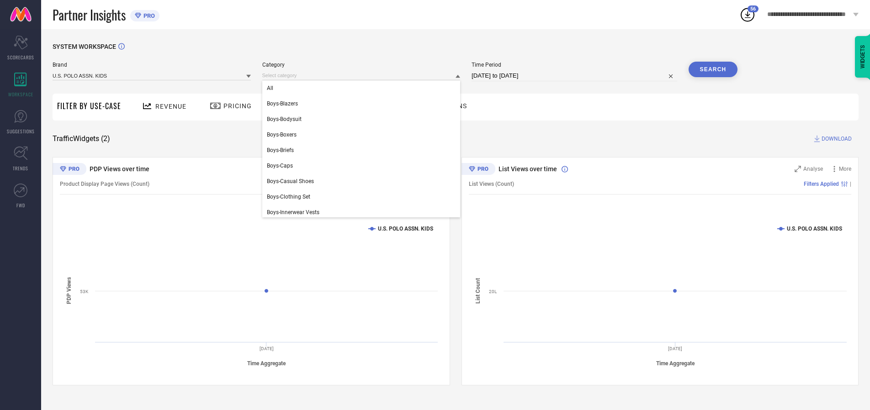
click at [363, 88] on div "All" at bounding box center [361, 88] width 198 height 16
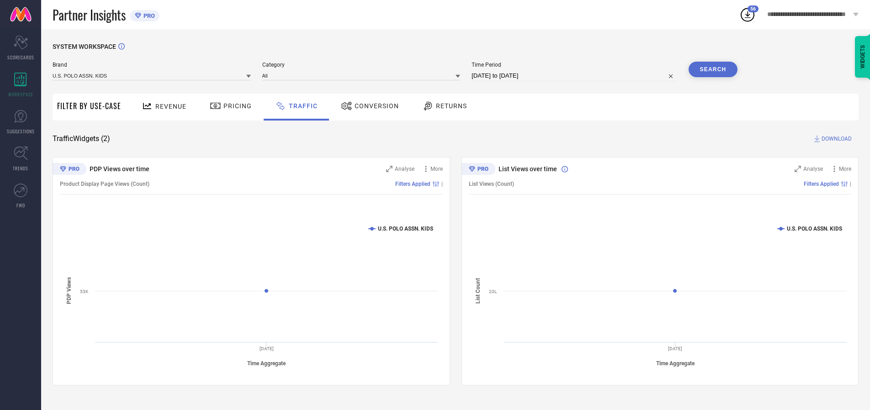
click at [713, 69] on button "Search" at bounding box center [712, 70] width 49 height 16
click at [835, 139] on span "DOWNLOAD" at bounding box center [836, 138] width 30 height 9
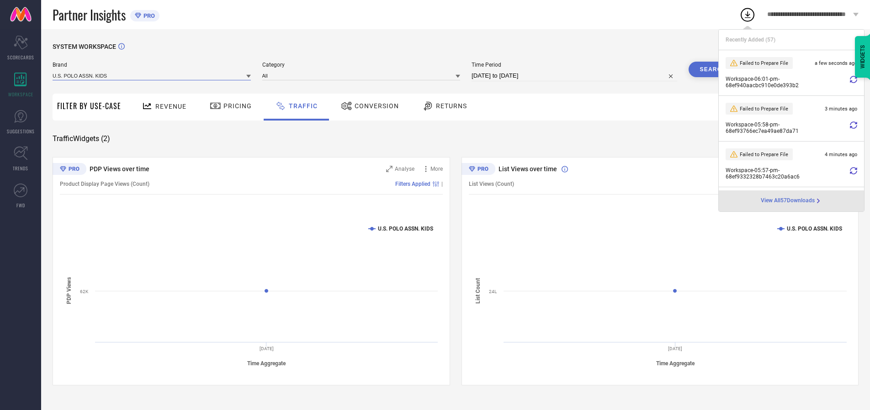
click at [152, 75] on input at bounding box center [152, 76] width 198 height 10
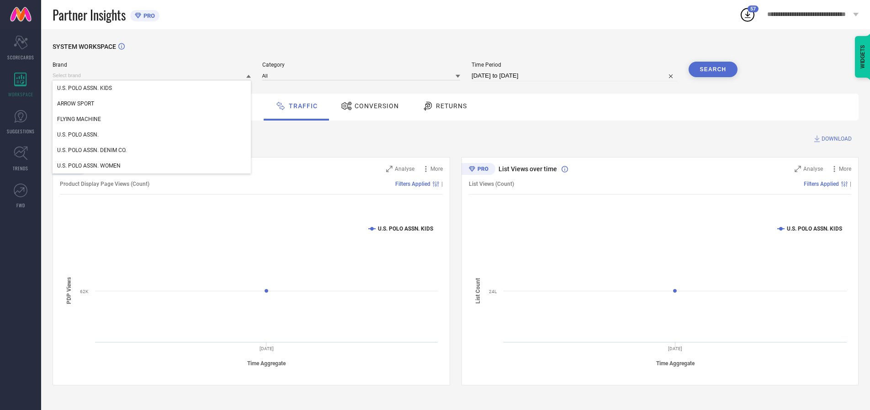
click at [152, 135] on div "U.S. POLO ASSN." at bounding box center [152, 135] width 198 height 16
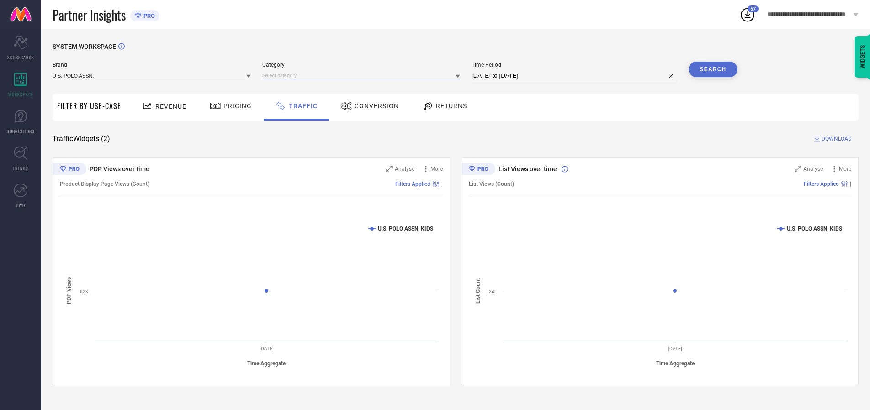
click at [363, 75] on input at bounding box center [361, 76] width 198 height 10
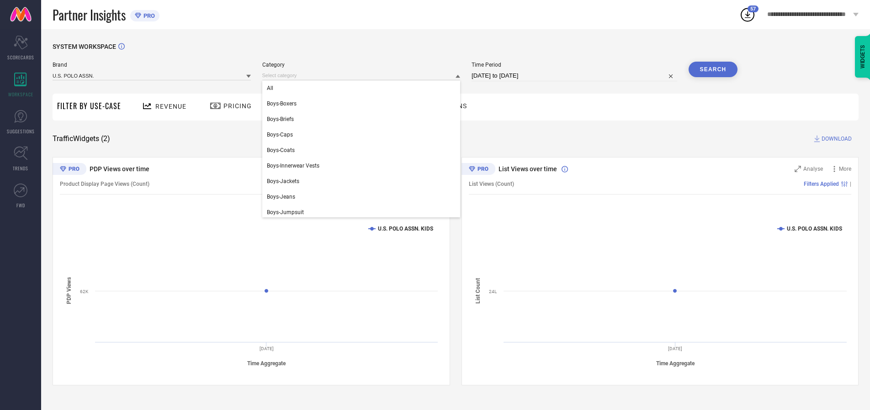
click at [363, 88] on div "All" at bounding box center [361, 88] width 198 height 16
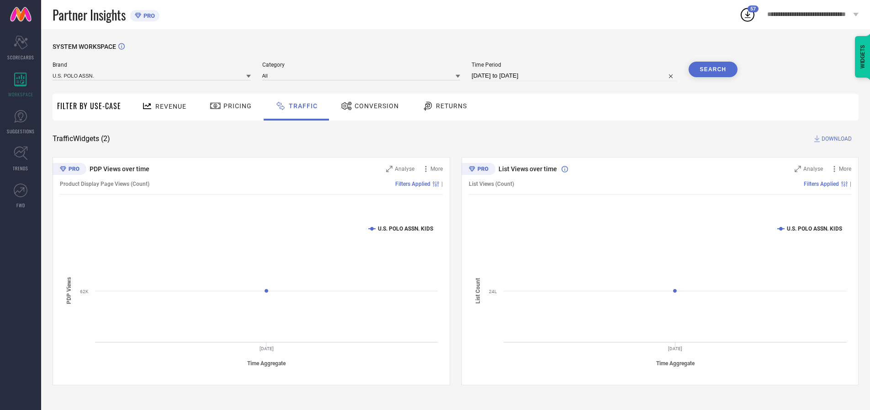
click at [713, 69] on button "Search" at bounding box center [712, 70] width 49 height 16
click at [835, 139] on span "DOWNLOAD" at bounding box center [836, 138] width 30 height 9
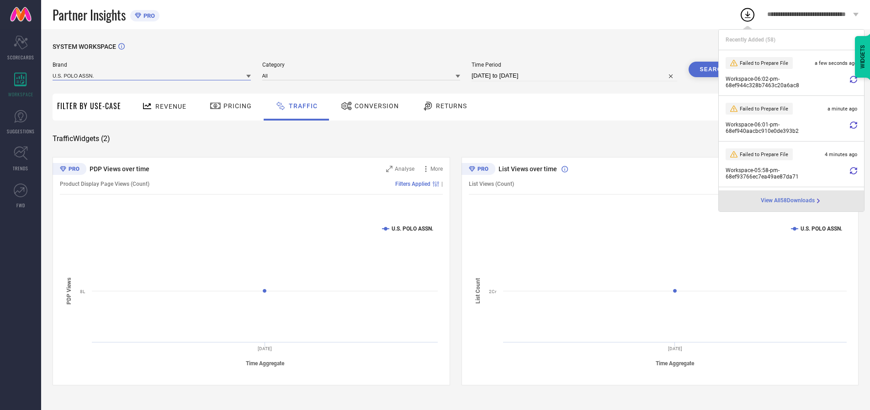
click at [152, 75] on input at bounding box center [152, 76] width 198 height 10
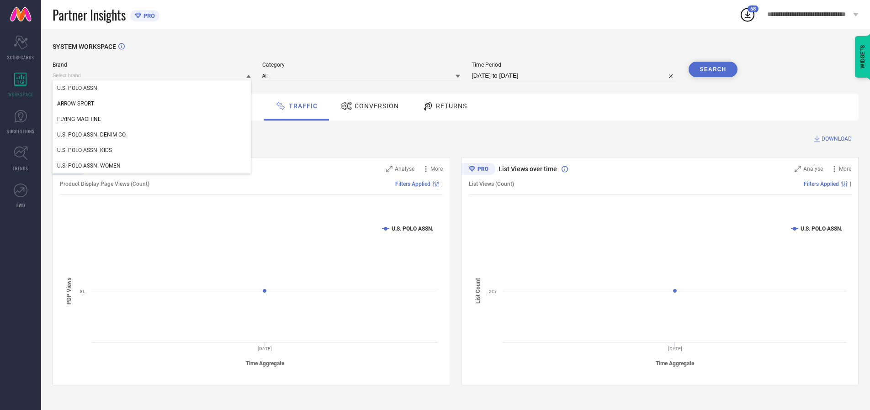
click at [152, 135] on div "U.S. POLO ASSN. DENIM CO." at bounding box center [152, 135] width 198 height 16
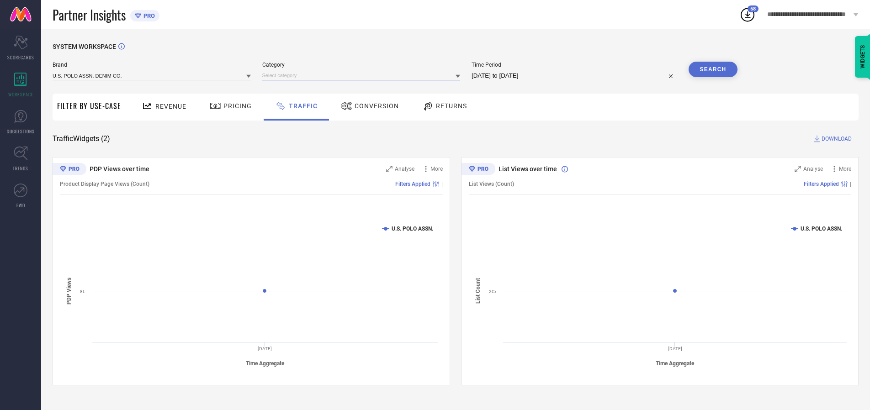
click at [363, 75] on input at bounding box center [361, 76] width 198 height 10
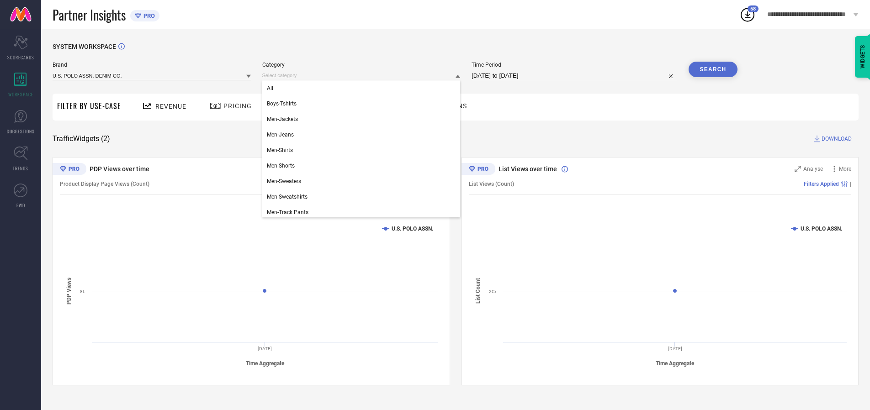
click at [363, 88] on div "All" at bounding box center [361, 88] width 198 height 16
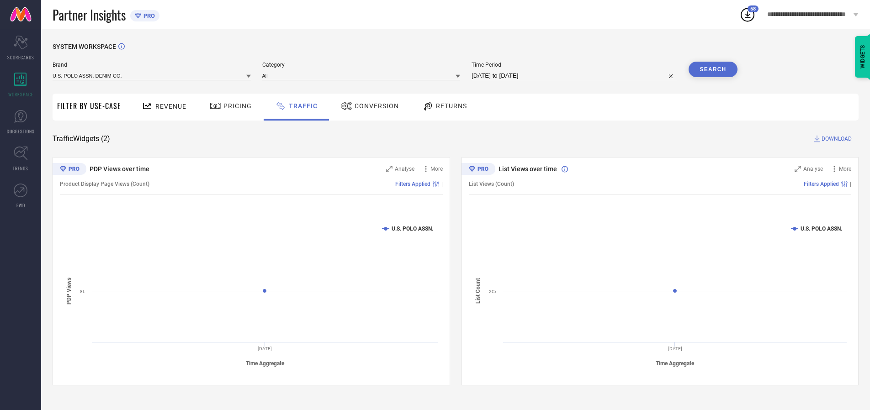
click at [713, 69] on button "Search" at bounding box center [712, 70] width 49 height 16
click at [835, 139] on span "DOWNLOAD" at bounding box center [836, 138] width 30 height 9
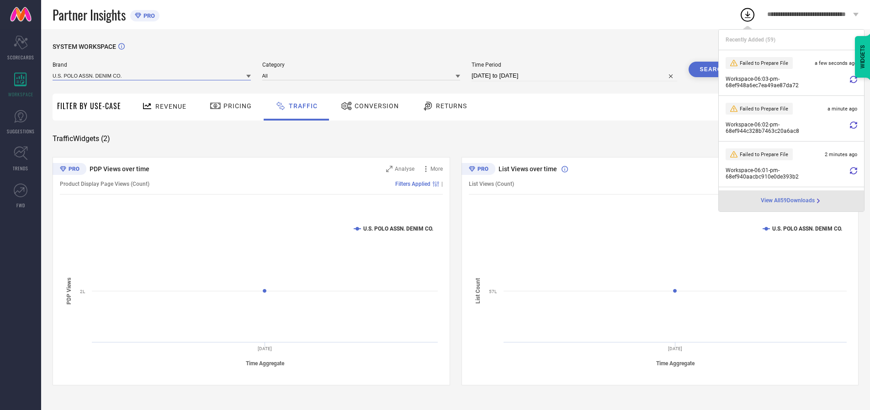
click at [152, 75] on input at bounding box center [152, 76] width 198 height 10
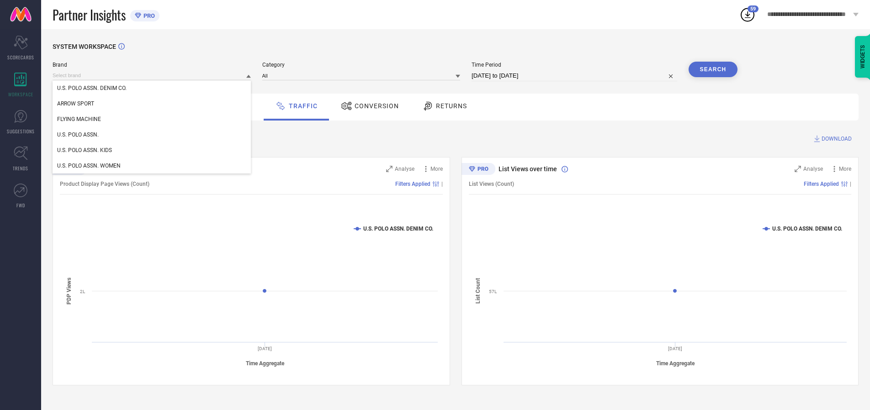
click at [152, 166] on div "U.S. POLO ASSN. WOMEN" at bounding box center [152, 166] width 198 height 16
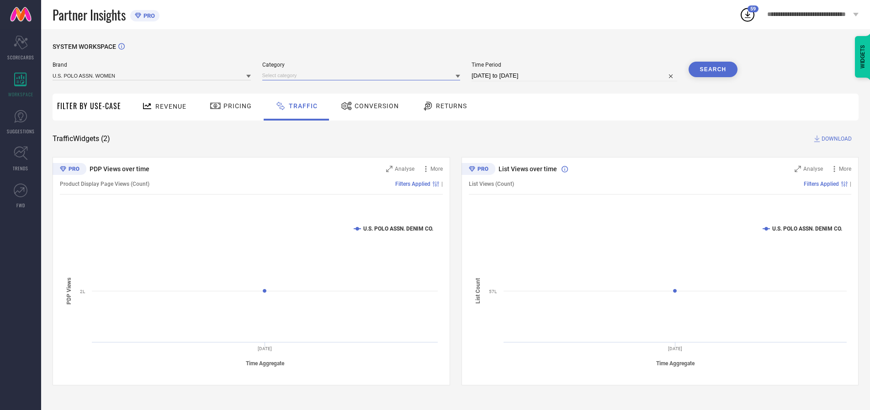
click at [363, 75] on input at bounding box center [361, 76] width 198 height 10
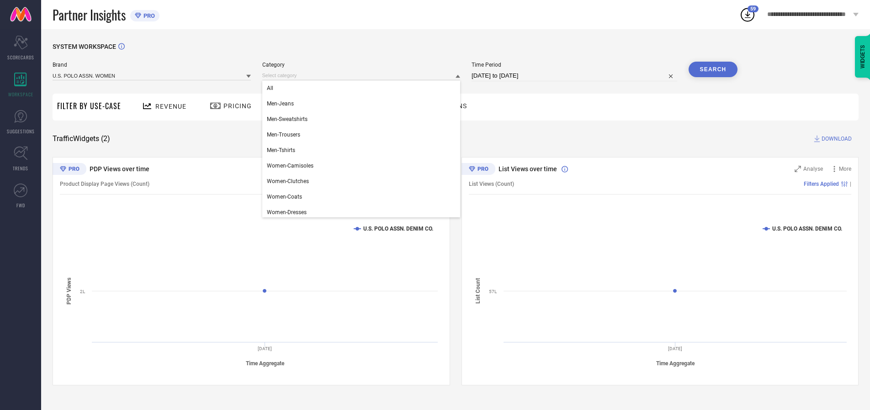
click at [363, 88] on div "All" at bounding box center [361, 88] width 198 height 16
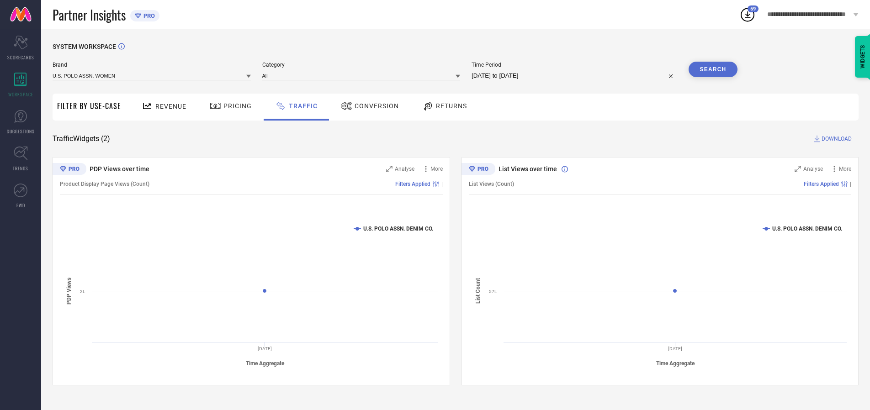
click at [713, 69] on button "Search" at bounding box center [712, 70] width 49 height 16
click at [835, 139] on span "DOWNLOAD" at bounding box center [836, 138] width 30 height 9
click at [576, 76] on input at bounding box center [574, 75] width 206 height 11
select select "9"
select select "2025"
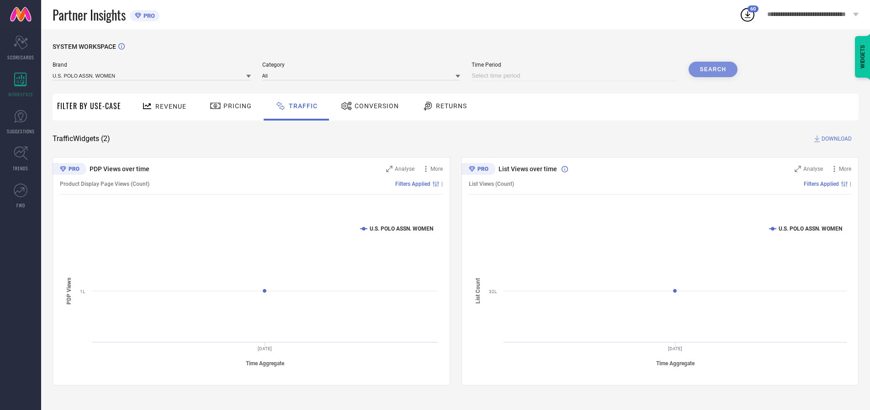
select select "10"
select select "2025"
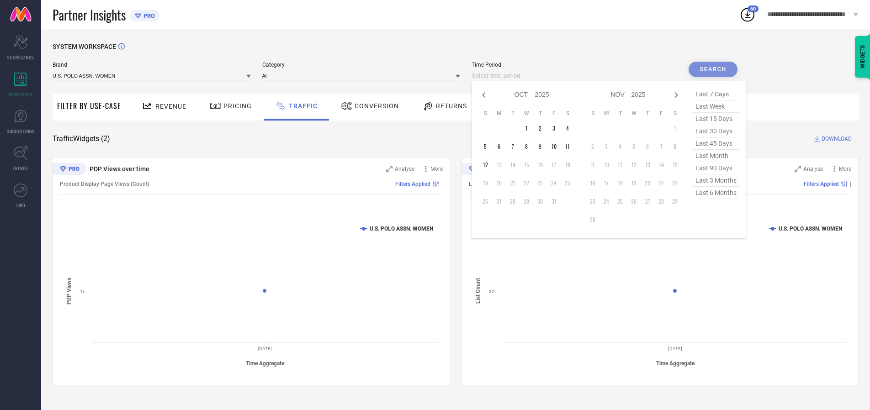
click at [488, 165] on td "12" at bounding box center [485, 165] width 14 height 14
type input "[DATE] to [DATE]"
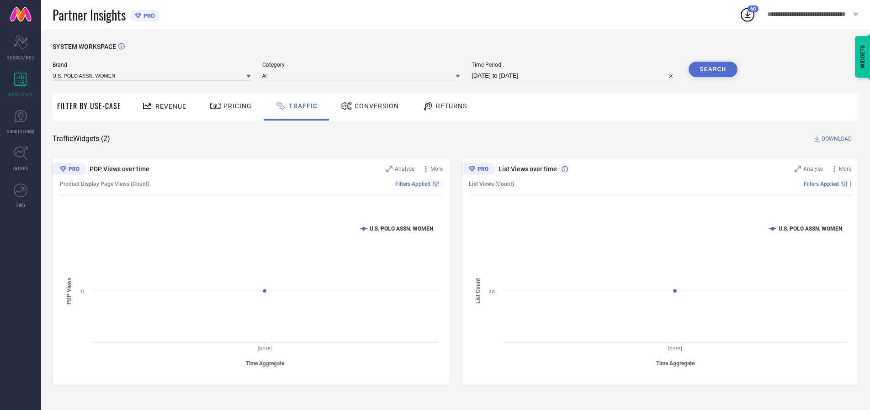
click at [152, 75] on input at bounding box center [152, 76] width 198 height 10
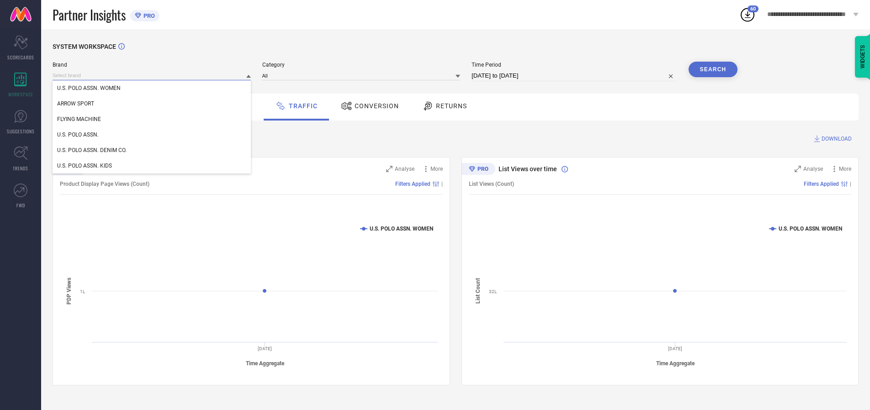
click at [152, 75] on input at bounding box center [152, 76] width 198 height 10
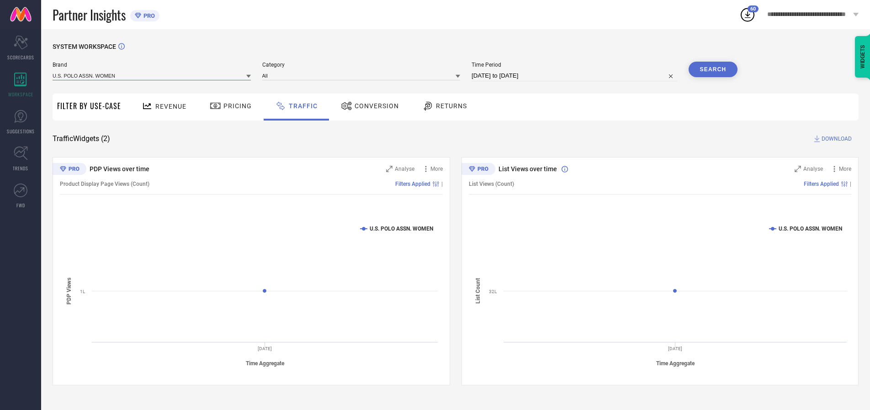
click at [152, 75] on input at bounding box center [152, 76] width 198 height 10
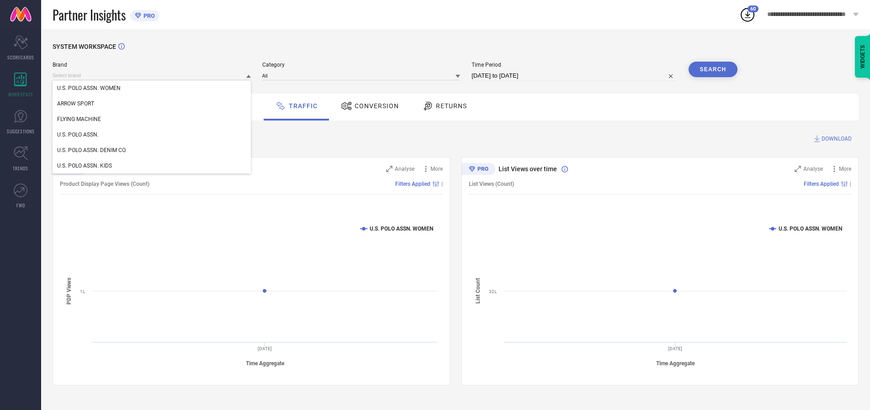
click at [152, 88] on div "U.S. POLO ASSN. WOMEN" at bounding box center [152, 88] width 198 height 16
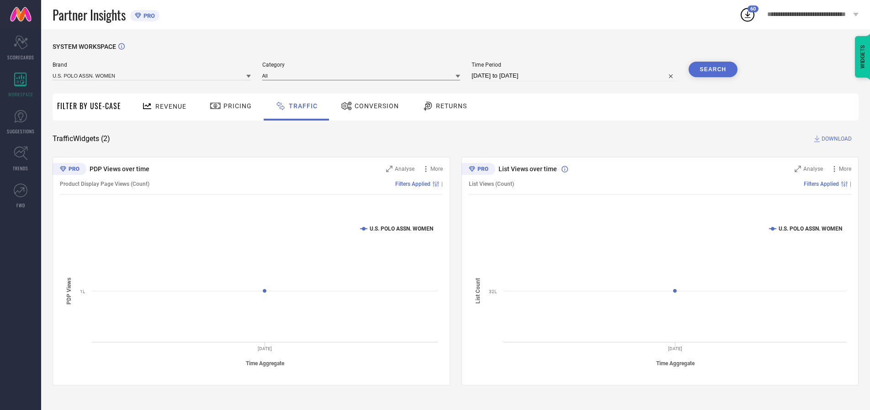
click at [363, 75] on input at bounding box center [361, 76] width 198 height 10
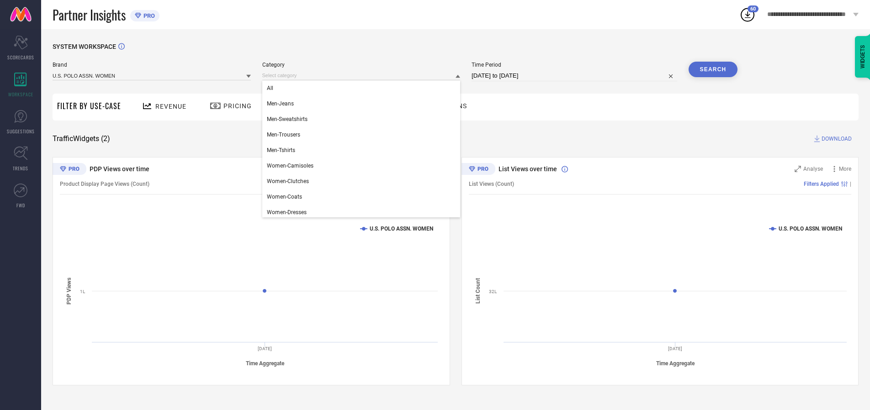
click at [363, 88] on div "All" at bounding box center [361, 88] width 198 height 16
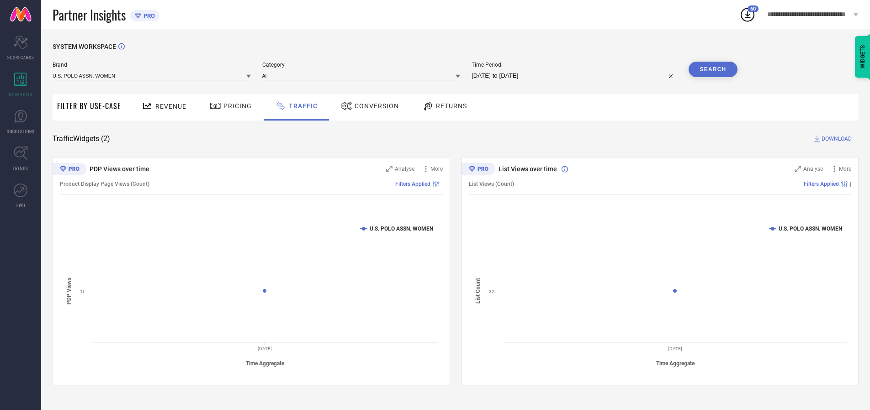
click at [713, 69] on button "Search" at bounding box center [712, 70] width 49 height 16
click at [835, 139] on span "DOWNLOAD" at bounding box center [836, 138] width 30 height 9
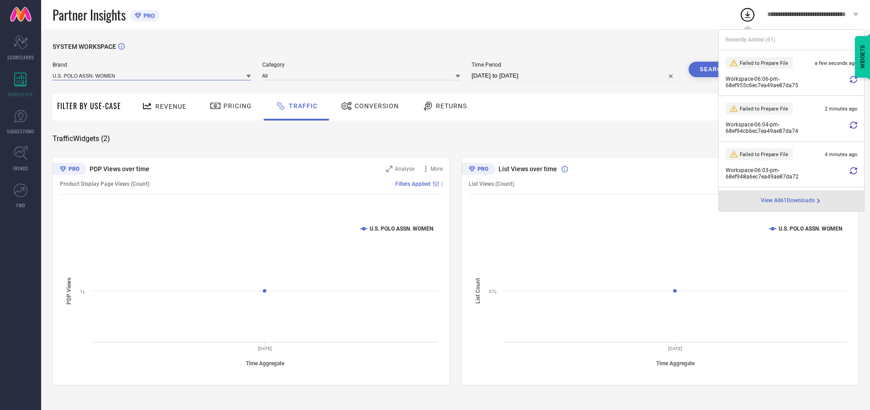
click at [152, 75] on input at bounding box center [152, 76] width 198 height 10
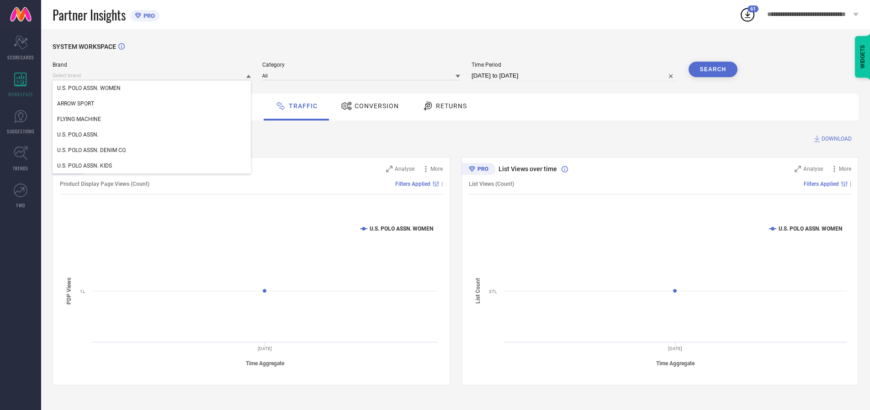
click at [152, 135] on div "U.S. POLO ASSN." at bounding box center [152, 135] width 198 height 16
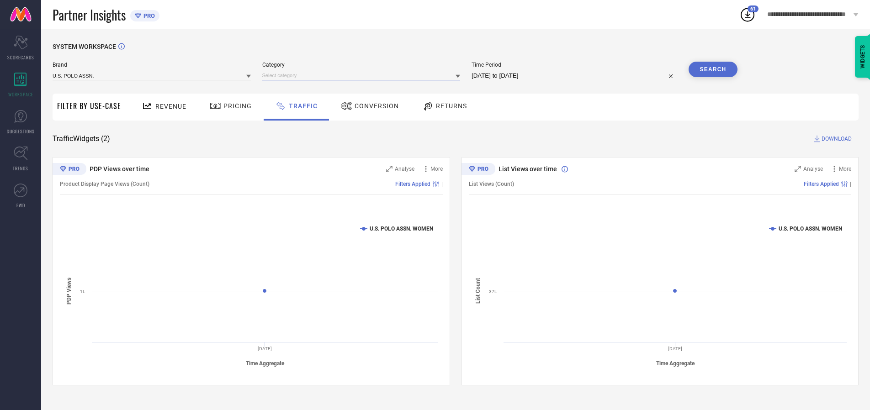
click at [363, 75] on input at bounding box center [361, 76] width 198 height 10
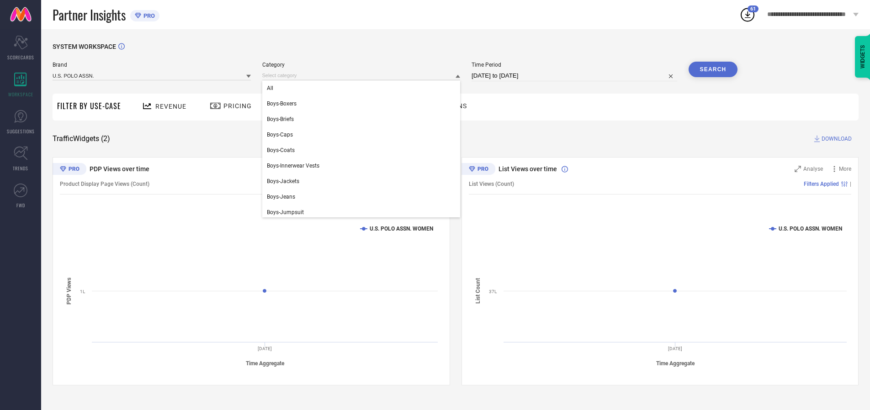
click at [363, 88] on div "All" at bounding box center [361, 88] width 198 height 16
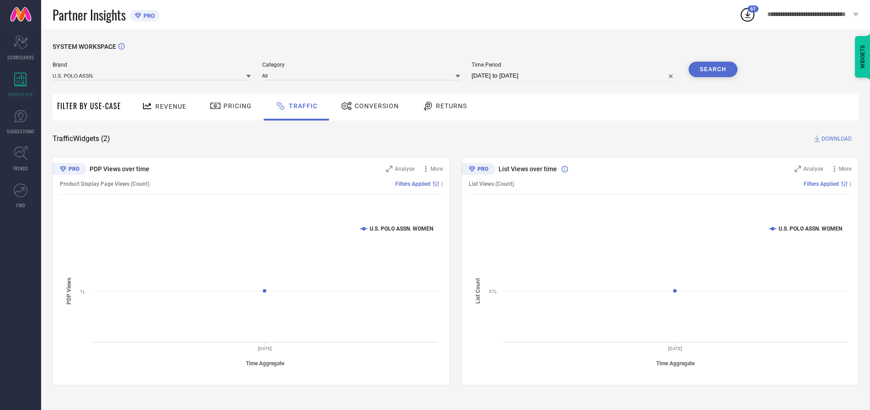
click at [713, 69] on button "Search" at bounding box center [712, 70] width 49 height 16
click at [835, 139] on span "DOWNLOAD" at bounding box center [836, 138] width 30 height 9
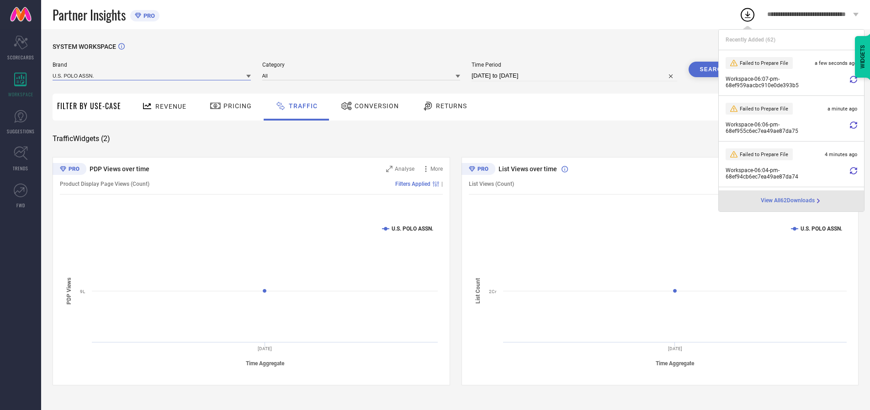
click at [152, 75] on input at bounding box center [152, 76] width 198 height 10
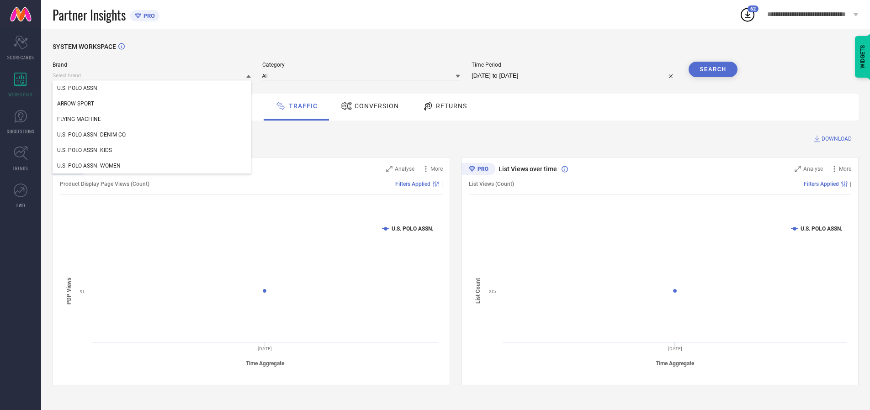
click at [152, 135] on div "U.S. POLO ASSN. DENIM CO." at bounding box center [152, 135] width 198 height 16
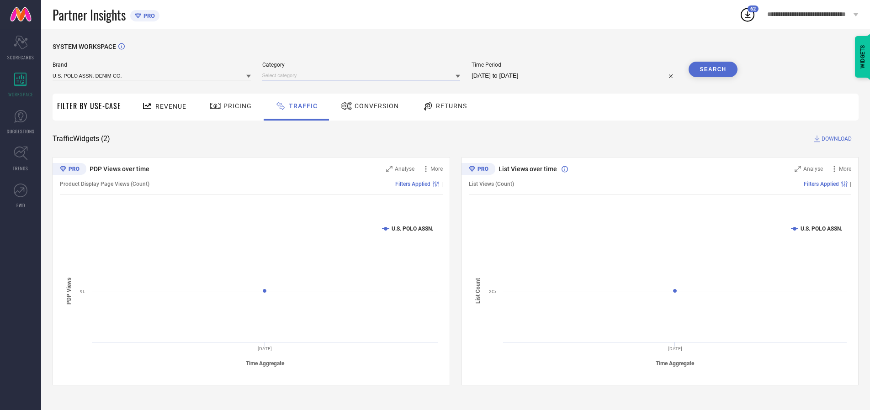
click at [363, 75] on input at bounding box center [361, 76] width 198 height 10
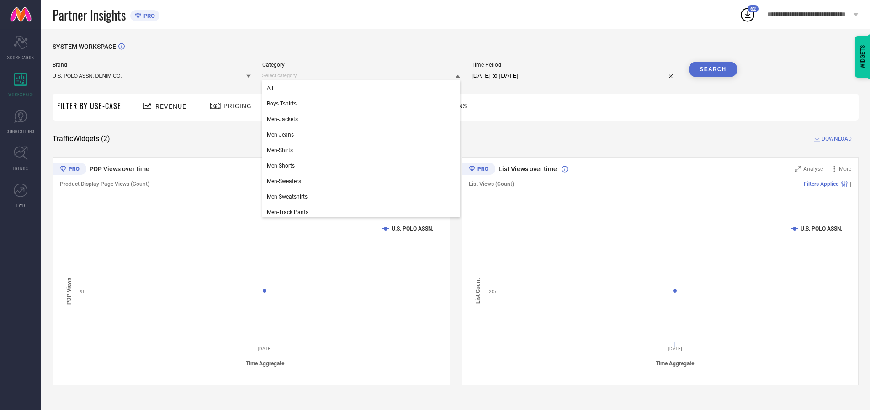
click at [363, 88] on div "All" at bounding box center [361, 88] width 198 height 16
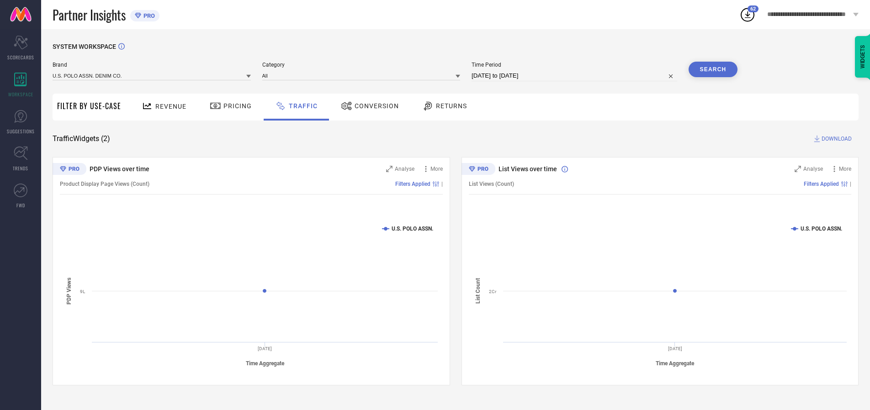
click at [713, 69] on button "Search" at bounding box center [712, 70] width 49 height 16
click at [835, 139] on span "DOWNLOAD" at bounding box center [836, 138] width 30 height 9
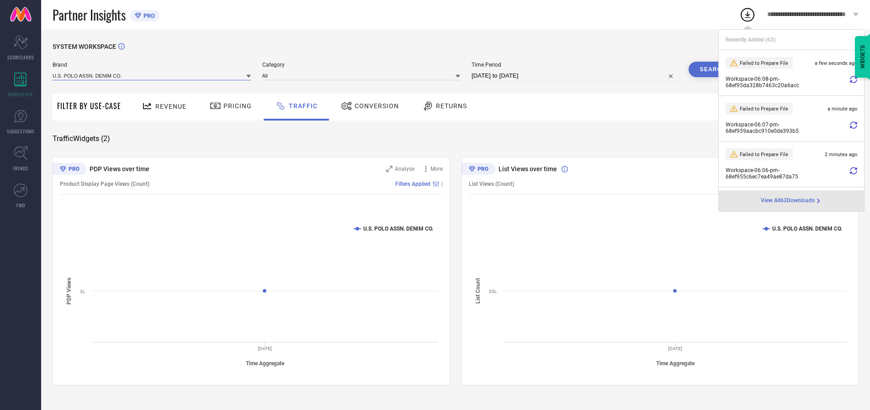
click at [152, 75] on input at bounding box center [152, 76] width 198 height 10
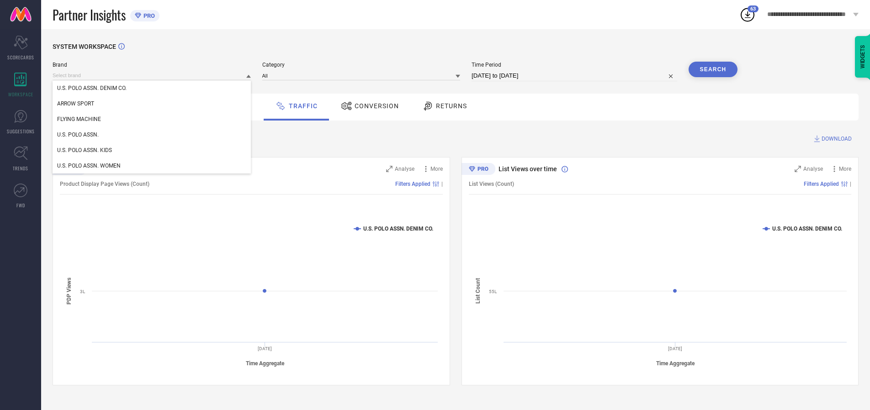
click at [152, 150] on div "U.S. POLO ASSN. KIDS" at bounding box center [152, 151] width 198 height 16
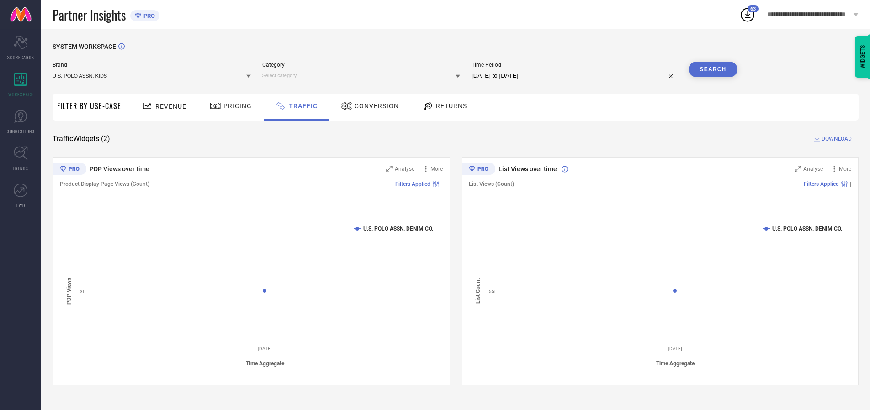
click at [363, 75] on input at bounding box center [361, 76] width 198 height 10
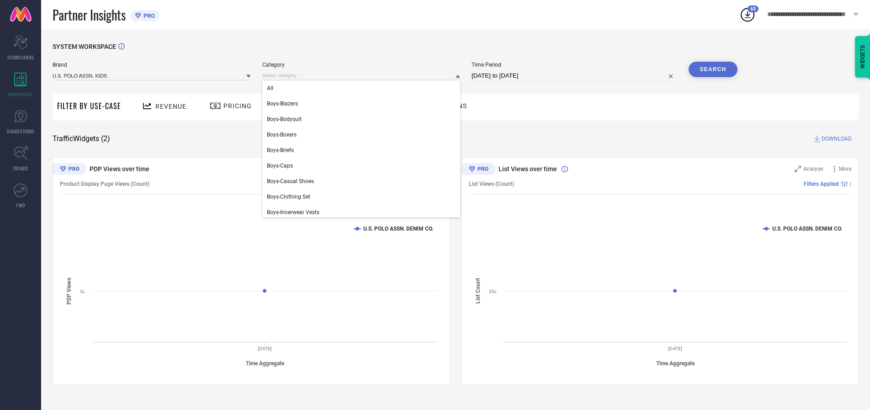
click at [363, 88] on div "All" at bounding box center [361, 88] width 198 height 16
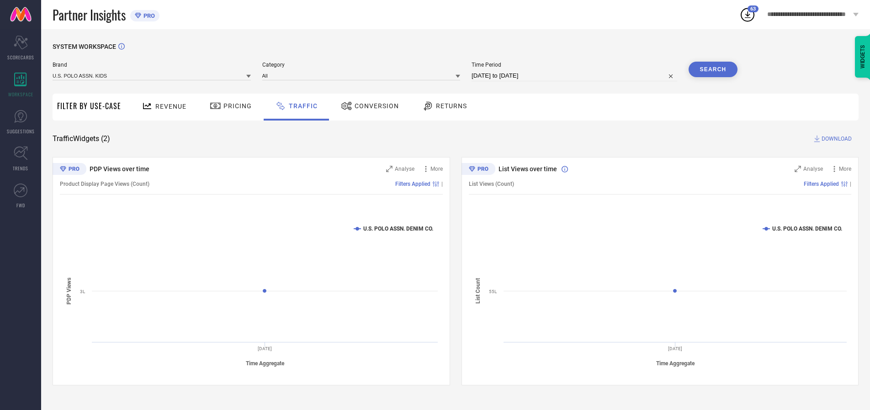
click at [713, 69] on button "Search" at bounding box center [712, 70] width 49 height 16
click at [835, 139] on span "DOWNLOAD" at bounding box center [836, 138] width 30 height 9
